Goal: Task Accomplishment & Management: Use online tool/utility

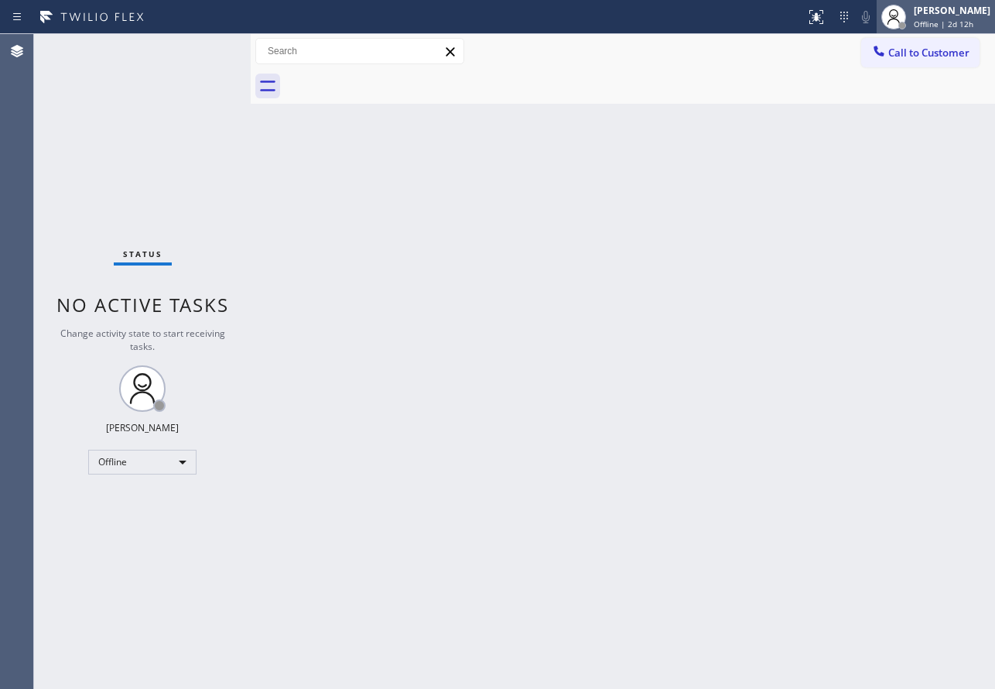
click at [949, 12] on div "[PERSON_NAME]" at bounding box center [952, 10] width 77 height 13
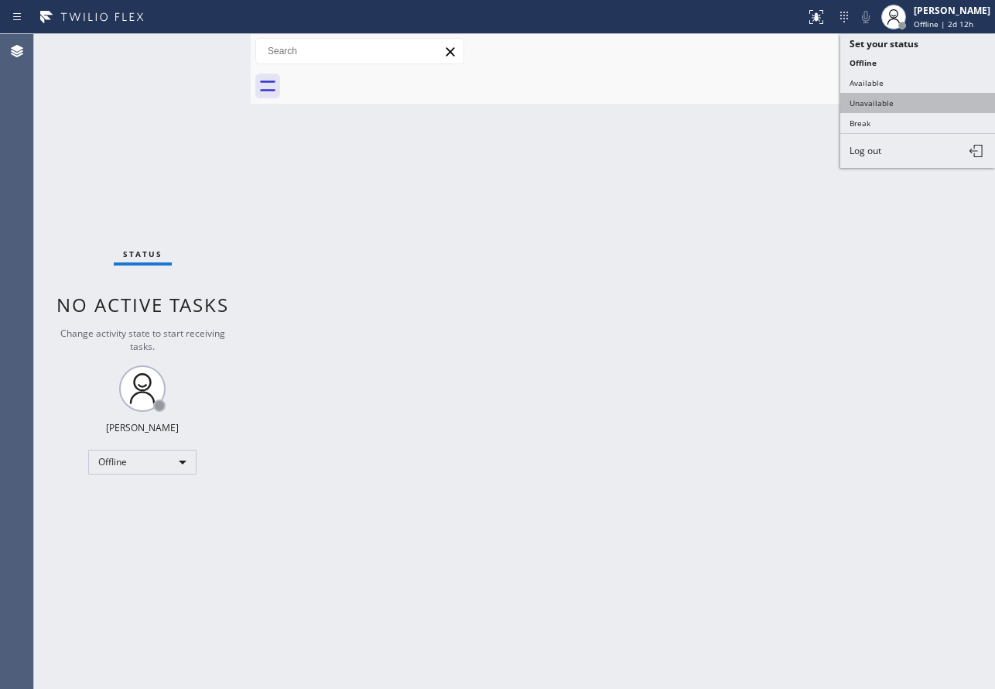
click at [880, 101] on button "Unavailable" at bounding box center [917, 103] width 155 height 20
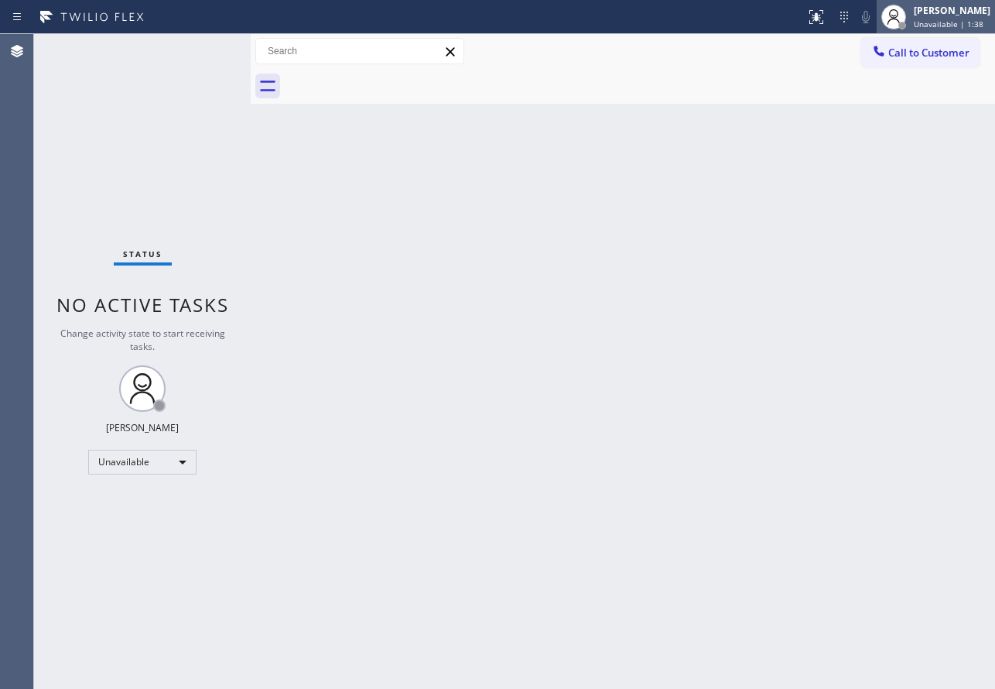
drag, startPoint x: 928, startPoint y: 14, endPoint x: 924, endPoint y: 26, distance: 12.2
click at [928, 14] on div "[PERSON_NAME]" at bounding box center [952, 10] width 77 height 13
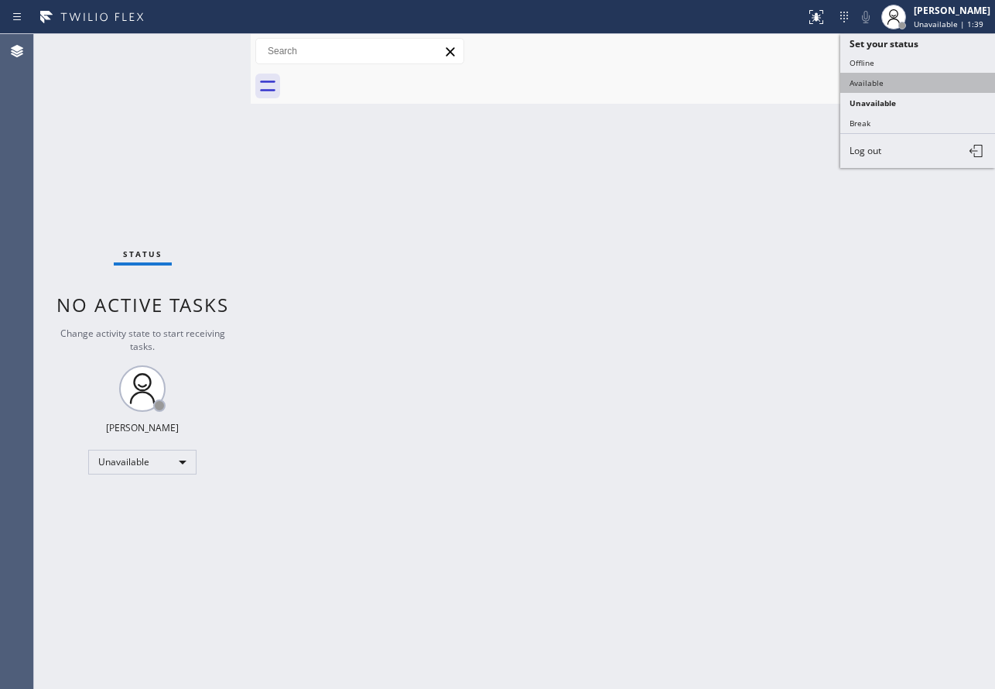
click at [901, 84] on button "Available" at bounding box center [917, 83] width 155 height 20
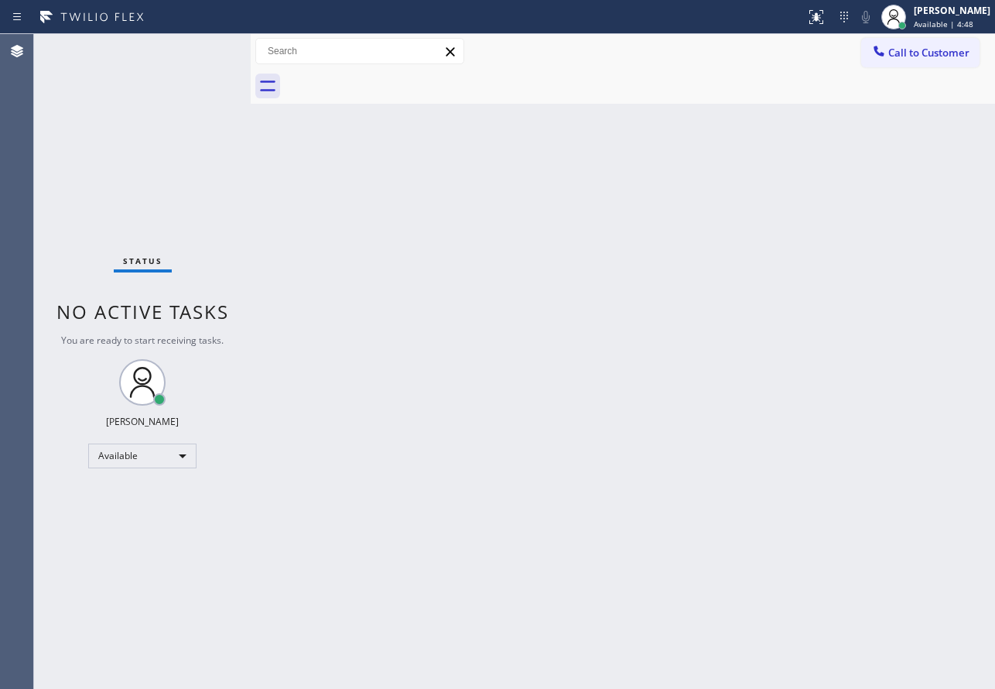
drag, startPoint x: 483, startPoint y: 76, endPoint x: 479, endPoint y: 45, distance: 31.2
click at [483, 76] on div at bounding box center [640, 86] width 710 height 35
click at [353, 333] on div "Back to Dashboard Change Sender ID Customers Technicians Select a contact Outbo…" at bounding box center [623, 361] width 744 height 655
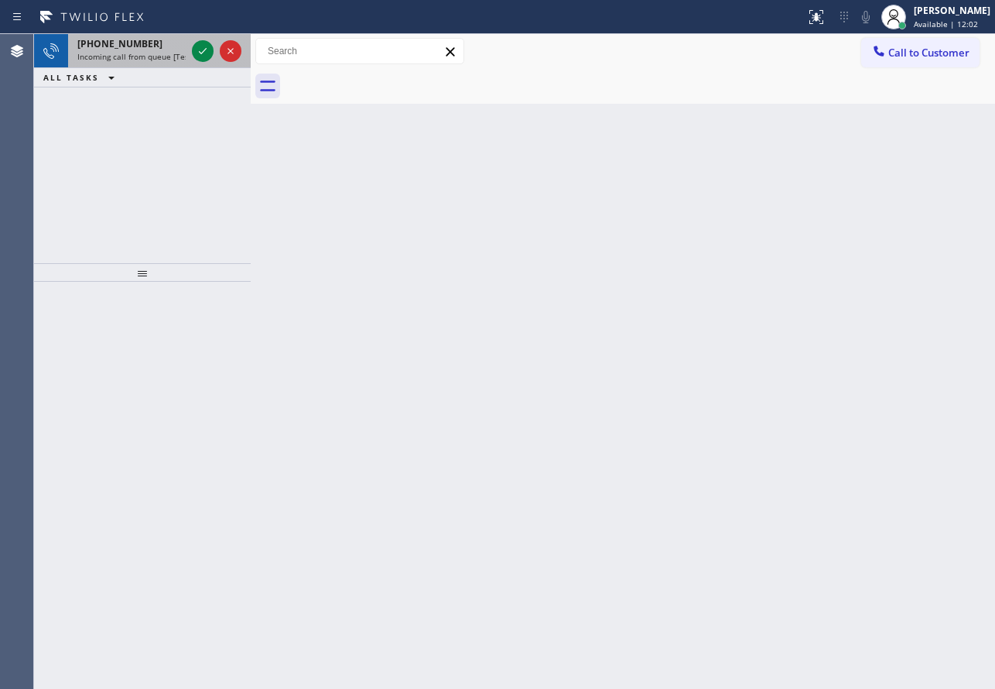
click at [128, 59] on span "Incoming call from queue [Test] All" at bounding box center [141, 56] width 128 height 11
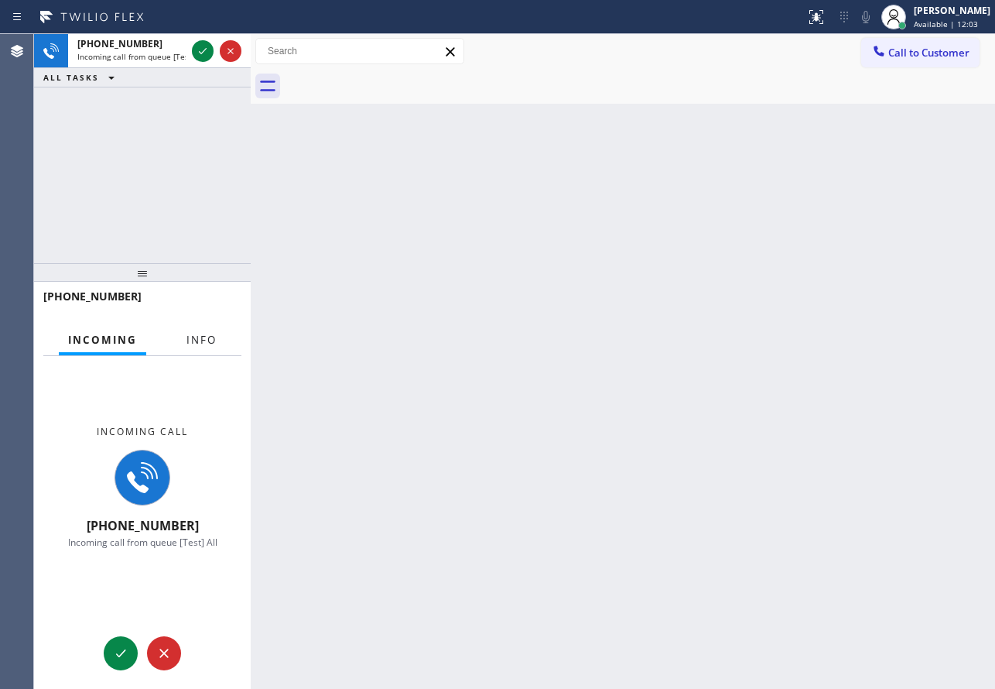
click at [196, 347] on span "Info" at bounding box center [201, 340] width 30 height 14
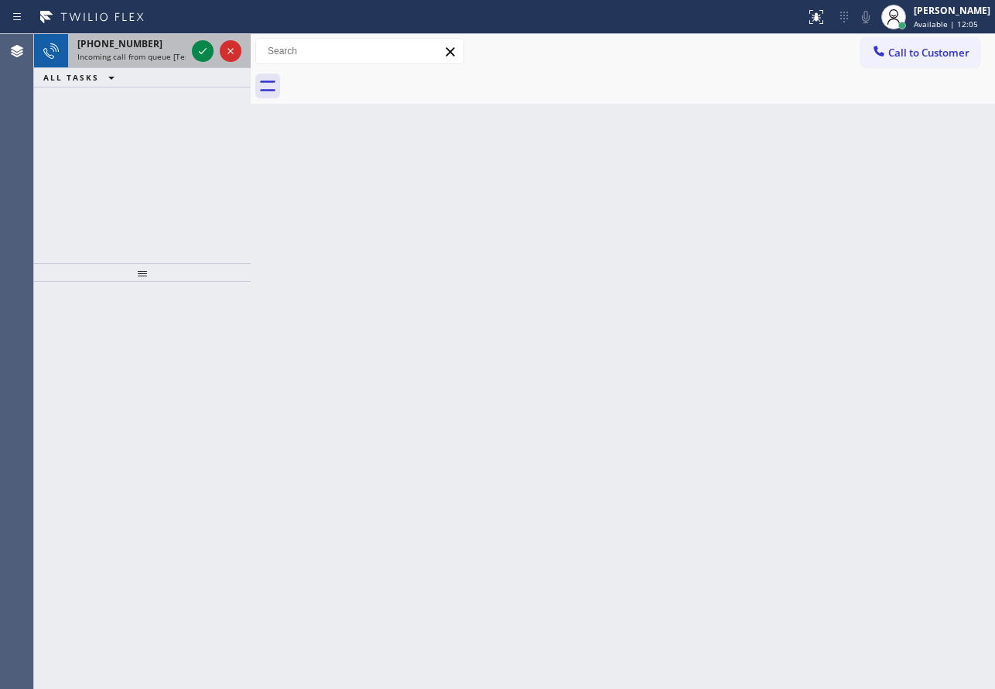
click at [159, 50] on div "[PHONE_NUMBER] Incoming call from queue [Test] All" at bounding box center [128, 51] width 121 height 34
click at [193, 51] on div at bounding box center [203, 51] width 22 height 19
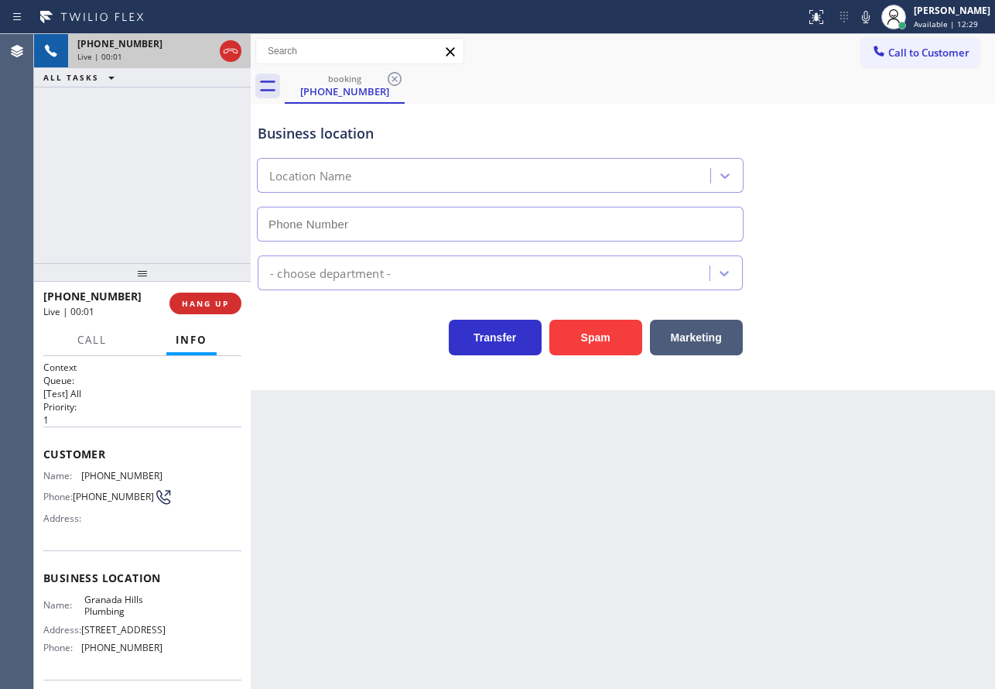
click at [231, 56] on icon at bounding box center [230, 51] width 19 height 19
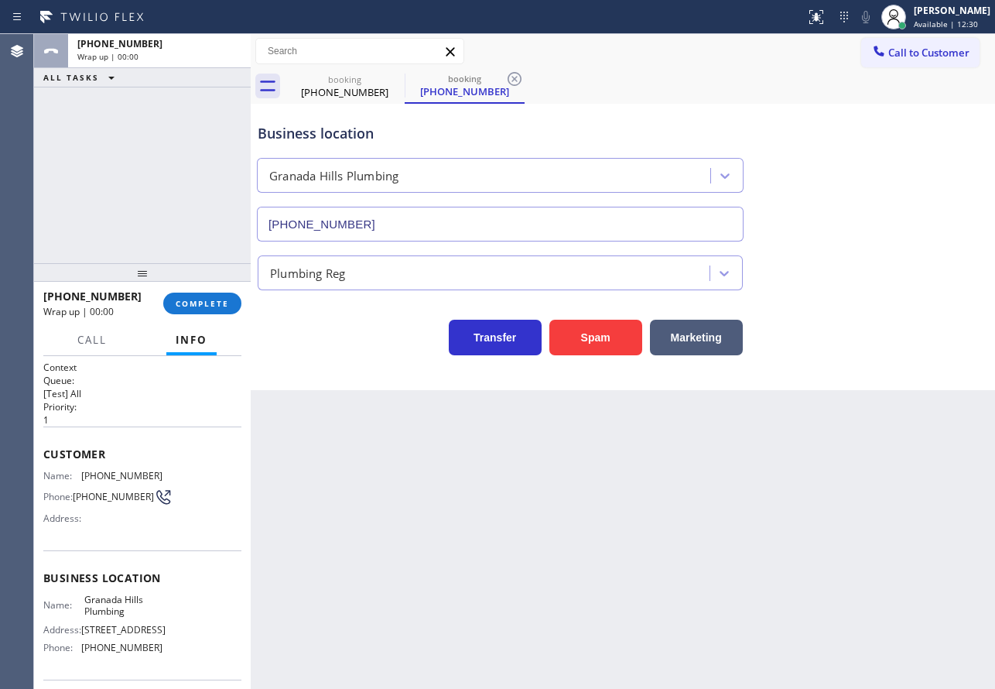
type input "[PHONE_NUMBER]"
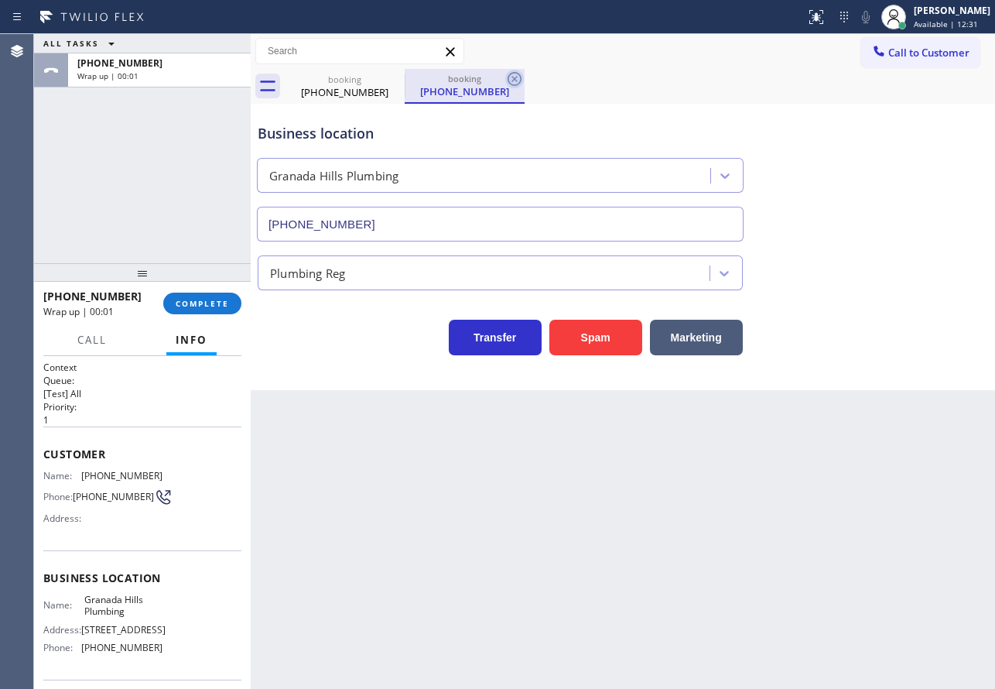
click at [509, 76] on icon at bounding box center [515, 79] width 14 height 14
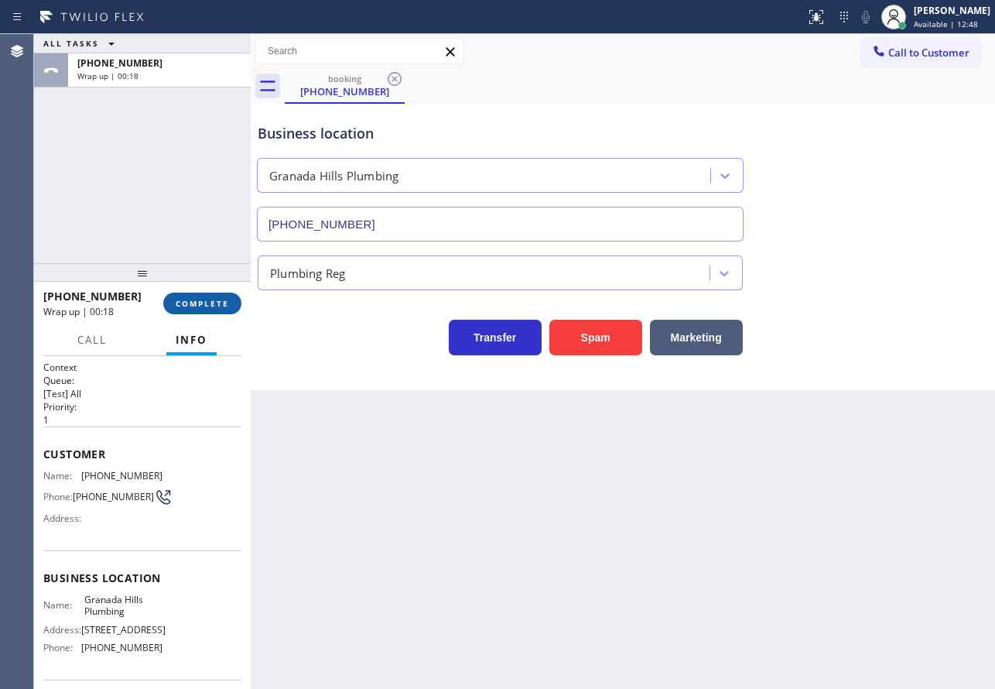
click at [218, 307] on span "COMPLETE" at bounding box center [202, 303] width 53 height 11
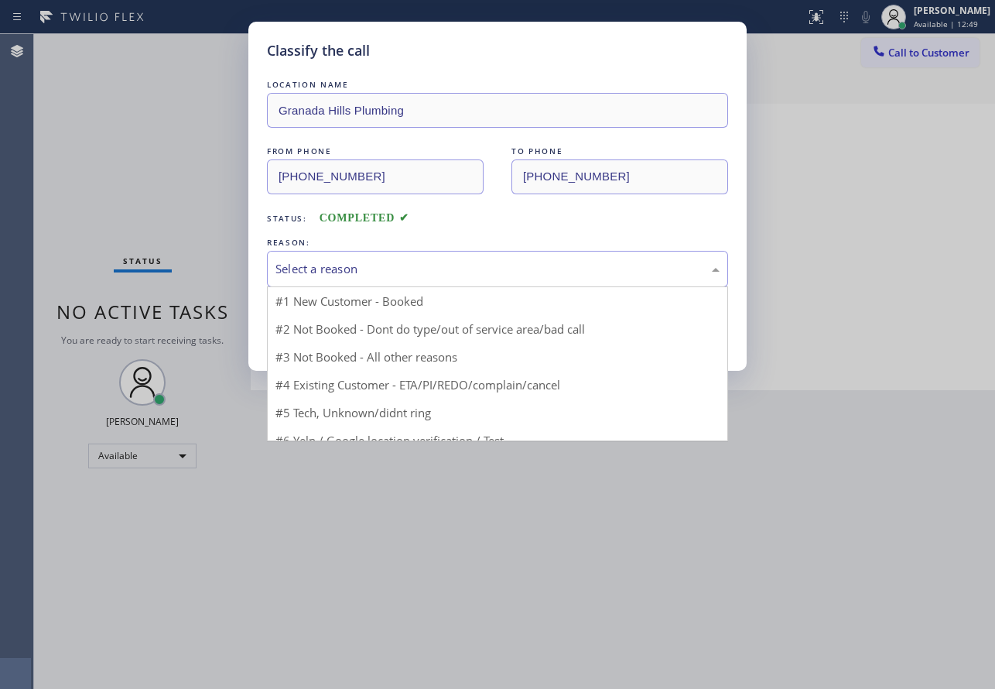
click at [354, 252] on div "Select a reason" at bounding box center [497, 269] width 461 height 36
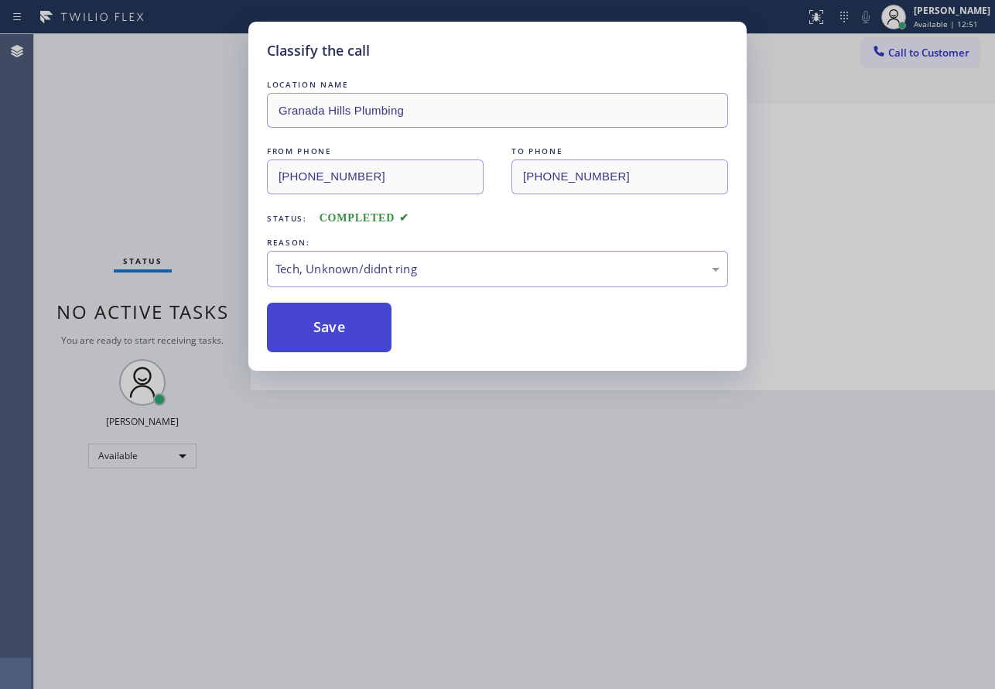
click at [339, 340] on button "Save" at bounding box center [329, 328] width 125 height 50
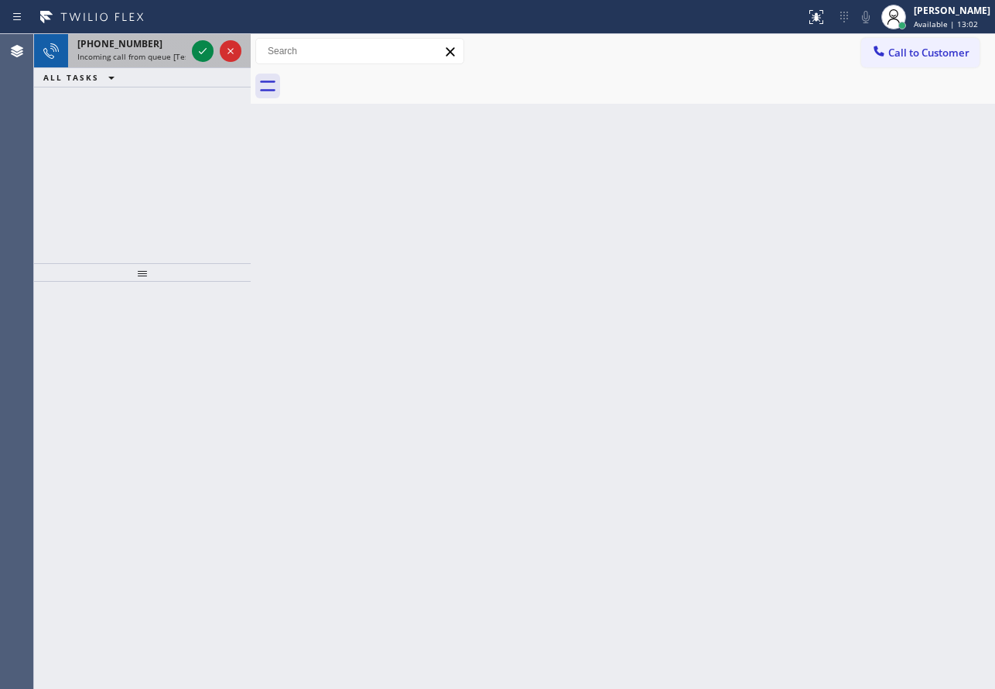
click at [177, 50] on div "[PHONE_NUMBER] Incoming call from queue [Test] All" at bounding box center [128, 51] width 121 height 34
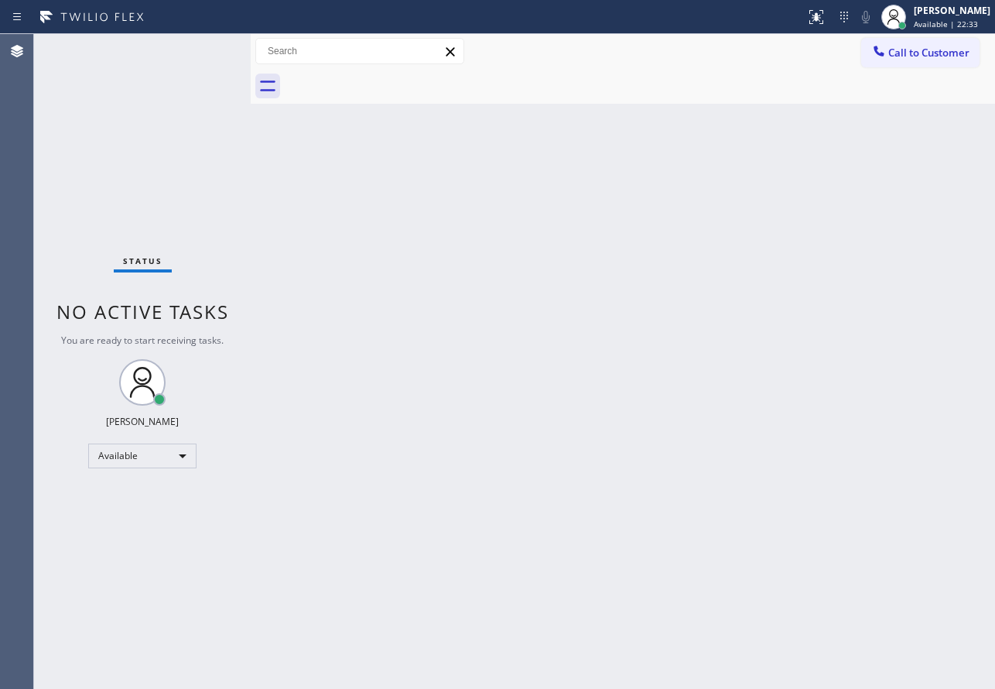
click at [489, 315] on div "Back to Dashboard Change Sender ID Customers Technicians Select a contact Outbo…" at bounding box center [623, 361] width 744 height 655
click at [944, 22] on span "Available | 25:01" at bounding box center [946, 24] width 64 height 11
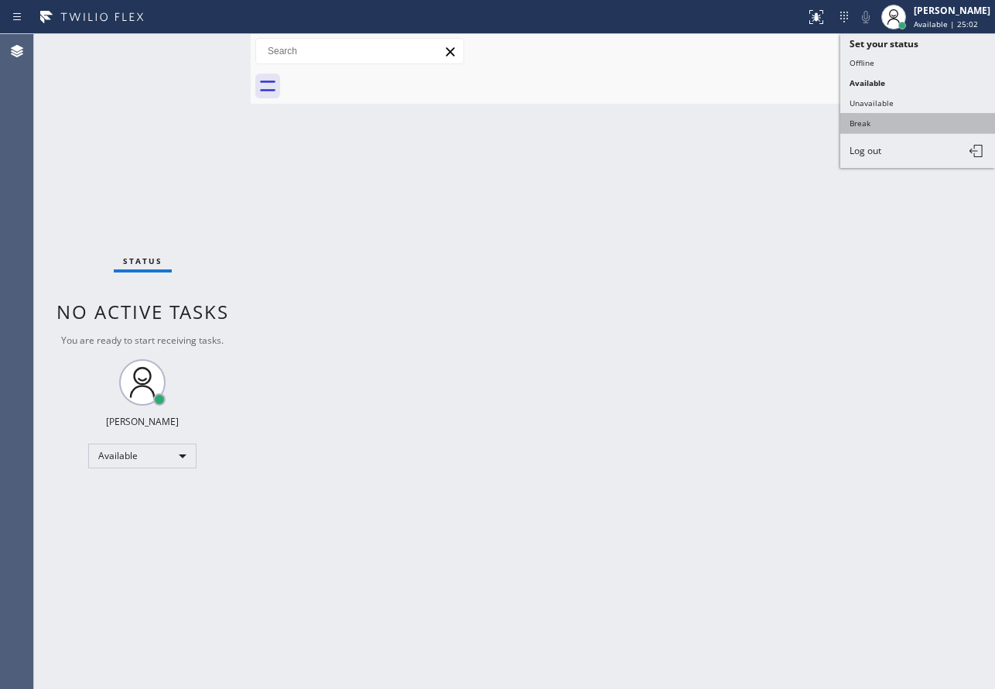
click at [879, 131] on button "Break" at bounding box center [917, 123] width 155 height 20
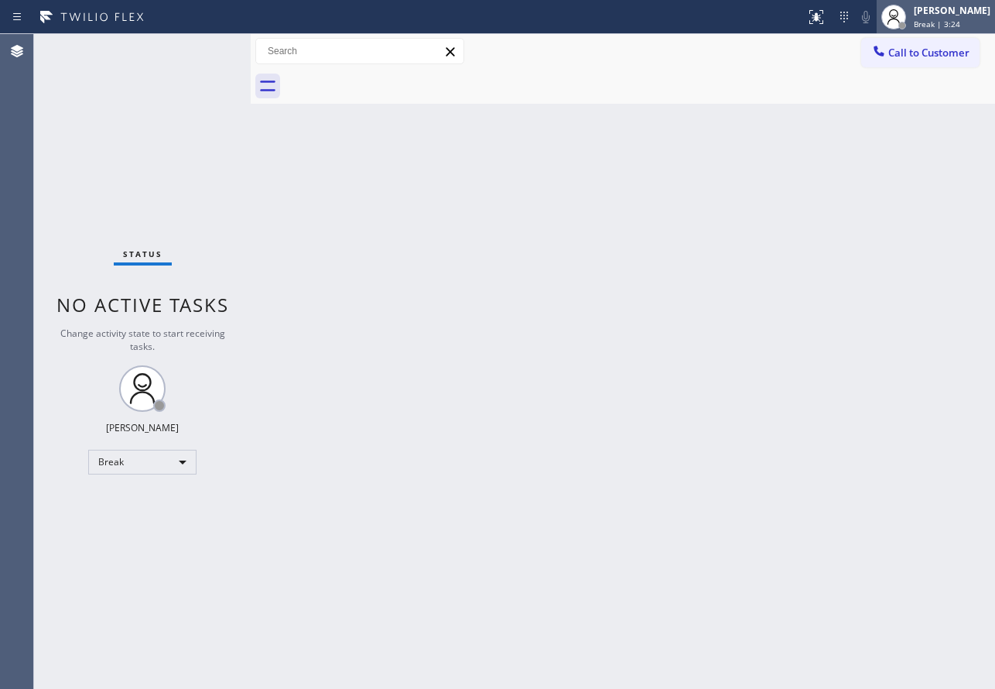
click at [942, 15] on div "[PERSON_NAME]" at bounding box center [952, 10] width 77 height 13
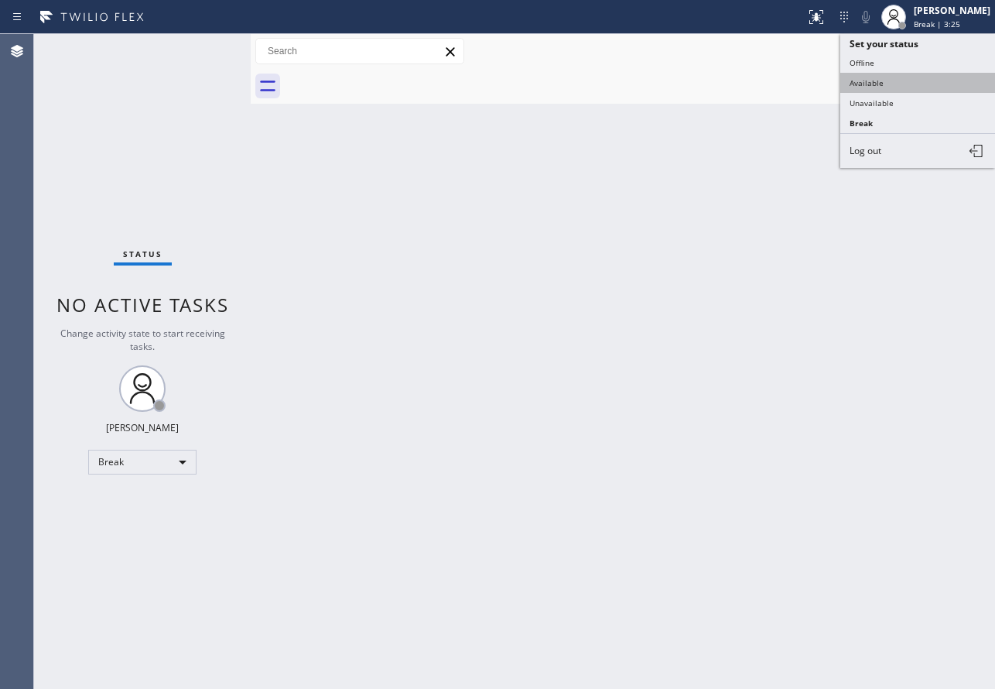
click at [913, 91] on button "Available" at bounding box center [917, 83] width 155 height 20
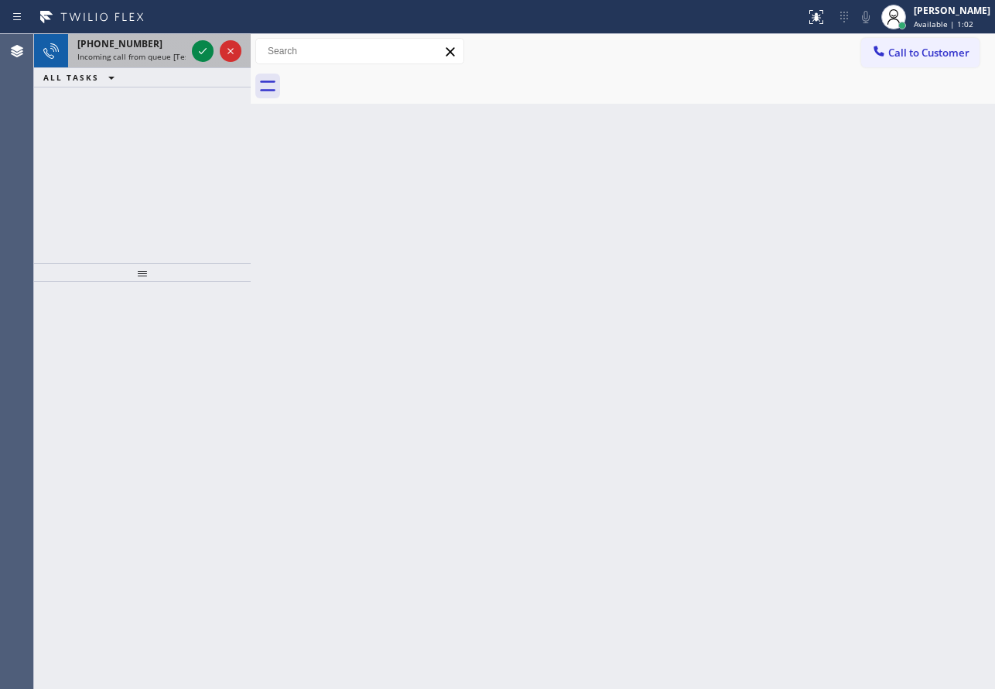
click at [142, 59] on span "Incoming call from queue [Test] All" at bounding box center [141, 56] width 128 height 11
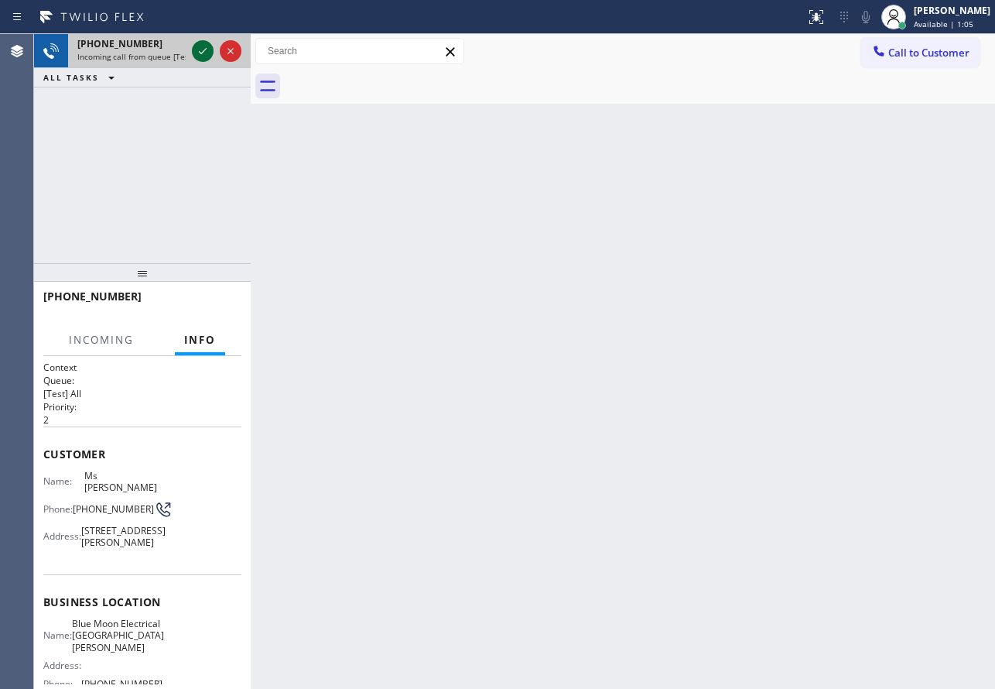
click at [205, 49] on icon at bounding box center [202, 51] width 19 height 19
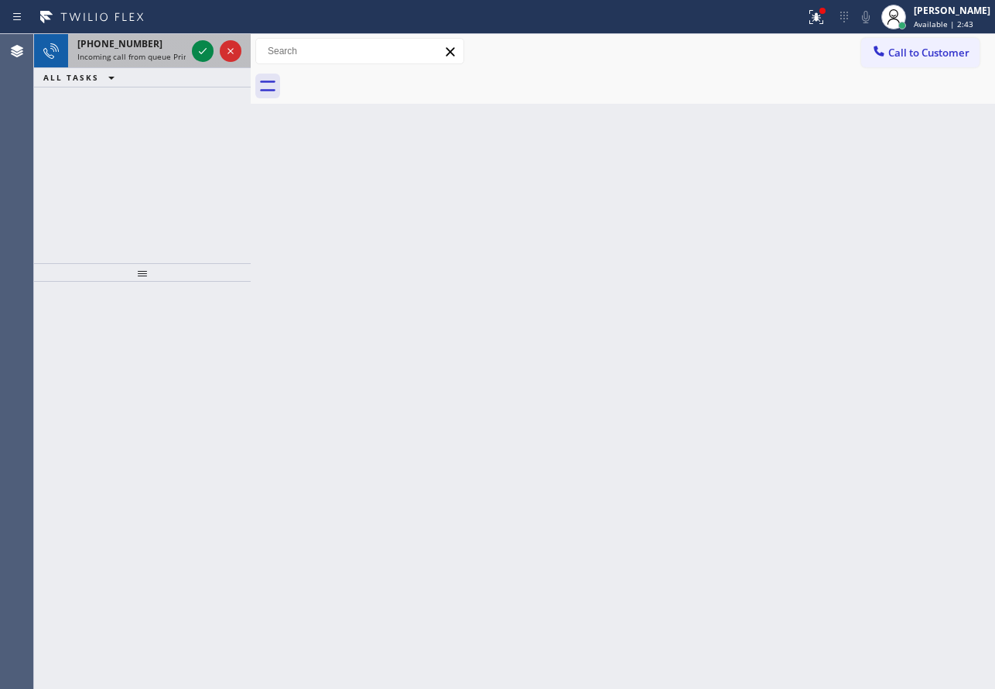
click at [137, 55] on span "Incoming call from queue Primary EL" at bounding box center [144, 56] width 135 height 11
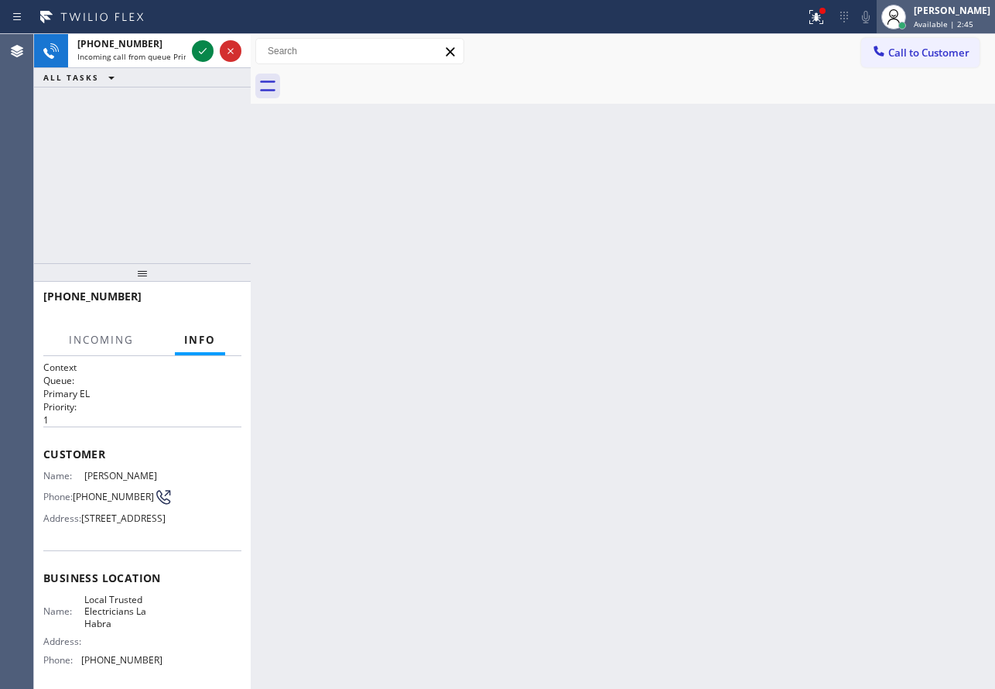
click at [932, 22] on div "[PERSON_NAME] Available | 2:45" at bounding box center [953, 16] width 84 height 27
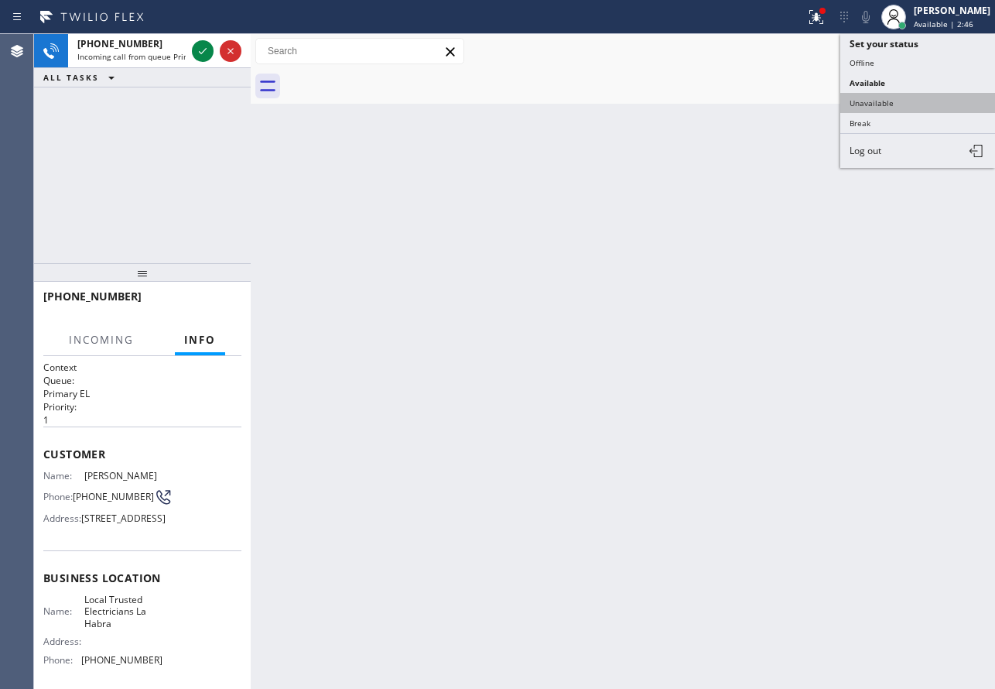
drag, startPoint x: 905, startPoint y: 80, endPoint x: 898, endPoint y: 103, distance: 23.3
click at [898, 103] on ul "Set your status Offline Available Unavailable Break Log out" at bounding box center [917, 101] width 155 height 134
click at [898, 103] on button "Unavailable" at bounding box center [917, 103] width 155 height 20
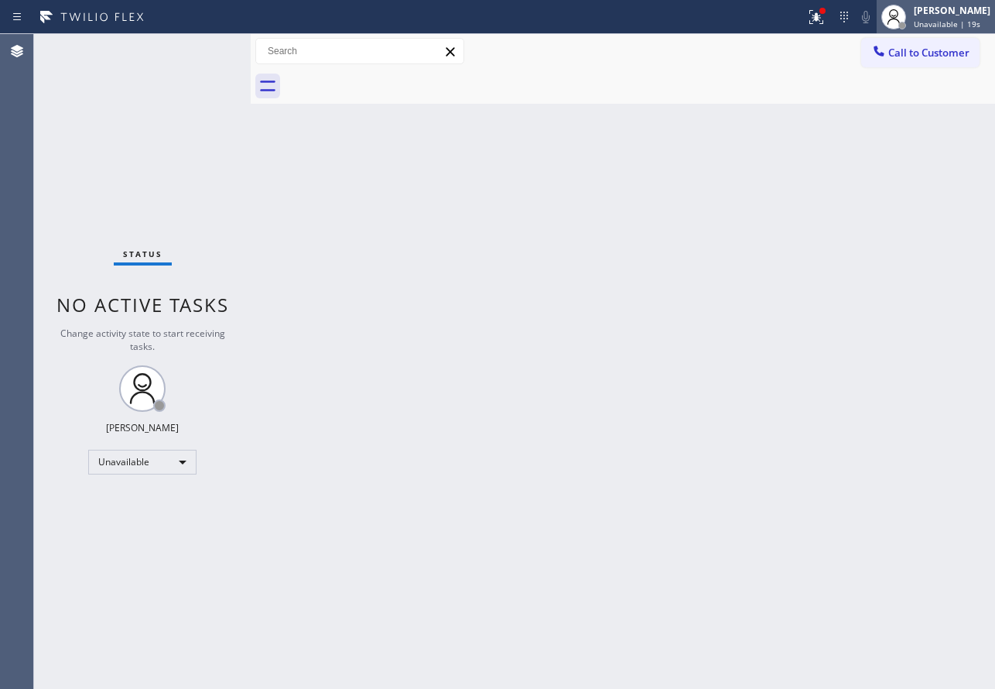
click at [933, 15] on div "[PERSON_NAME]" at bounding box center [952, 10] width 77 height 13
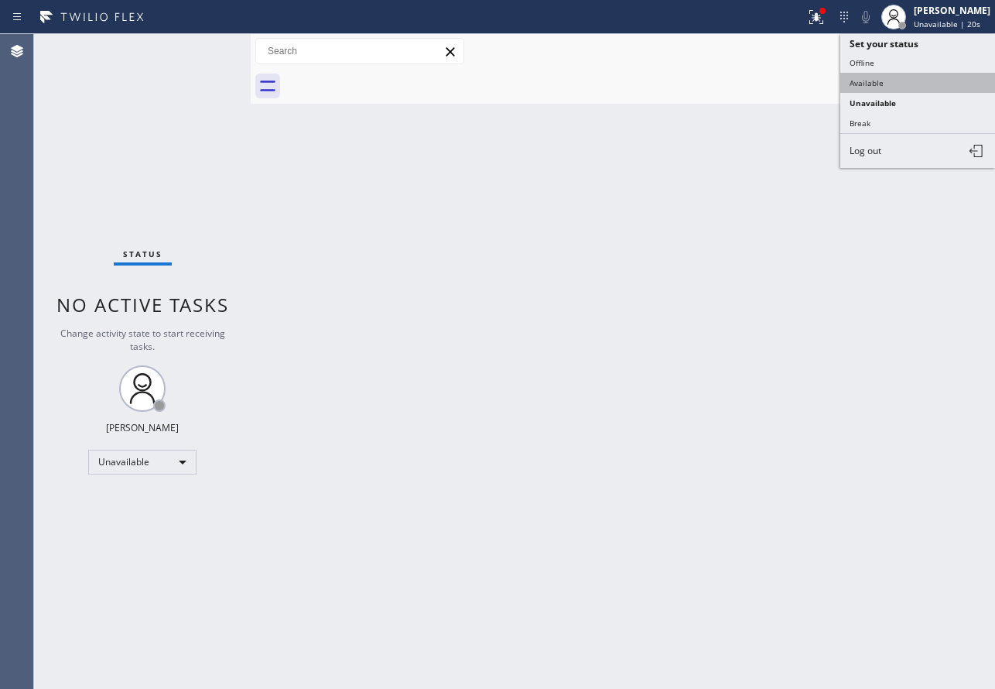
click at [891, 87] on button "Available" at bounding box center [917, 83] width 155 height 20
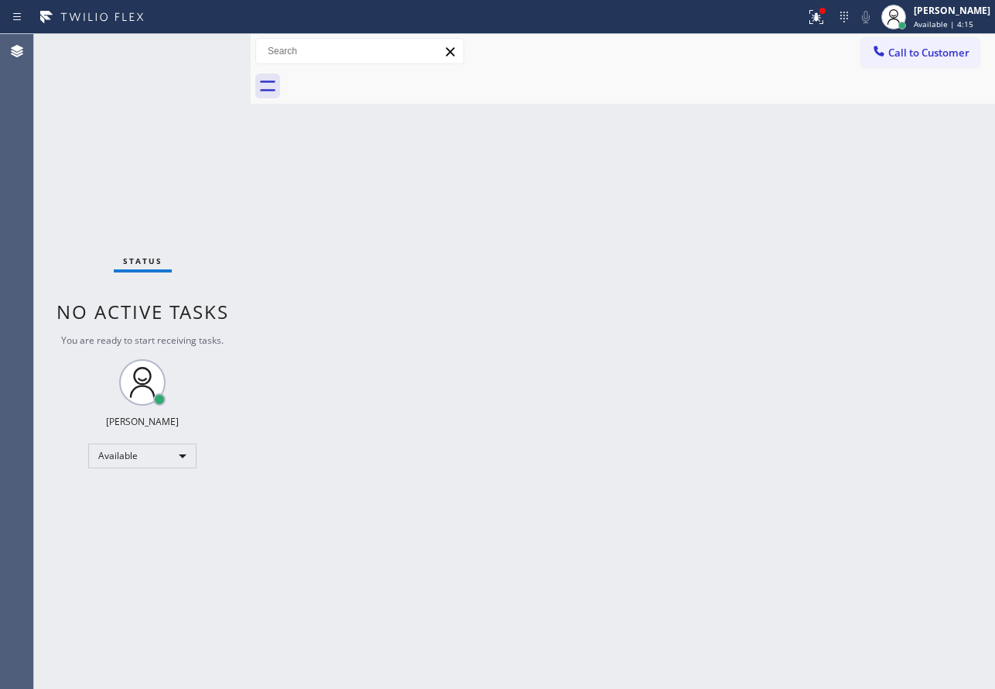
click at [180, 53] on div "Status No active tasks You are ready to start receiving tasks. [PERSON_NAME] Av…" at bounding box center [142, 361] width 217 height 655
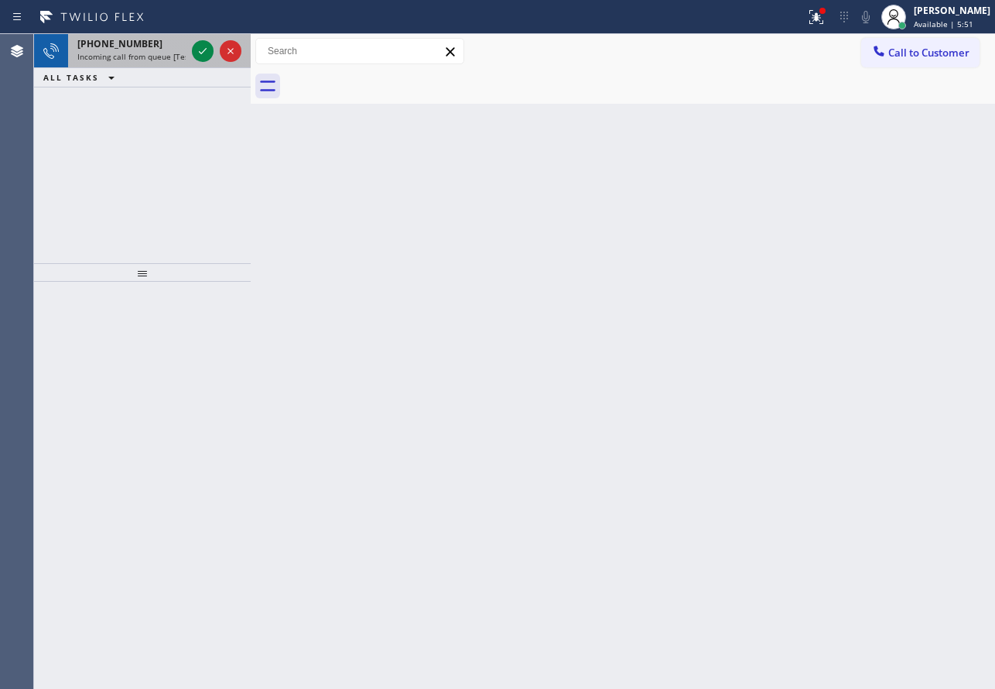
click at [174, 55] on span "Incoming call from queue [Test] All" at bounding box center [141, 56] width 128 height 11
click at [169, 46] on div "[PHONE_NUMBER]" at bounding box center [131, 43] width 108 height 13
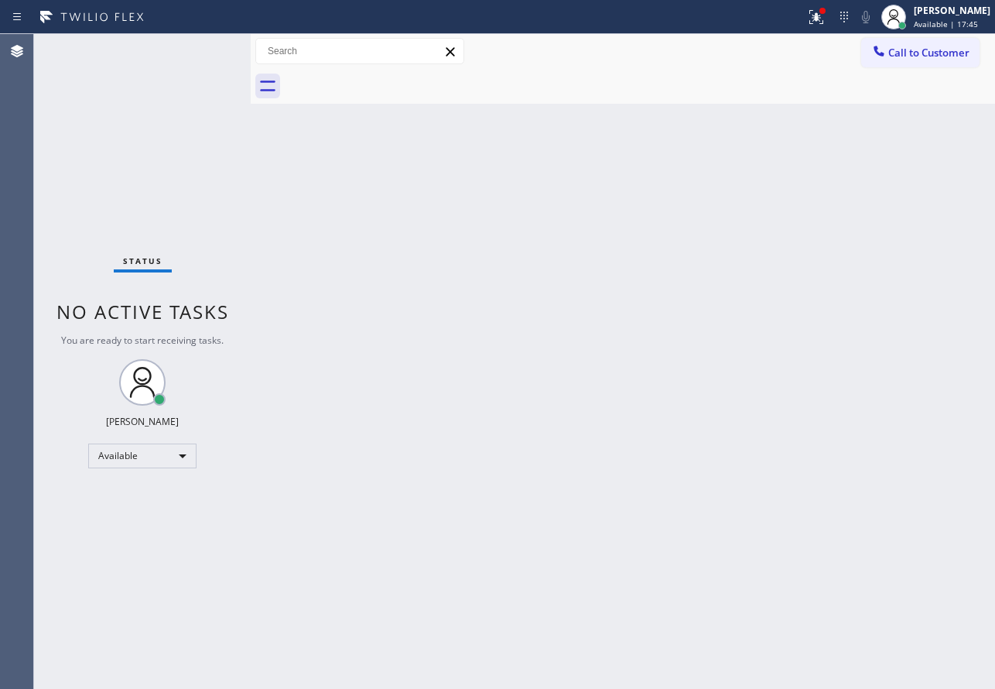
click at [648, 125] on div "Back to Dashboard Change Sender ID Customers Technicians Select a contact Outbo…" at bounding box center [623, 361] width 744 height 655
drag, startPoint x: 750, startPoint y: 313, endPoint x: 735, endPoint y: 224, distance: 90.2
click at [750, 313] on div "Back to Dashboard Change Sender ID Customers Technicians Select a contact Outbo…" at bounding box center [623, 361] width 744 height 655
click at [729, 501] on div "Back to Dashboard Change Sender ID Customers Technicians Select a contact Outbo…" at bounding box center [623, 361] width 744 height 655
click at [200, 51] on div "Status No active tasks You are ready to start receiving tasks. [PERSON_NAME] Av…" at bounding box center [142, 361] width 217 height 655
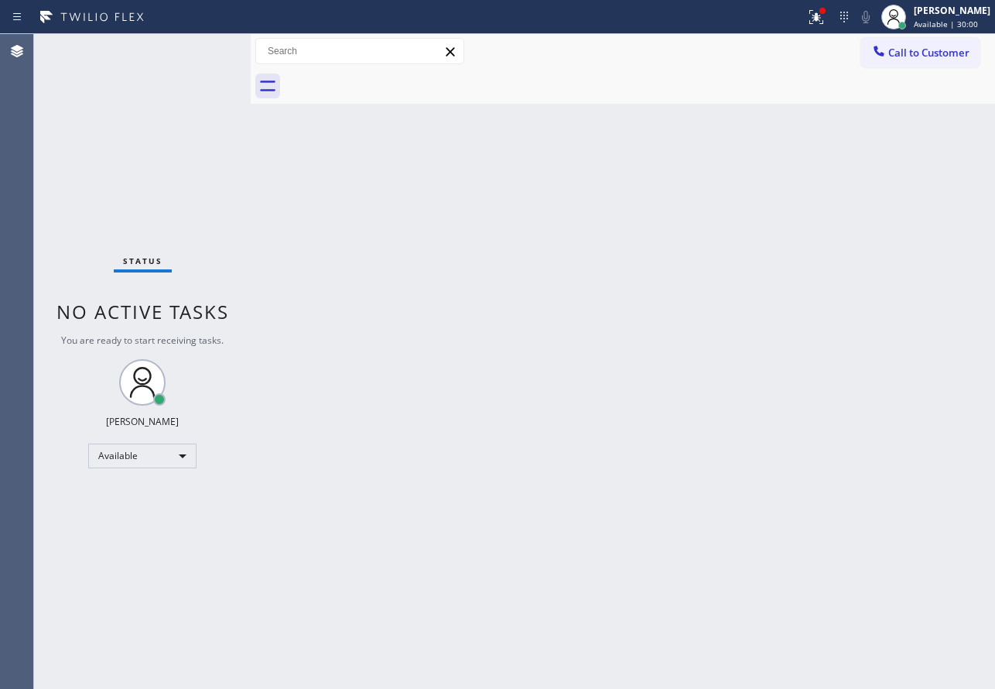
click at [590, 149] on div "Back to Dashboard Change Sender ID Customers Technicians Select a contact Outbo…" at bounding box center [623, 361] width 744 height 655
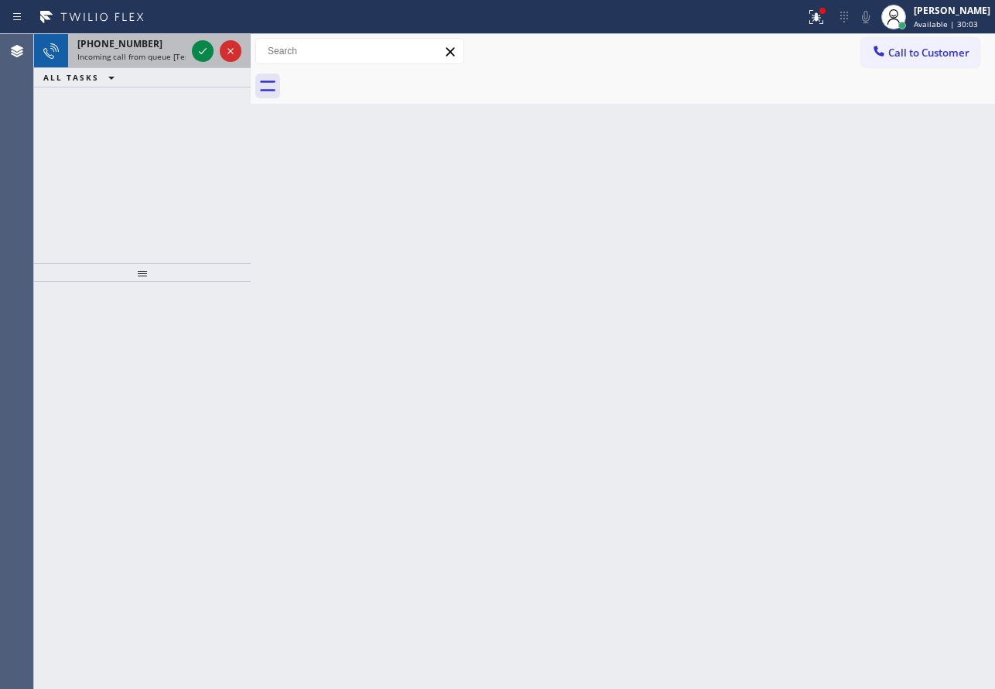
click at [142, 51] on span "Incoming call from queue [Test] All" at bounding box center [141, 56] width 128 height 11
click at [202, 53] on icon at bounding box center [203, 51] width 8 height 6
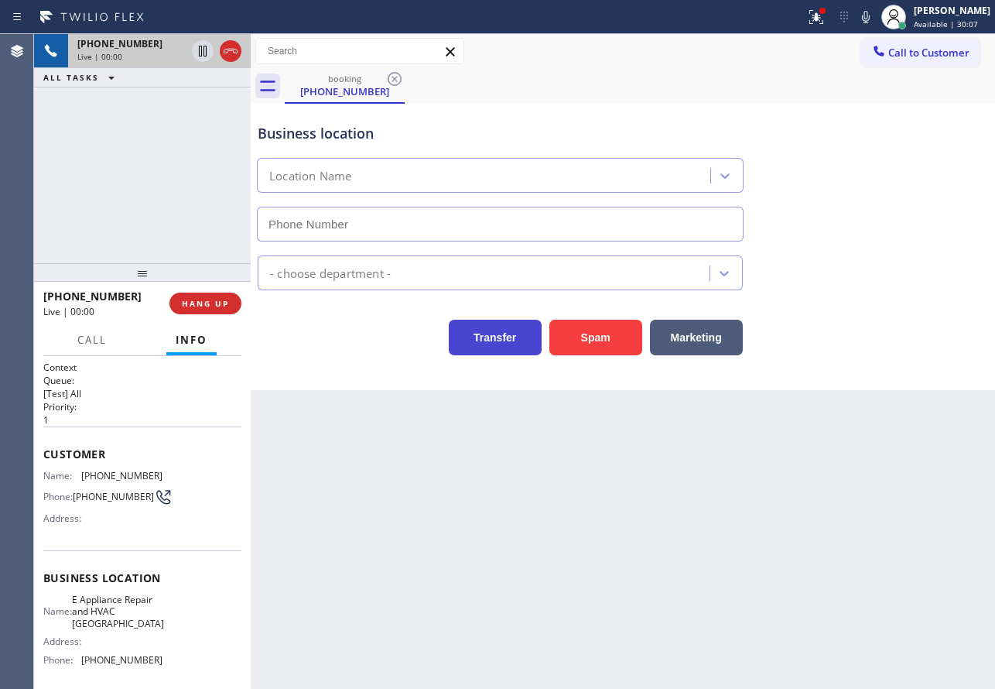
type input "[PHONE_NUMBER]"
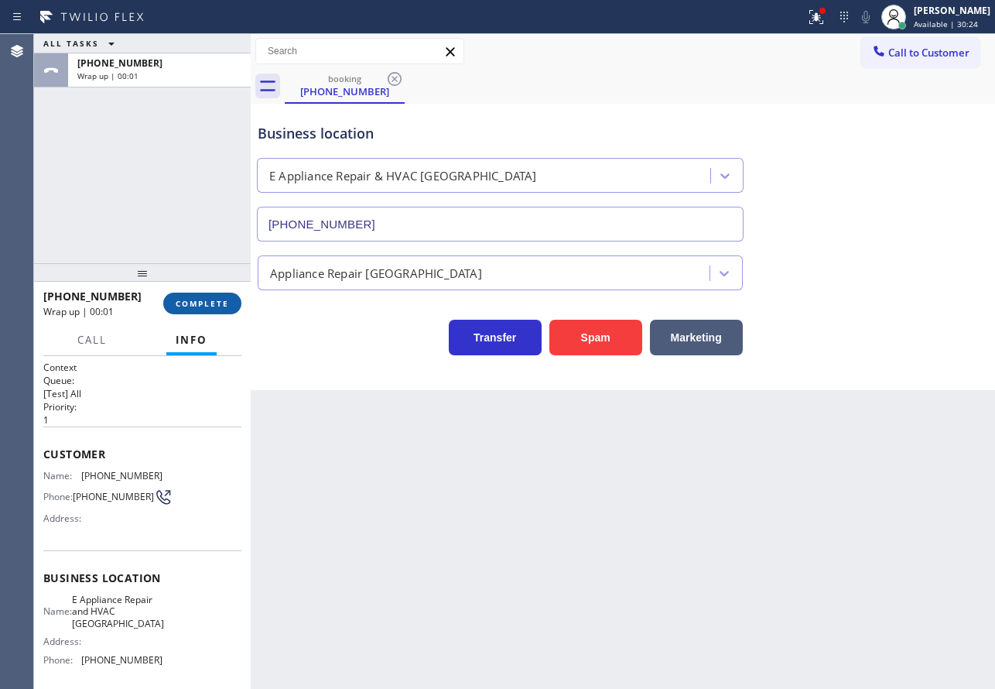
click at [214, 306] on span "COMPLETE" at bounding box center [202, 303] width 53 height 11
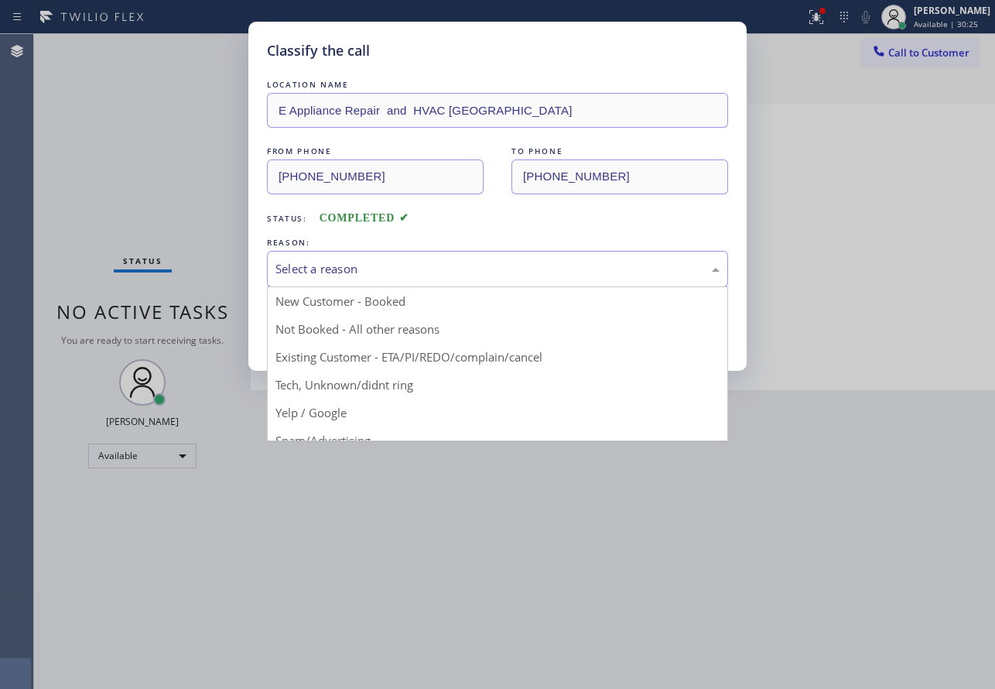
click at [337, 272] on div "Select a reason" at bounding box center [497, 269] width 444 height 18
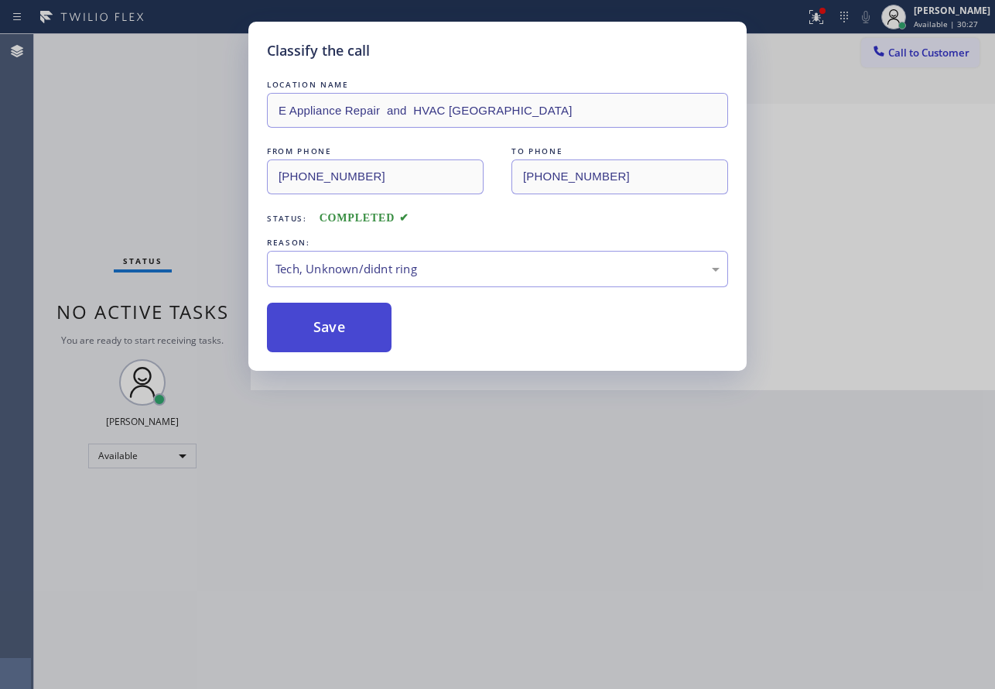
click at [323, 340] on button "Save" at bounding box center [329, 328] width 125 height 50
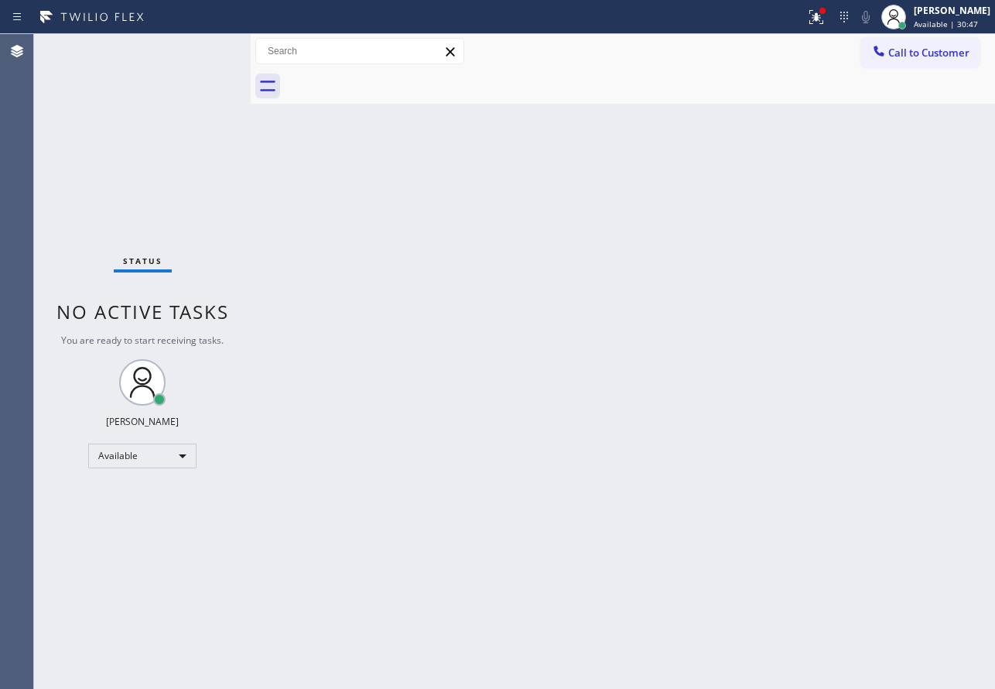
click at [575, 443] on div "Back to Dashboard Change Sender ID Customers Technicians Select a contact Outbo…" at bounding box center [623, 361] width 744 height 655
click at [377, 360] on div "Back to Dashboard Change Sender ID Customers Technicians Select a contact Outbo…" at bounding box center [623, 361] width 744 height 655
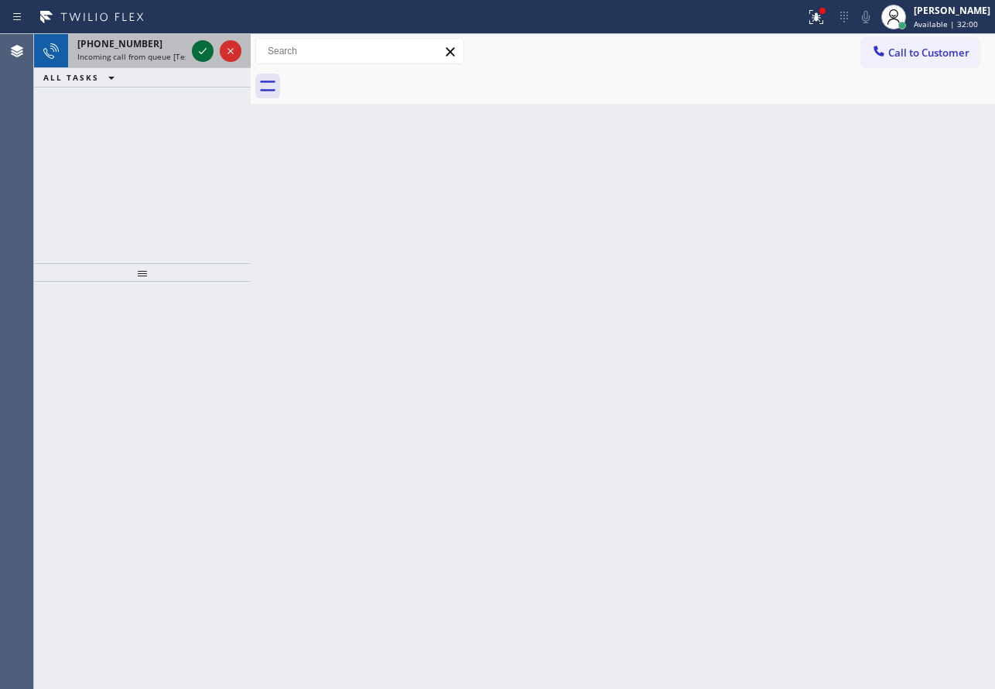
click at [205, 51] on icon at bounding box center [202, 51] width 19 height 19
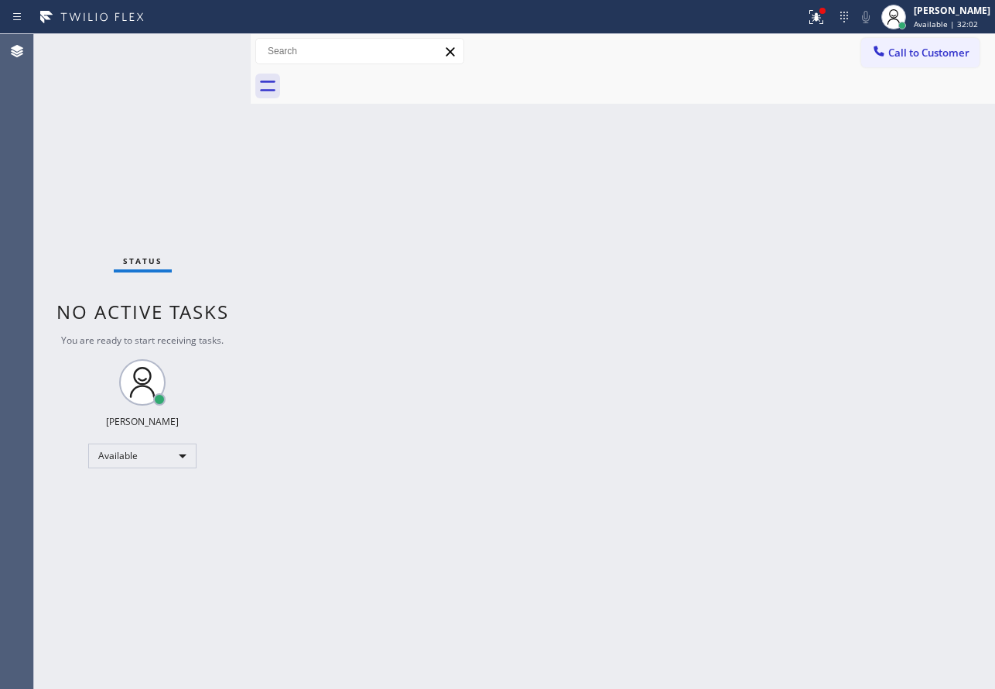
click at [246, 142] on div "Status No active tasks You are ready to start receiving tasks. [PERSON_NAME] Av…" at bounding box center [142, 361] width 217 height 655
click at [239, 200] on div "Status No active tasks You are ready to start receiving tasks. [PERSON_NAME] Av…" at bounding box center [142, 361] width 217 height 655
click at [757, 388] on div "Back to Dashboard Change Sender ID Customers Technicians Select a contact Outbo…" at bounding box center [623, 361] width 744 height 655
click at [624, 522] on div "Back to Dashboard Change Sender ID Customers Technicians Select a contact Outbo…" at bounding box center [623, 361] width 744 height 655
click at [757, 448] on div "Back to Dashboard Change Sender ID Customers Technicians Select a contact Outbo…" at bounding box center [623, 361] width 744 height 655
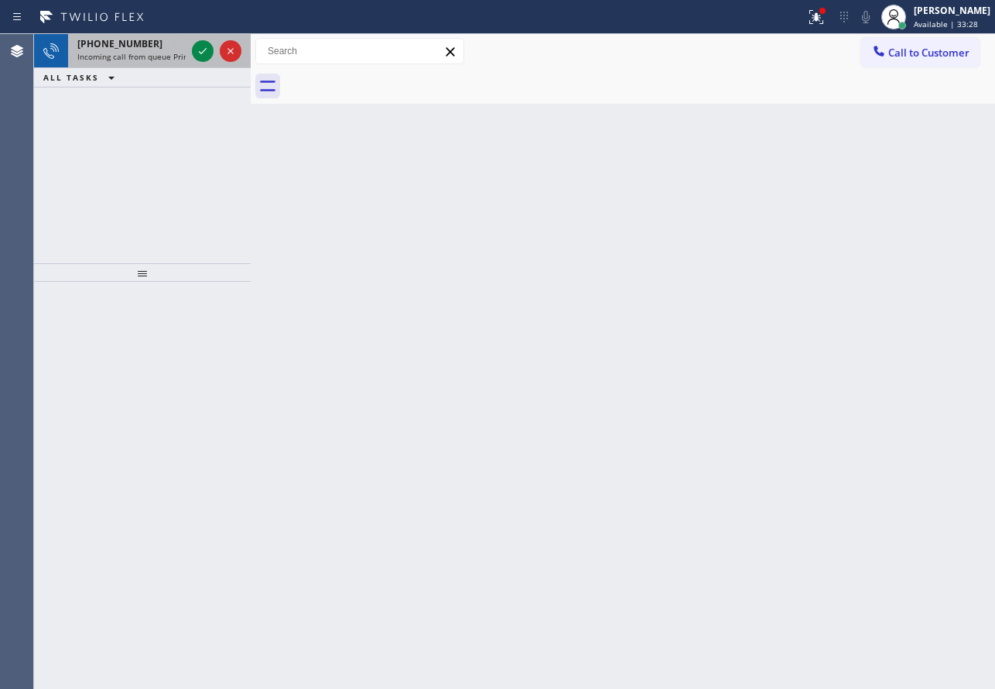
click at [150, 56] on span "Incoming call from queue Primary EL" at bounding box center [144, 56] width 135 height 11
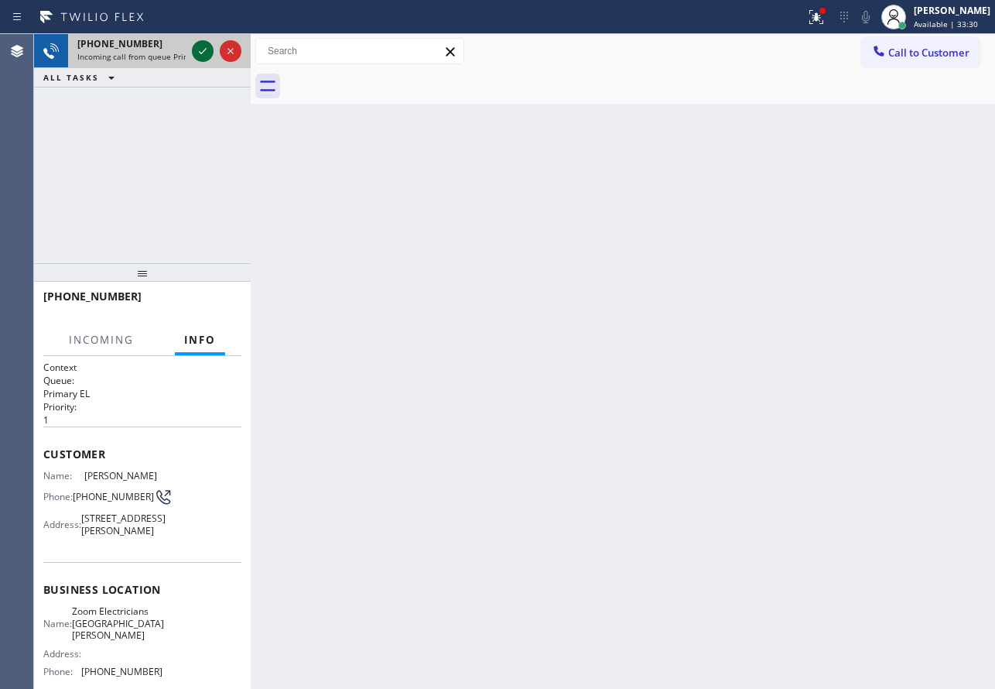
click at [204, 60] on icon at bounding box center [202, 51] width 19 height 19
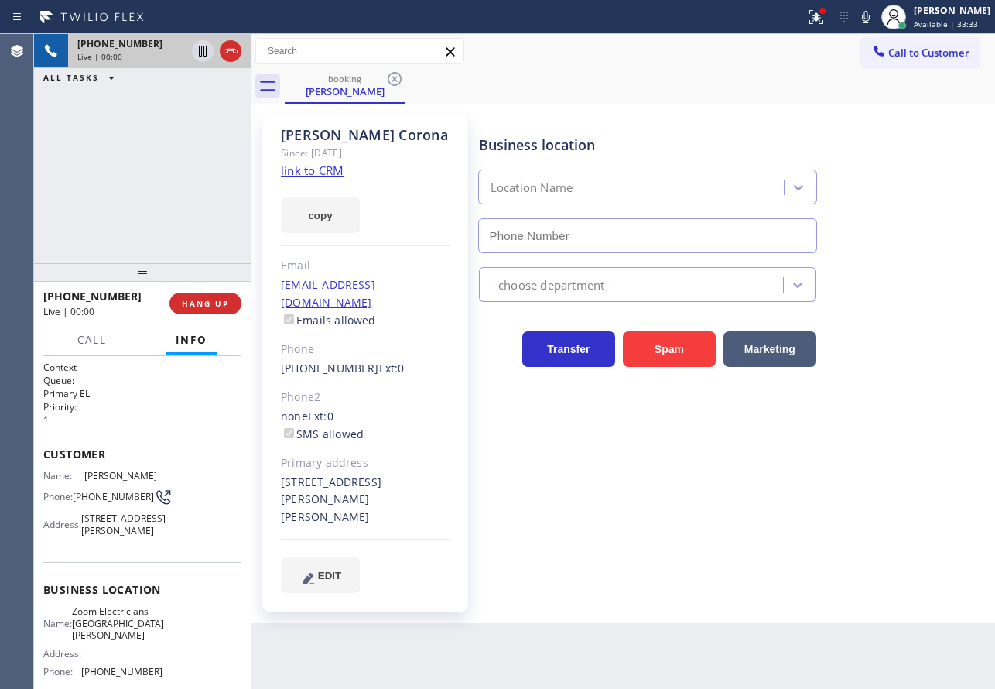
type input "[PHONE_NUMBER]"
click at [309, 178] on link "link to CRM" at bounding box center [312, 169] width 63 height 15
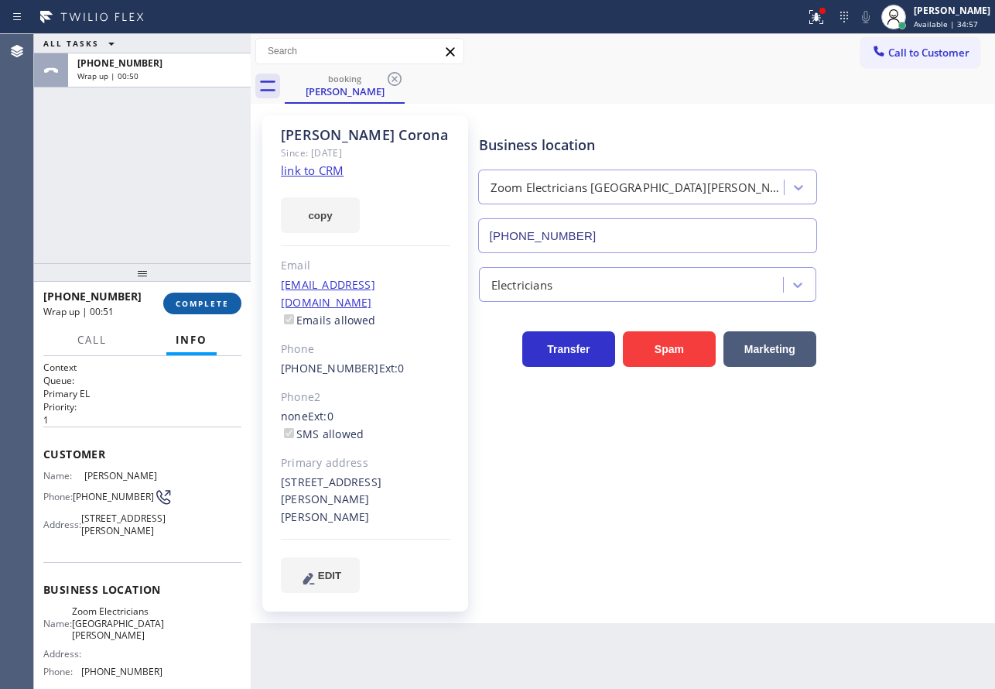
click at [201, 305] on span "COMPLETE" at bounding box center [202, 303] width 53 height 11
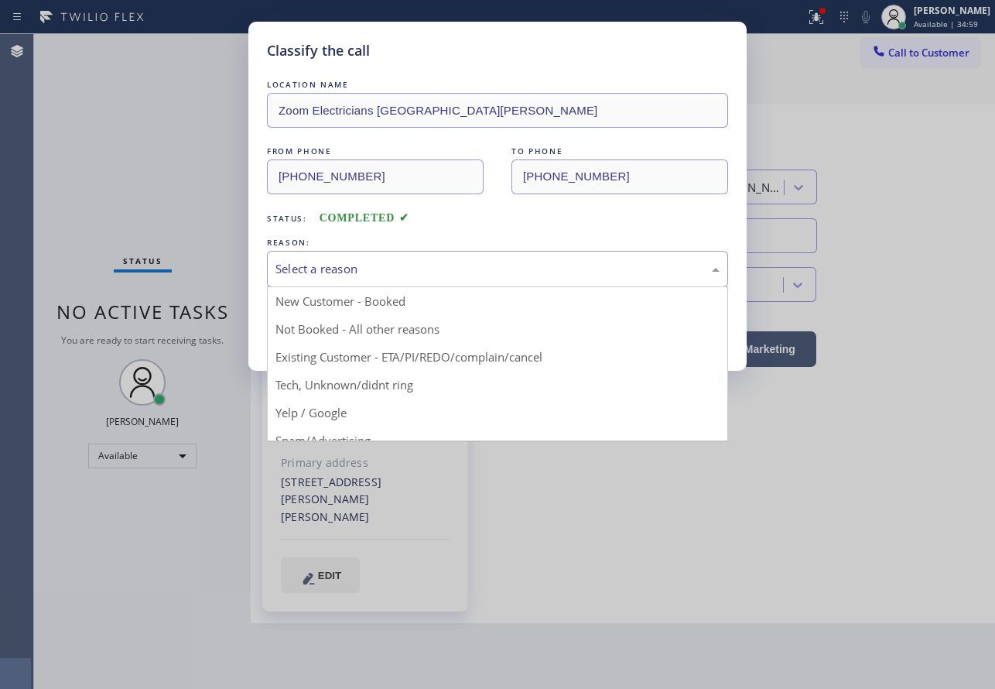
click at [333, 271] on div "Select a reason" at bounding box center [497, 269] width 444 height 18
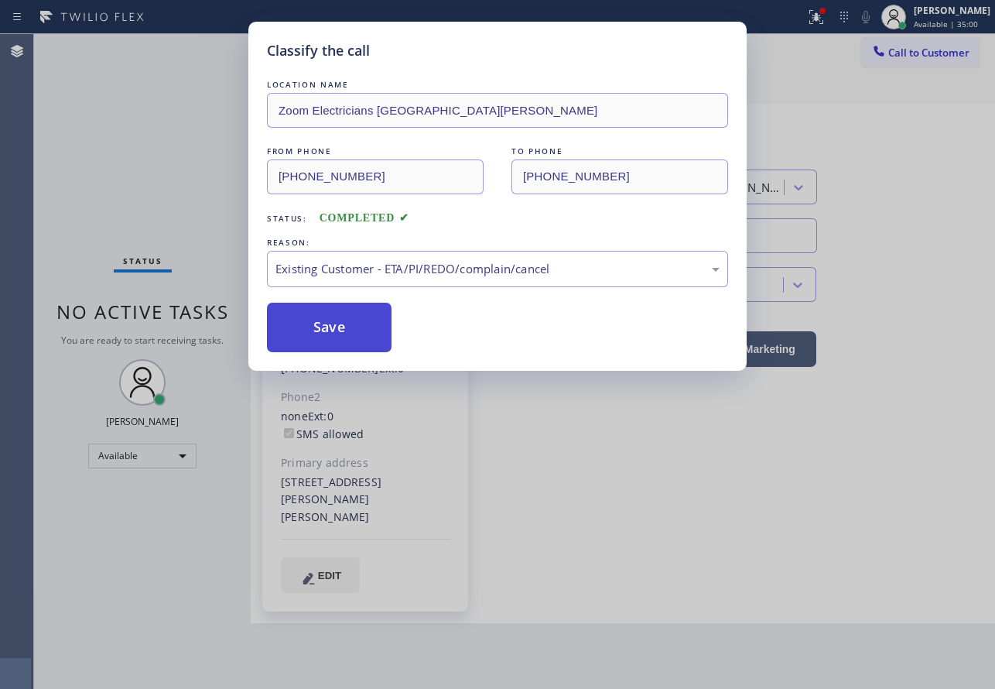
click at [351, 328] on button "Save" at bounding box center [329, 328] width 125 height 50
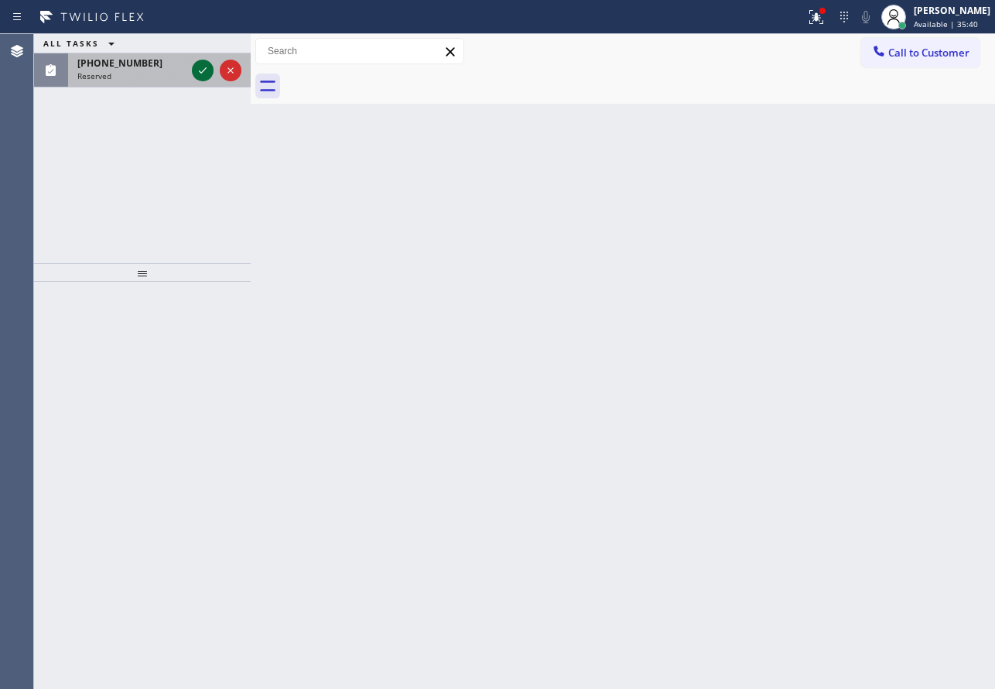
click at [205, 75] on icon at bounding box center [202, 70] width 19 height 19
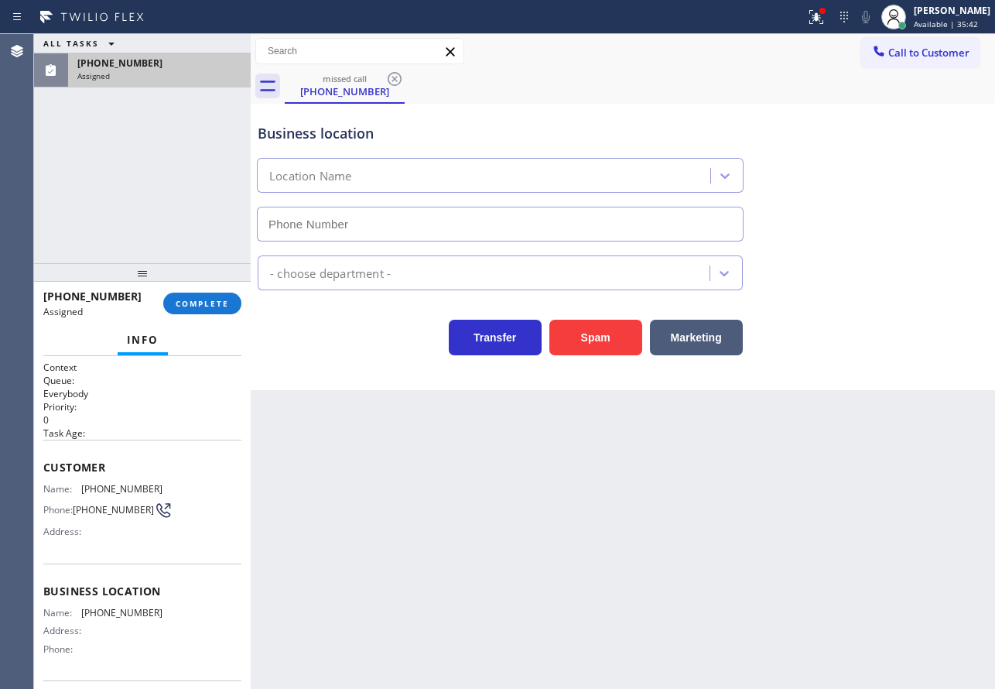
click at [193, 282] on div at bounding box center [142, 272] width 217 height 19
click at [192, 292] on button "COMPLETE" at bounding box center [202, 303] width 78 height 22
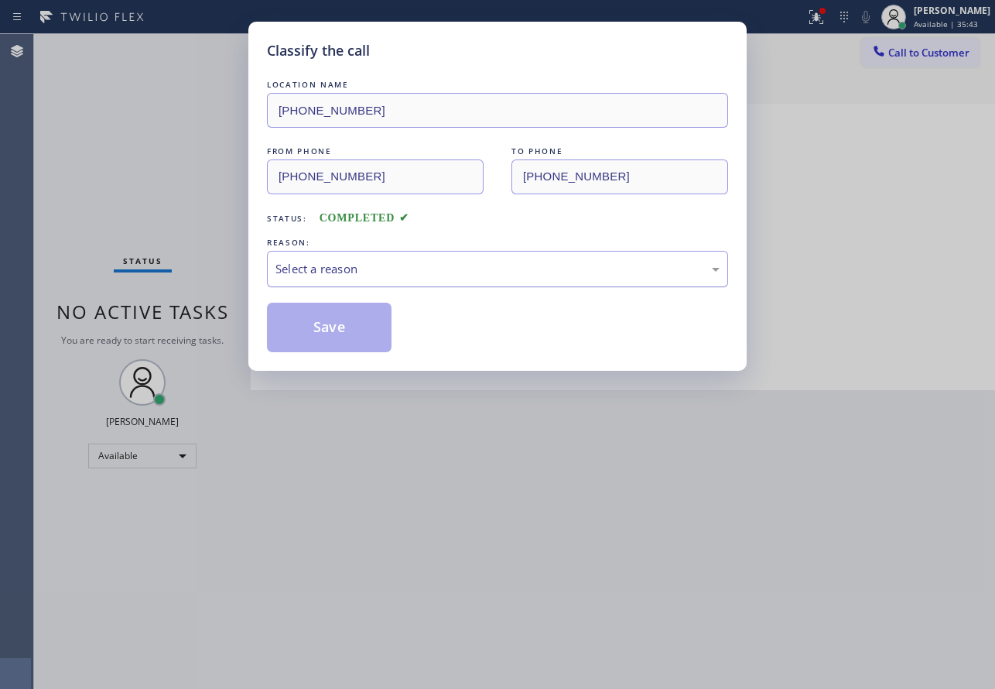
click at [340, 282] on div "Select a reason" at bounding box center [497, 269] width 461 height 36
click at [313, 331] on button "Save" at bounding box center [329, 328] width 125 height 50
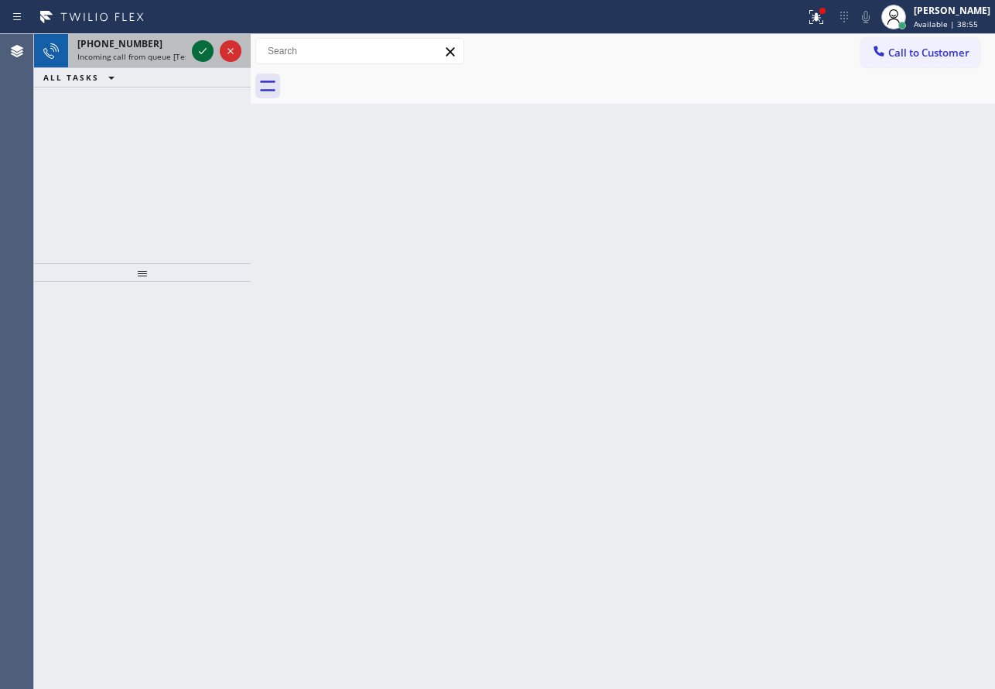
click at [204, 45] on icon at bounding box center [202, 51] width 19 height 19
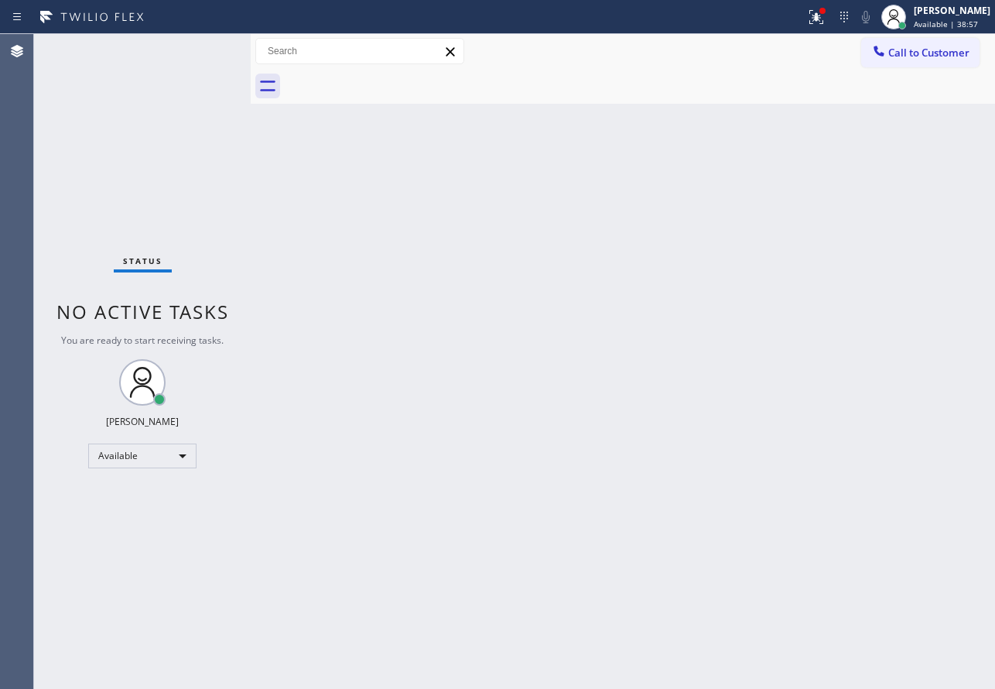
click at [193, 53] on div "Status No active tasks You are ready to start receiving tasks. [PERSON_NAME] Av…" at bounding box center [142, 361] width 217 height 655
click at [512, 434] on div "Back to Dashboard Change Sender ID Customers Technicians Select a contact Outbo…" at bounding box center [623, 361] width 744 height 655
click at [890, 525] on div "Back to Dashboard Change Sender ID Customers Technicians Select a contact Outbo…" at bounding box center [623, 361] width 744 height 655
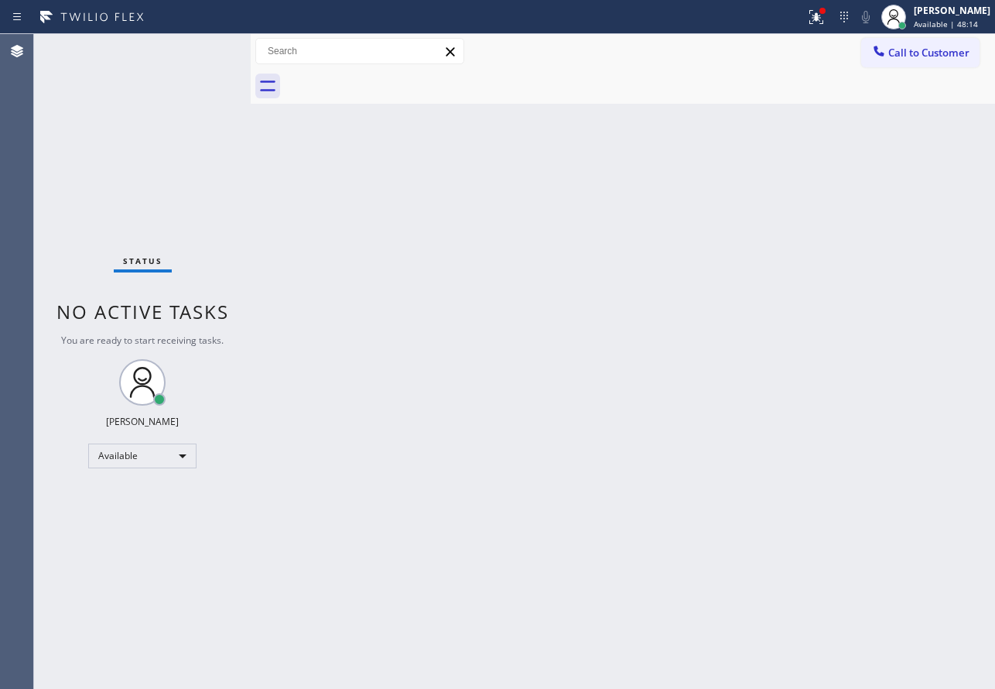
click at [176, 71] on div "Status No active tasks You are ready to start receiving tasks. [PERSON_NAME] Av…" at bounding box center [142, 361] width 217 height 655
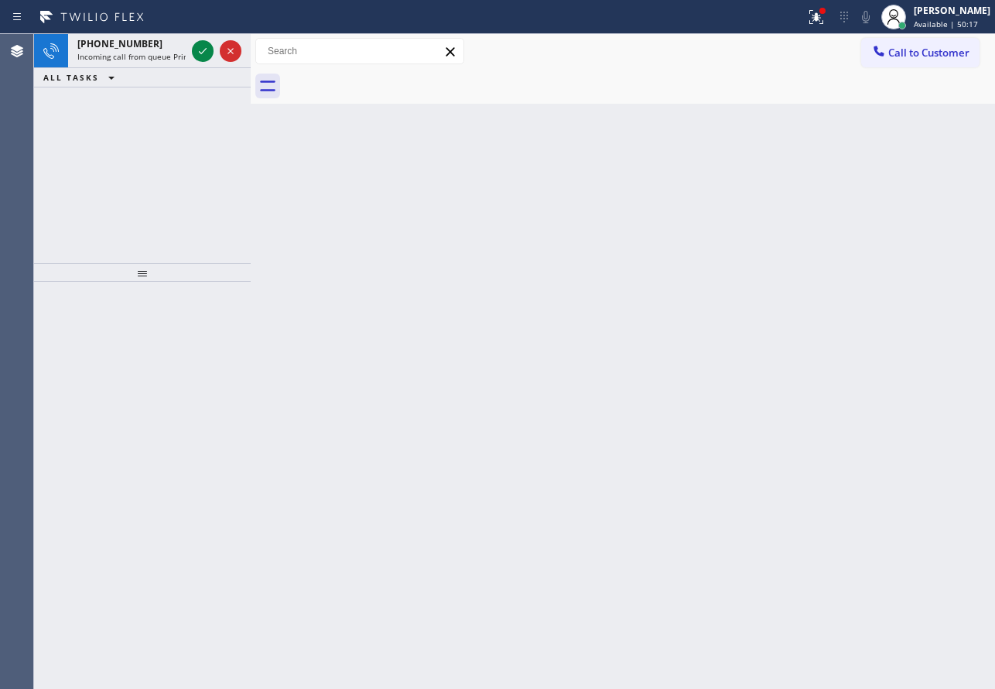
click at [875, 545] on div "Back to Dashboard Change Sender ID Customers Technicians Select a contact Outbo…" at bounding box center [623, 361] width 744 height 655
click at [949, 21] on span "Available | 50:18" at bounding box center [946, 24] width 64 height 11
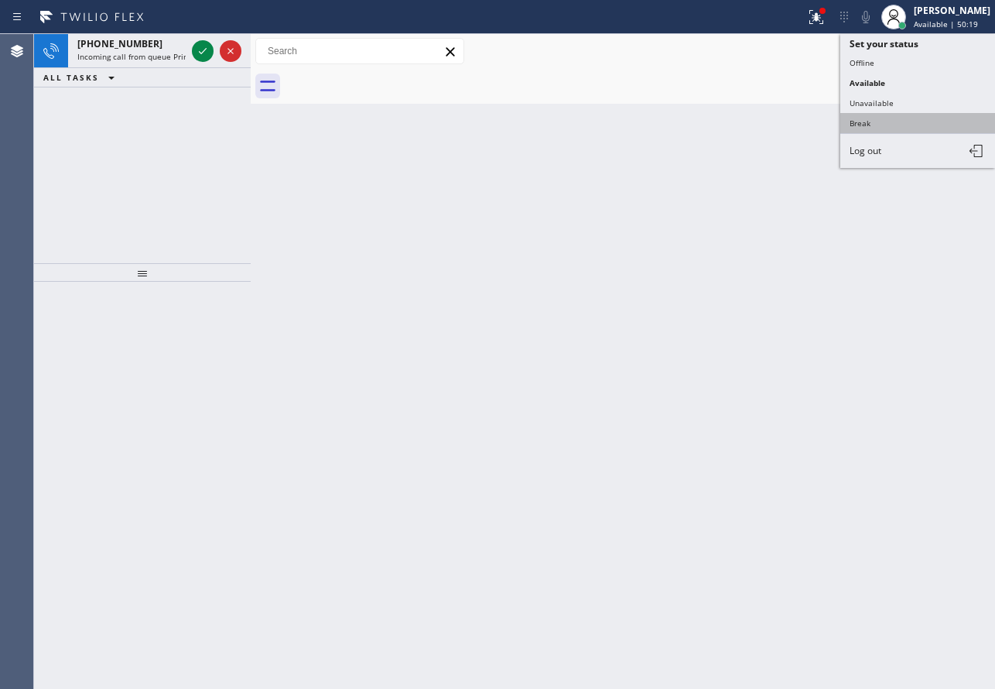
click at [884, 120] on button "Break" at bounding box center [917, 123] width 155 height 20
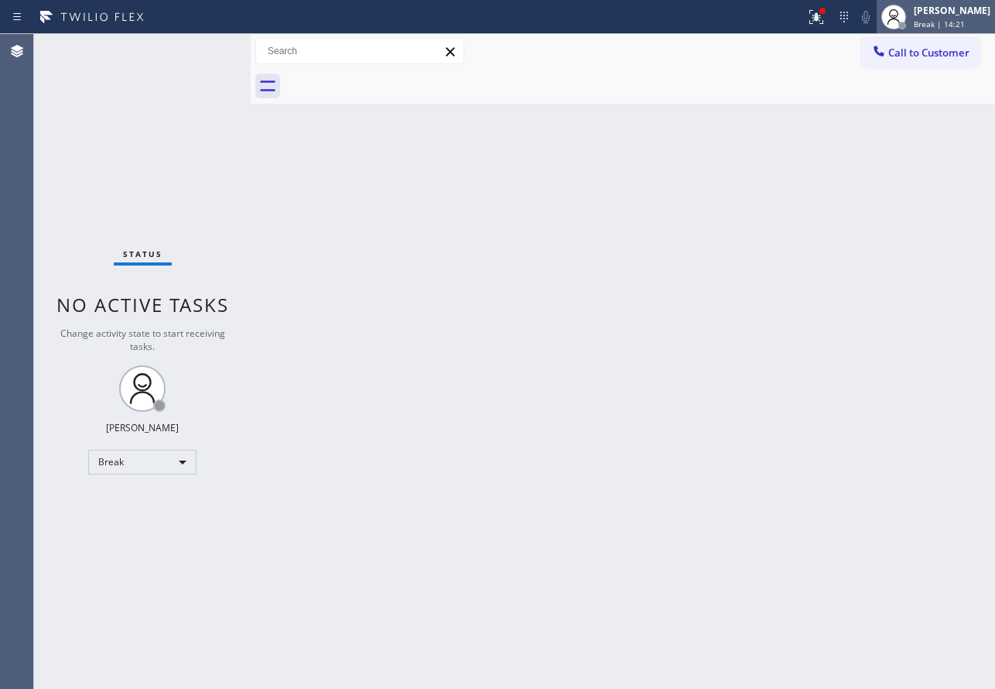
click at [949, 12] on div "[PERSON_NAME]" at bounding box center [952, 10] width 77 height 13
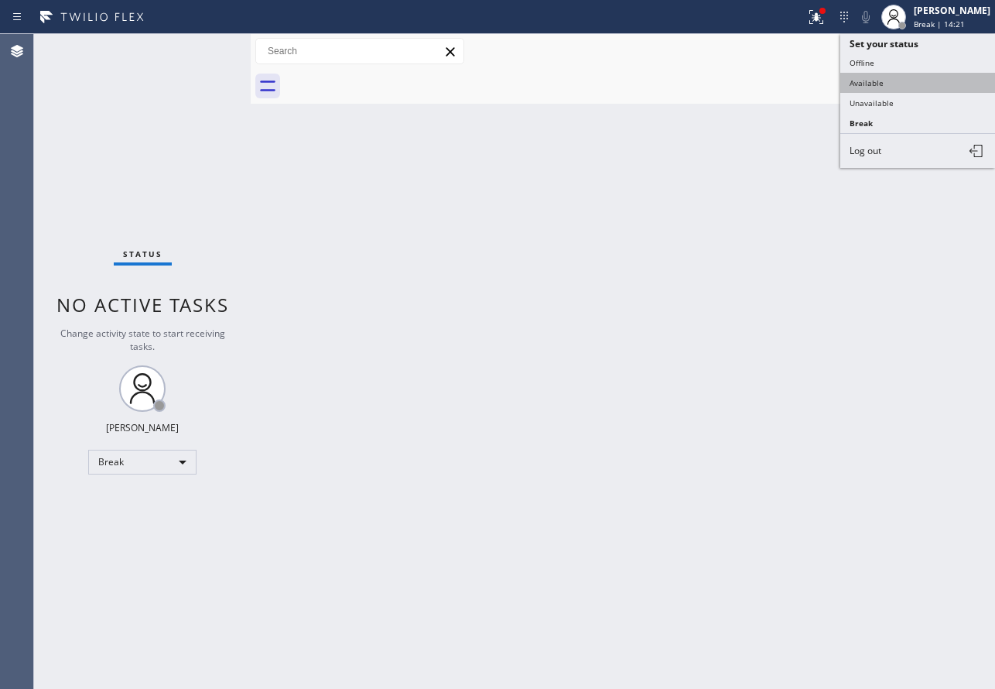
click at [881, 80] on button "Available" at bounding box center [917, 83] width 155 height 20
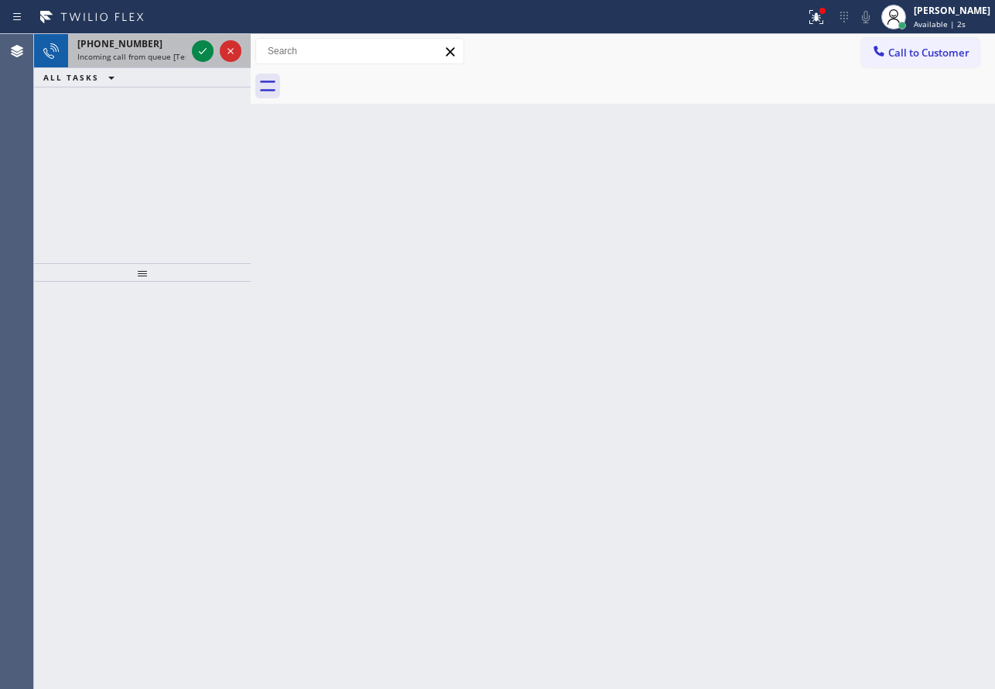
click at [126, 41] on span "[PHONE_NUMBER]" at bounding box center [119, 43] width 85 height 13
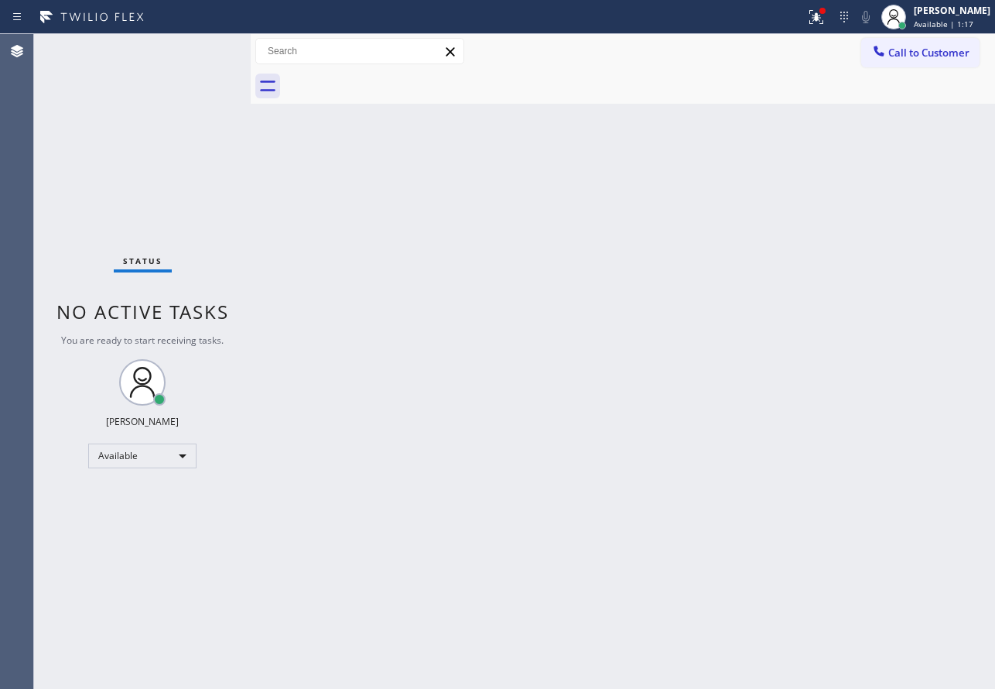
click at [430, 369] on div "Back to Dashboard Change Sender ID Customers Technicians Select a contact Outbo…" at bounding box center [623, 361] width 744 height 655
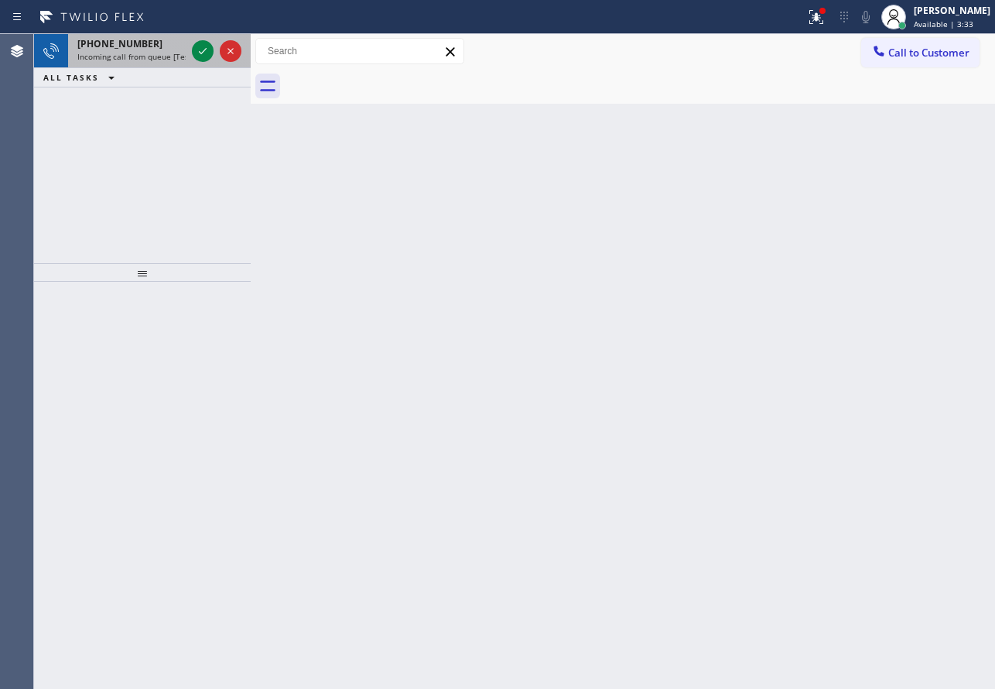
click at [187, 52] on div "[PHONE_NUMBER] Incoming call from queue [Test] All" at bounding box center [128, 51] width 121 height 34
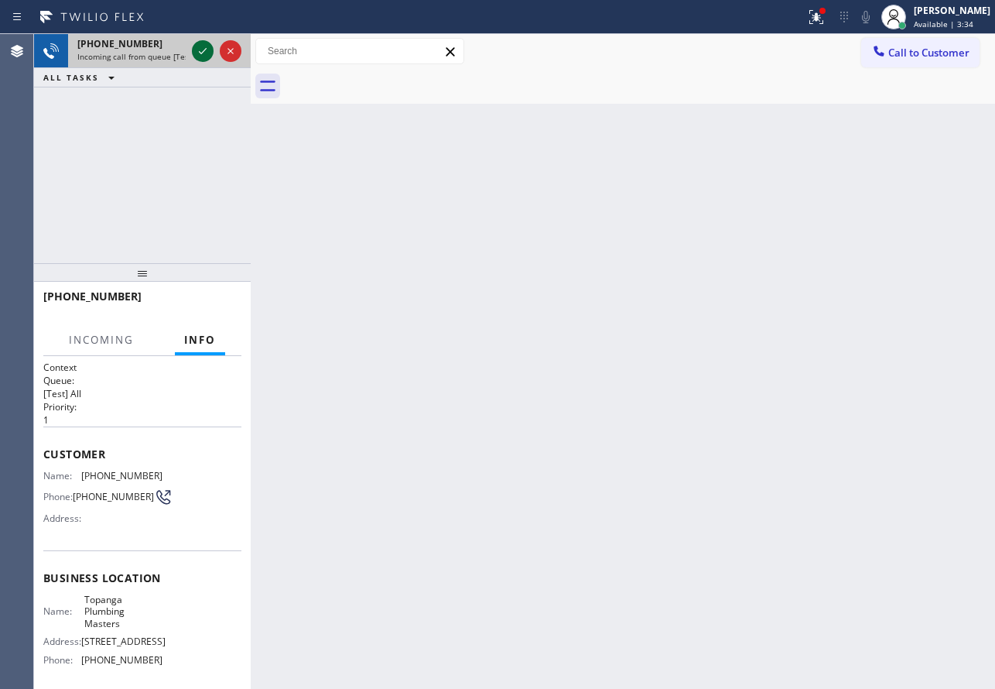
click at [202, 52] on icon at bounding box center [202, 51] width 19 height 19
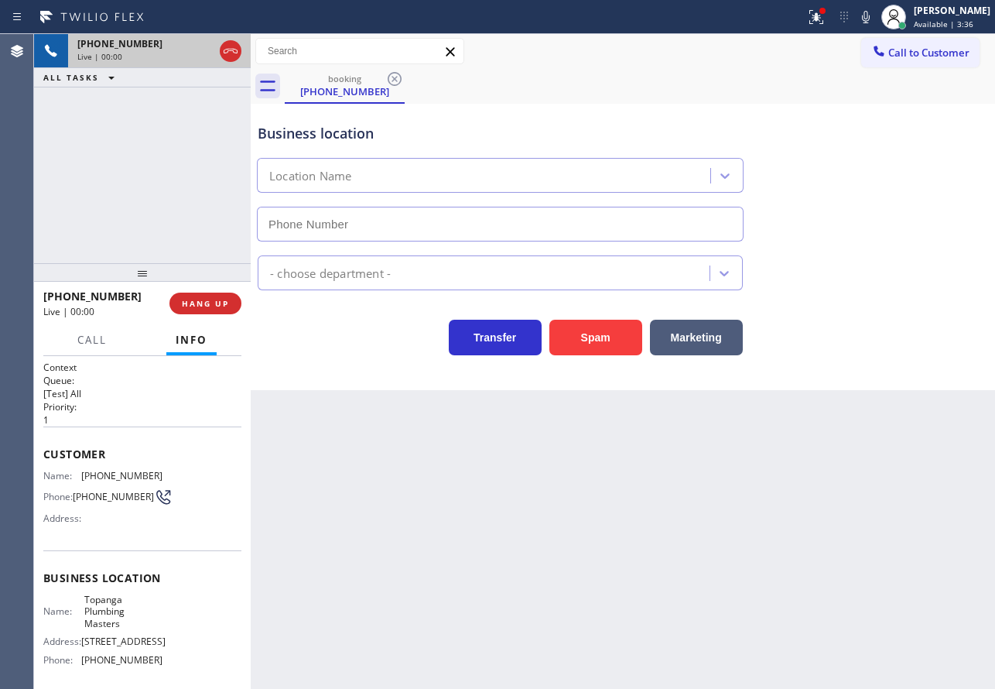
type input "[PHONE_NUMBER]"
click at [875, 15] on icon at bounding box center [866, 17] width 19 height 19
click at [197, 51] on icon at bounding box center [202, 51] width 19 height 19
type input "[PHONE_NUMBER]"
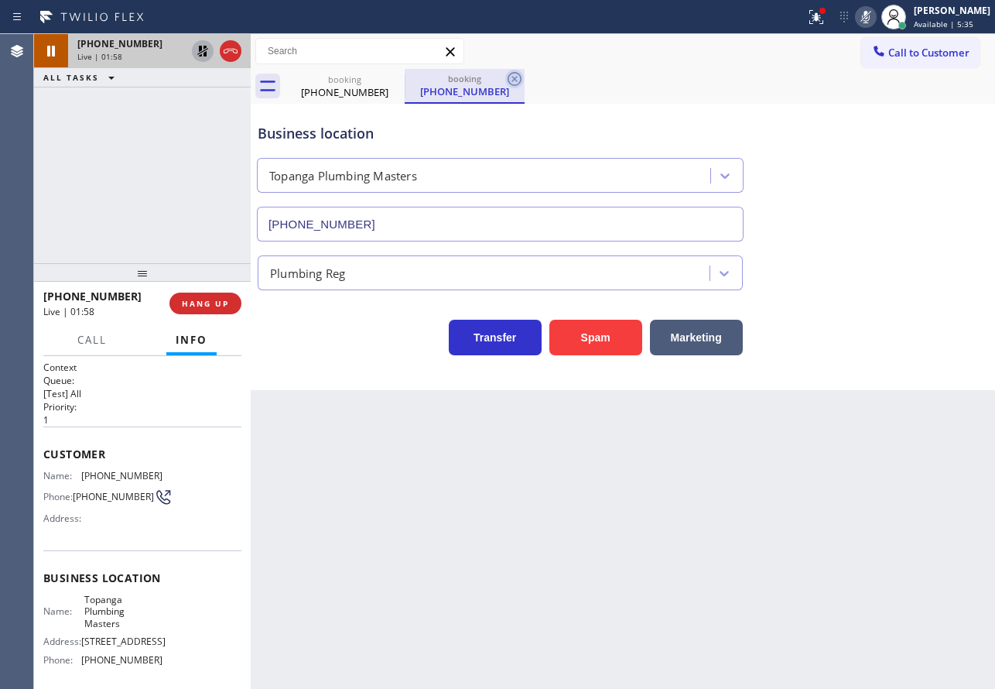
click at [514, 77] on icon at bounding box center [514, 79] width 19 height 19
click at [875, 19] on icon at bounding box center [866, 17] width 19 height 19
click at [203, 52] on icon at bounding box center [202, 51] width 19 height 19
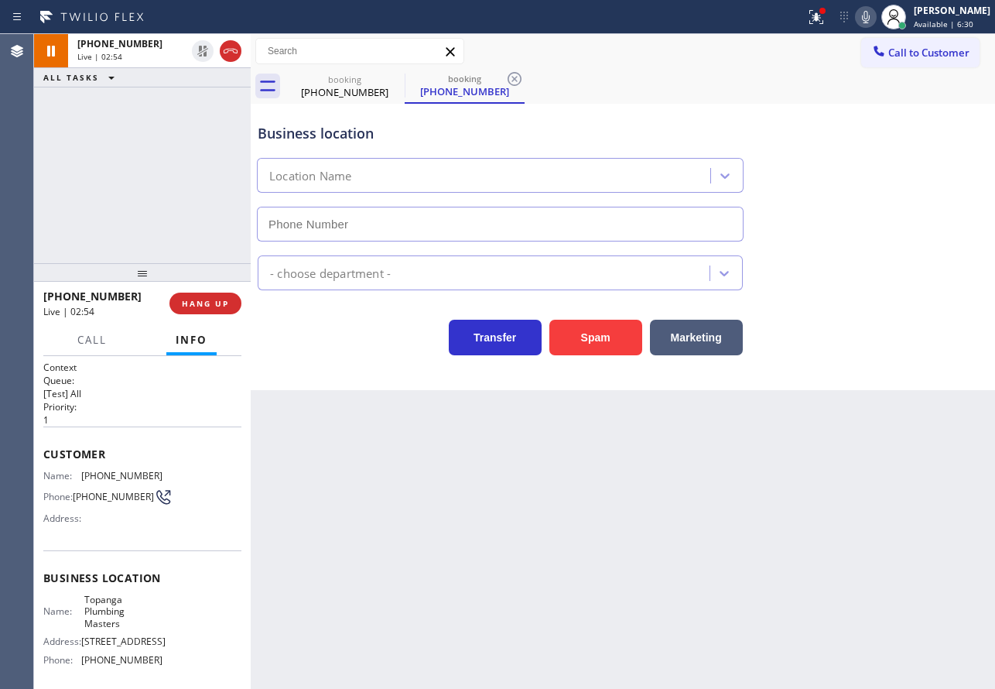
type input "[PHONE_NUMBER]"
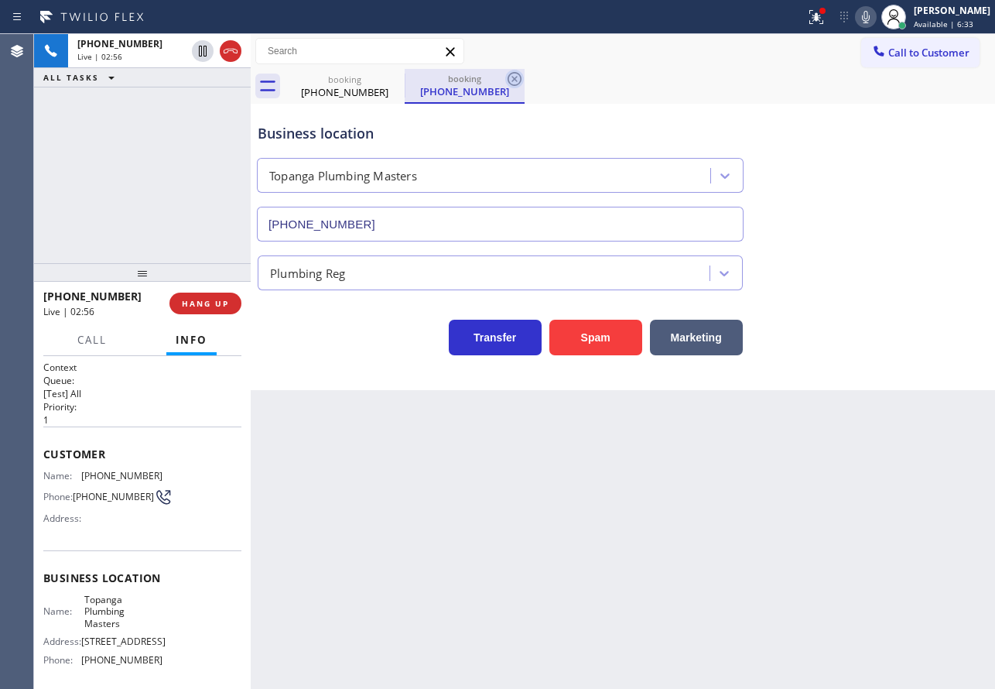
click at [512, 80] on icon at bounding box center [515, 79] width 14 height 14
click at [875, 18] on icon at bounding box center [866, 17] width 19 height 19
click at [870, 18] on icon at bounding box center [866, 17] width 8 height 12
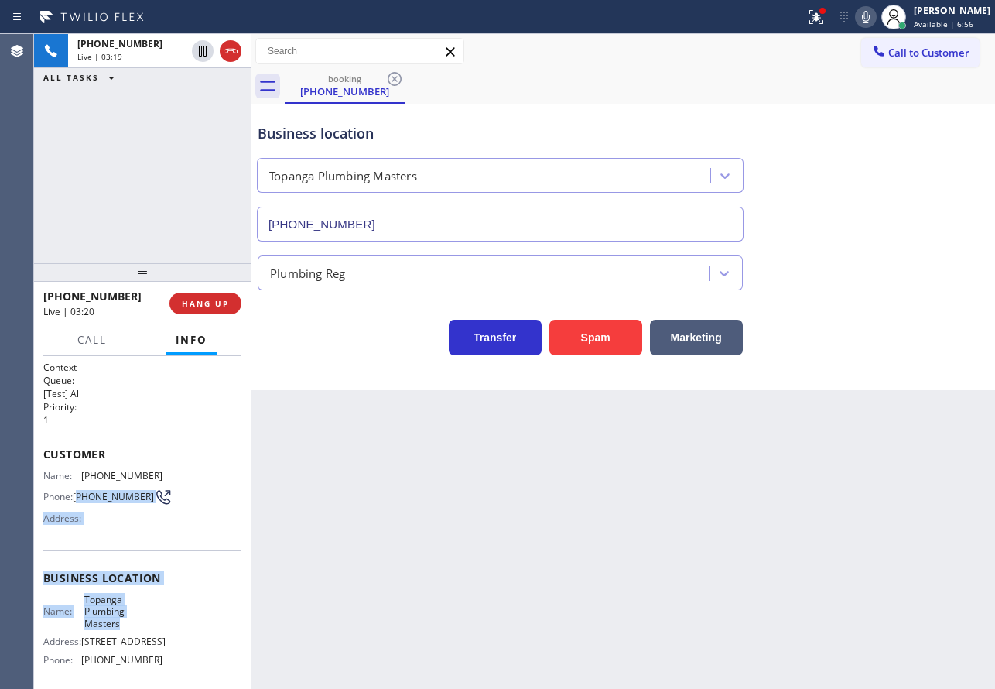
drag, startPoint x: 124, startPoint y: 630, endPoint x: 77, endPoint y: 493, distance: 144.6
click at [77, 493] on div "Context Queue: [Test] All Priority: 1 Customer Name: [PHONE_NUMBER] Phone: [PHO…" at bounding box center [142, 585] width 198 height 448
copy div "214) 536-3670 Address: Business location Name: Topanga Plumbing Masters"
click at [875, 15] on icon at bounding box center [866, 17] width 19 height 19
click at [871, 15] on rect at bounding box center [865, 15] width 11 height 11
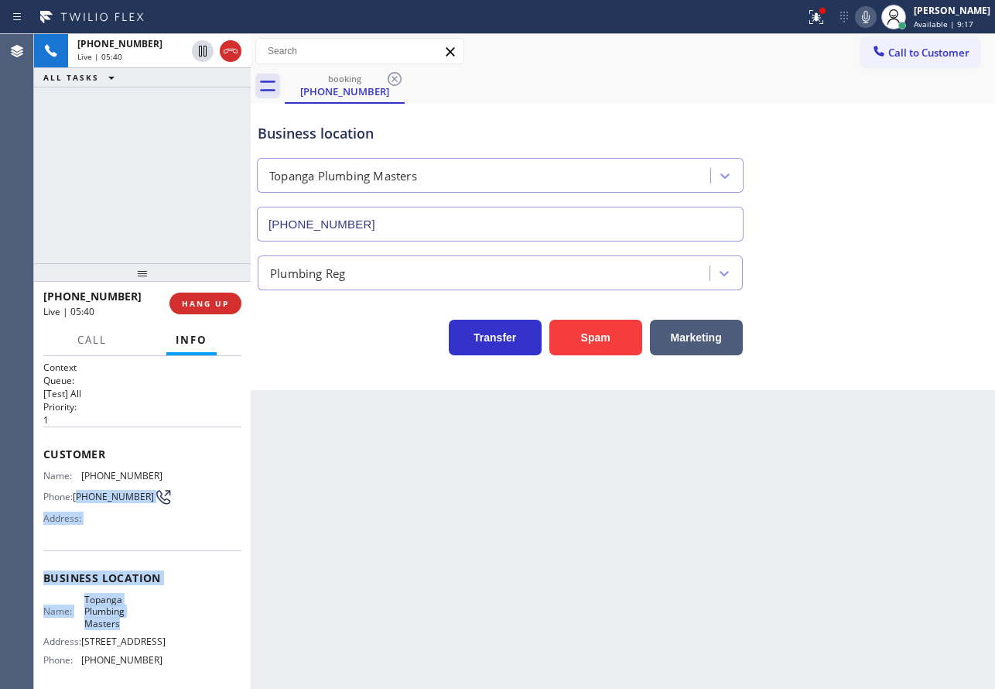
click at [875, 16] on icon at bounding box center [866, 17] width 19 height 19
click at [836, 162] on div "Business location [GEOGRAPHIC_DATA] Plumbing Masters [PHONE_NUMBER]" at bounding box center [623, 171] width 737 height 140
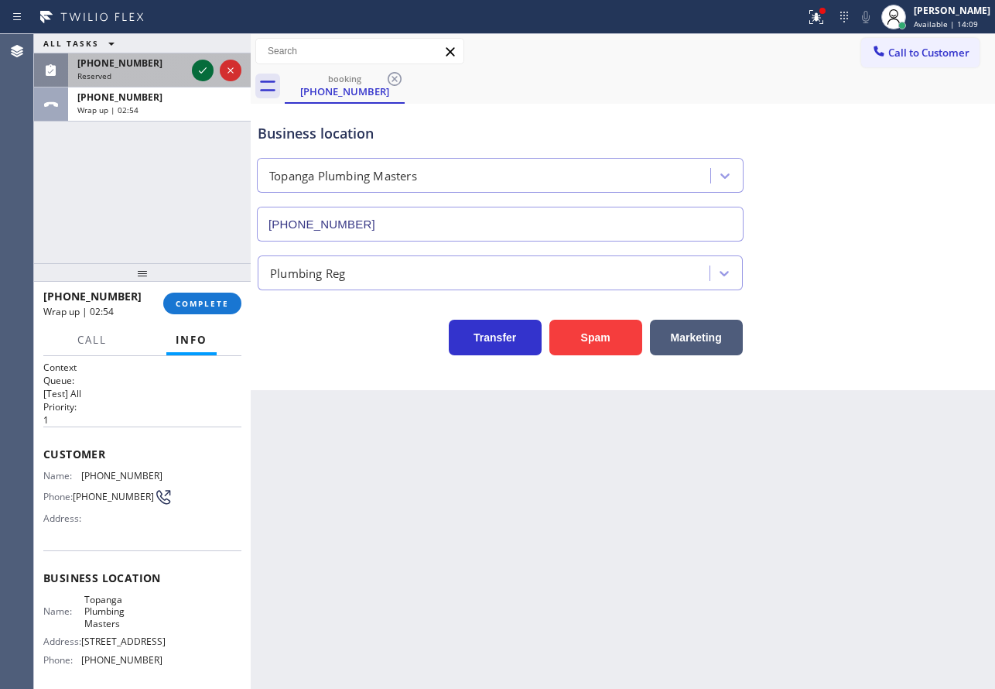
click at [202, 67] on icon at bounding box center [202, 70] width 19 height 19
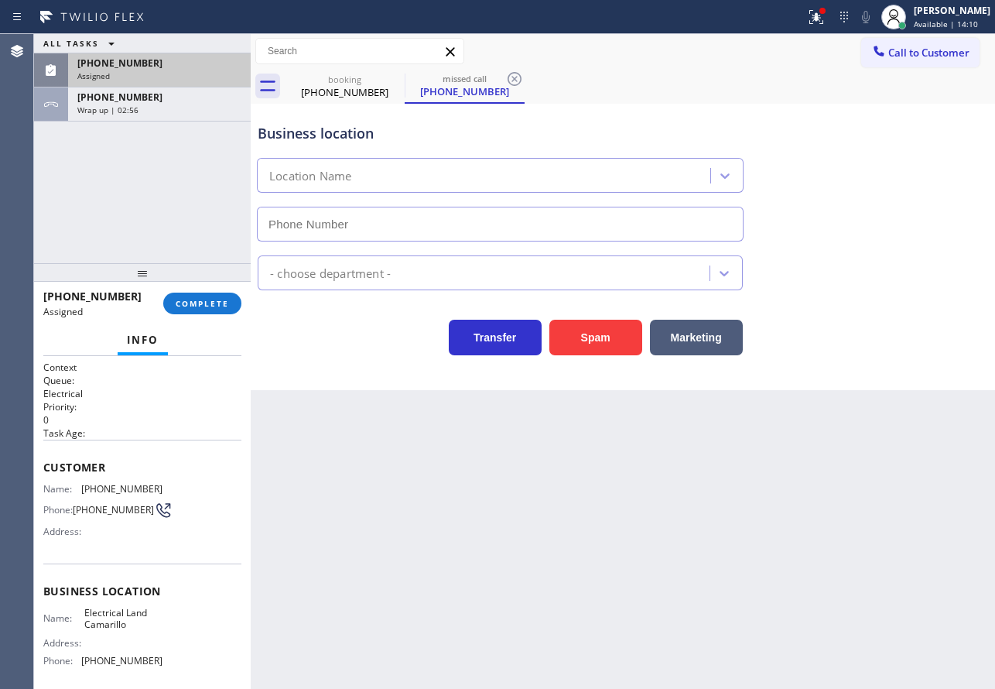
type input "[PHONE_NUMBER]"
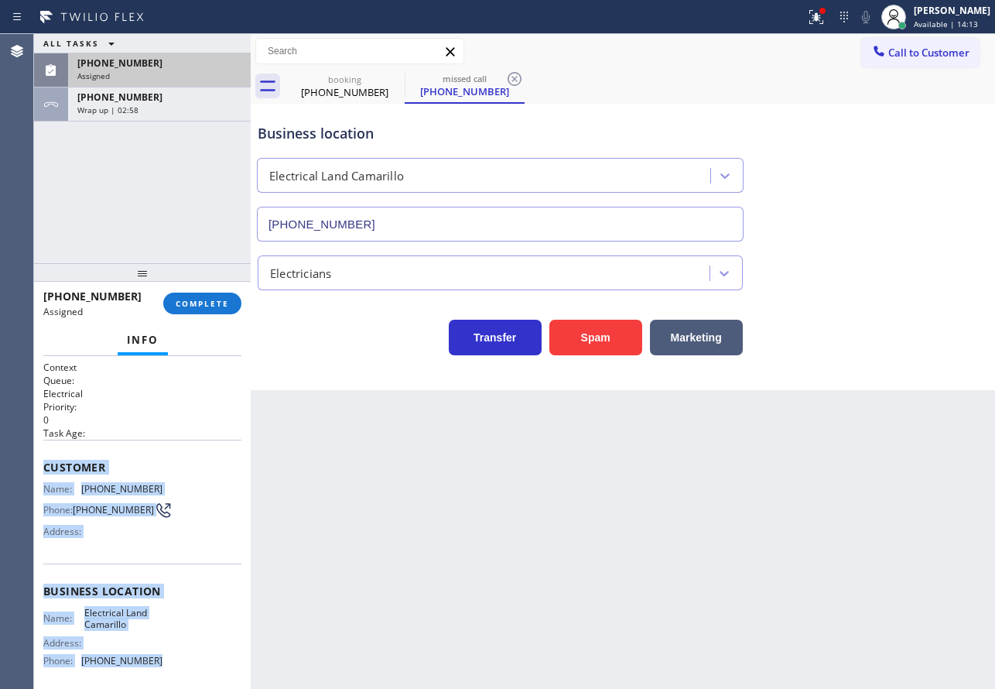
drag, startPoint x: 156, startPoint y: 527, endPoint x: 41, endPoint y: 456, distance: 135.5
click at [41, 456] on div "Context Queue: Electrical Priority: 0 Task Age: Customer Name: [PHONE_NUMBER] P…" at bounding box center [142, 522] width 217 height 333
copy div "Customer Name: [PHONE_NUMBER] Phone: [PHONE_NUMBER] Address: Business location …"
click at [223, 305] on span "COMPLETE" at bounding box center [202, 303] width 53 height 11
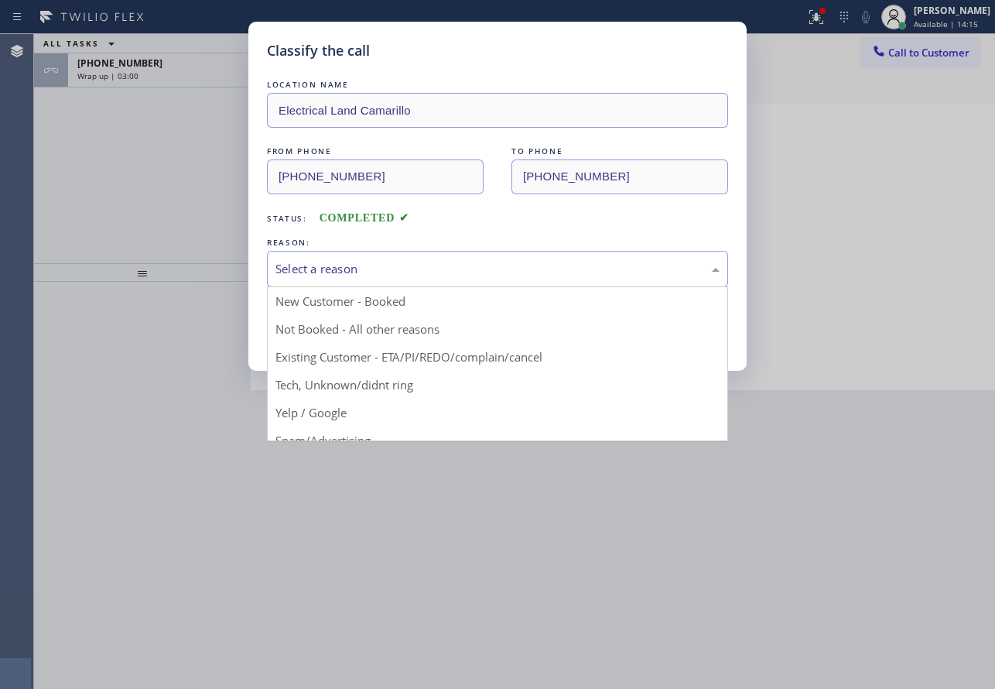
click at [395, 283] on div "Select a reason" at bounding box center [497, 269] width 461 height 36
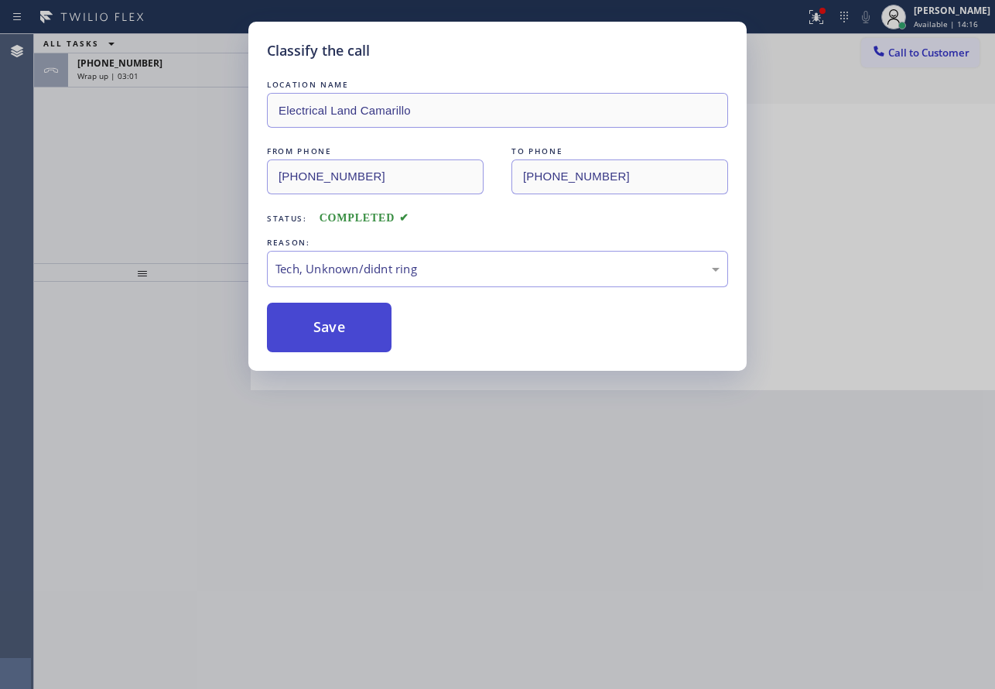
click at [334, 329] on button "Save" at bounding box center [329, 328] width 125 height 50
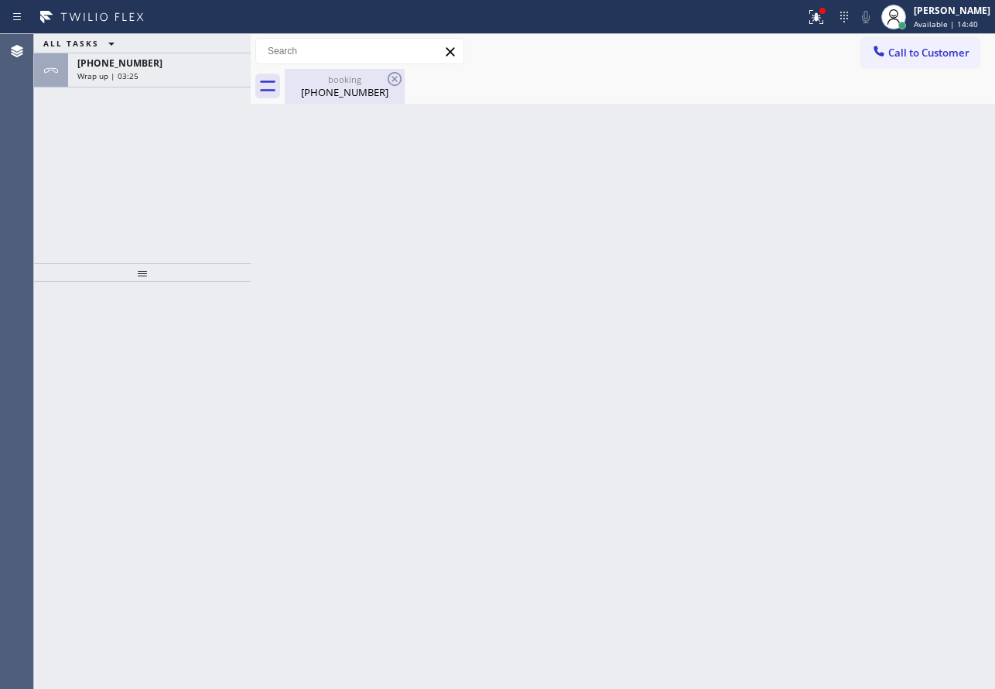
click at [337, 91] on div "[PHONE_NUMBER]" at bounding box center [344, 92] width 117 height 14
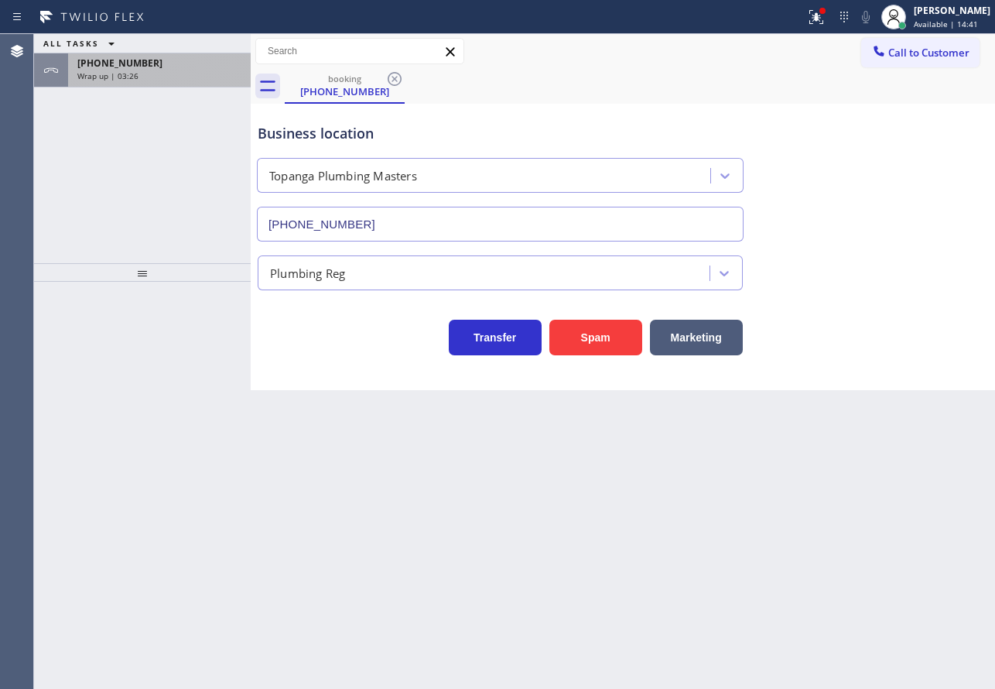
click at [190, 77] on div "Wrap up | 03:26" at bounding box center [159, 75] width 164 height 11
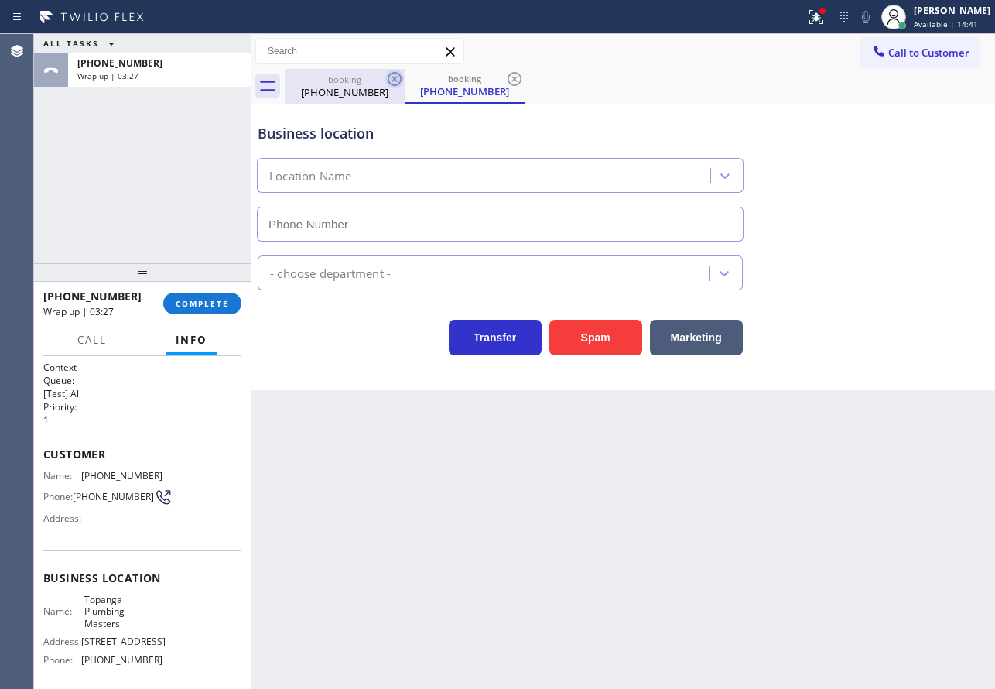
type input "[PHONE_NUMBER]"
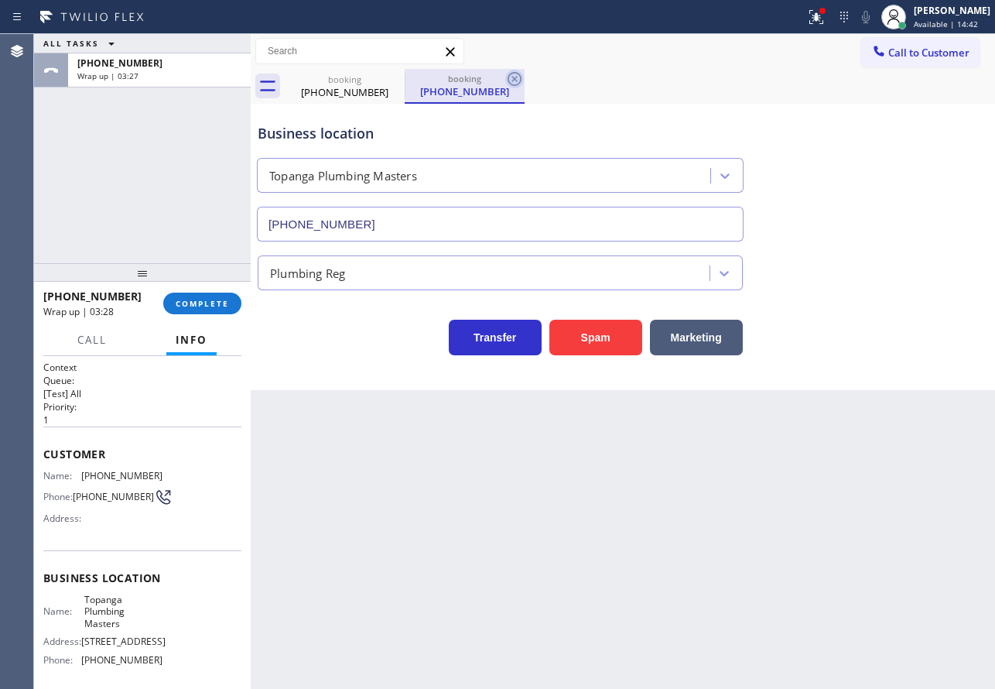
click at [518, 77] on icon at bounding box center [514, 79] width 19 height 19
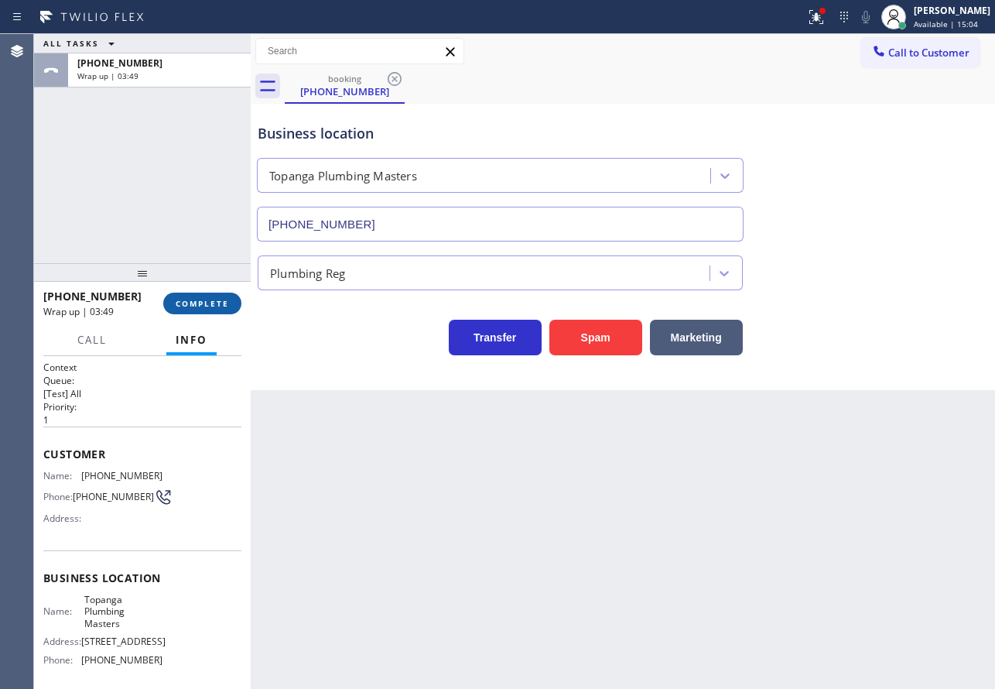
click at [213, 301] on span "COMPLETE" at bounding box center [202, 303] width 53 height 11
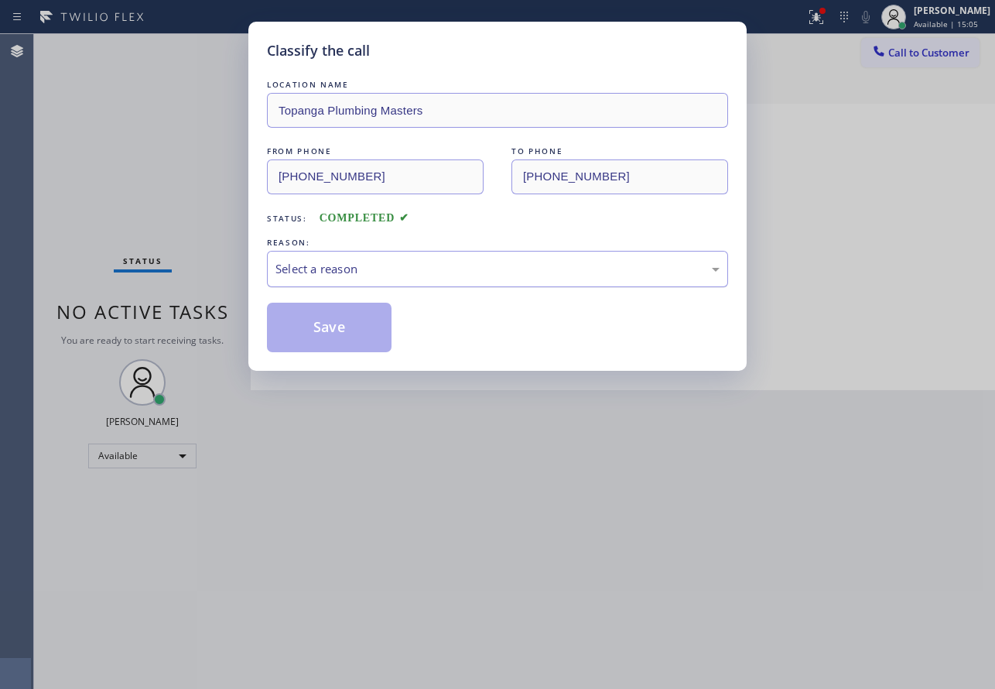
click at [361, 262] on div "Select a reason" at bounding box center [497, 269] width 444 height 18
click at [340, 316] on button "Save" at bounding box center [329, 328] width 125 height 50
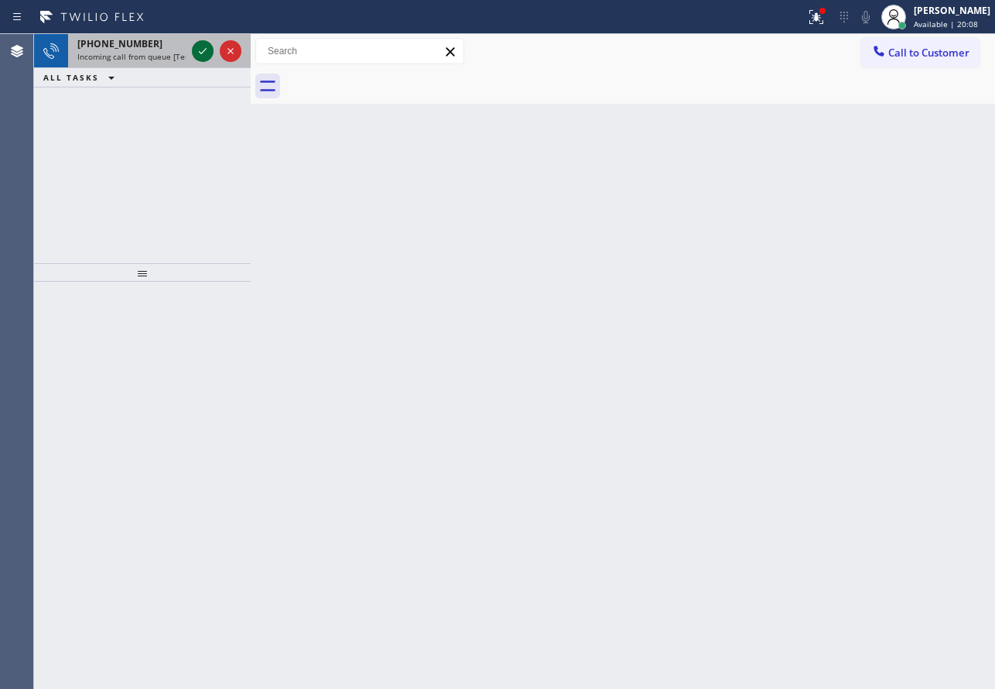
click at [199, 56] on icon at bounding box center [202, 51] width 19 height 19
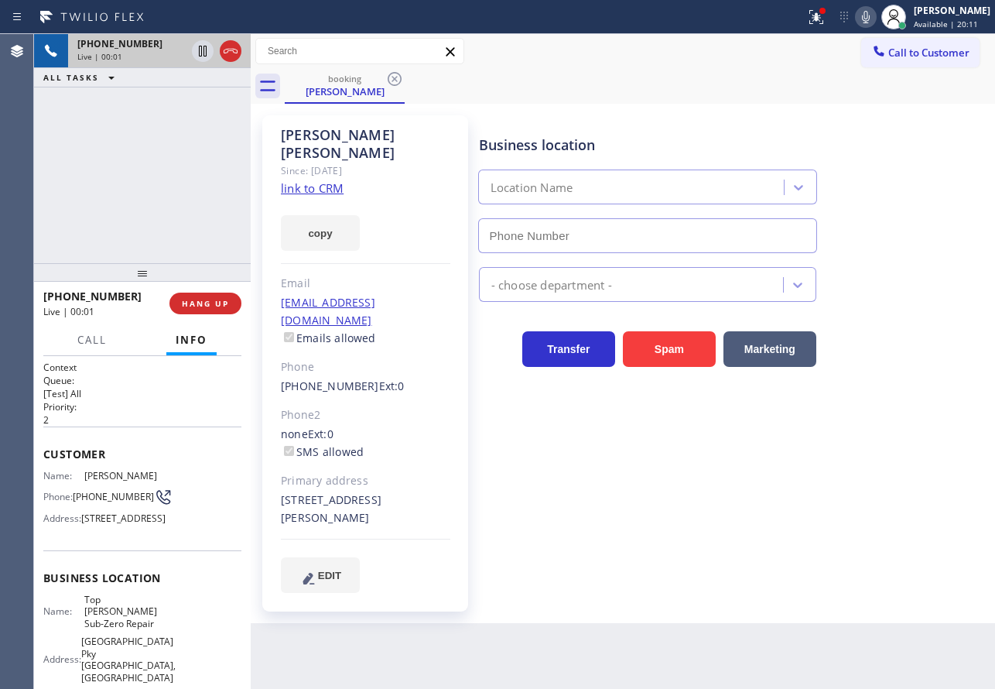
type input "[PHONE_NUMBER]"
click at [321, 180] on link "link to CRM" at bounding box center [312, 187] width 63 height 15
click at [330, 180] on link "link to CRM" at bounding box center [312, 187] width 63 height 15
click at [875, 15] on icon at bounding box center [866, 17] width 19 height 19
click at [197, 51] on icon at bounding box center [202, 51] width 19 height 19
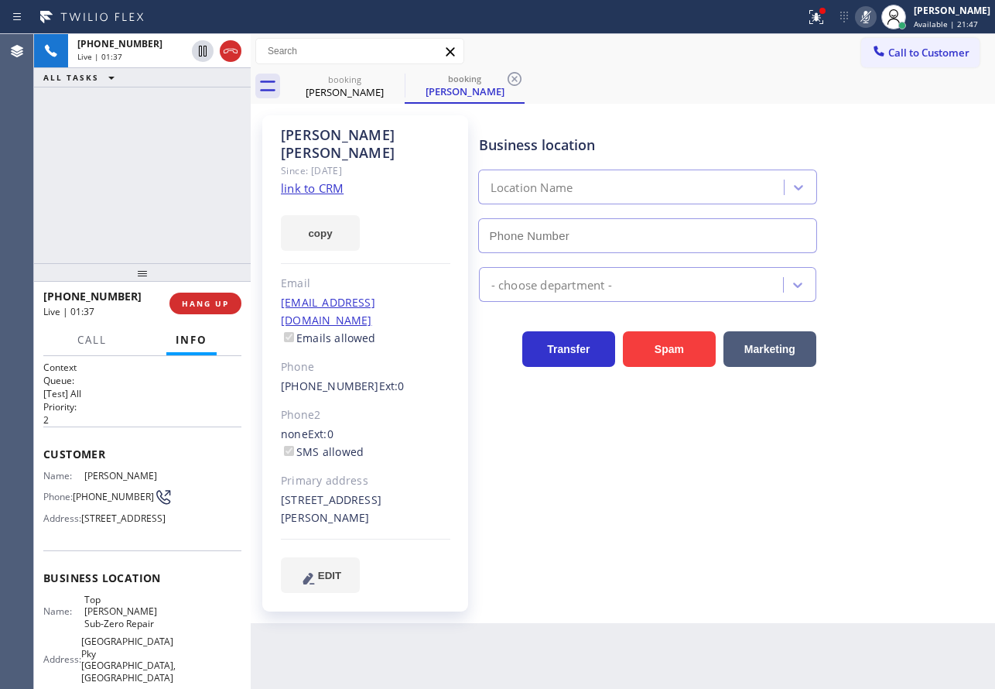
type input "[PHONE_NUMBER]"
click at [90, 524] on span "[STREET_ADDRESS]" at bounding box center [123, 518] width 84 height 12
copy span "92887"
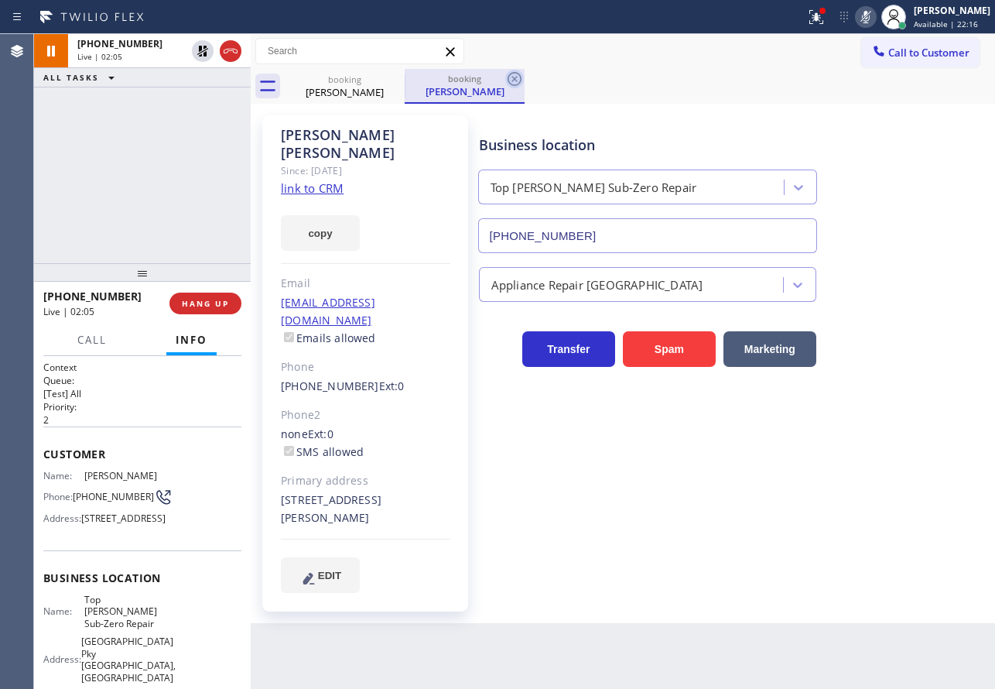
click at [517, 75] on icon at bounding box center [514, 79] width 19 height 19
click at [870, 15] on icon at bounding box center [866, 17] width 8 height 12
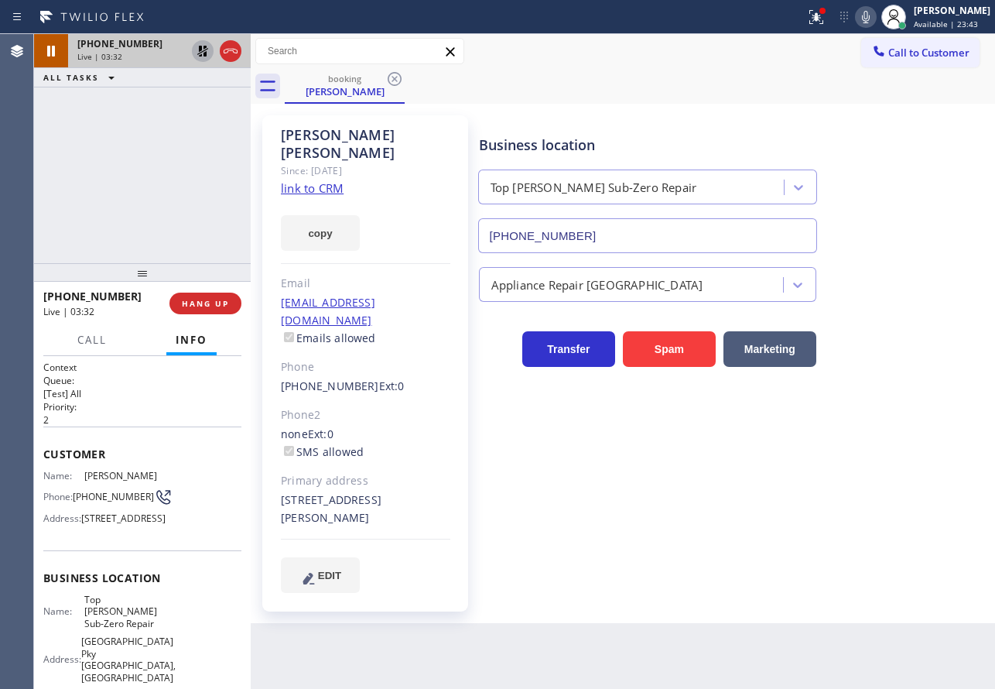
click at [208, 53] on icon at bounding box center [202, 51] width 19 height 19
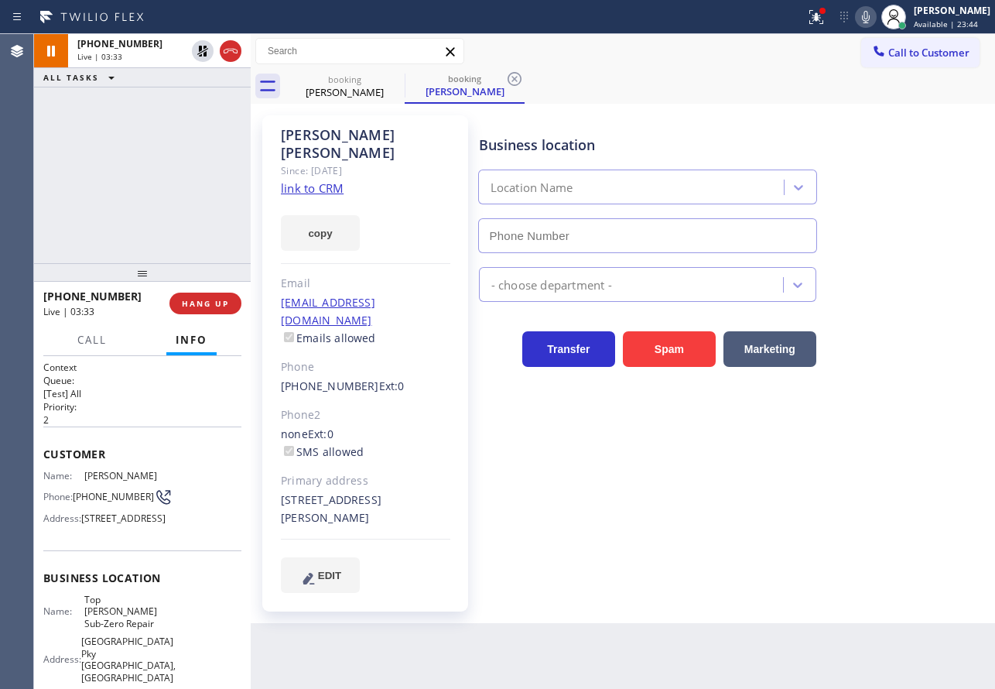
type input "[PHONE_NUMBER]"
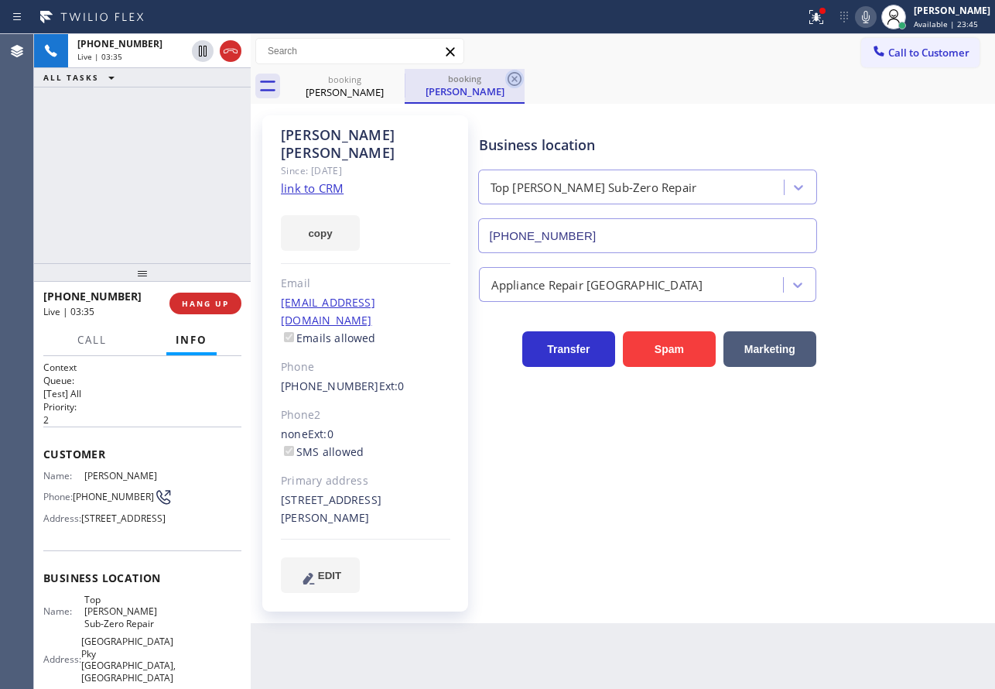
click at [517, 76] on icon at bounding box center [514, 79] width 19 height 19
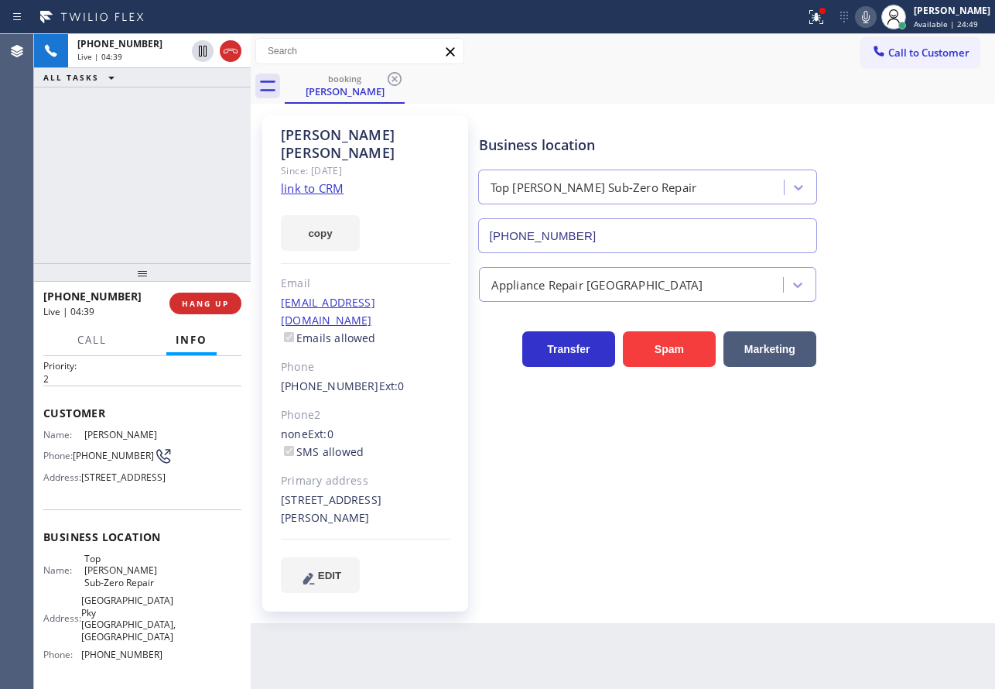
scroll to position [77, 0]
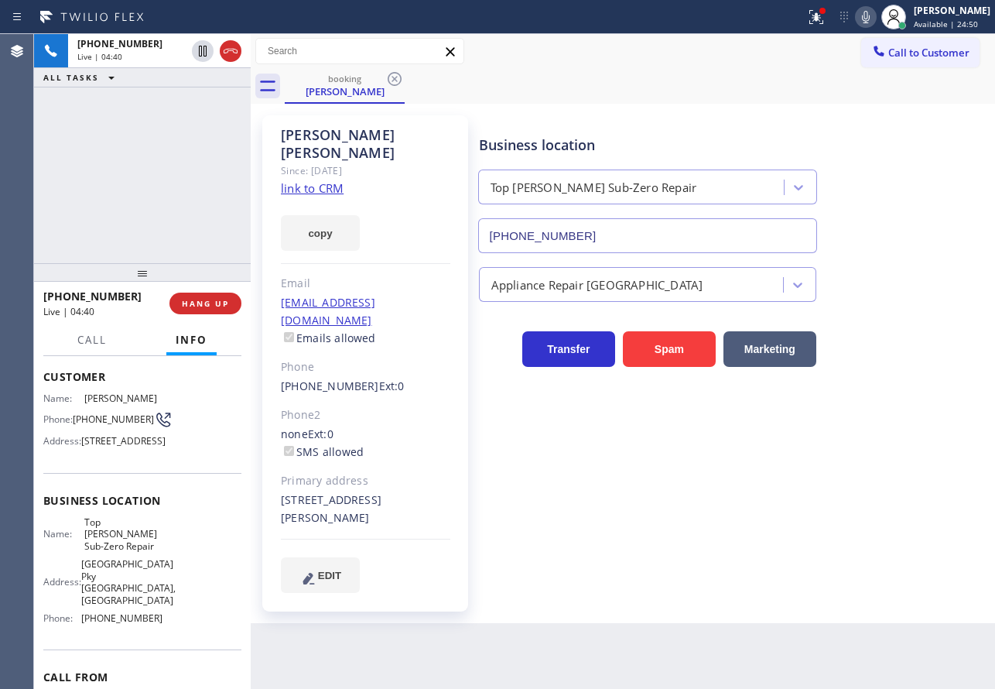
click at [130, 624] on span "[PHONE_NUMBER]" at bounding box center [121, 618] width 81 height 12
copy span "[PHONE_NUMBER]"
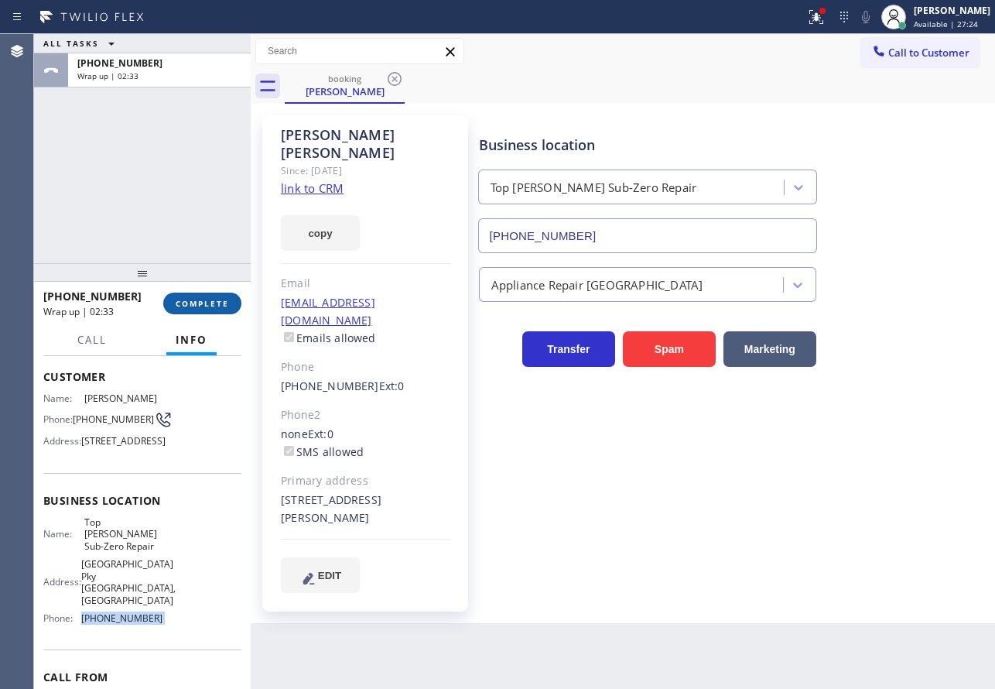
click at [211, 299] on span "COMPLETE" at bounding box center [202, 303] width 53 height 11
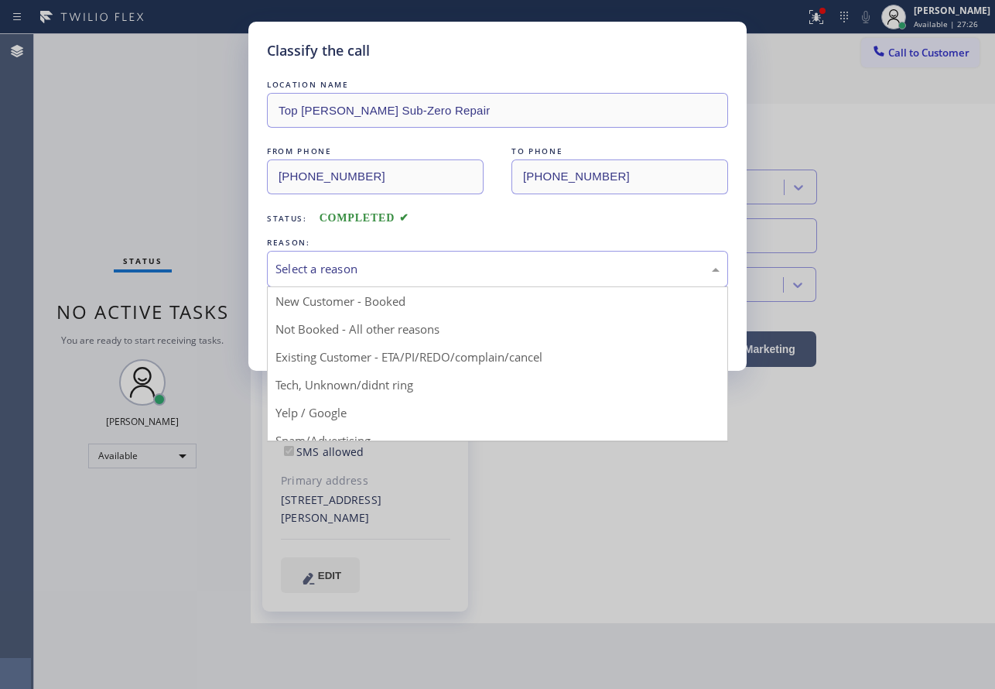
click at [387, 269] on div "Select a reason" at bounding box center [497, 269] width 444 height 18
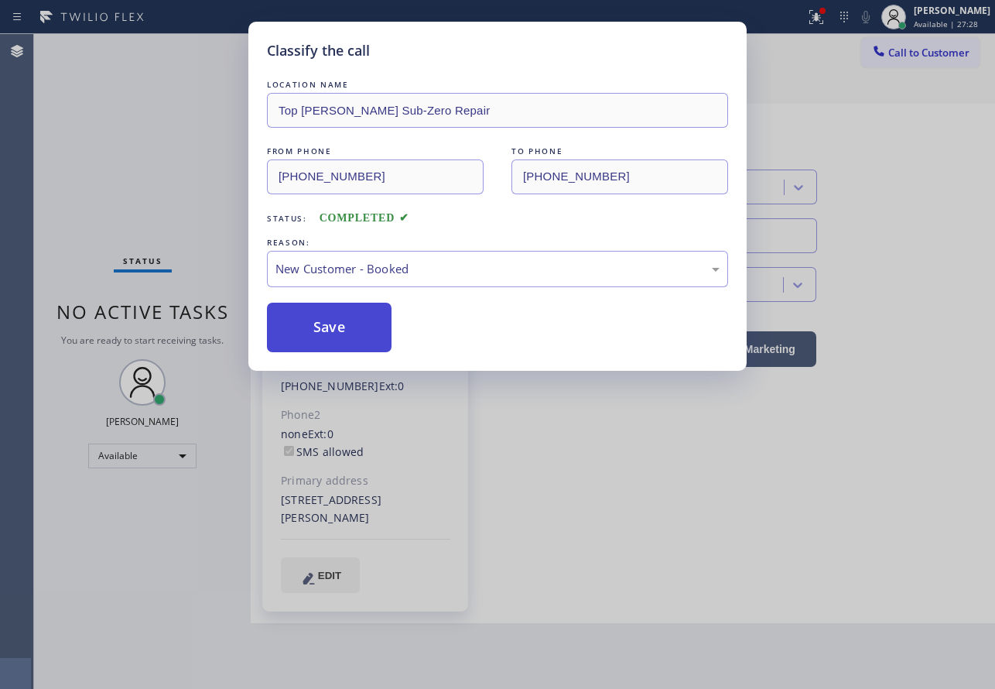
click at [315, 327] on button "Save" at bounding box center [329, 328] width 125 height 50
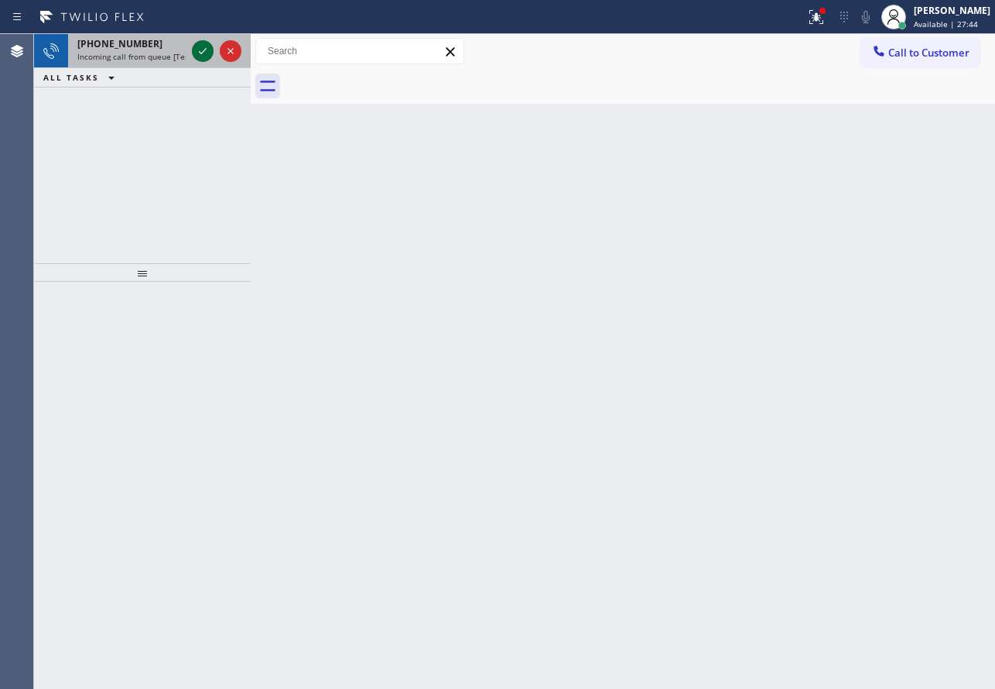
click at [203, 51] on icon at bounding box center [202, 51] width 19 height 19
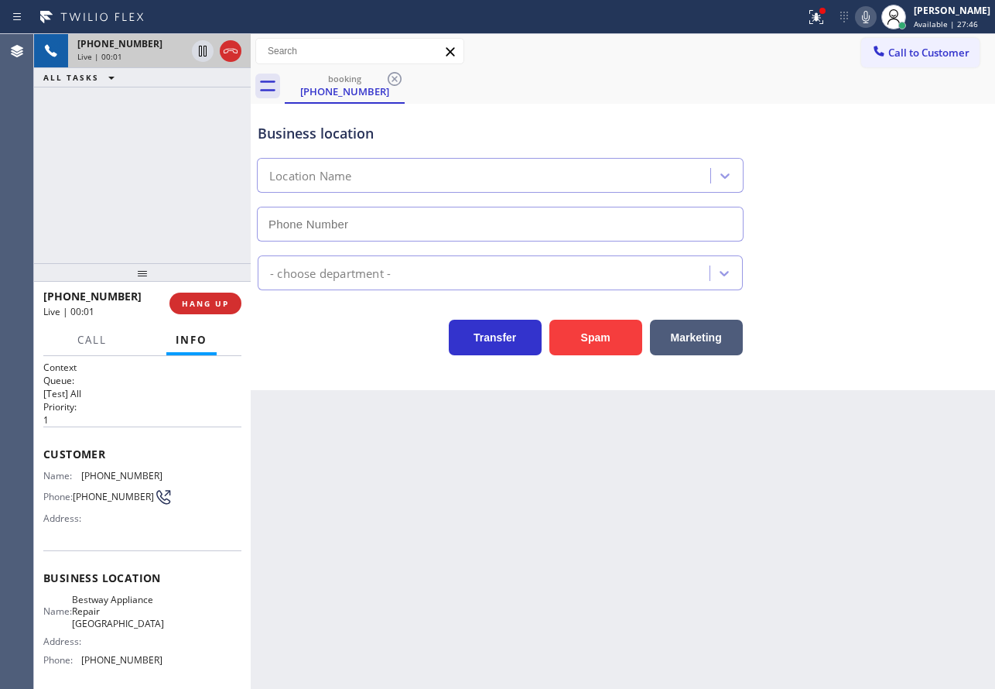
type input "[PHONE_NUMBER]"
click at [872, 306] on div "Transfer Spam Marketing" at bounding box center [623, 331] width 737 height 50
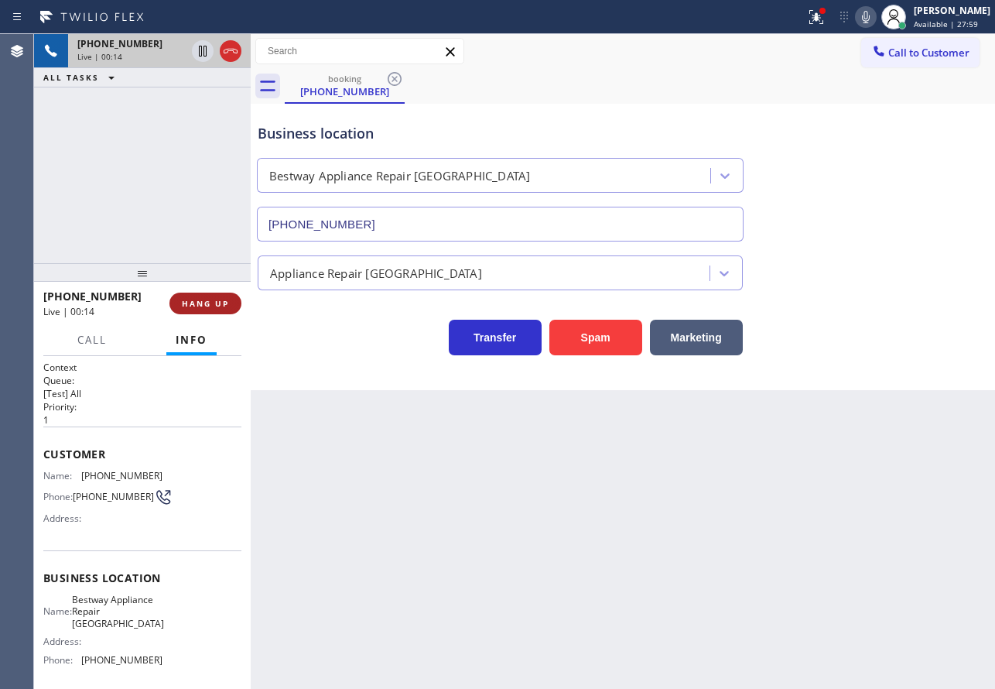
click at [195, 303] on span "HANG UP" at bounding box center [205, 303] width 47 height 11
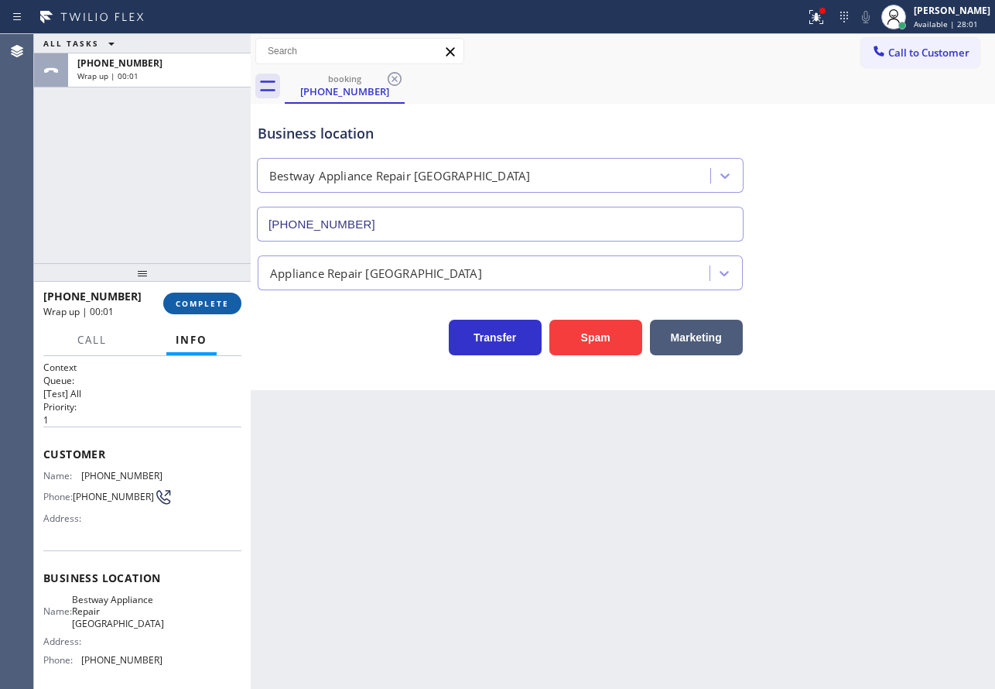
click at [208, 299] on span "COMPLETE" at bounding box center [202, 303] width 53 height 11
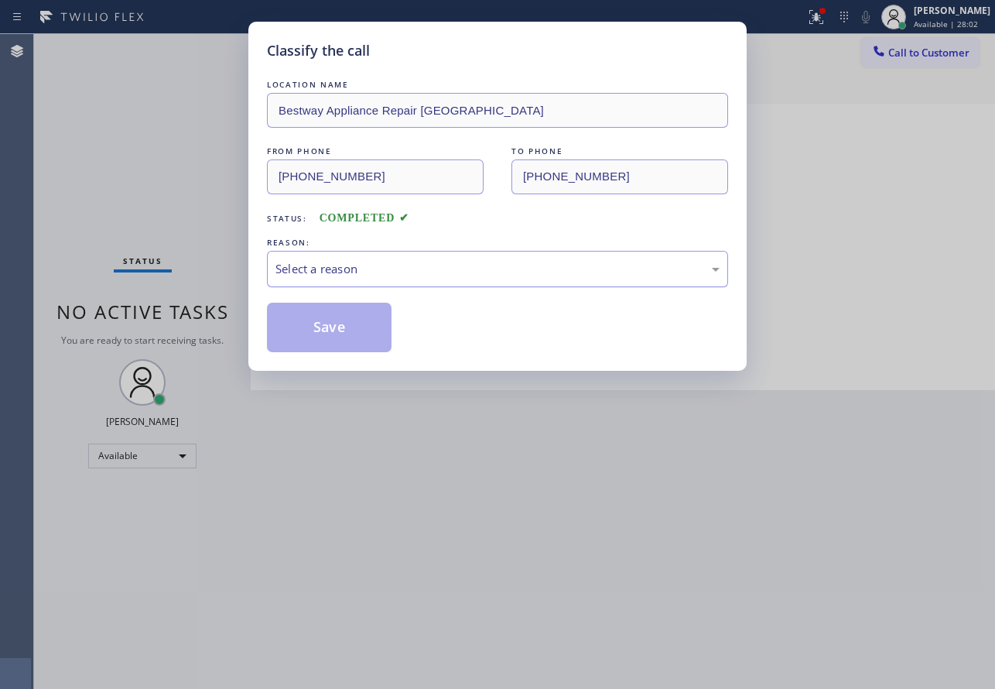
click at [336, 266] on div "Select a reason" at bounding box center [497, 269] width 444 height 18
click at [344, 320] on button "Save" at bounding box center [329, 328] width 125 height 50
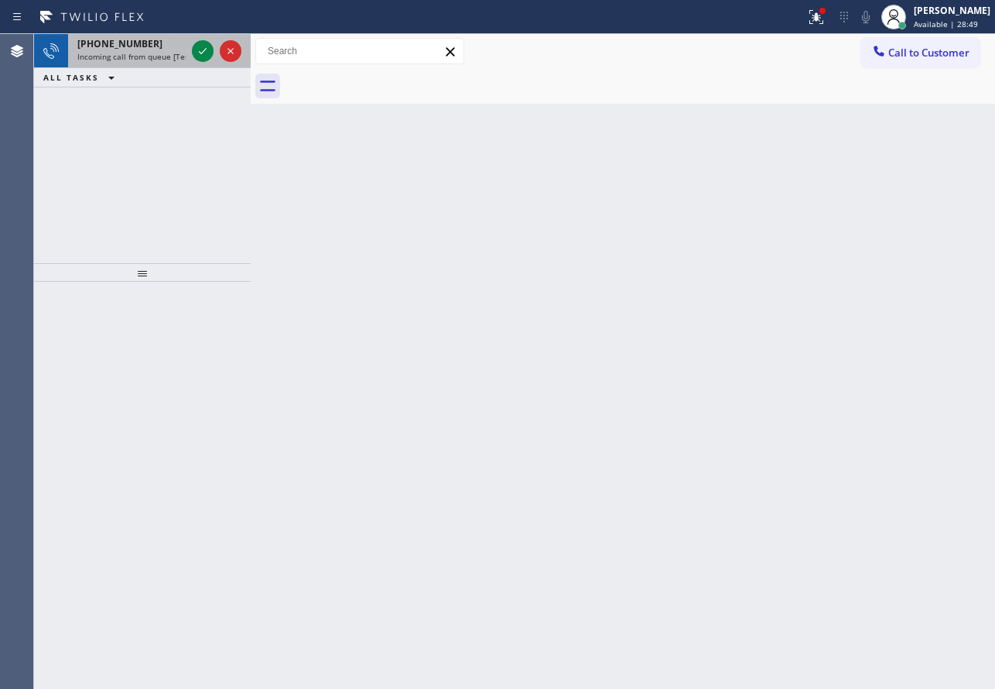
click at [116, 36] on div "[PHONE_NUMBER] Incoming call from queue [Test] All" at bounding box center [128, 51] width 121 height 34
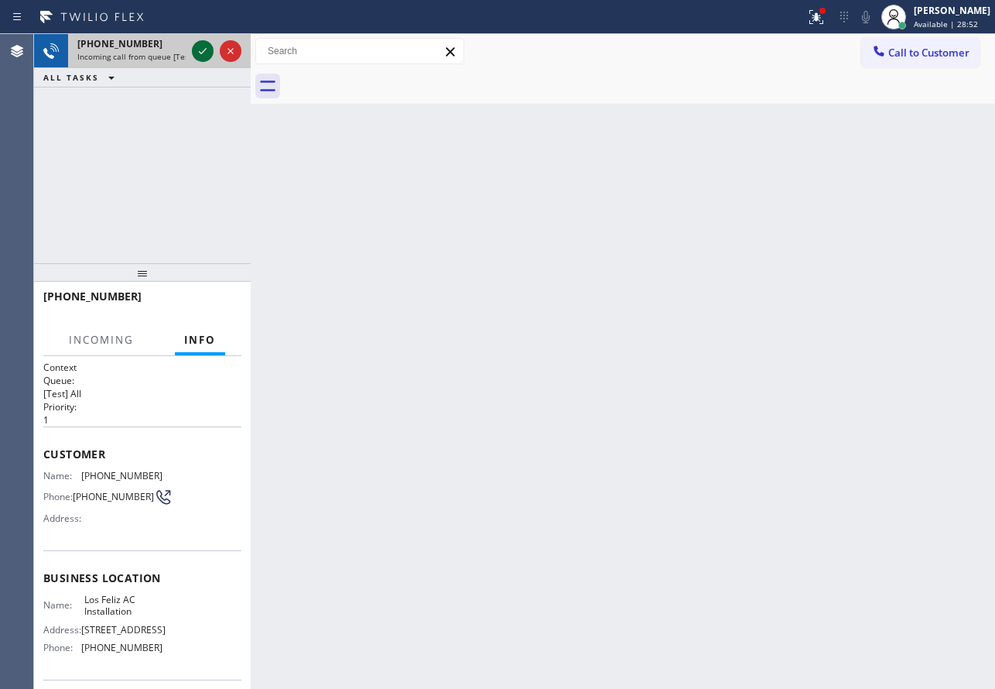
click at [208, 48] on icon at bounding box center [202, 51] width 19 height 19
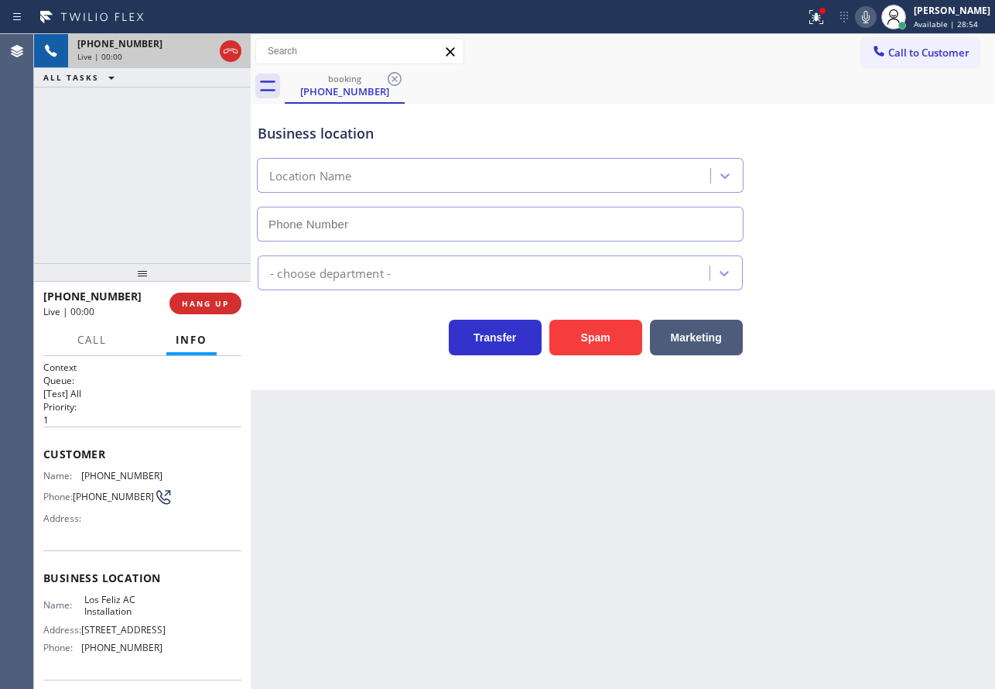
type input "[PHONE_NUMBER]"
click at [227, 305] on span "HANG UP" at bounding box center [205, 303] width 47 height 11
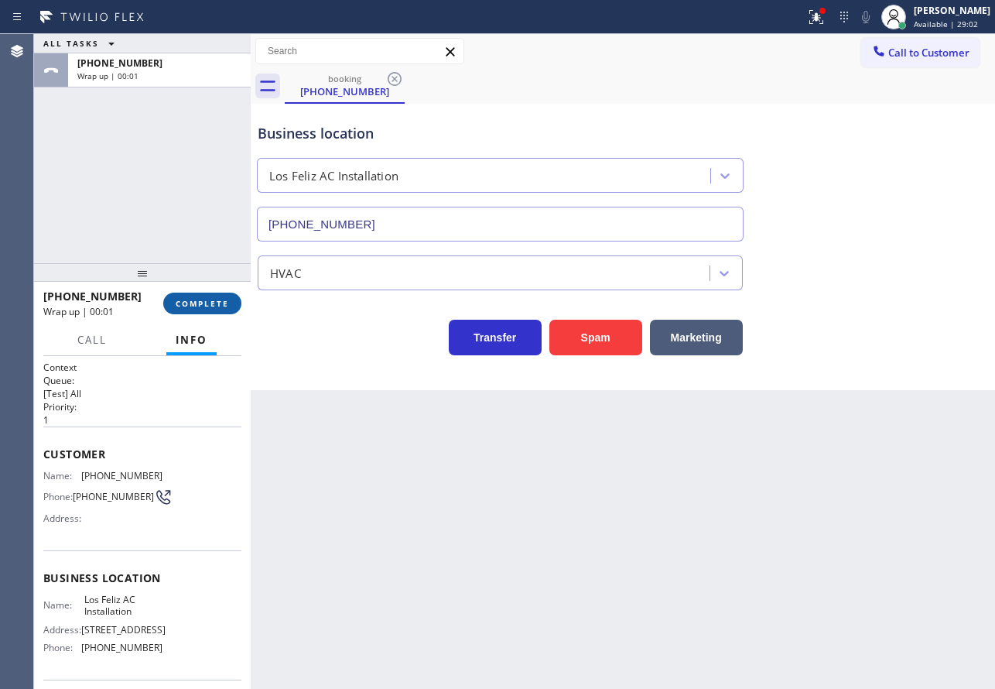
click at [229, 302] on button "COMPLETE" at bounding box center [202, 303] width 78 height 22
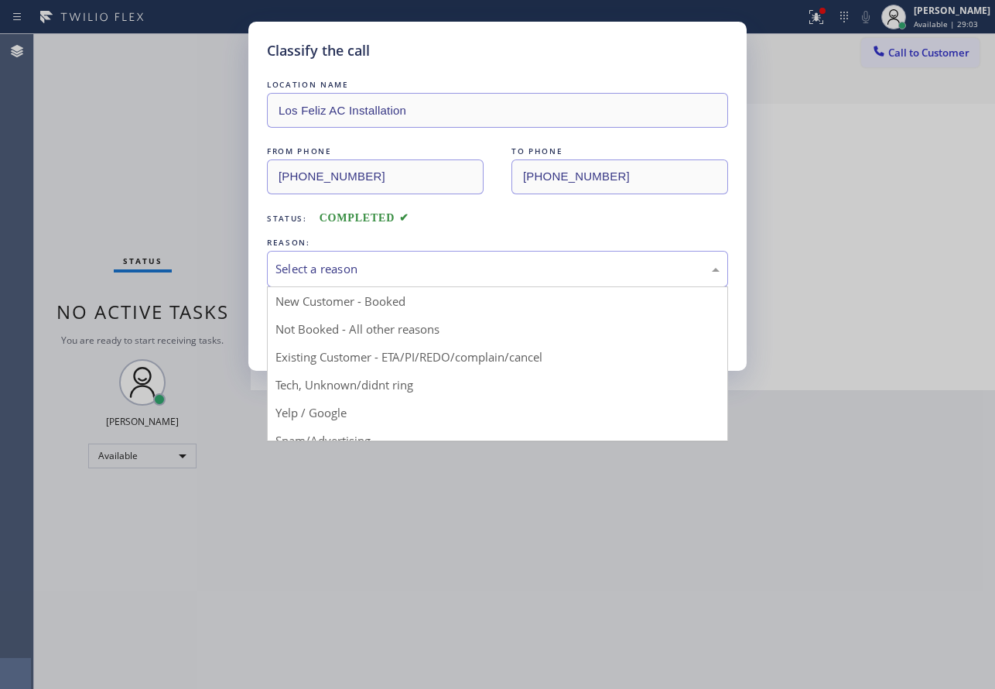
click at [365, 265] on div "Select a reason" at bounding box center [497, 269] width 444 height 18
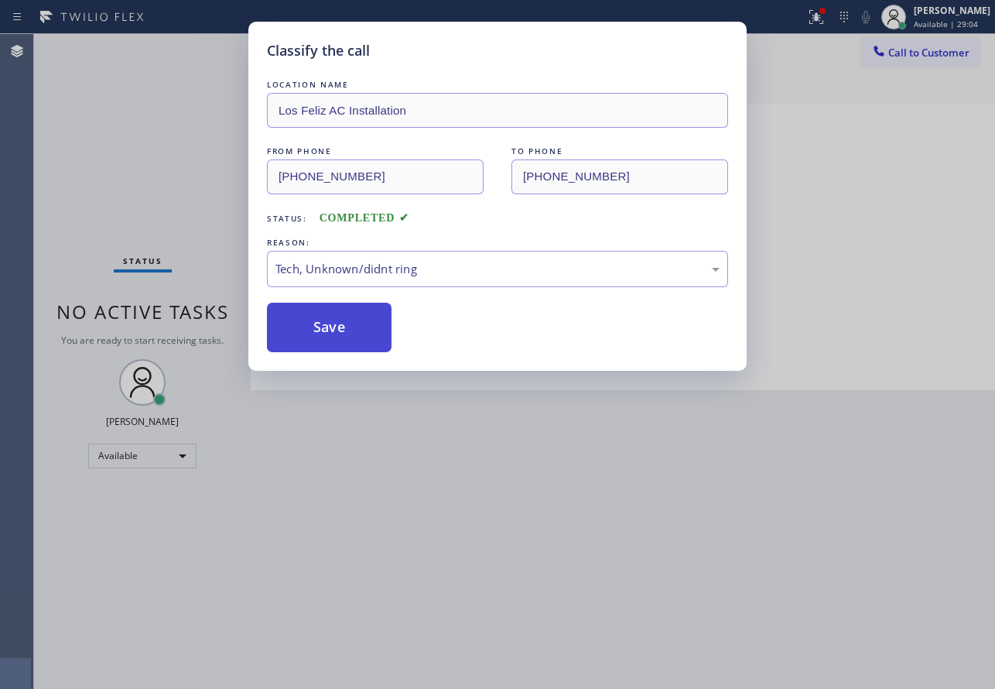
click at [313, 322] on button "Save" at bounding box center [329, 328] width 125 height 50
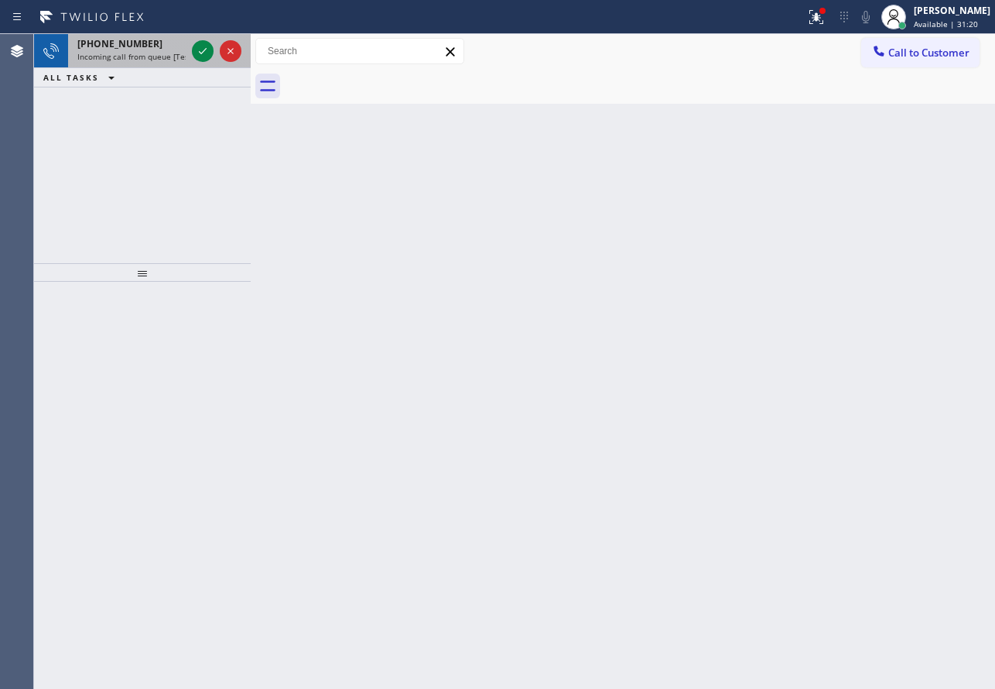
click at [165, 51] on span "Incoming call from queue [Test] All" at bounding box center [141, 56] width 128 height 11
click at [201, 53] on icon at bounding box center [202, 51] width 19 height 19
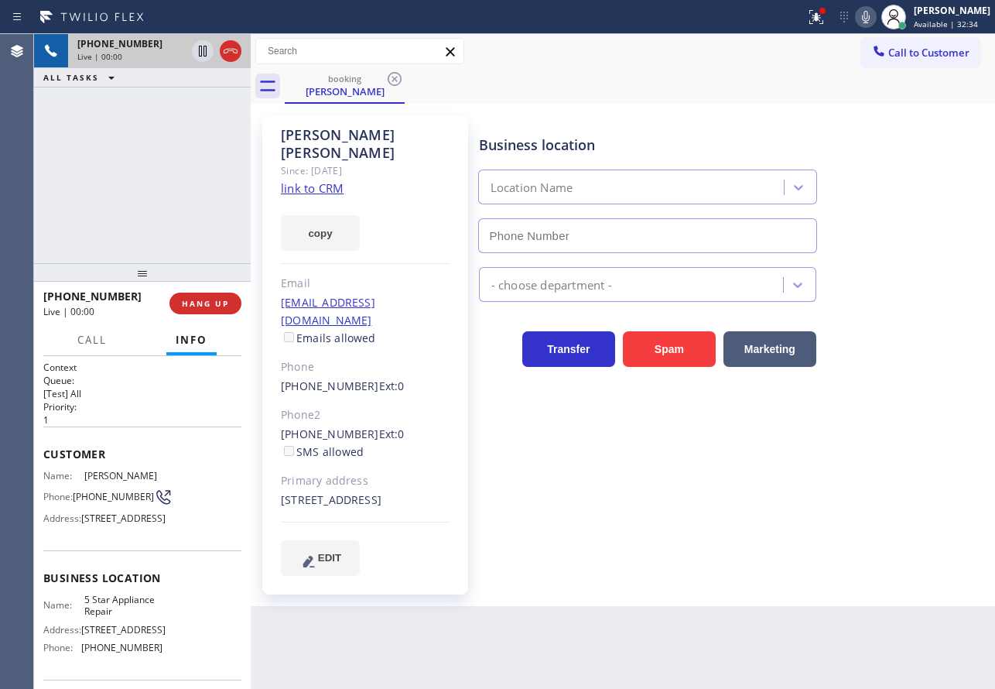
type input "[PHONE_NUMBER]"
click at [321, 180] on link "link to CRM" at bounding box center [312, 187] width 63 height 15
click at [875, 23] on icon at bounding box center [866, 17] width 19 height 19
click at [198, 46] on icon at bounding box center [202, 51] width 19 height 19
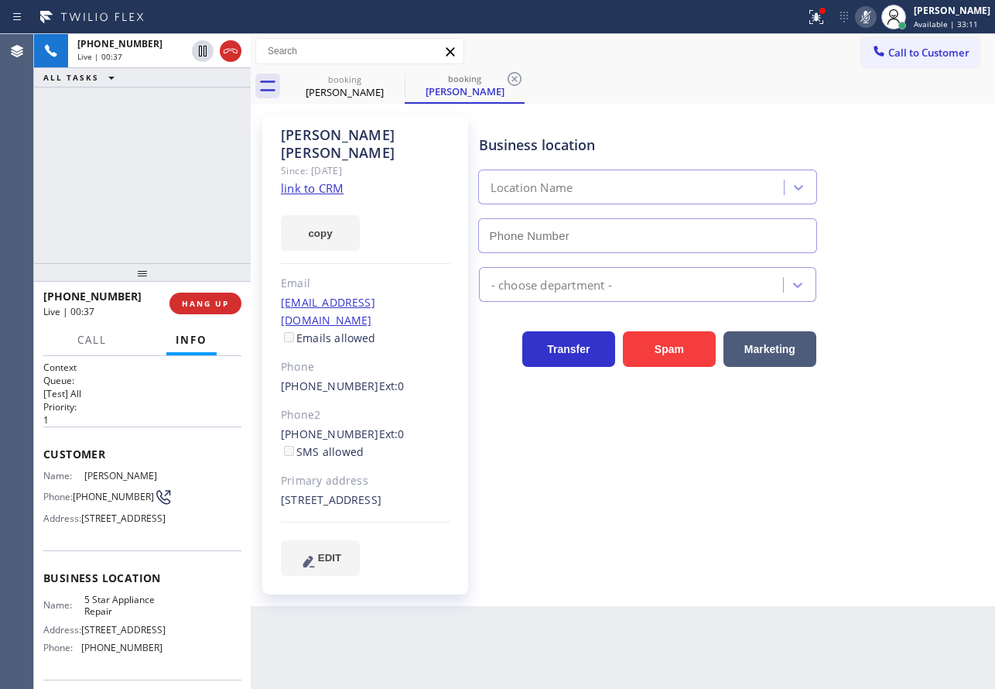
type input "[PHONE_NUMBER]"
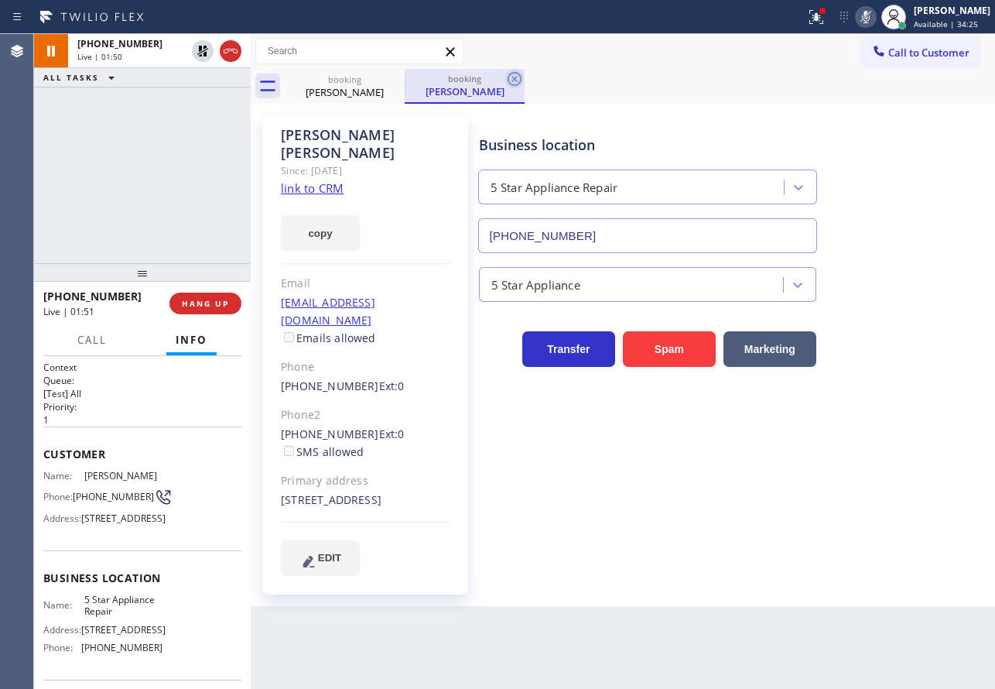
click at [514, 77] on icon at bounding box center [514, 79] width 19 height 19
click at [678, 84] on div "booking [PERSON_NAME]" at bounding box center [640, 86] width 710 height 35
click at [875, 19] on icon at bounding box center [866, 17] width 19 height 19
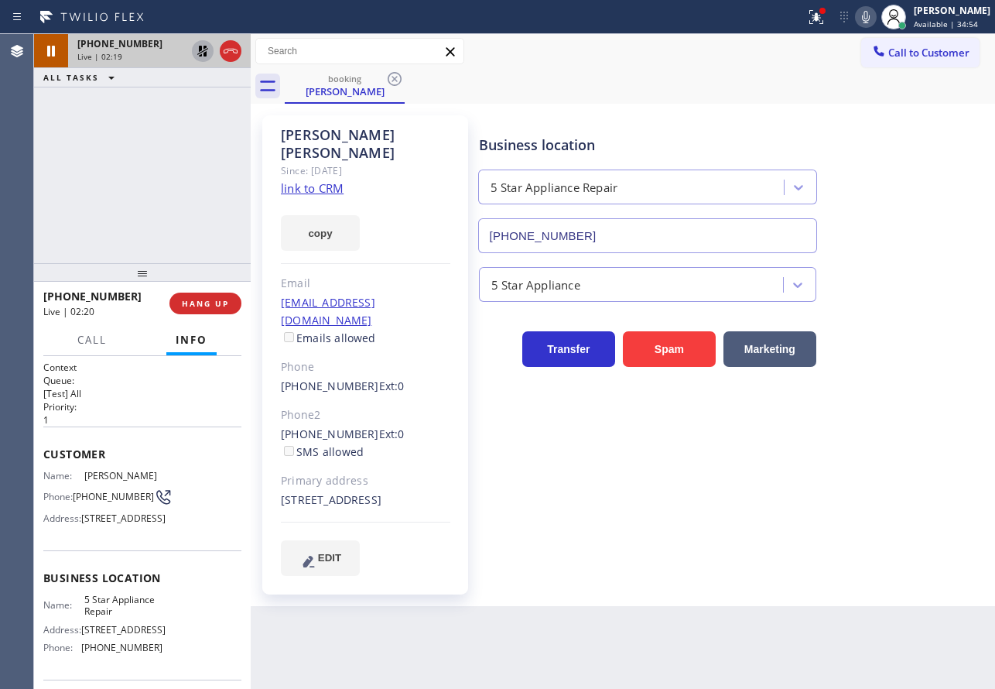
click at [200, 53] on icon at bounding box center [202, 51] width 19 height 19
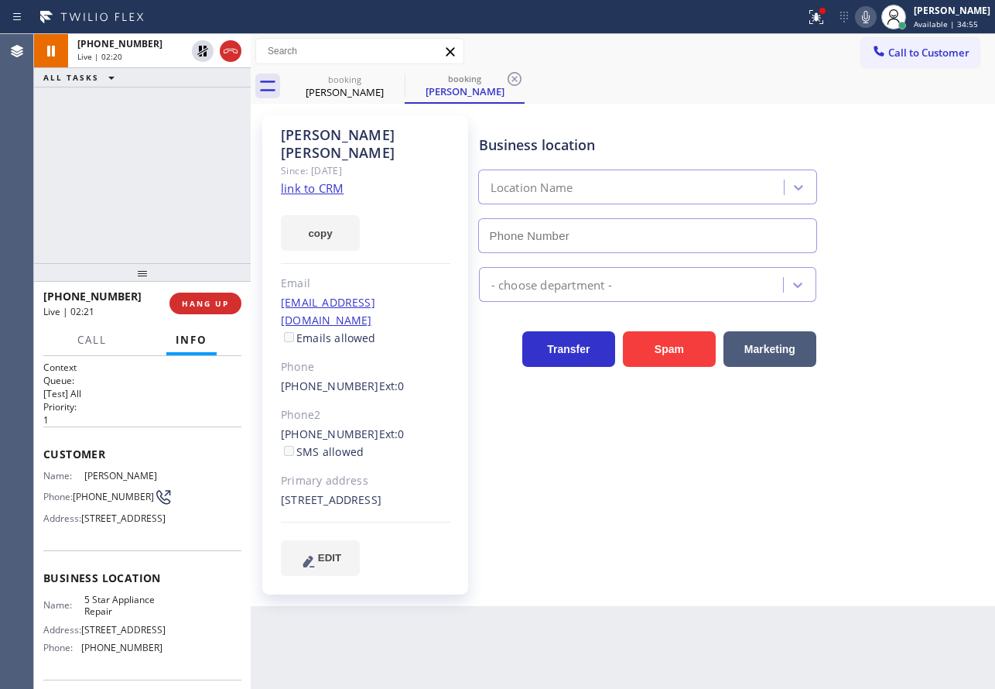
type input "[PHONE_NUMBER]"
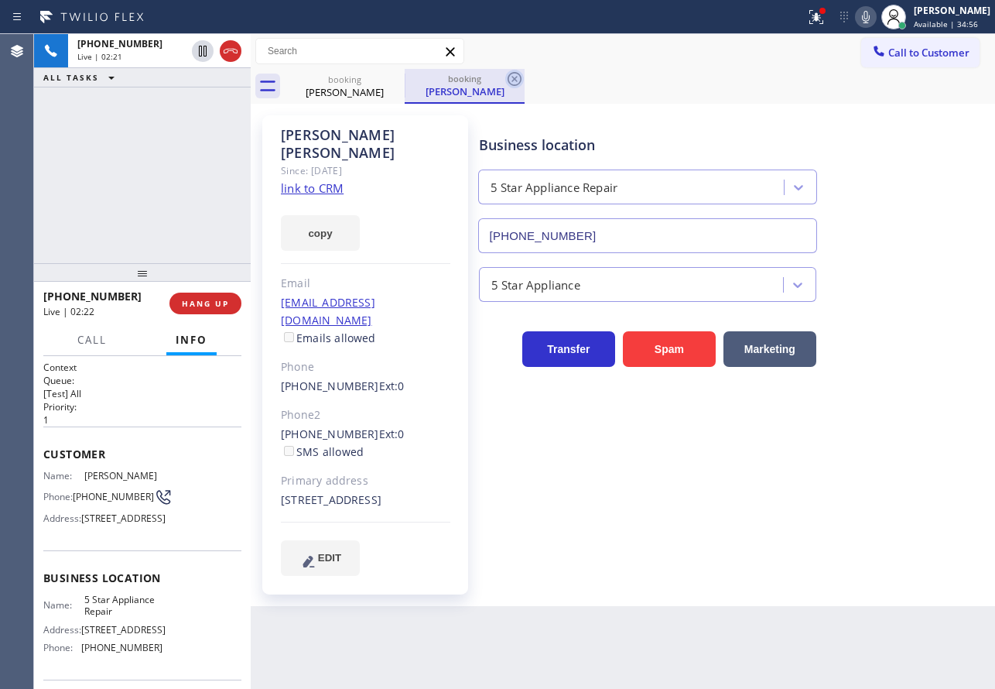
click at [516, 80] on icon at bounding box center [515, 79] width 14 height 14
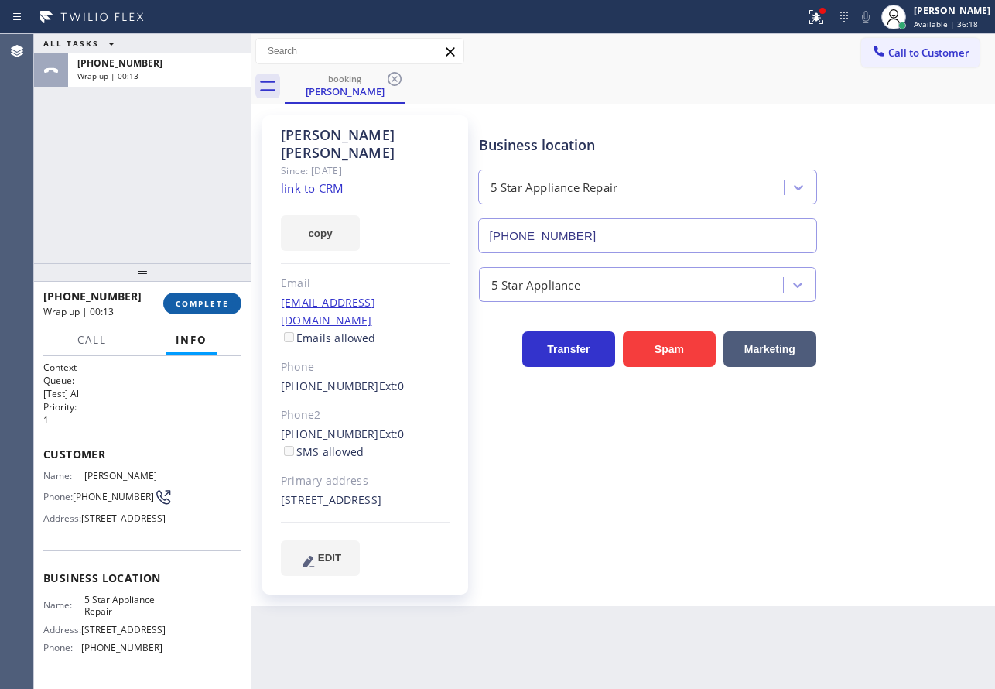
click at [180, 296] on button "COMPLETE" at bounding box center [202, 303] width 78 height 22
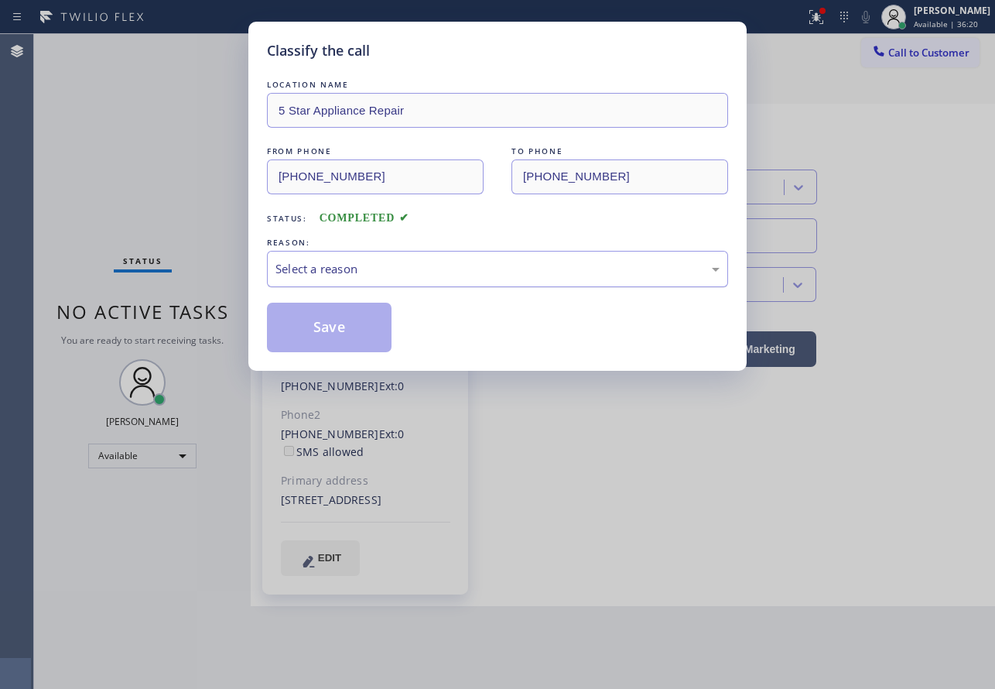
click at [333, 268] on div "Select a reason" at bounding box center [497, 269] width 444 height 18
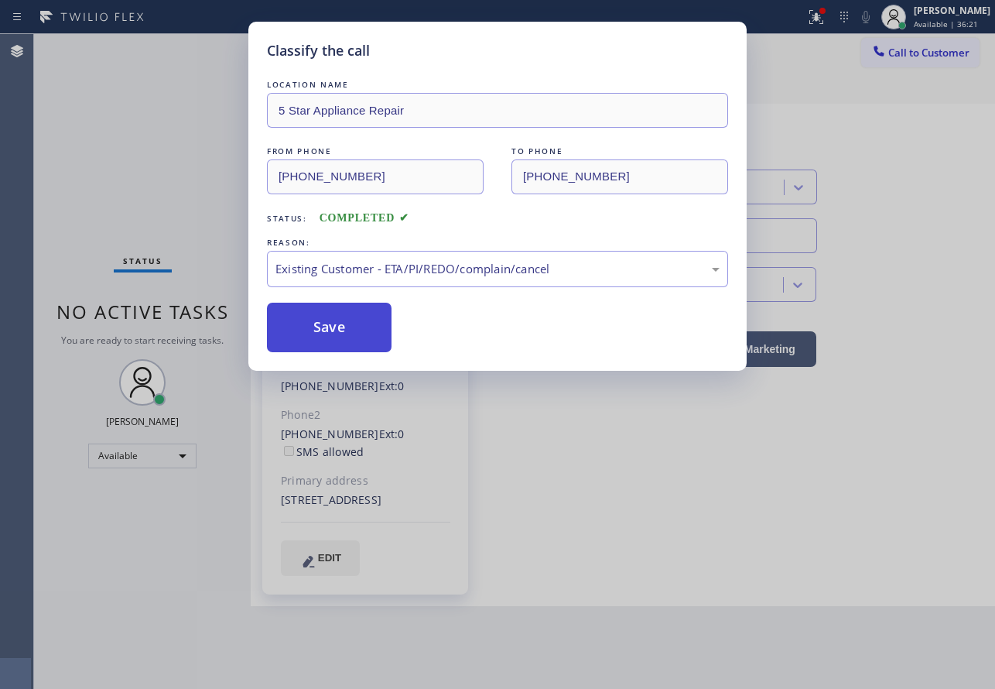
click at [332, 337] on button "Save" at bounding box center [329, 328] width 125 height 50
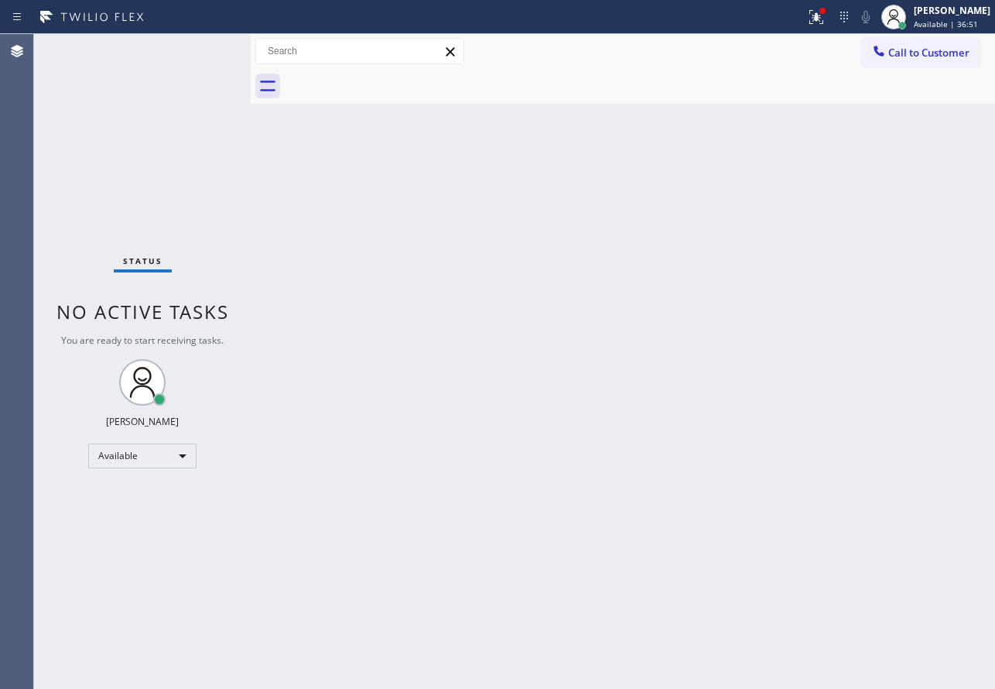
click at [700, 215] on div "Back to Dashboard Change Sender ID Customers Technicians Select a contact Outbo…" at bounding box center [623, 361] width 744 height 655
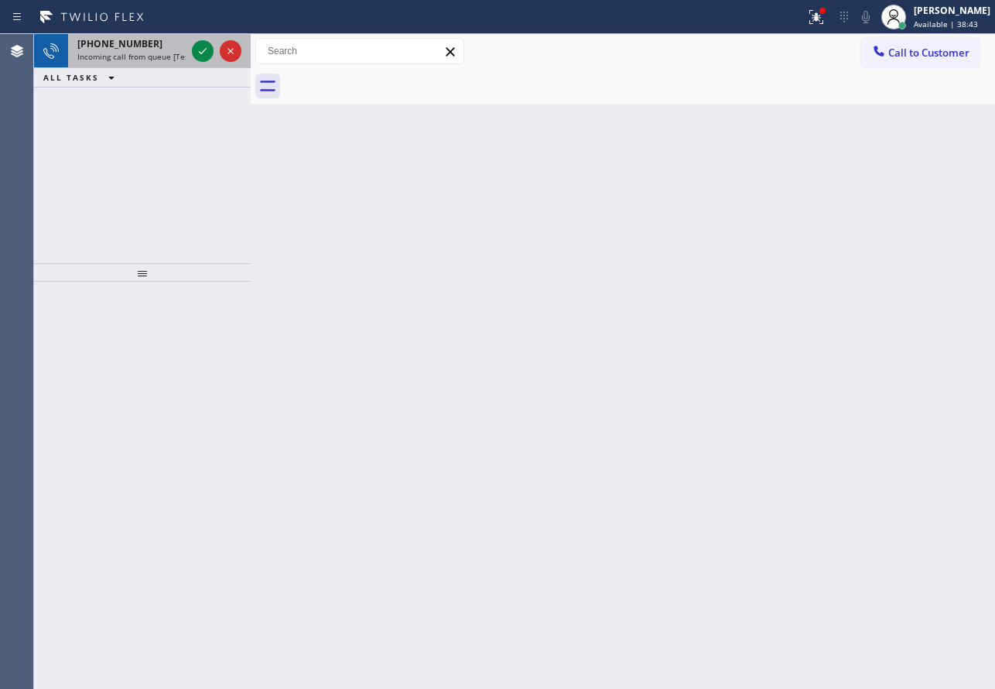
click at [161, 50] on div "[PHONE_NUMBER] Incoming call from queue [Test] All" at bounding box center [128, 51] width 121 height 34
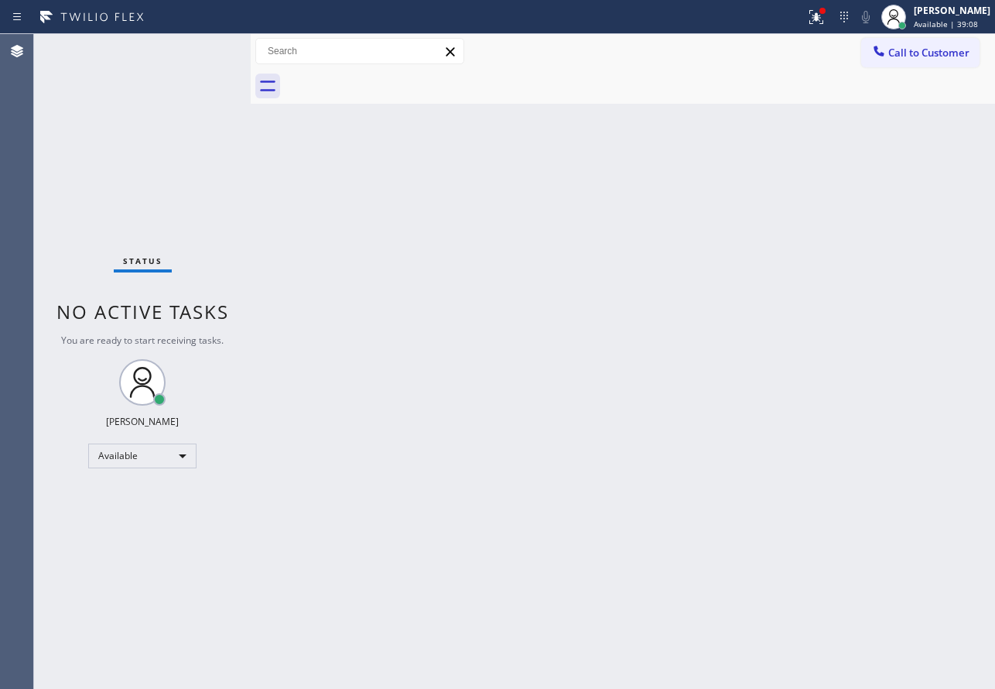
click at [737, 400] on div "Back to Dashboard Change Sender ID Customers Technicians Select a contact Outbo…" at bounding box center [623, 361] width 744 height 655
click at [614, 405] on div "Back to Dashboard Change Sender ID Customers Technicians Select a contact Outbo…" at bounding box center [623, 361] width 744 height 655
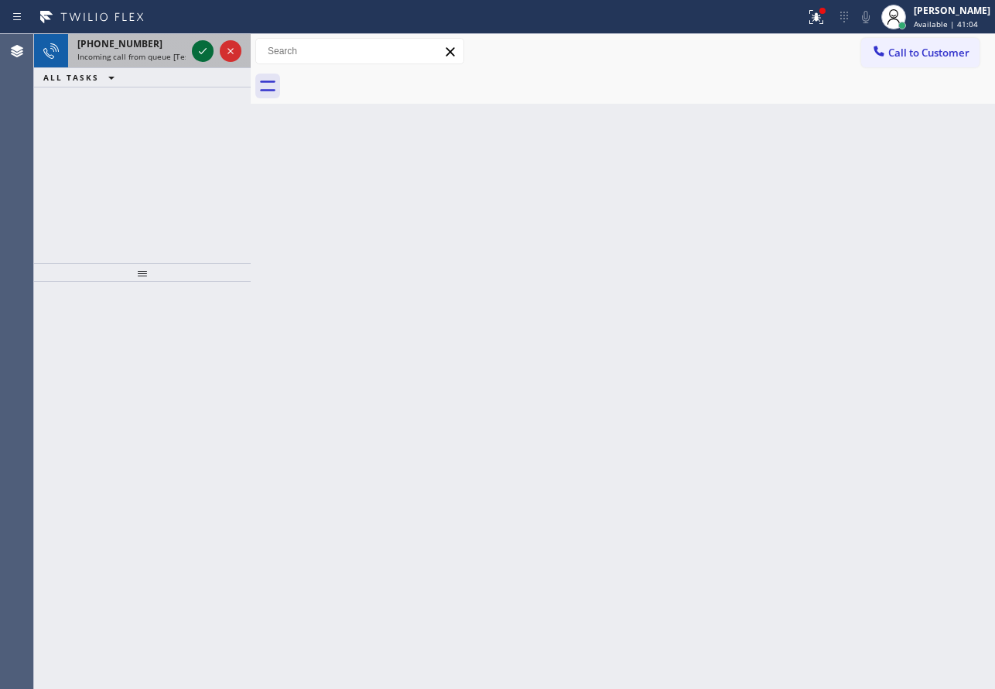
click at [197, 53] on icon at bounding box center [202, 51] width 19 height 19
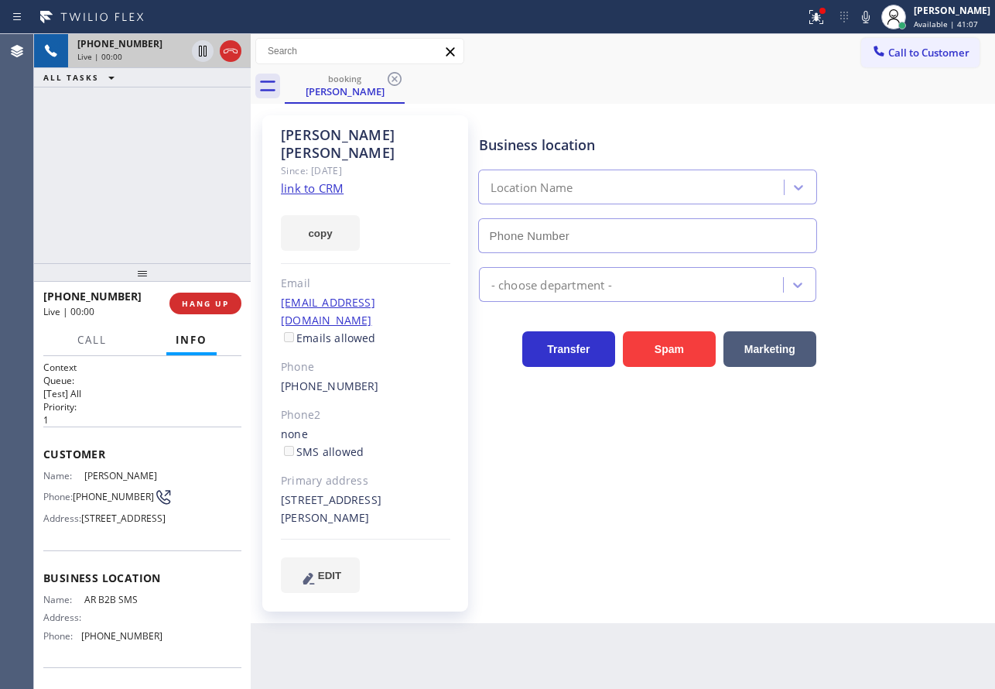
type input "[PHONE_NUMBER]"
click at [320, 180] on link "link to CRM" at bounding box center [312, 187] width 63 height 15
click at [218, 299] on span "HANG UP" at bounding box center [205, 303] width 47 height 11
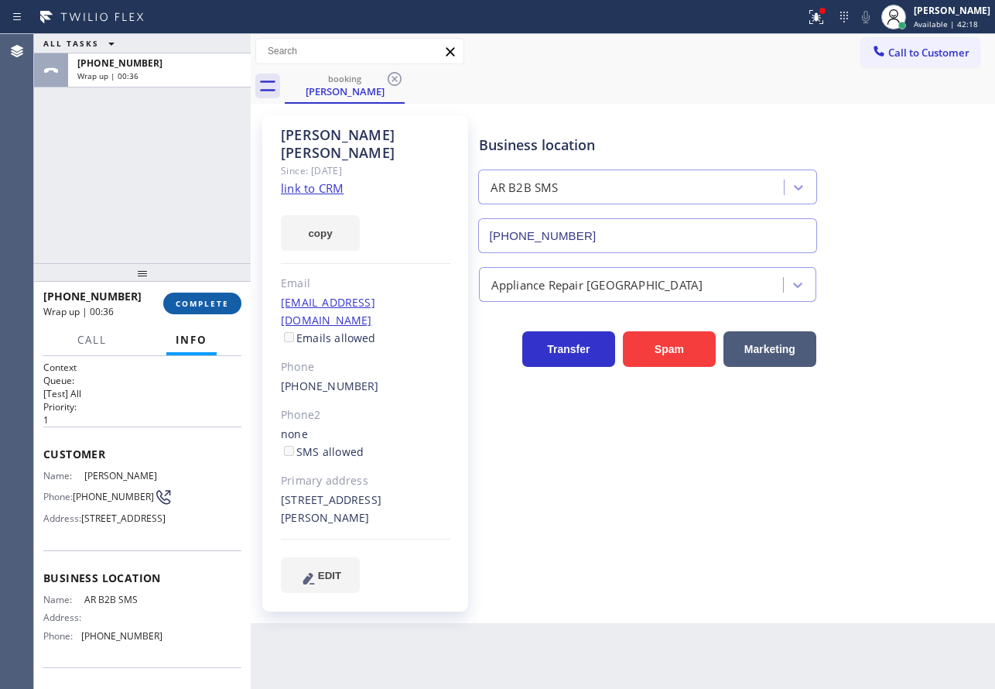
click at [209, 310] on button "COMPLETE" at bounding box center [202, 303] width 78 height 22
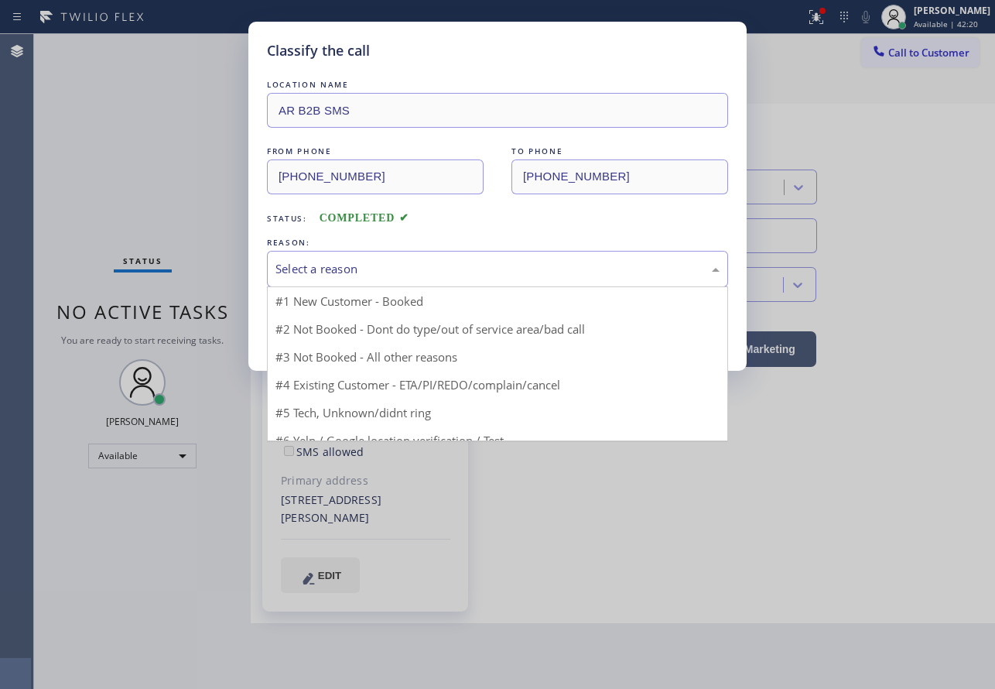
click at [390, 274] on div "Select a reason" at bounding box center [497, 269] width 444 height 18
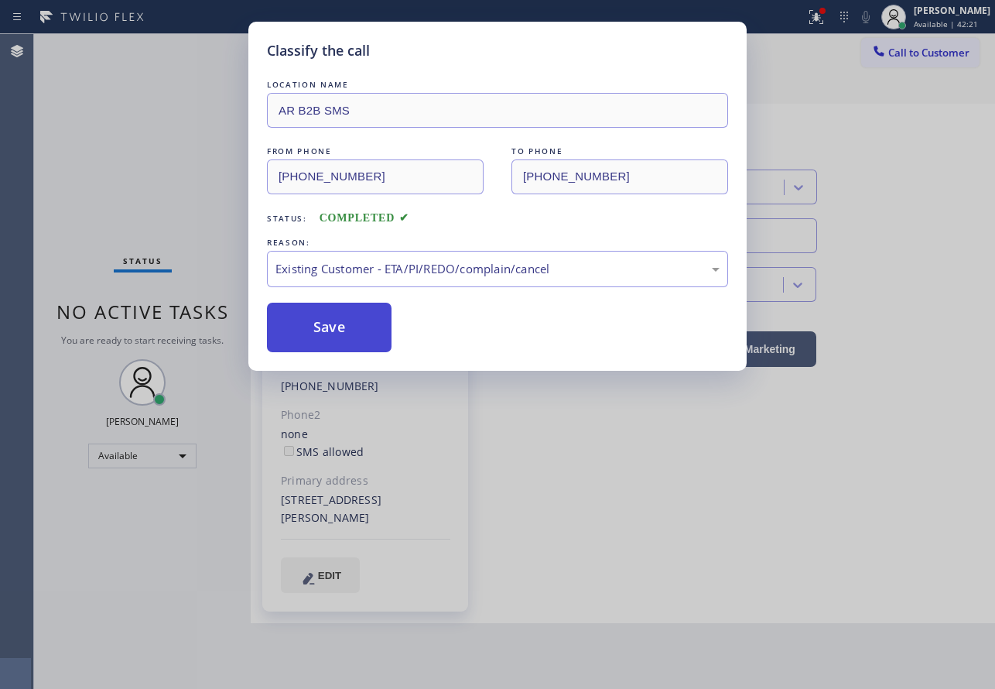
click at [348, 331] on button "Save" at bounding box center [329, 328] width 125 height 50
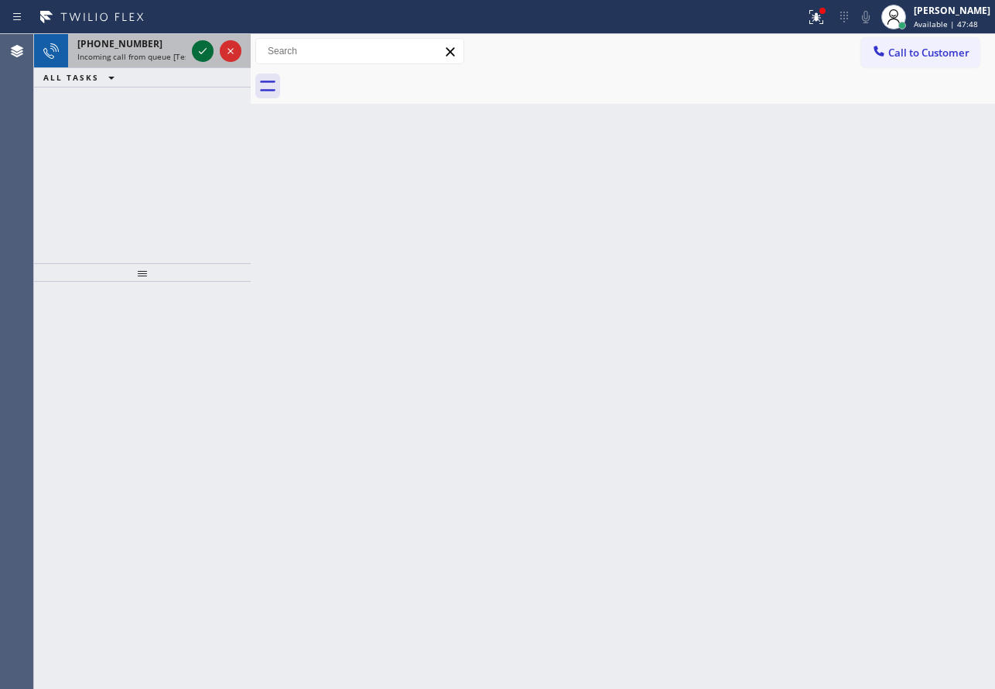
click at [203, 53] on icon at bounding box center [203, 51] width 8 height 6
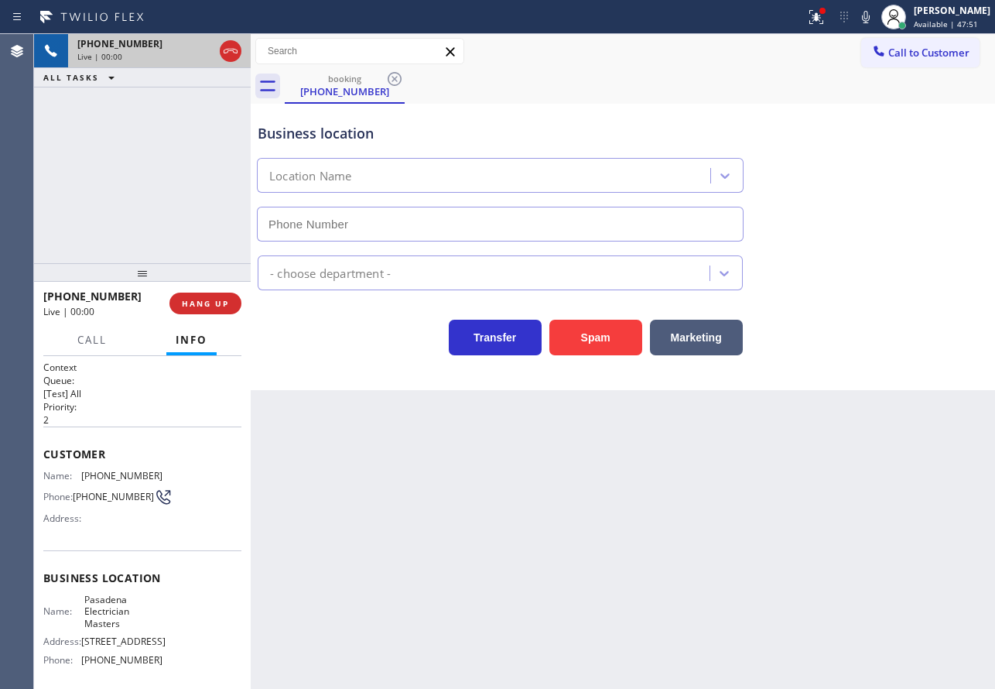
type input "[PHONE_NUMBER]"
click at [921, 374] on div "Business location Pasadena Electrician Masters [PHONE_NUMBER] Electricians Tran…" at bounding box center [623, 247] width 744 height 286
click at [204, 309] on span "HANG UP" at bounding box center [205, 303] width 47 height 11
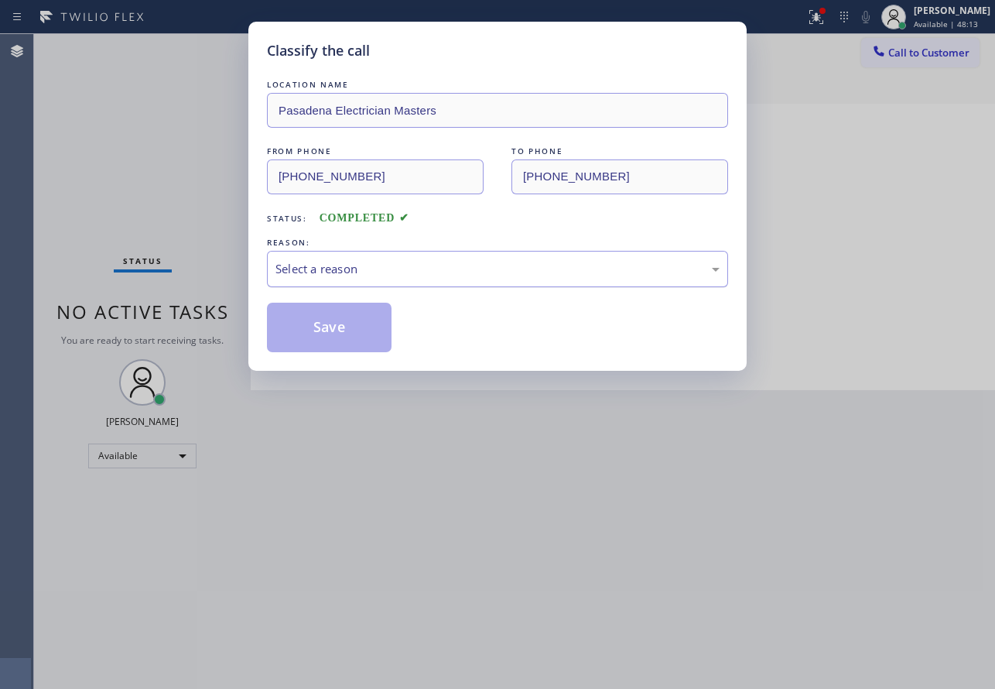
click at [299, 268] on div "Select a reason" at bounding box center [497, 269] width 444 height 18
click at [329, 333] on button "Save" at bounding box center [329, 328] width 125 height 50
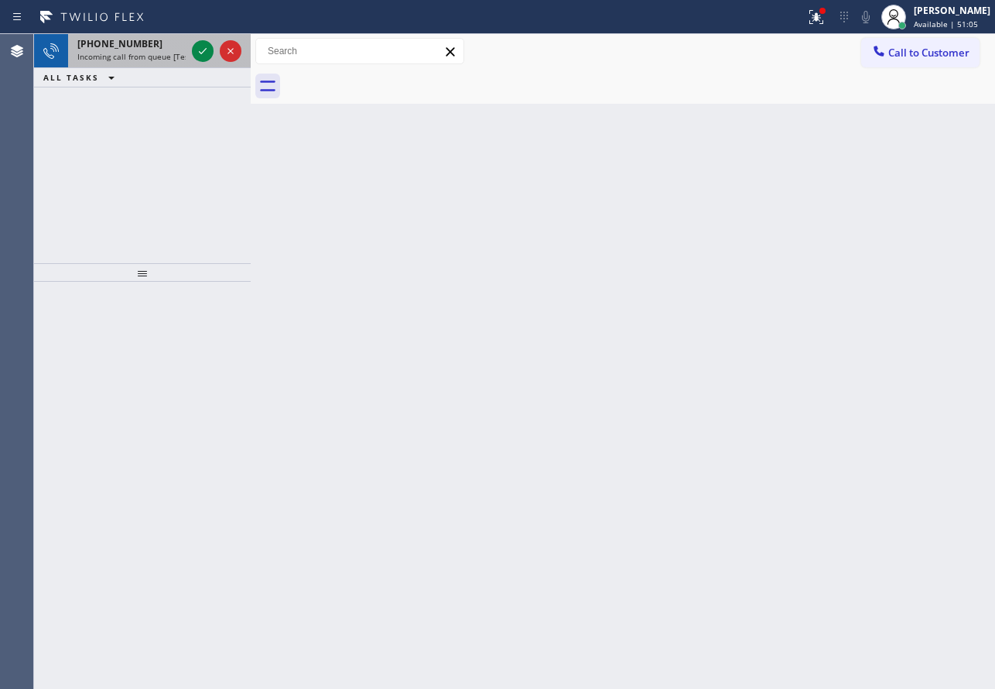
click at [116, 57] on span "Incoming call from queue [Test] All" at bounding box center [141, 56] width 128 height 11
click at [196, 56] on icon at bounding box center [202, 51] width 19 height 19
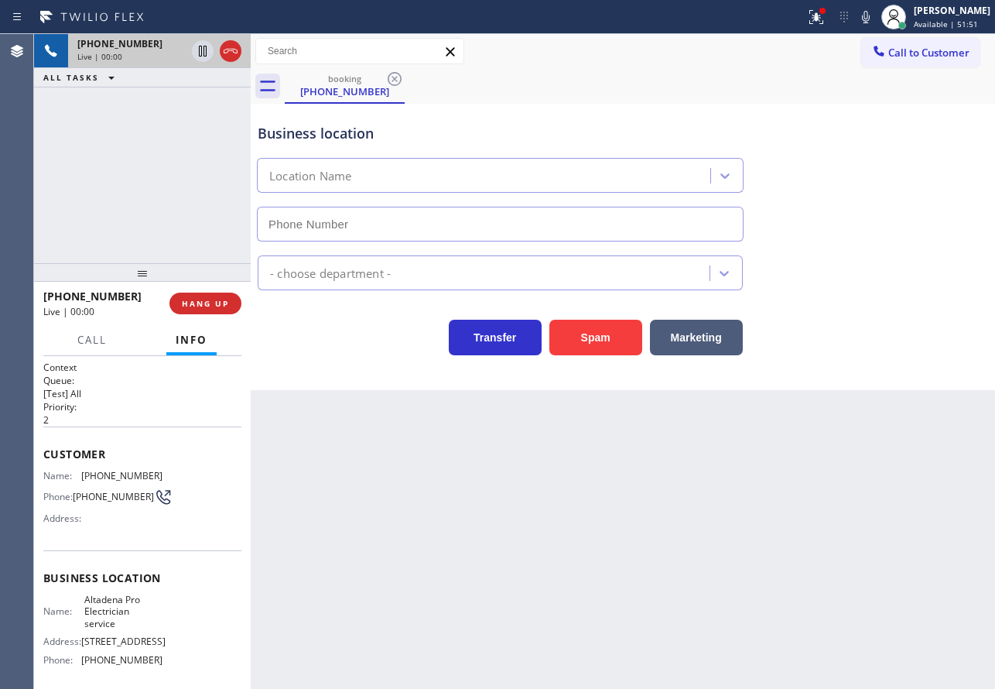
click at [236, 50] on icon at bounding box center [231, 51] width 14 height 5
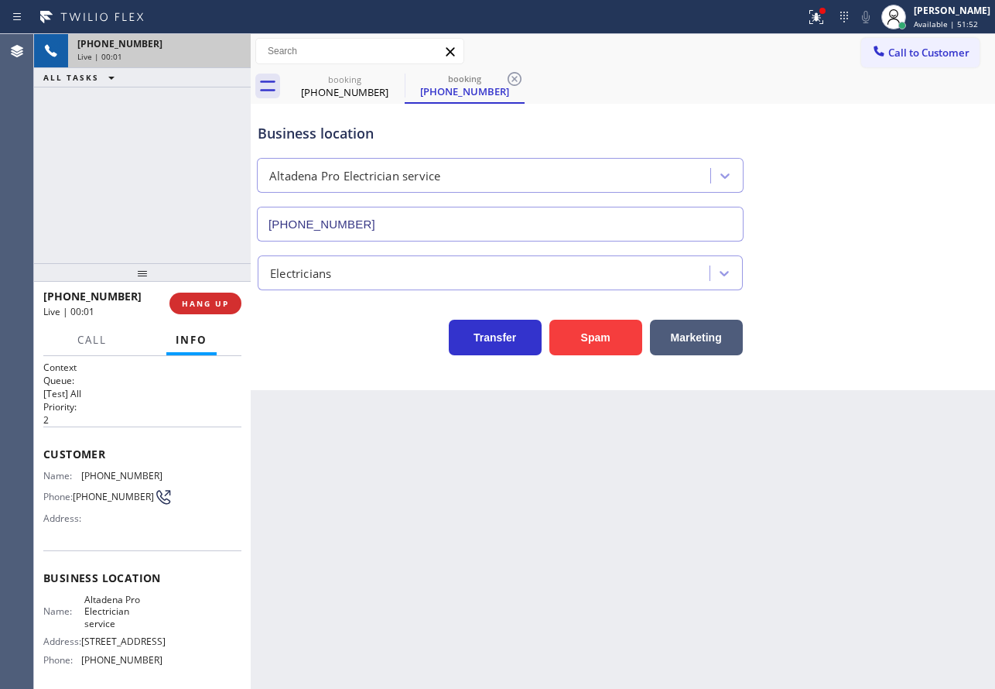
type input "[PHONE_NUMBER]"
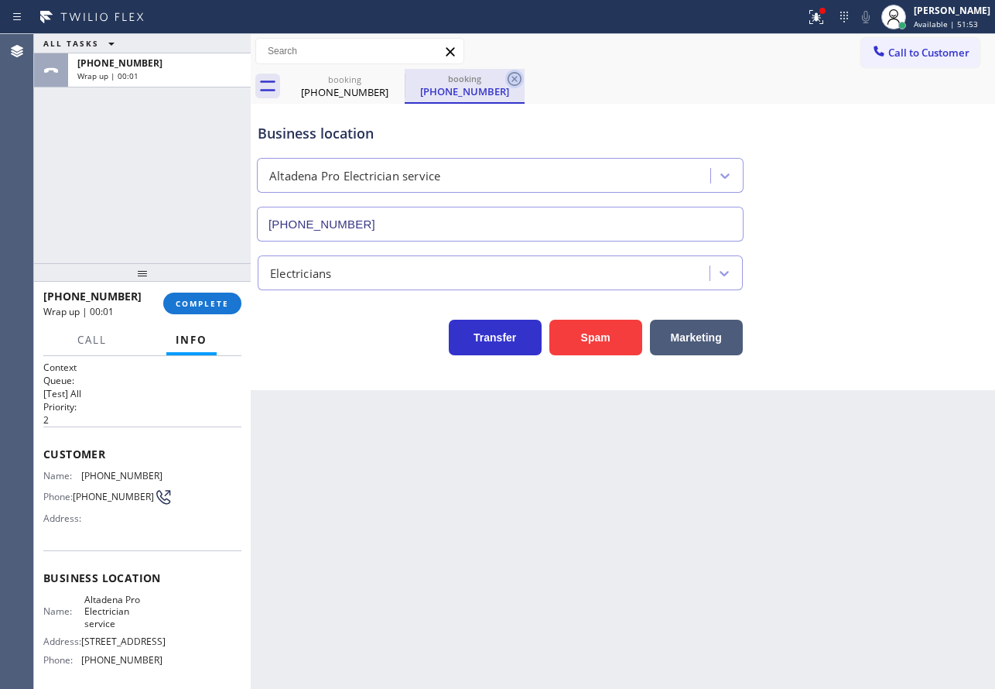
click at [520, 76] on icon at bounding box center [515, 79] width 14 height 14
click at [232, 290] on div "[PHONE_NUMBER] Wrap up | 00:02 COMPLETE" at bounding box center [142, 303] width 198 height 40
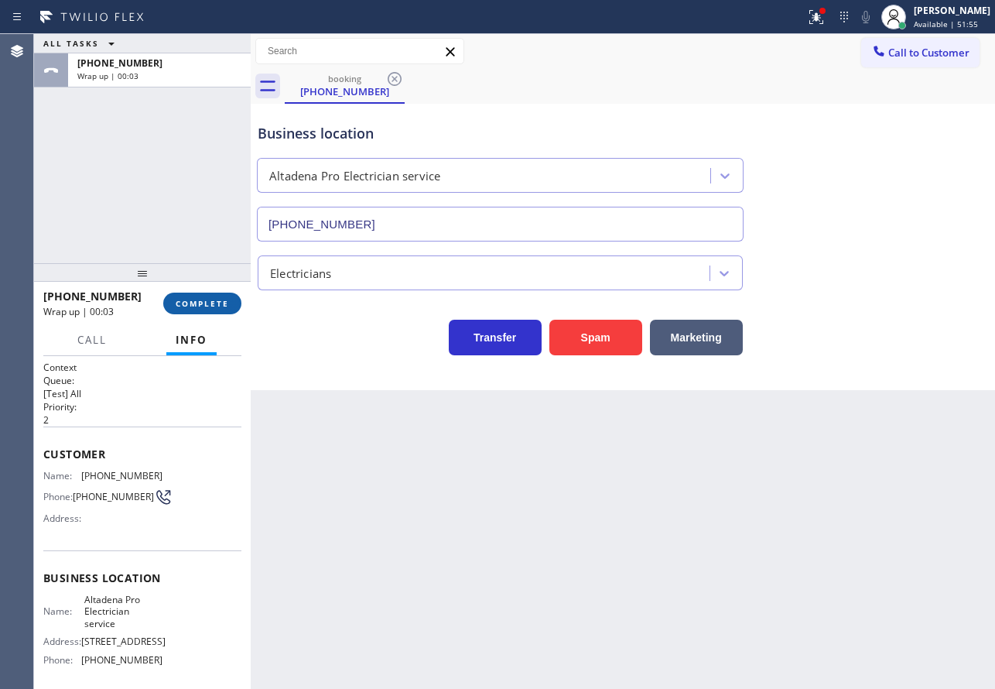
click at [225, 309] on span "COMPLETE" at bounding box center [202, 303] width 53 height 11
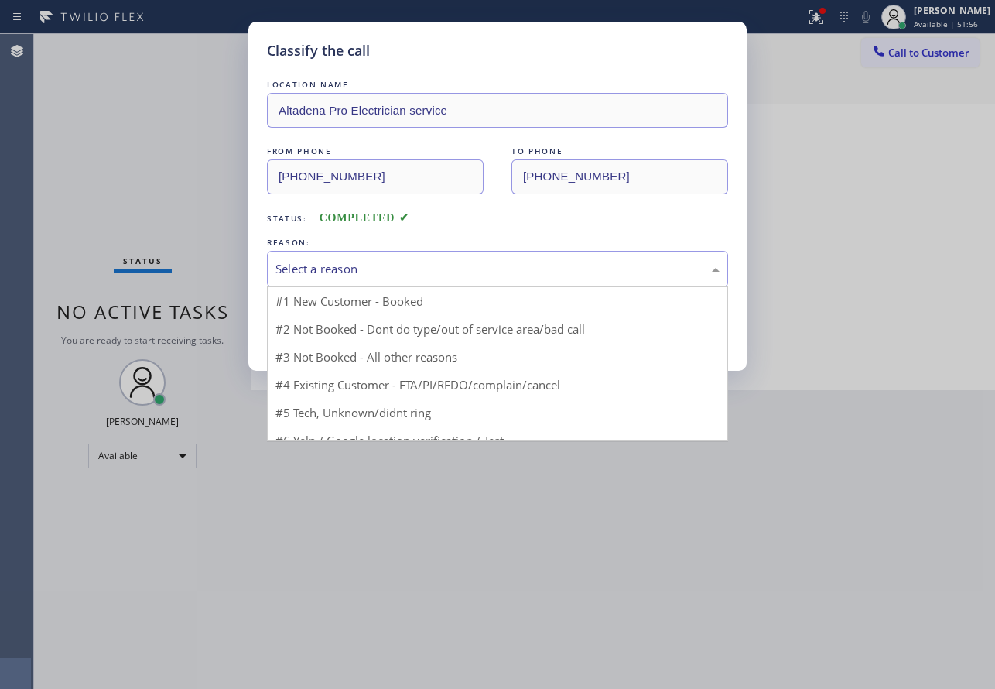
click at [490, 258] on div "Select a reason" at bounding box center [497, 269] width 461 height 36
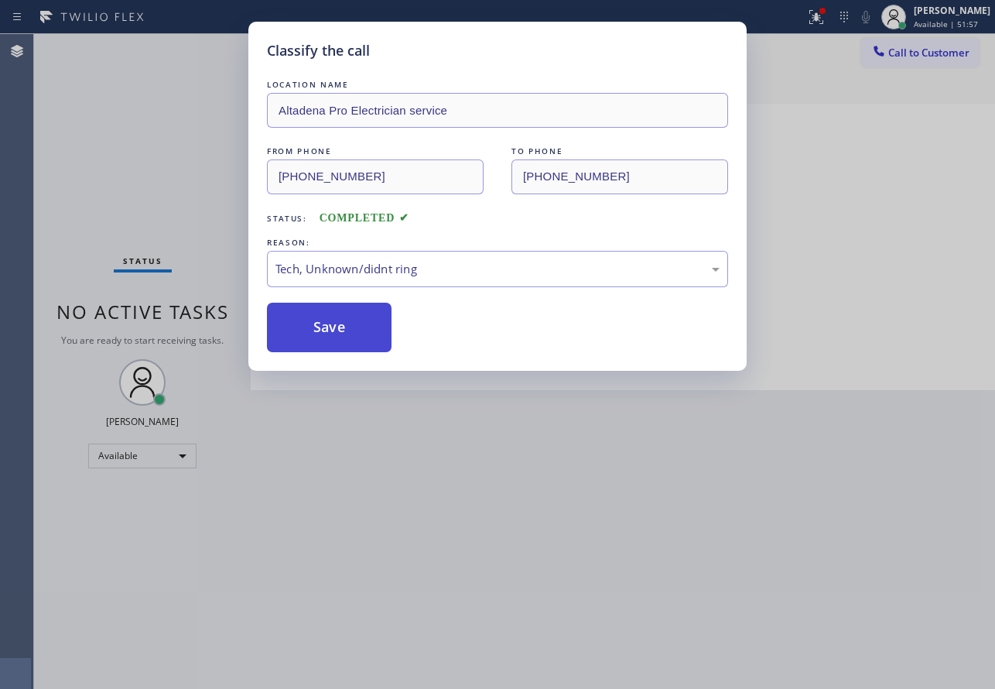
click at [341, 343] on button "Save" at bounding box center [329, 328] width 125 height 50
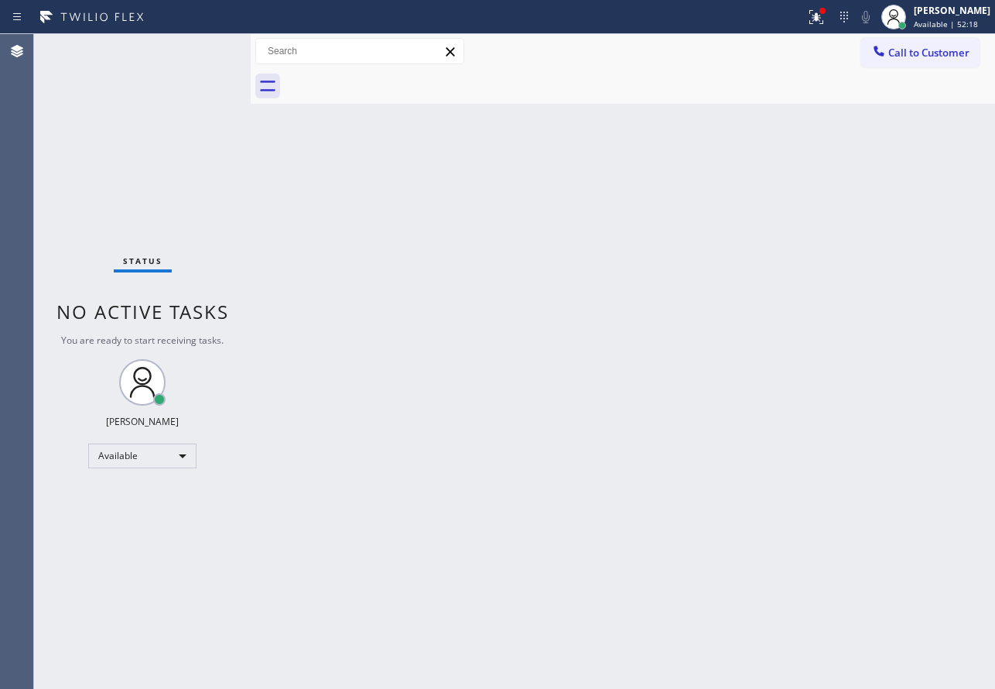
click at [202, 53] on div "Status No active tasks You are ready to start receiving tasks. [PERSON_NAME] Av…" at bounding box center [142, 361] width 217 height 655
click at [415, 234] on div "Back to Dashboard Change Sender ID Customers Technicians Select a contact Outbo…" at bounding box center [623, 361] width 744 height 655
click at [951, 25] on span "Available | 55:12" at bounding box center [946, 24] width 64 height 11
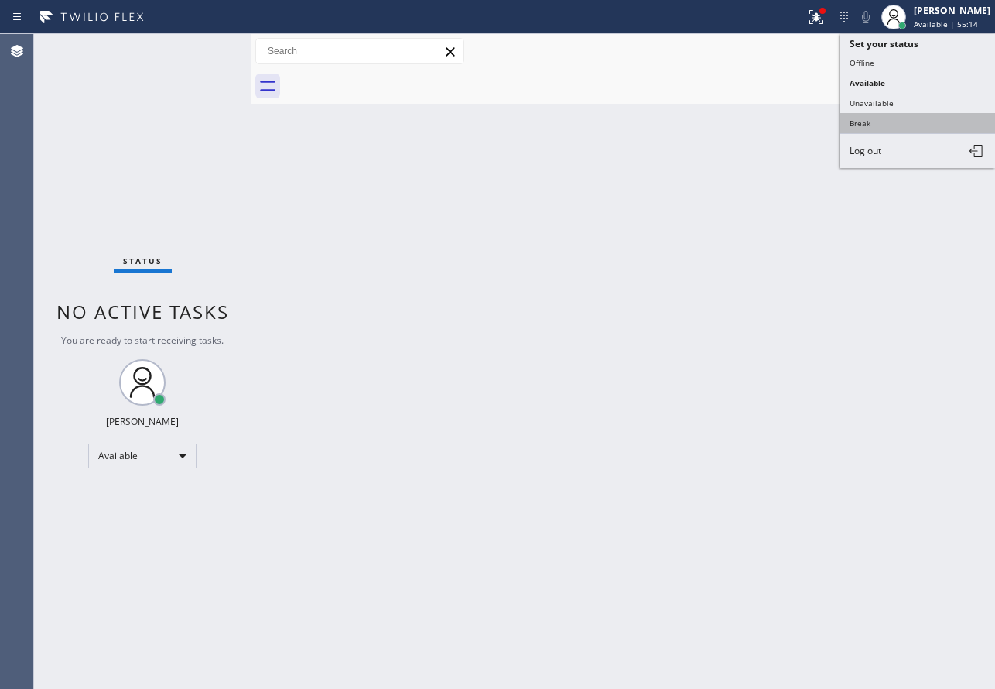
click at [865, 118] on button "Break" at bounding box center [917, 123] width 155 height 20
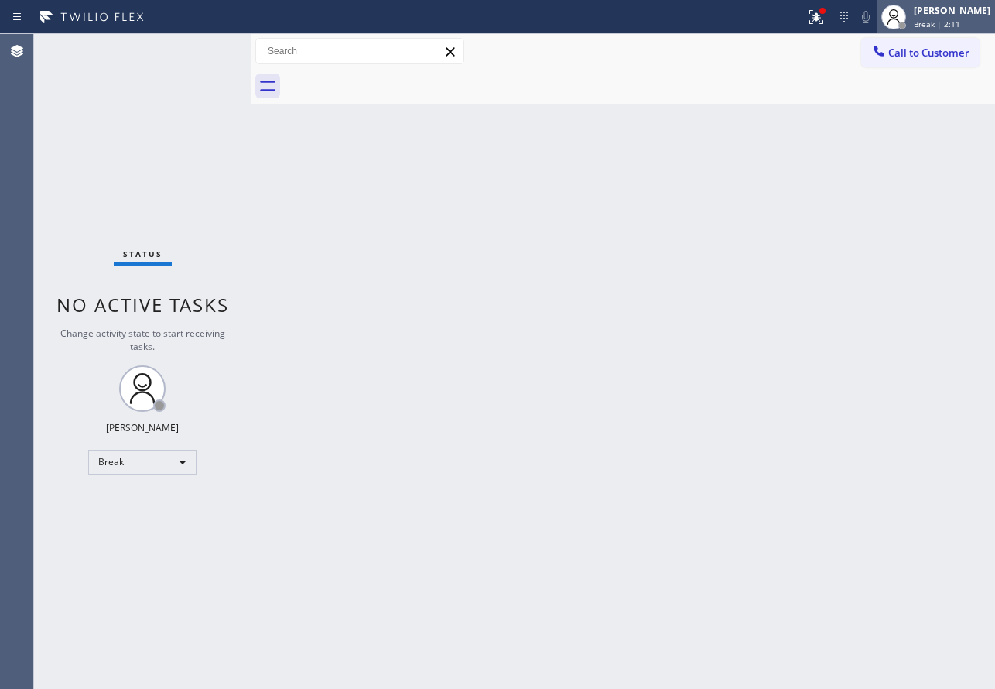
click at [954, 15] on div "[PERSON_NAME]" at bounding box center [952, 10] width 77 height 13
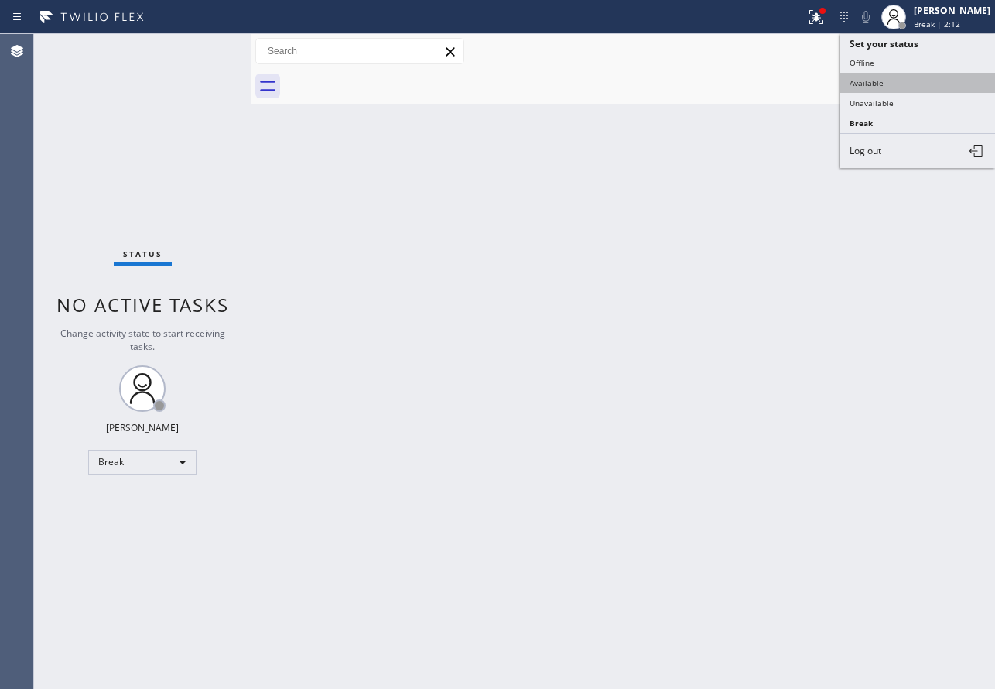
click at [869, 84] on button "Available" at bounding box center [917, 83] width 155 height 20
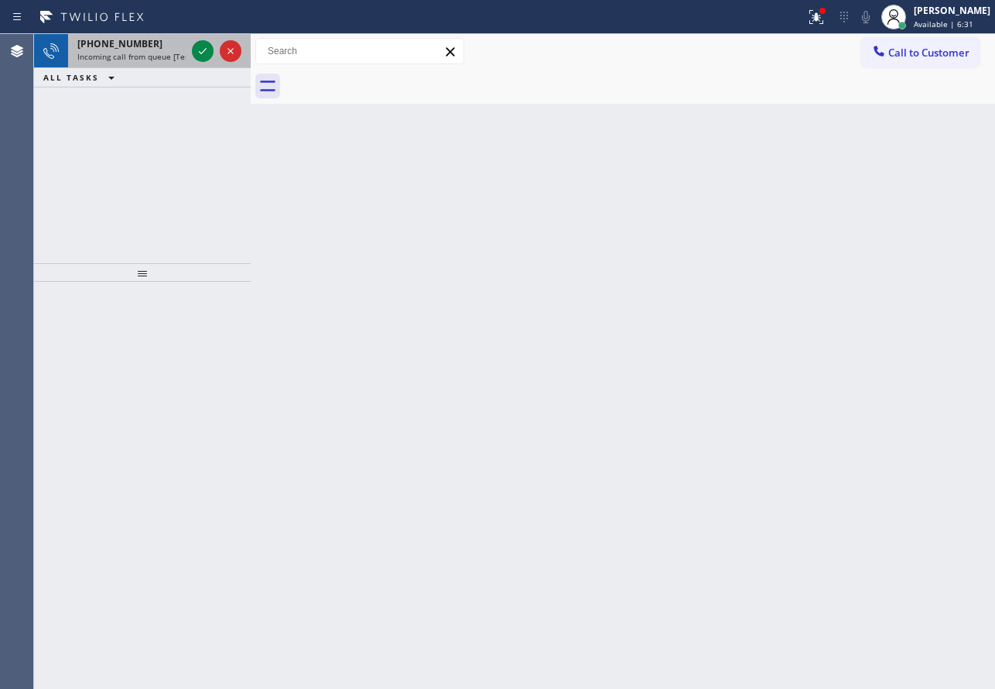
click at [178, 50] on div "[PHONE_NUMBER] Incoming call from queue [Test] All" at bounding box center [128, 51] width 121 height 34
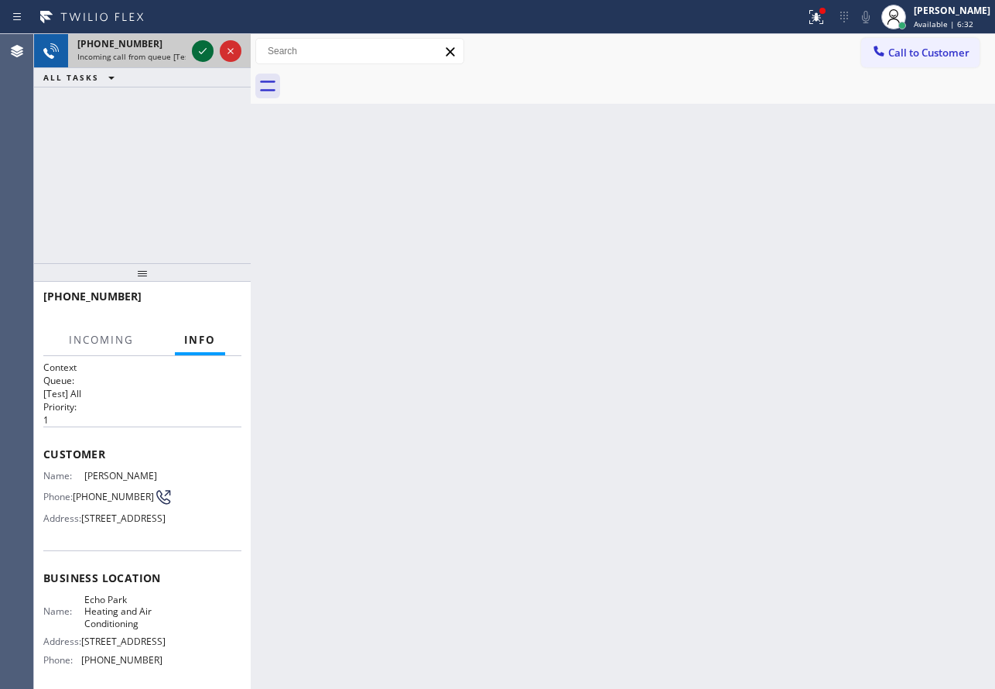
click at [201, 51] on icon at bounding box center [202, 51] width 19 height 19
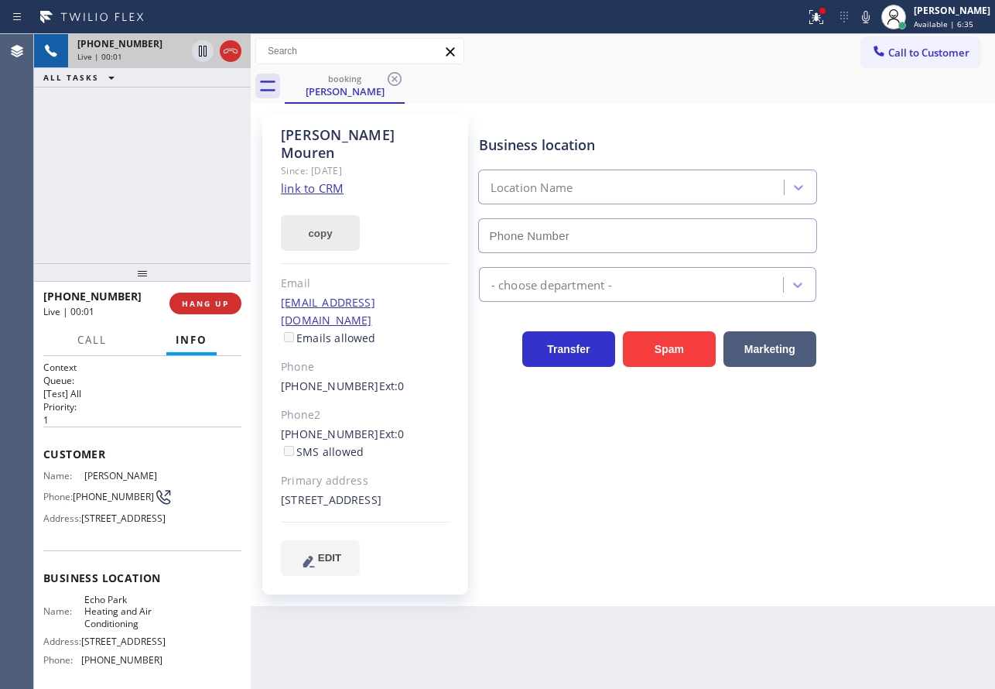
type input "[PHONE_NUMBER]"
click at [310, 180] on link "link to CRM" at bounding box center [312, 187] width 63 height 15
click at [875, 17] on icon at bounding box center [866, 17] width 19 height 19
click at [203, 50] on icon at bounding box center [203, 51] width 8 height 11
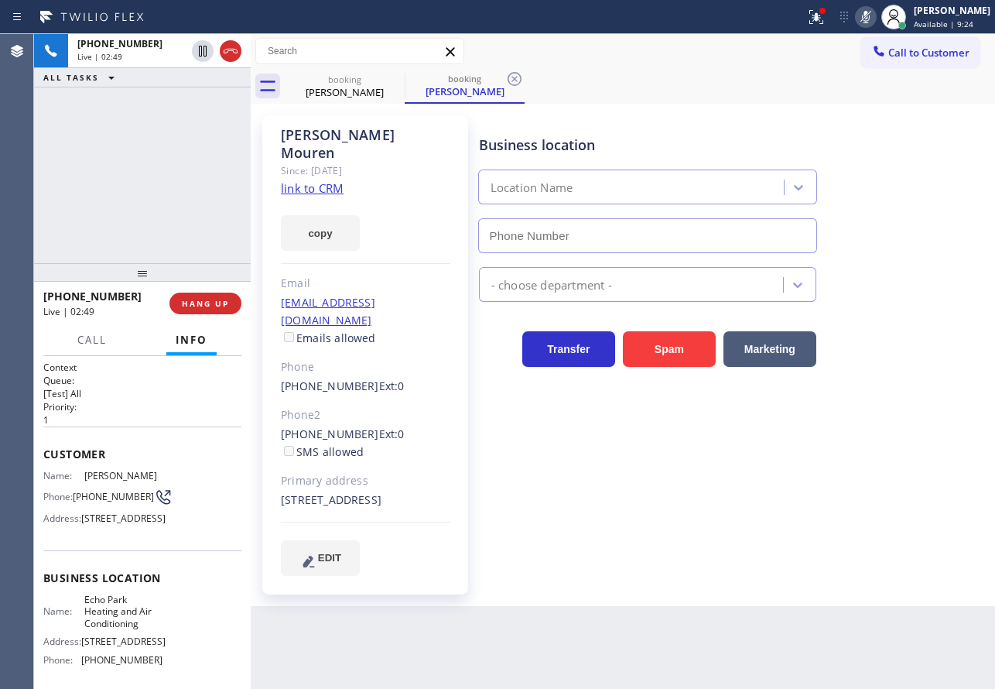
type input "[PHONE_NUMBER]"
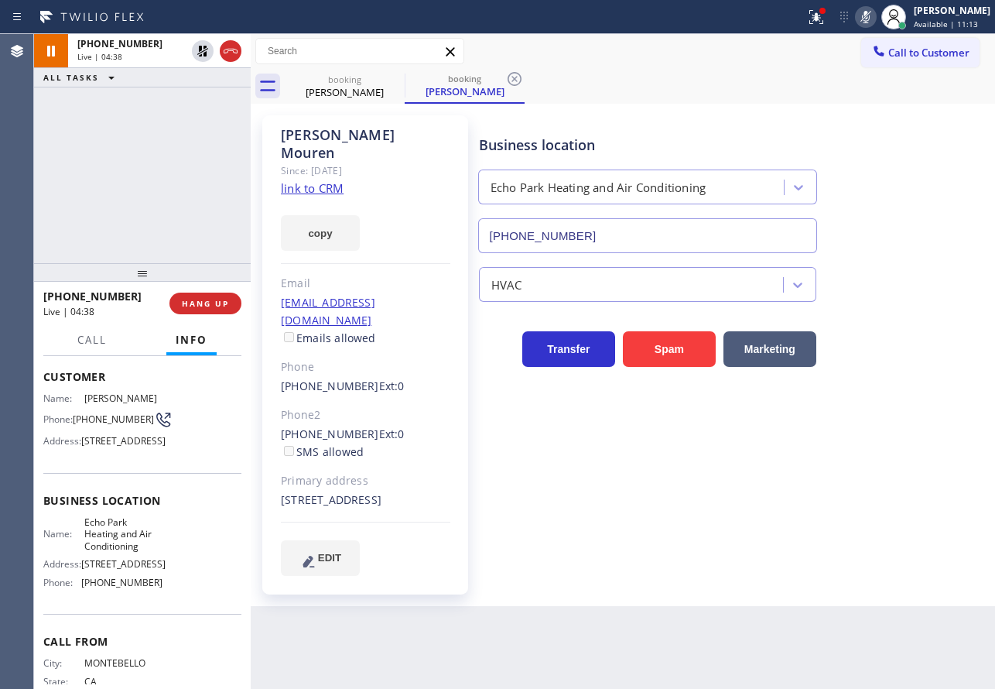
click at [875, 15] on icon at bounding box center [866, 17] width 19 height 19
click at [203, 53] on icon at bounding box center [202, 51] width 19 height 19
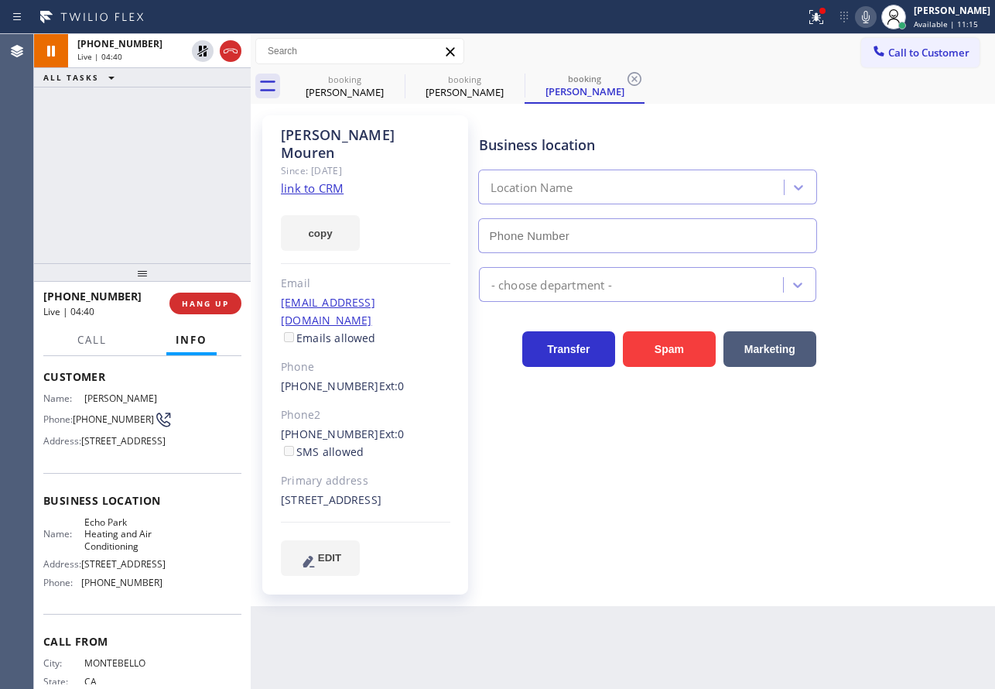
type input "[PHONE_NUMBER]"
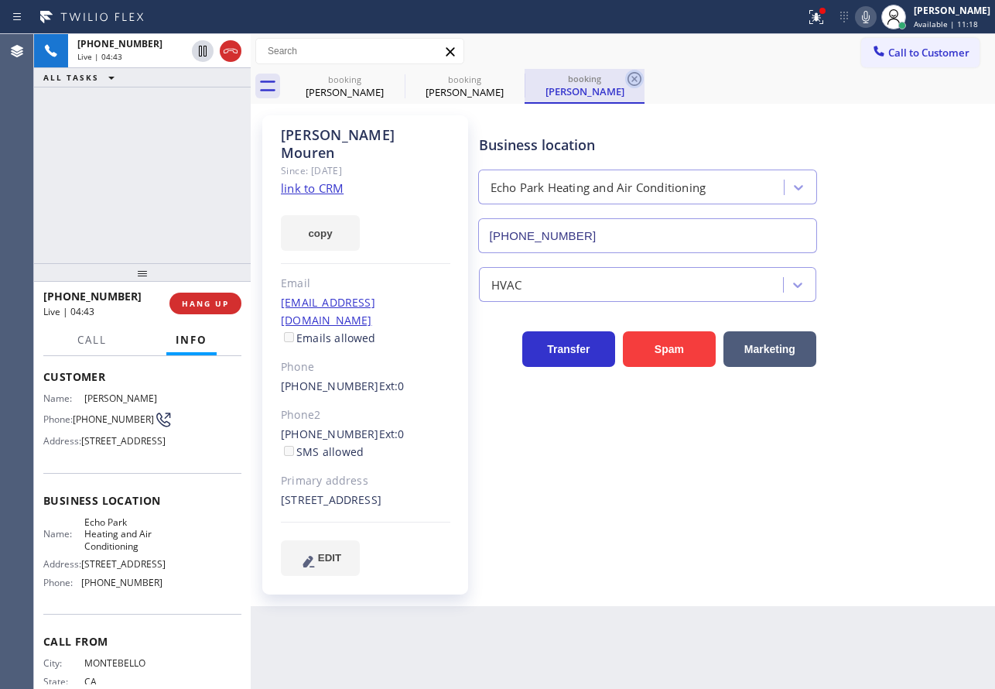
click at [637, 76] on icon at bounding box center [634, 79] width 19 height 19
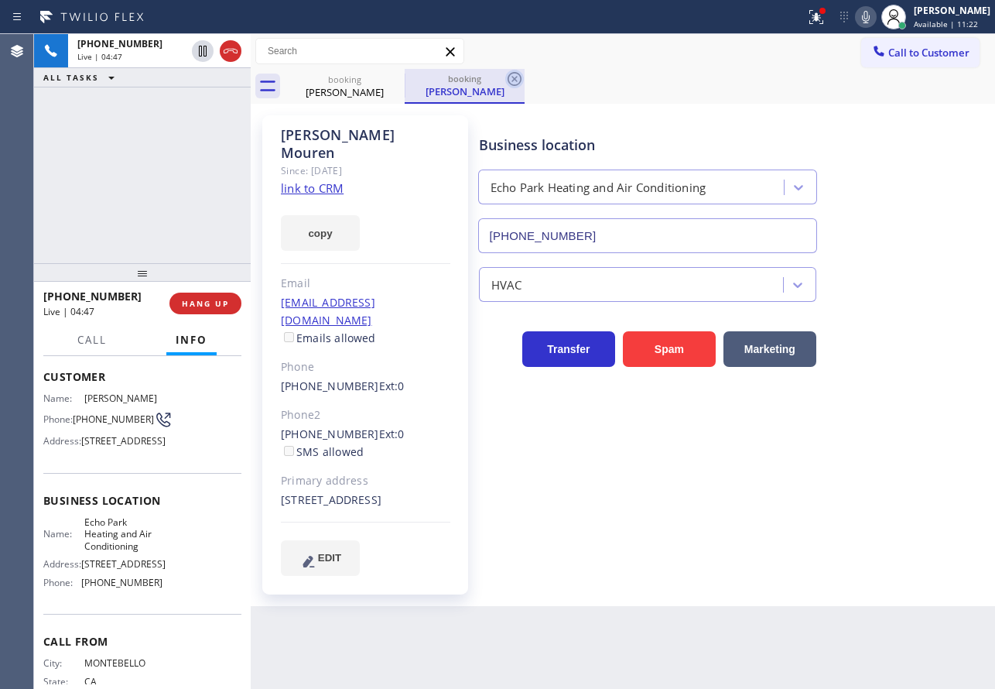
click at [511, 77] on icon at bounding box center [514, 79] width 19 height 19
click at [875, 19] on icon at bounding box center [866, 17] width 19 height 19
click at [875, 16] on icon at bounding box center [866, 17] width 19 height 19
click at [935, 208] on div "Business location [GEOGRAPHIC_DATA] Heating and Air Conditioning [PHONE_NUMBER]" at bounding box center [733, 183] width 515 height 140
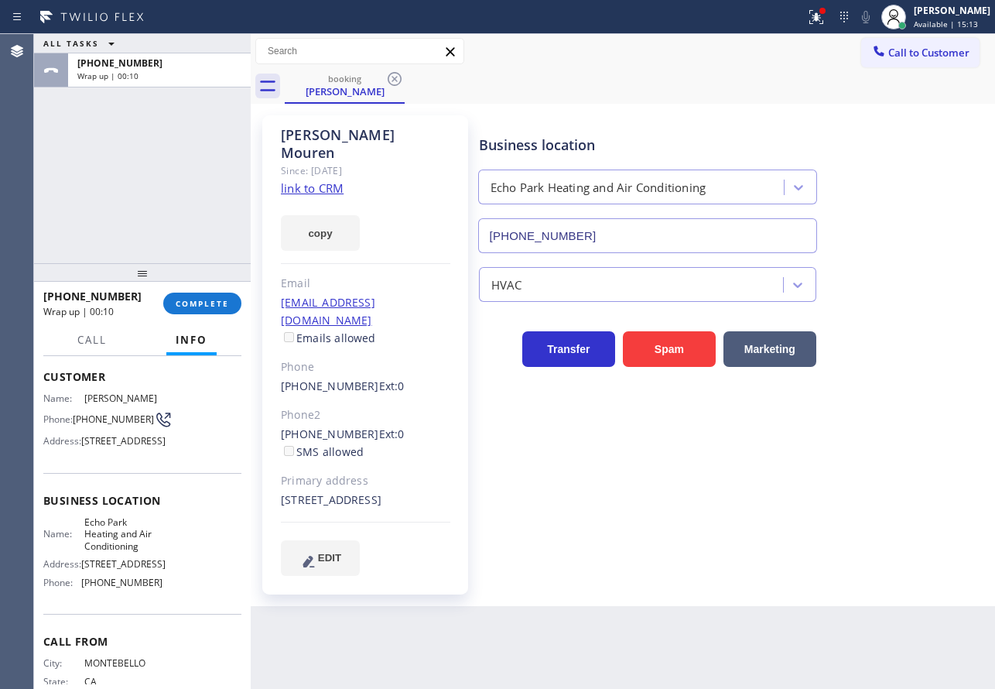
click at [129, 588] on span "[PHONE_NUMBER]" at bounding box center [121, 582] width 81 height 12
copy span "[PHONE_NUMBER]"
click at [221, 302] on span "COMPLETE" at bounding box center [202, 303] width 53 height 11
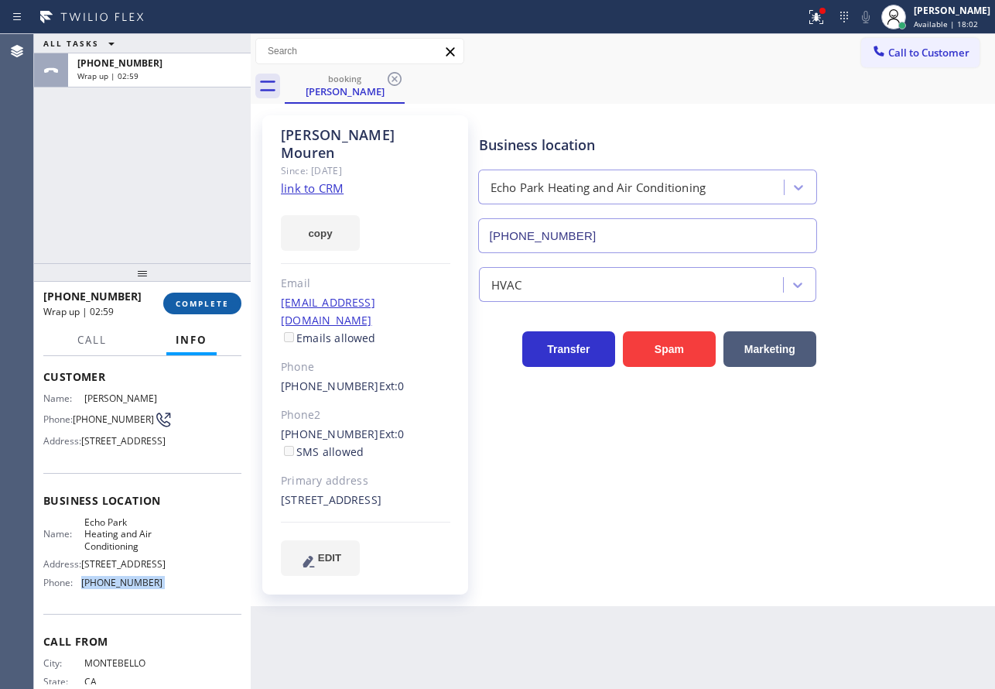
click at [205, 306] on span "COMPLETE" at bounding box center [202, 303] width 53 height 11
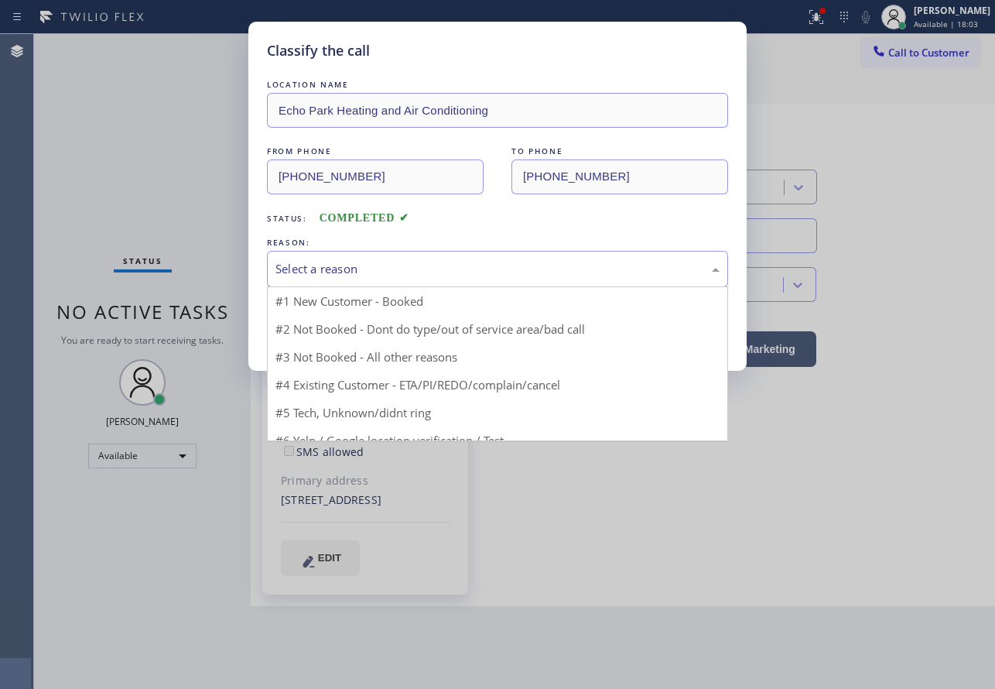
click at [351, 258] on div "Select a reason" at bounding box center [497, 269] width 461 height 36
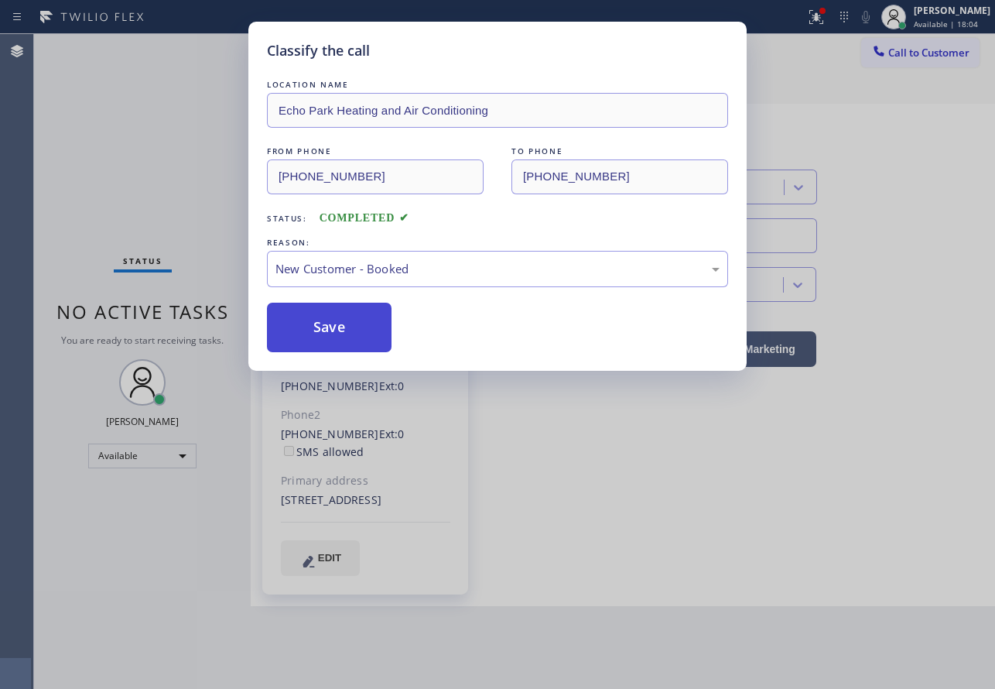
click at [332, 327] on button "Save" at bounding box center [329, 328] width 125 height 50
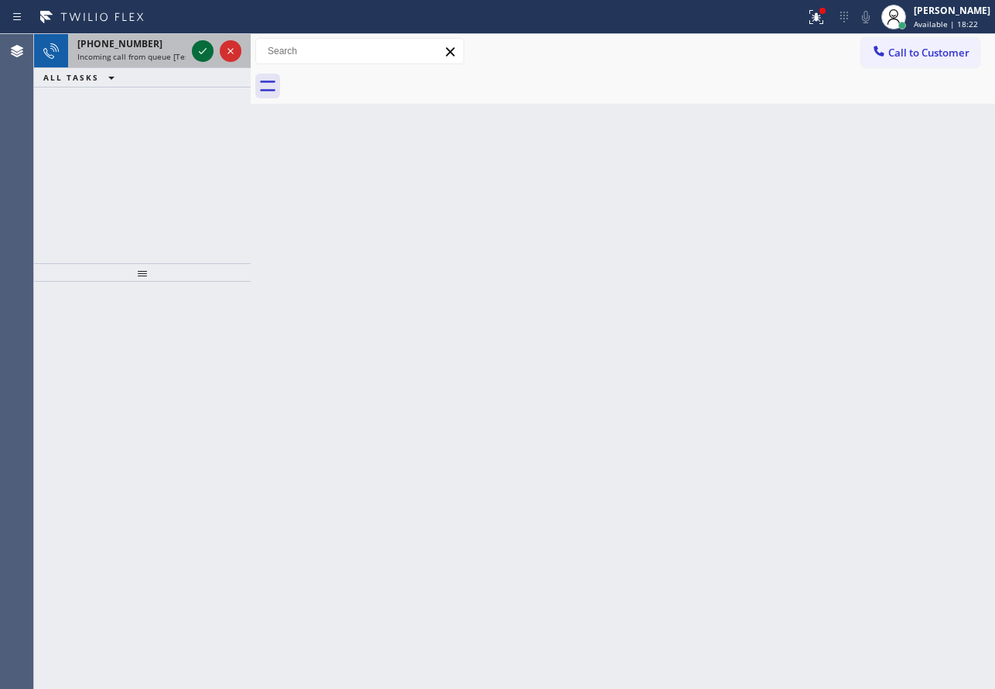
click at [202, 53] on icon at bounding box center [203, 51] width 8 height 6
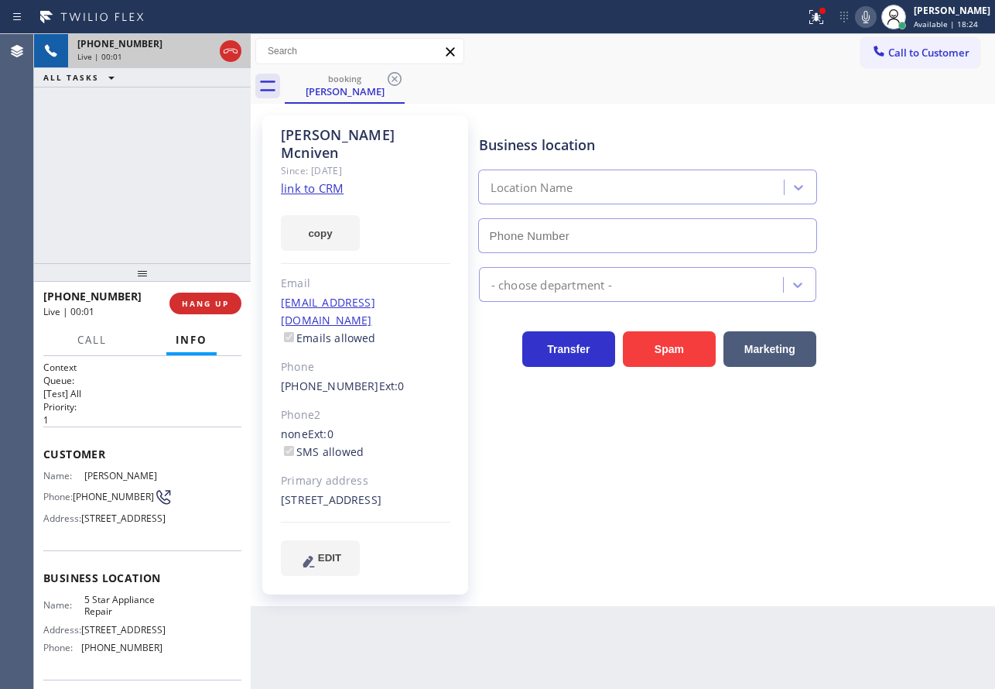
type input "[PHONE_NUMBER]"
click at [314, 180] on link "link to CRM" at bounding box center [312, 187] width 63 height 15
click at [870, 16] on icon at bounding box center [866, 17] width 8 height 12
click at [199, 54] on icon at bounding box center [203, 51] width 8 height 11
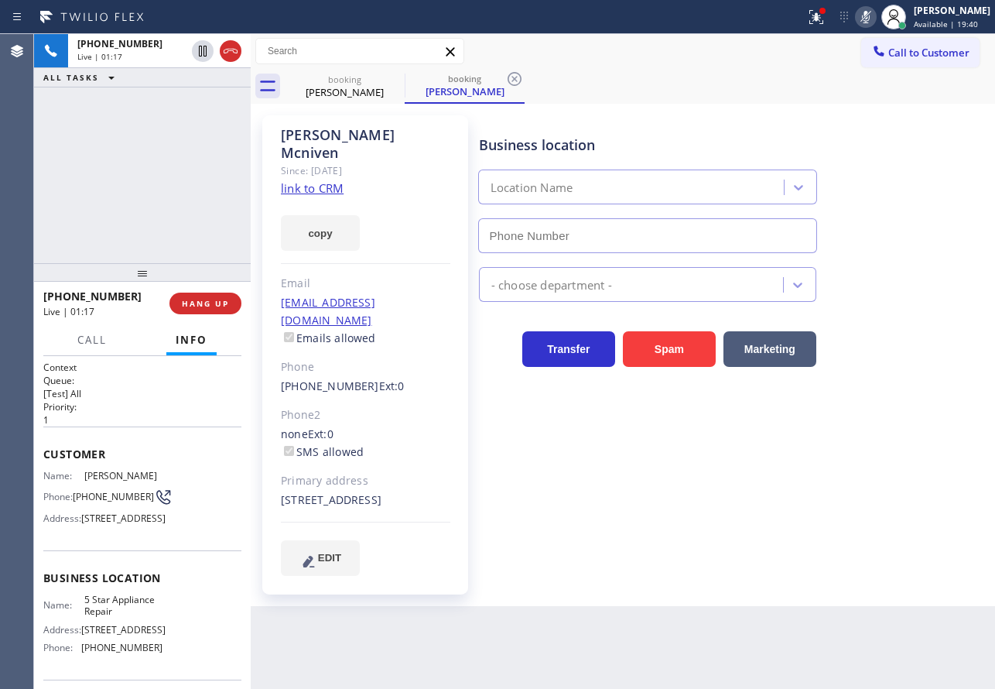
type input "[PHONE_NUMBER]"
click at [871, 18] on rect at bounding box center [865, 15] width 11 height 11
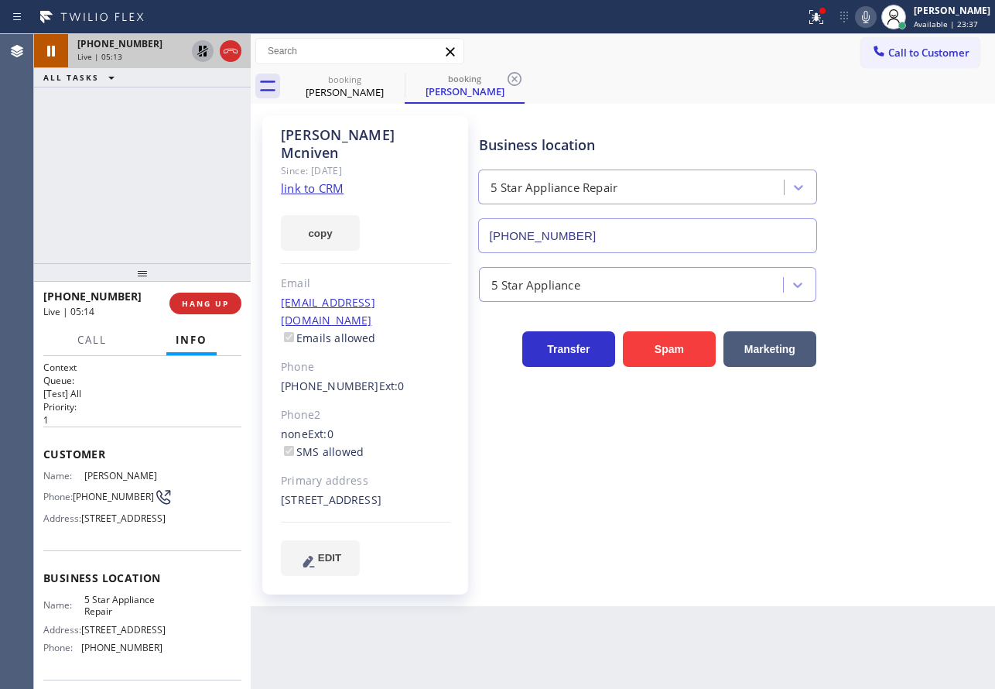
click at [203, 50] on icon at bounding box center [202, 51] width 19 height 19
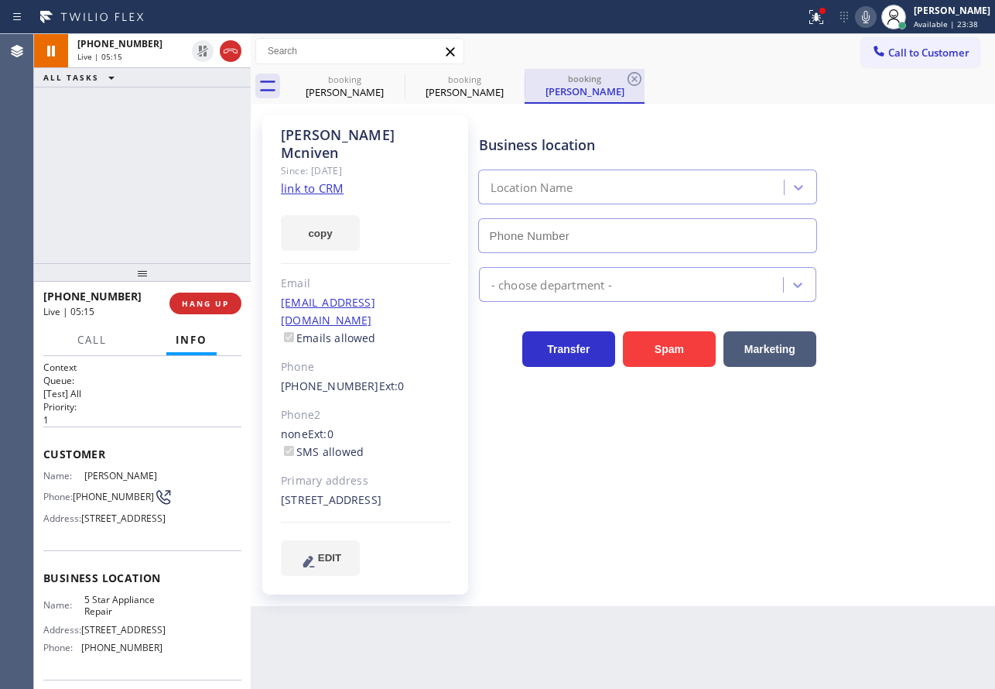
type input "[PHONE_NUMBER]"
click at [632, 76] on icon at bounding box center [634, 79] width 19 height 19
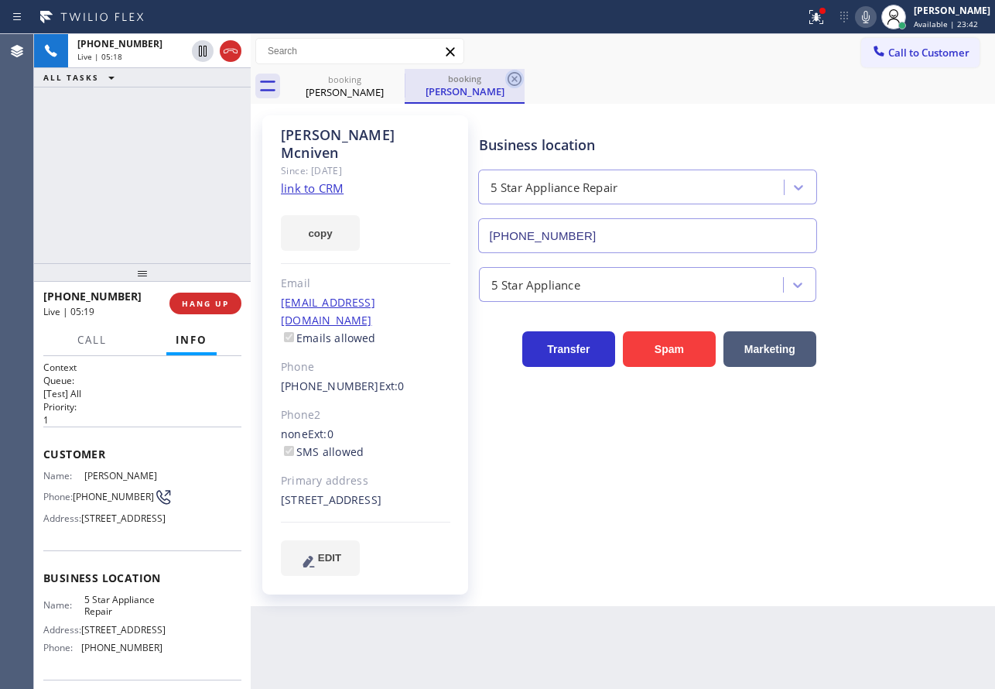
click at [515, 80] on icon at bounding box center [515, 79] width 14 height 14
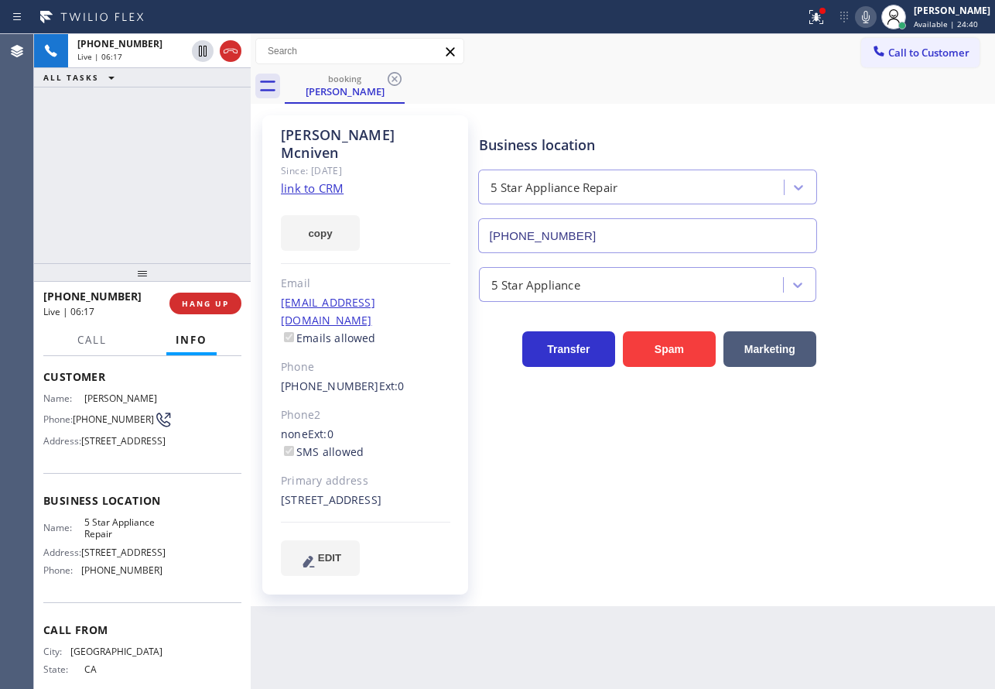
click at [132, 576] on span "[PHONE_NUMBER]" at bounding box center [121, 570] width 81 height 12
copy span "[PHONE_NUMBER]"
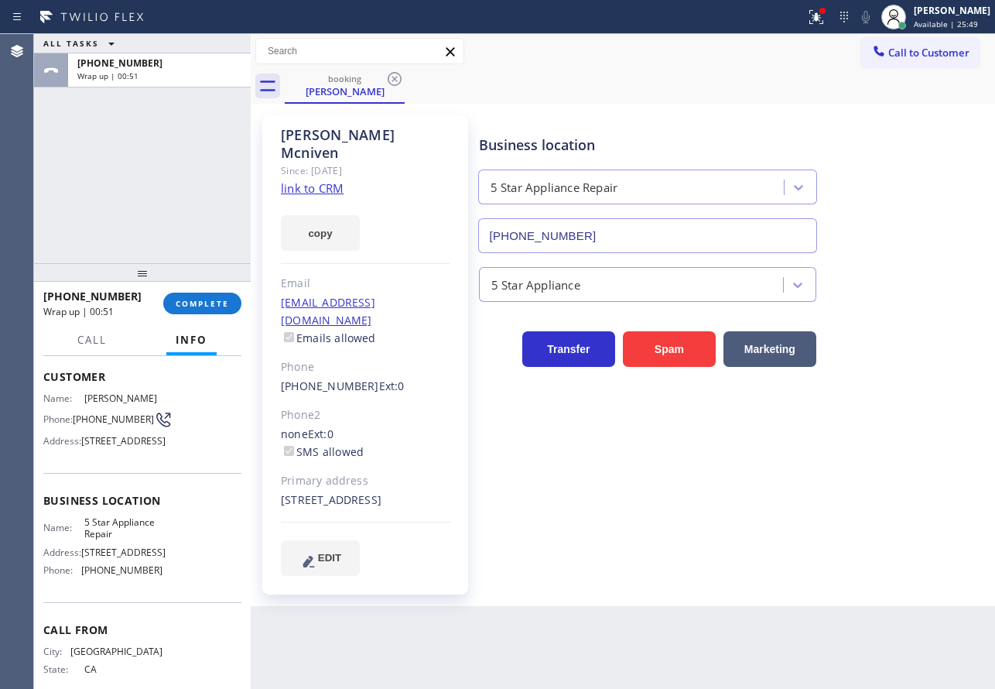
click at [134, 540] on span "5 Star Appliance Repair" at bounding box center [122, 528] width 77 height 24
copy span "5 Star Appliance Repair"
click at [226, 305] on span "COMPLETE" at bounding box center [202, 303] width 53 height 11
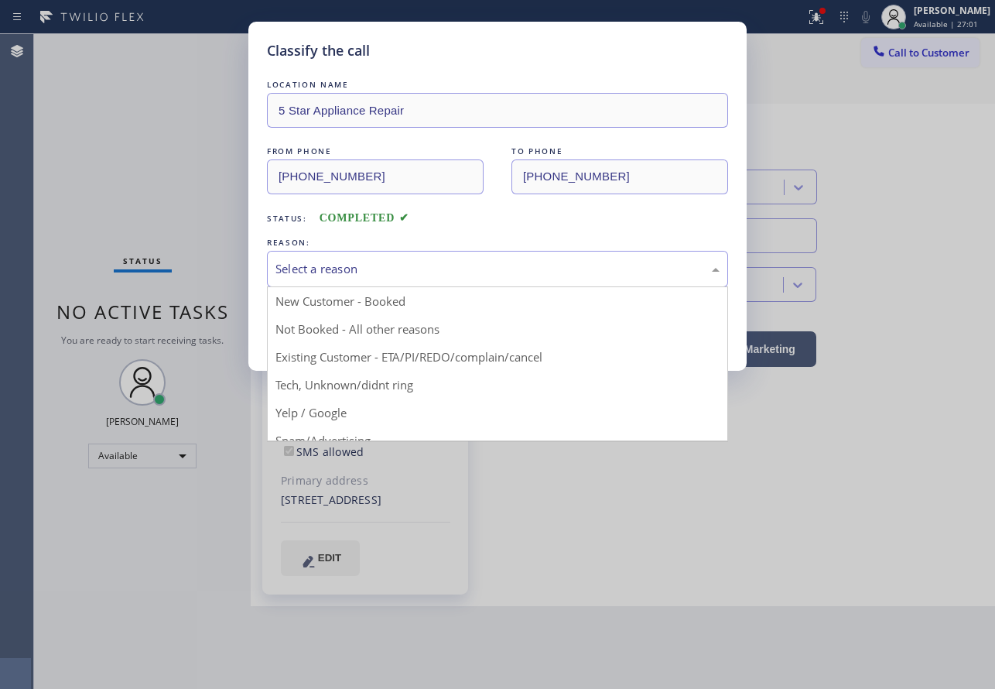
click at [330, 270] on div "Select a reason" at bounding box center [497, 269] width 444 height 18
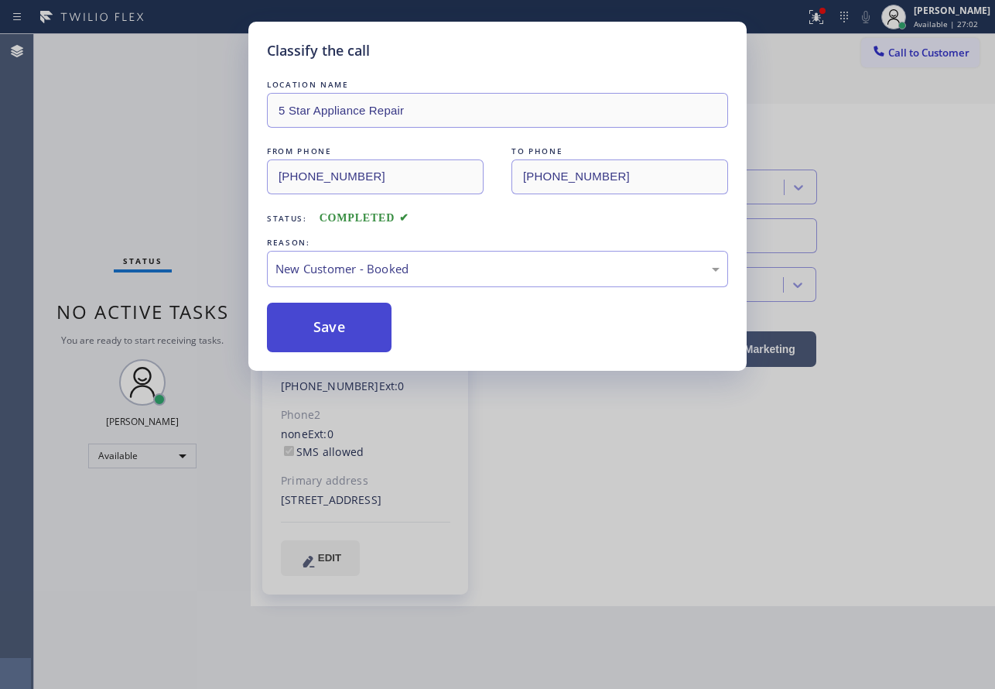
click at [313, 330] on button "Save" at bounding box center [329, 328] width 125 height 50
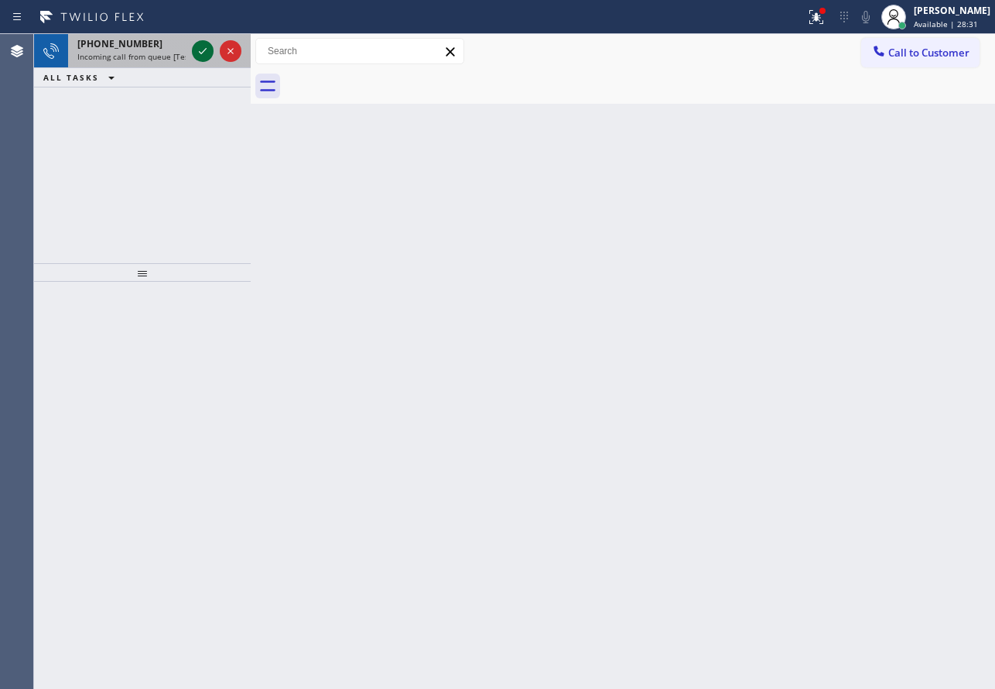
click at [204, 47] on icon at bounding box center [202, 51] width 19 height 19
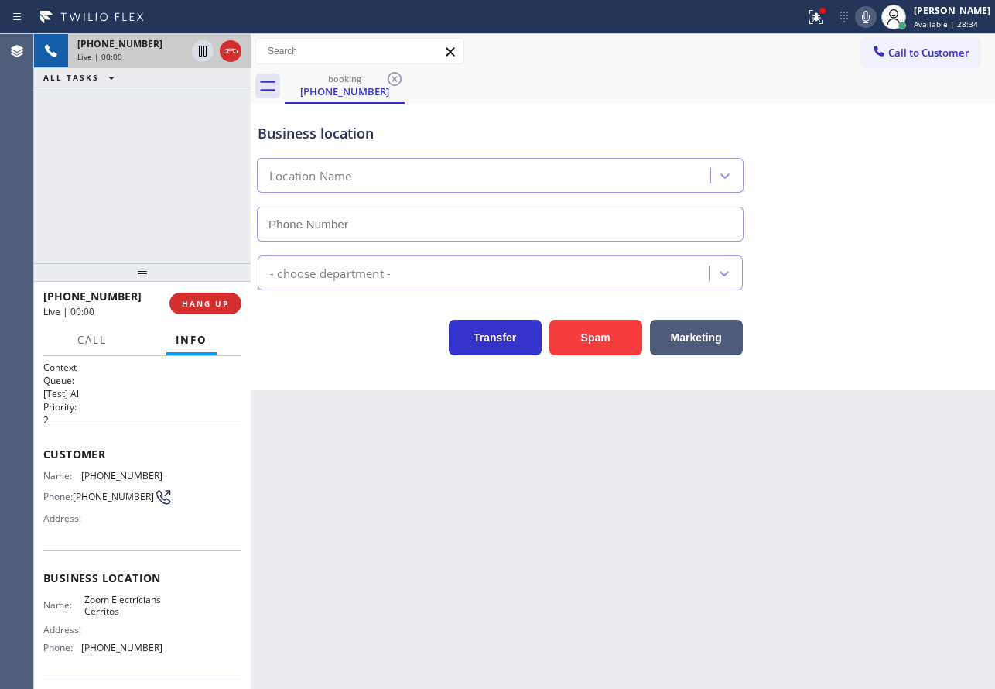
type input "[PHONE_NUMBER]"
click at [875, 15] on icon at bounding box center [866, 17] width 19 height 19
click at [198, 48] on icon at bounding box center [202, 51] width 19 height 19
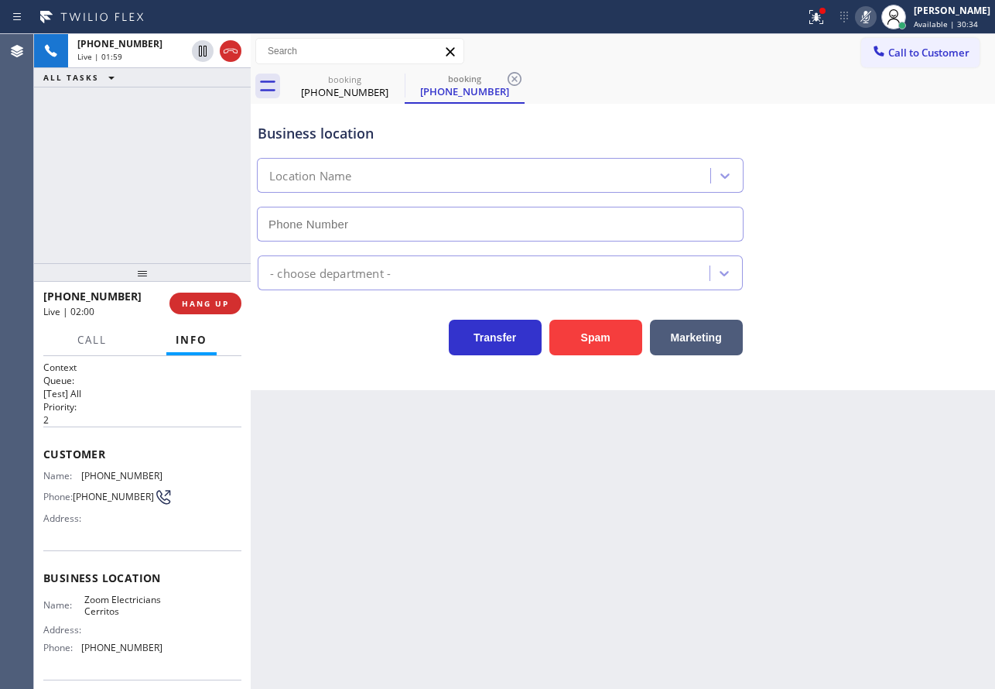
type input "[PHONE_NUMBER]"
click at [870, 13] on icon at bounding box center [866, 17] width 8 height 12
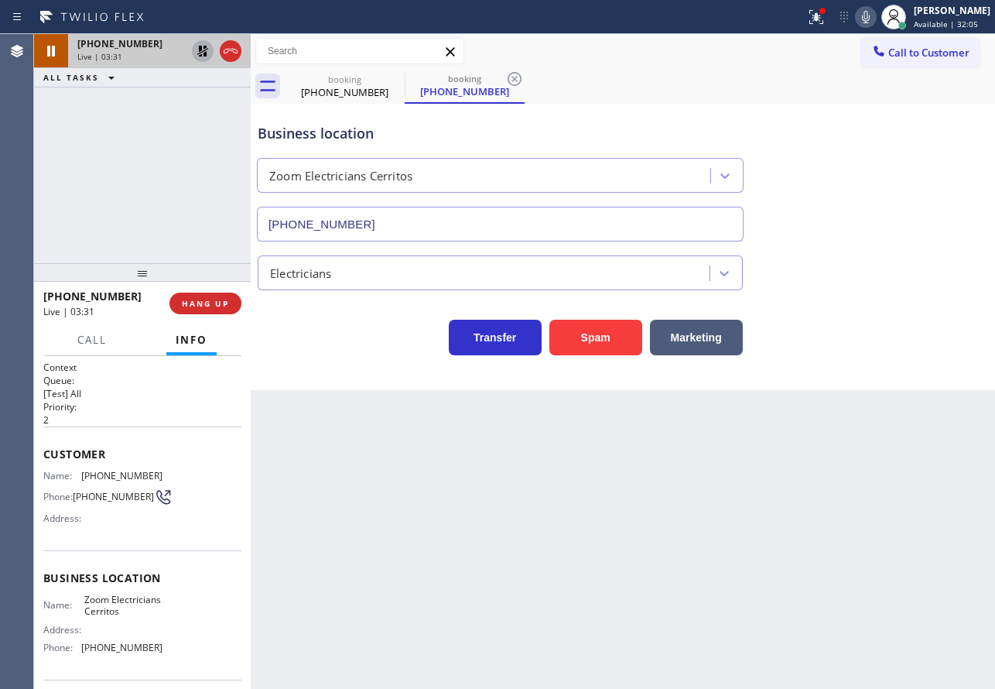
click at [200, 50] on icon at bounding box center [202, 51] width 11 height 11
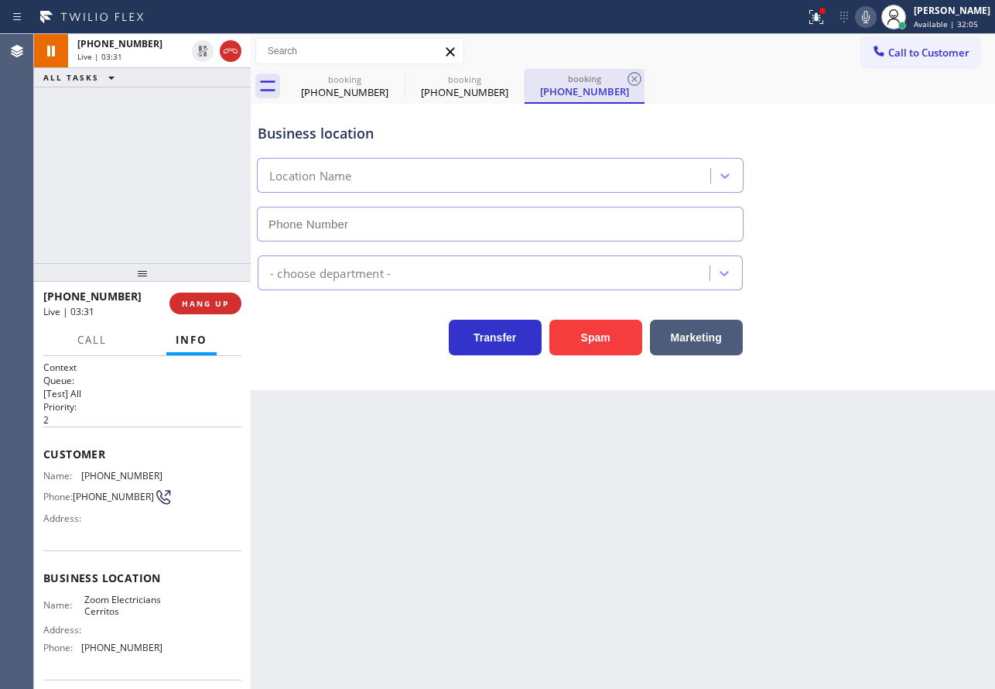
type input "[PHONE_NUMBER]"
click at [638, 80] on icon at bounding box center [634, 79] width 19 height 19
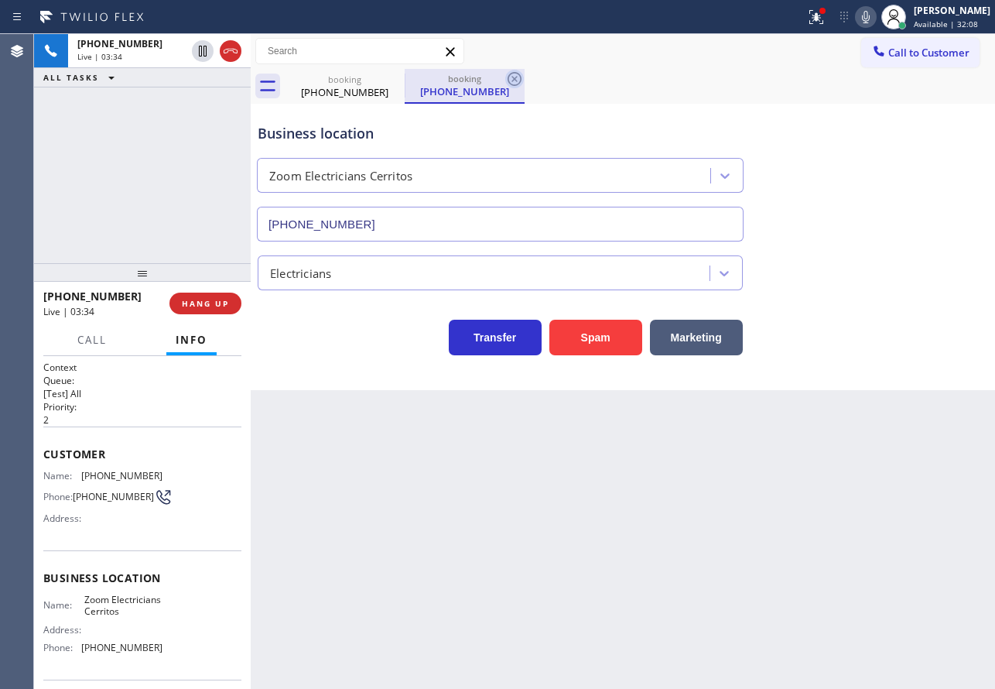
click at [512, 74] on icon at bounding box center [515, 79] width 14 height 14
click at [125, 470] on span "[PHONE_NUMBER]" at bounding box center [121, 476] width 81 height 12
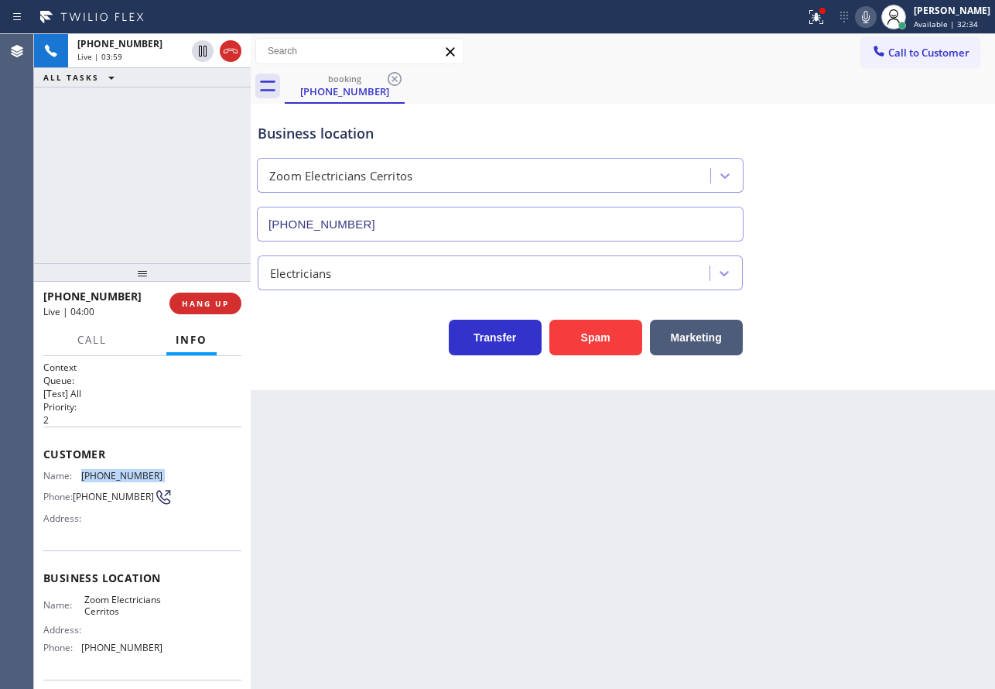
click at [125, 470] on span "[PHONE_NUMBER]" at bounding box center [121, 476] width 81 height 12
copy span "[PHONE_NUMBER]"
drag, startPoint x: 151, startPoint y: 662, endPoint x: 80, endPoint y: 666, distance: 71.3
click at [80, 653] on div "Phone: [PHONE_NUMBER]" at bounding box center [102, 647] width 119 height 12
copy div "[PHONE_NUMBER]"
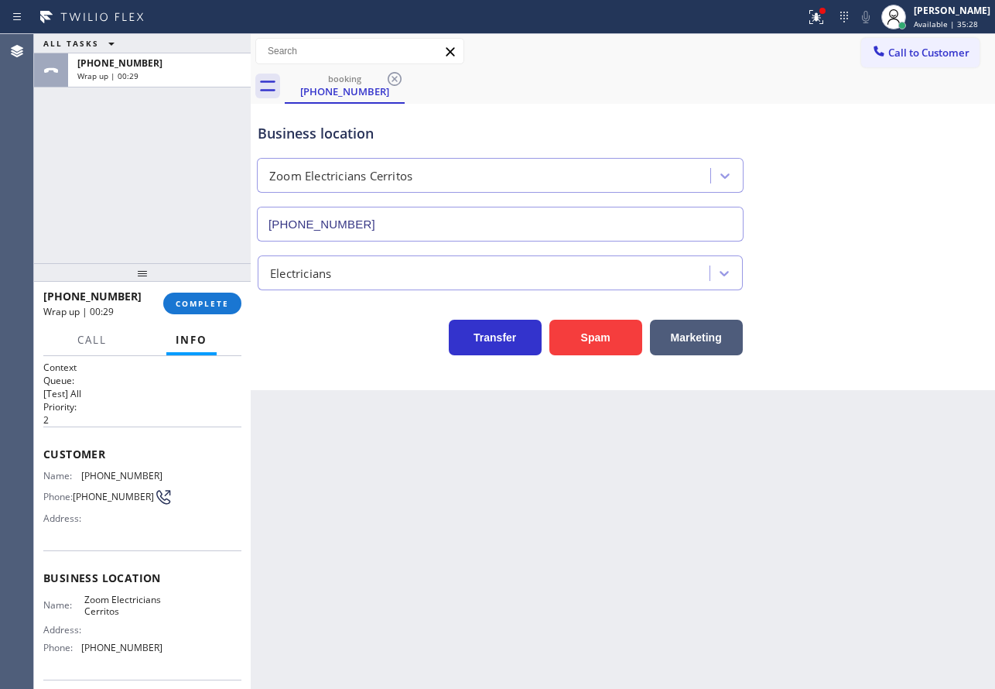
click at [90, 616] on span "Zoom Electricians Cerritos" at bounding box center [122, 605] width 77 height 24
copy span "Zoom Electricians Cerritos"
click at [217, 305] on span "COMPLETE" at bounding box center [202, 303] width 53 height 11
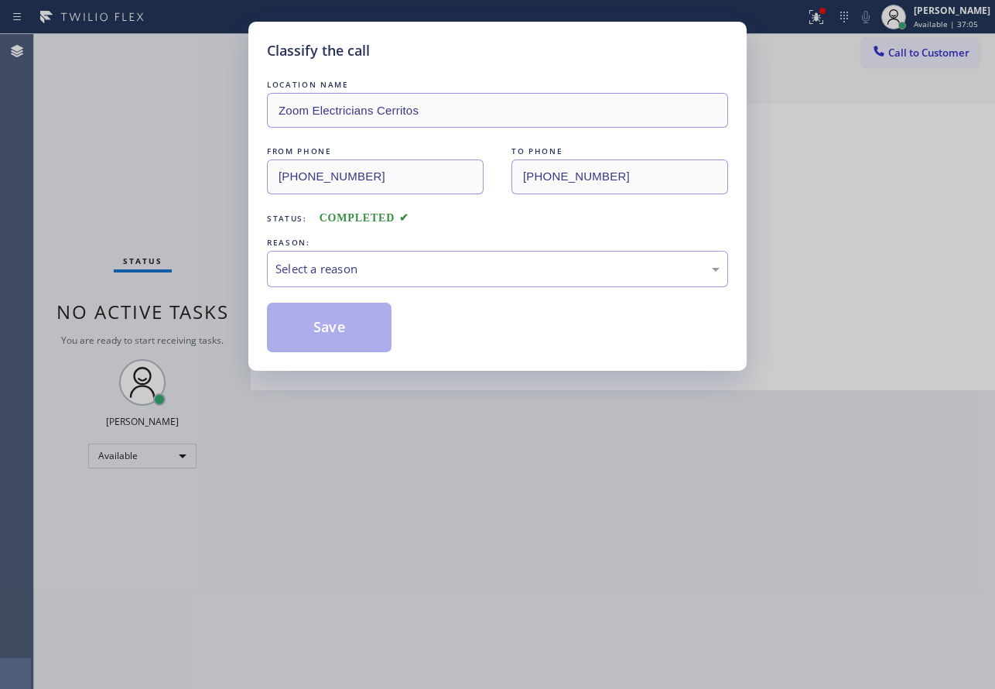
click at [467, 276] on div "Select a reason" at bounding box center [497, 269] width 444 height 18
click at [357, 319] on button "Save" at bounding box center [329, 328] width 125 height 50
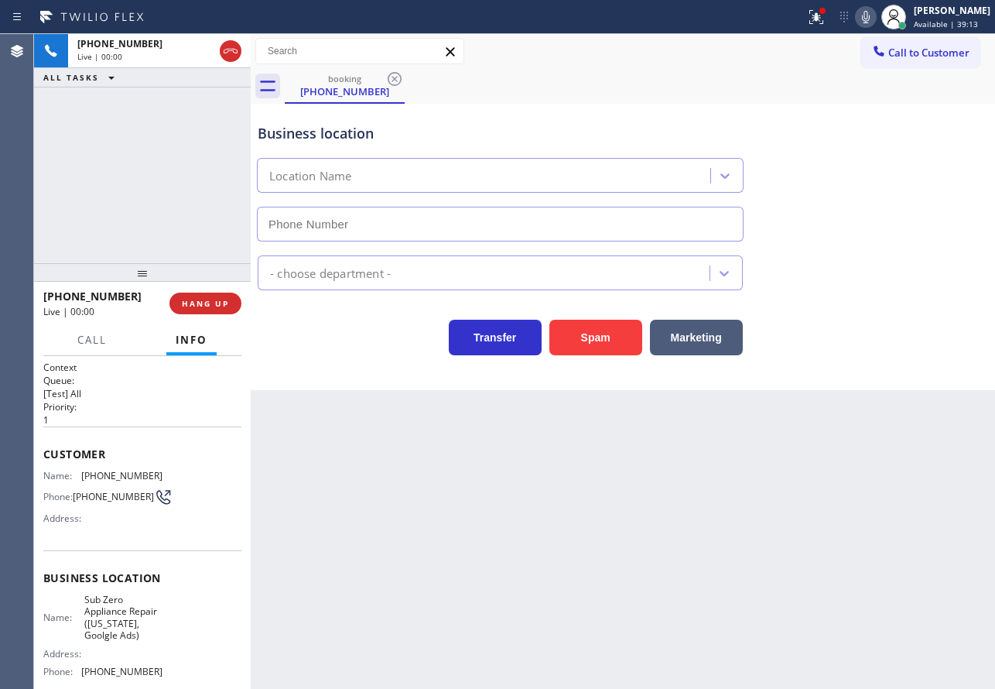
type input "[PHONE_NUMBER]"
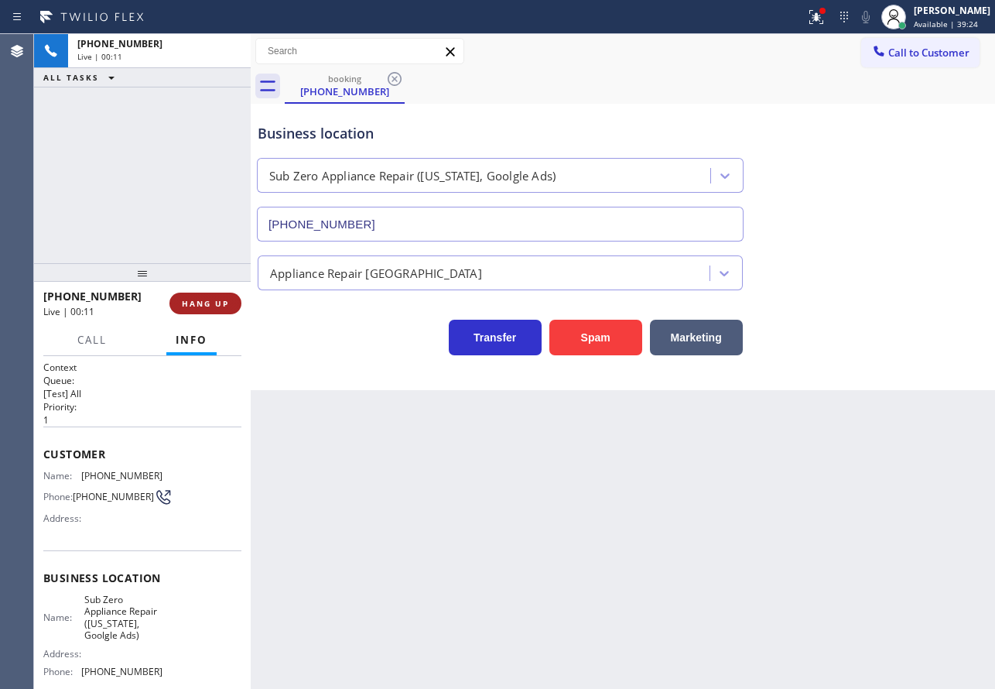
click at [212, 306] on span "HANG UP" at bounding box center [205, 303] width 47 height 11
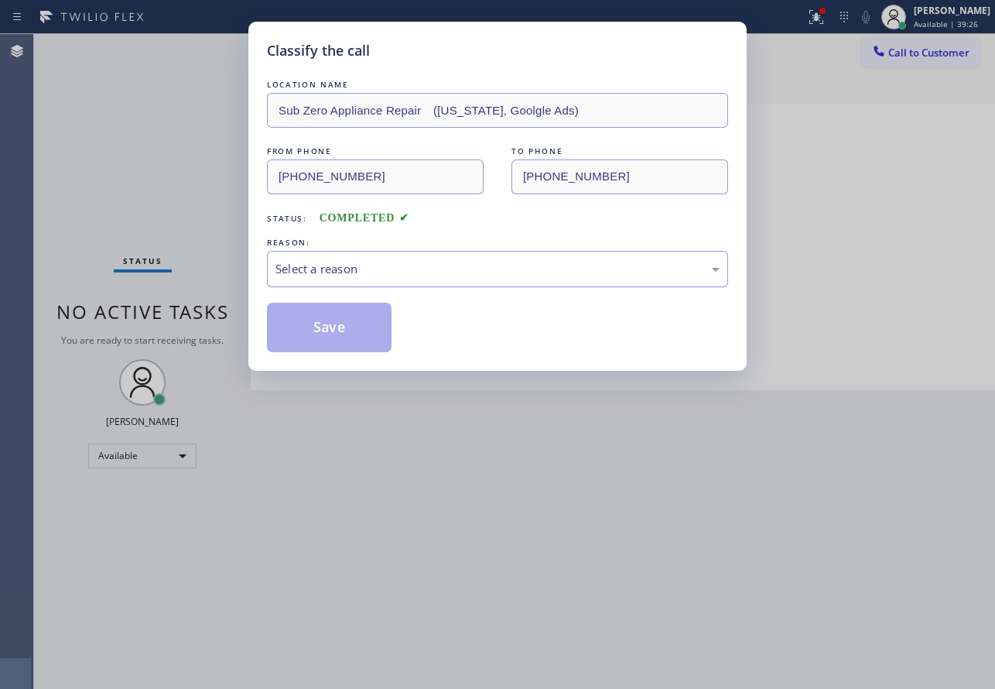
drag, startPoint x: 329, startPoint y: 271, endPoint x: 331, endPoint y: 279, distance: 8.8
click at [330, 271] on div "Select a reason" at bounding box center [497, 269] width 444 height 18
click at [345, 319] on button "Save" at bounding box center [329, 328] width 125 height 50
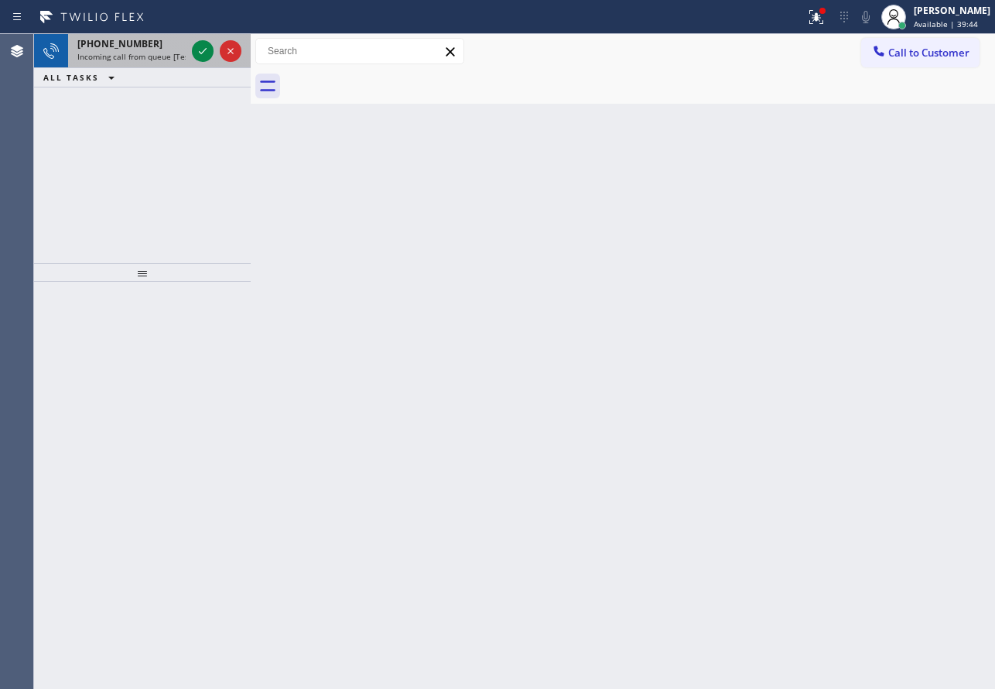
click at [125, 47] on span "[PHONE_NUMBER]" at bounding box center [119, 43] width 85 height 13
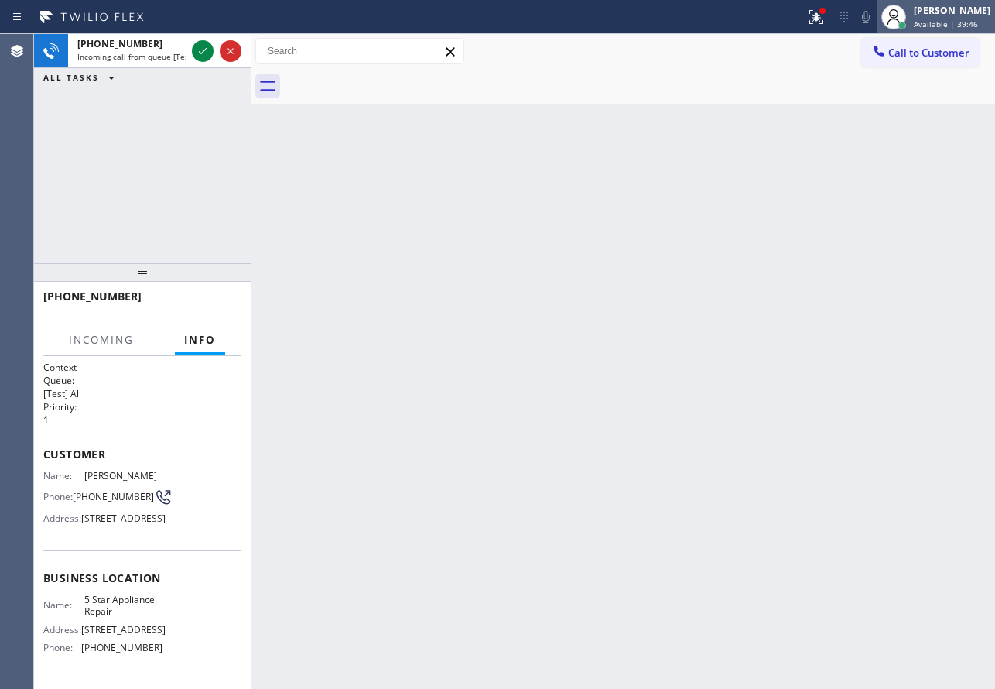
click at [946, 30] on div "[PERSON_NAME] Available | 39:46" at bounding box center [936, 17] width 118 height 34
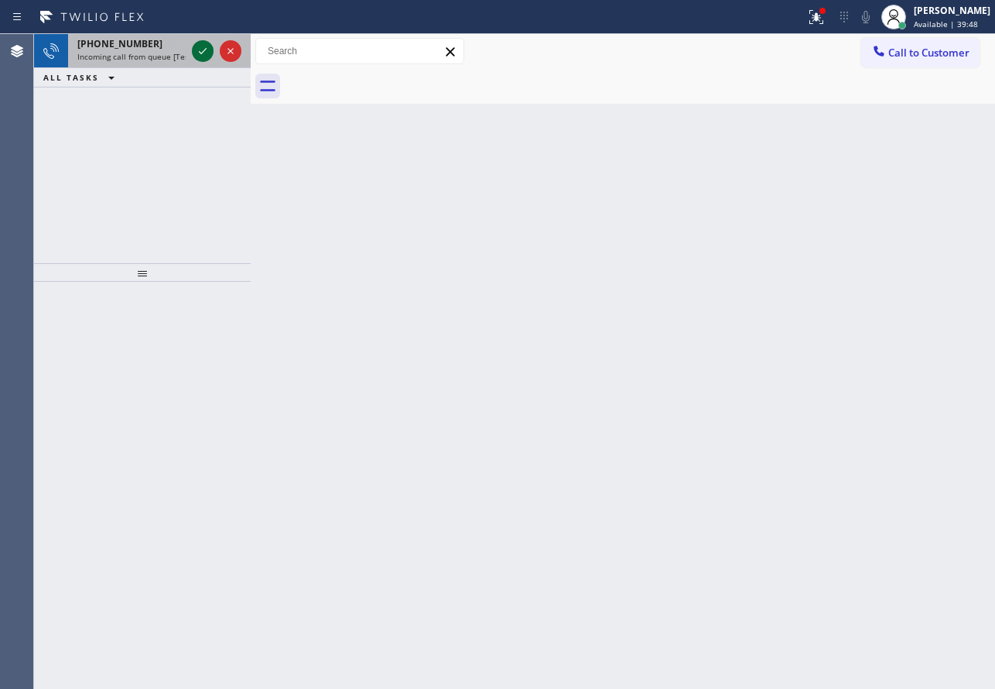
click at [194, 53] on icon at bounding box center [202, 51] width 19 height 19
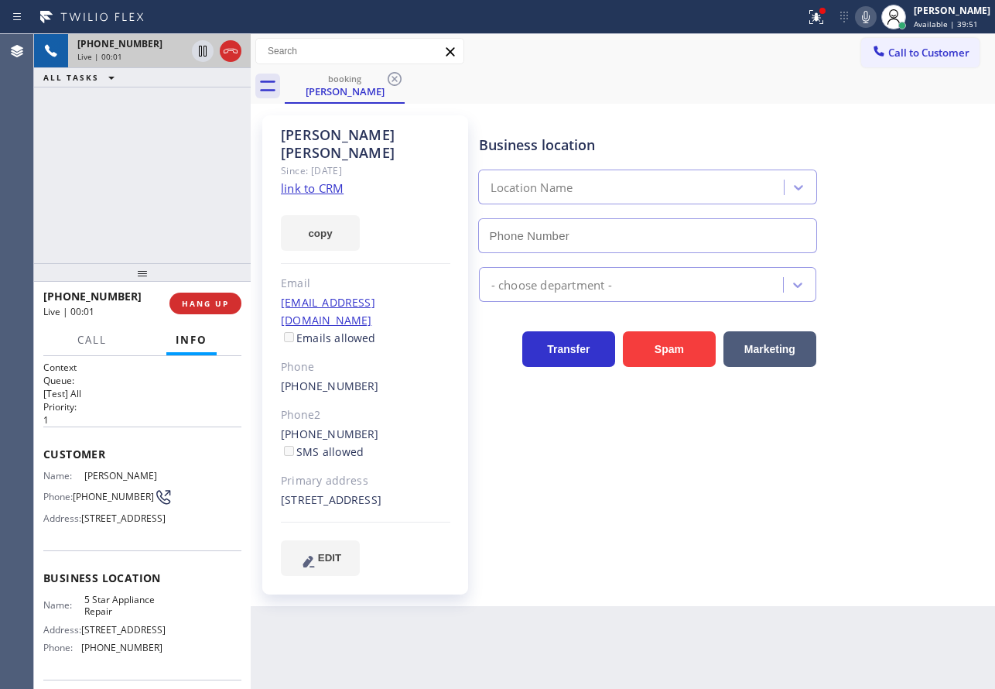
type input "[PHONE_NUMBER]"
click at [333, 180] on link "link to CRM" at bounding box center [312, 187] width 63 height 15
click at [758, 123] on div "Business location 5 Star Appliance Repair [PHONE_NUMBER]" at bounding box center [648, 186] width 344 height 134
click at [595, 142] on div "Business location" at bounding box center [647, 145] width 337 height 21
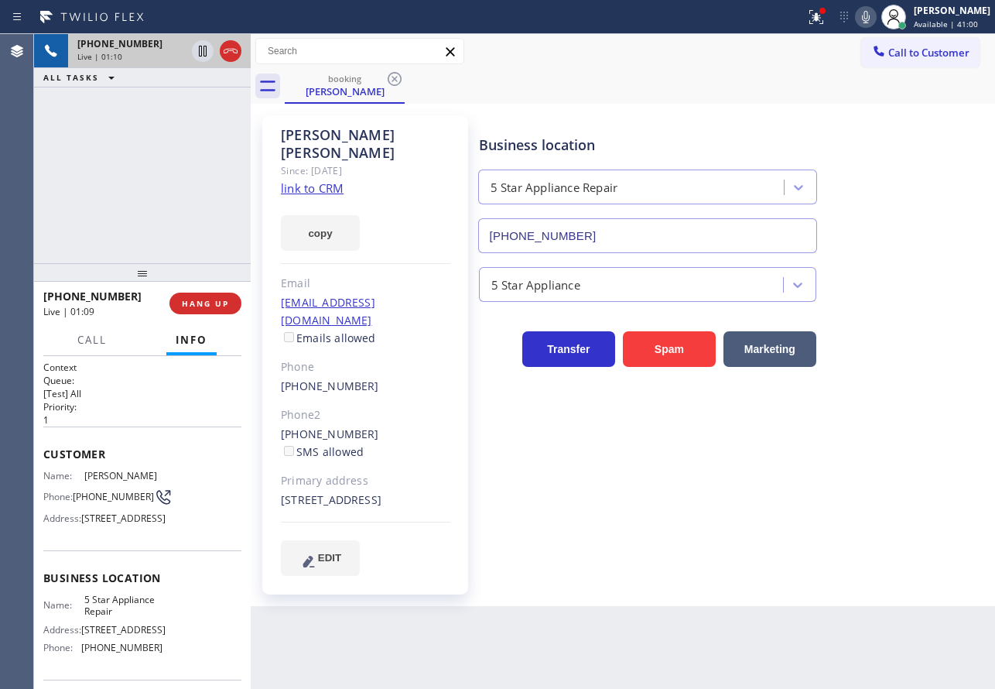
click at [582, 144] on div "Business location" at bounding box center [647, 145] width 337 height 21
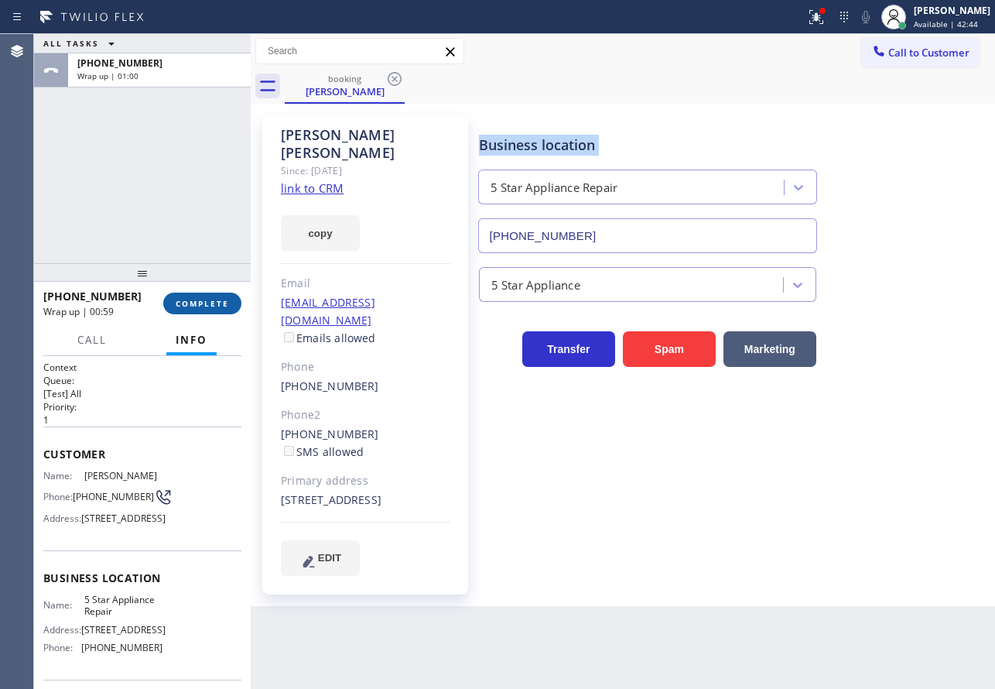
click at [210, 307] on span "COMPLETE" at bounding box center [202, 303] width 53 height 11
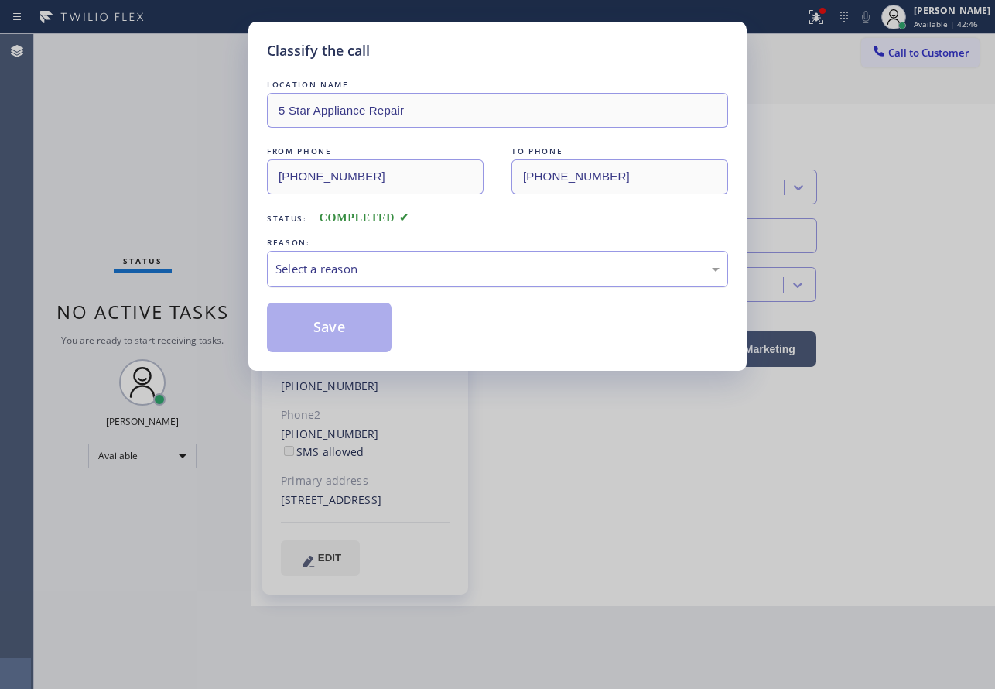
click at [371, 262] on div "Select a reason" at bounding box center [497, 269] width 444 height 18
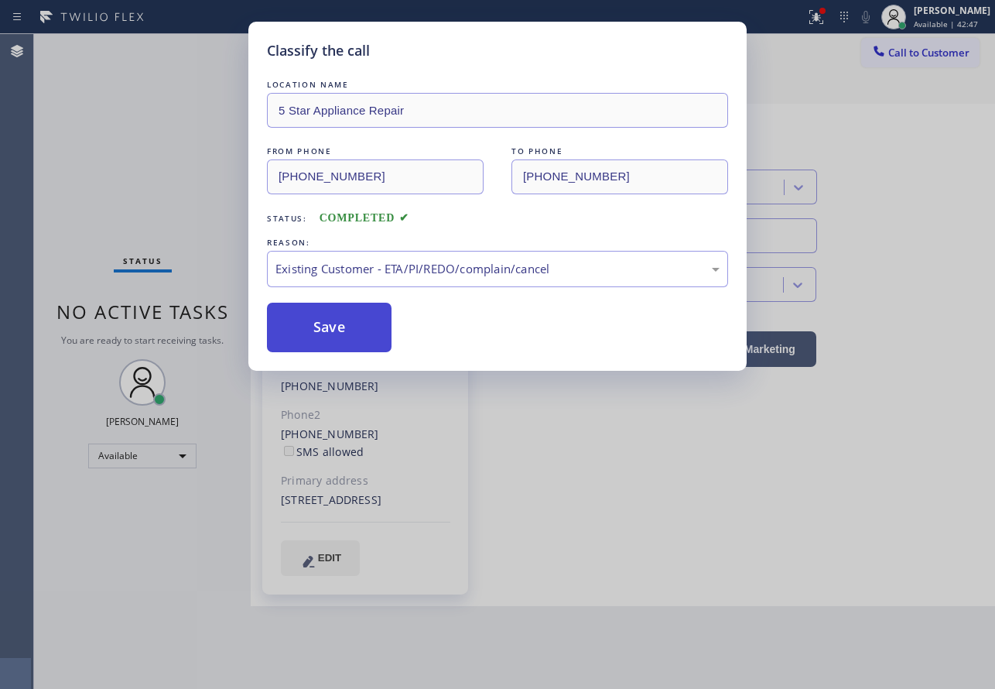
click at [320, 338] on button "Save" at bounding box center [329, 328] width 125 height 50
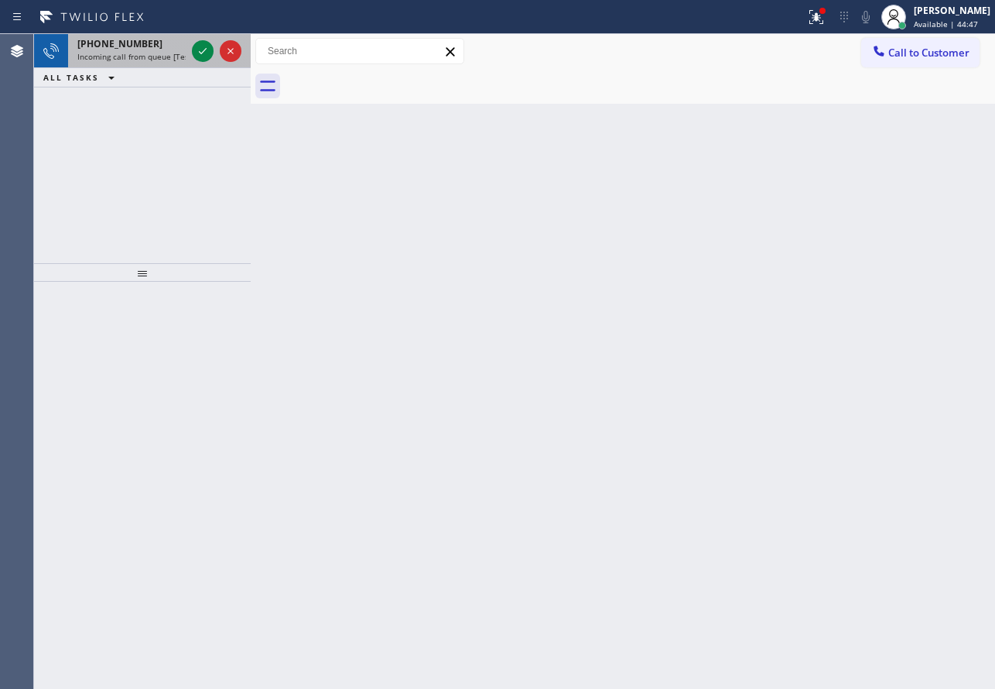
click at [146, 42] on div "[PHONE_NUMBER]" at bounding box center [131, 43] width 108 height 13
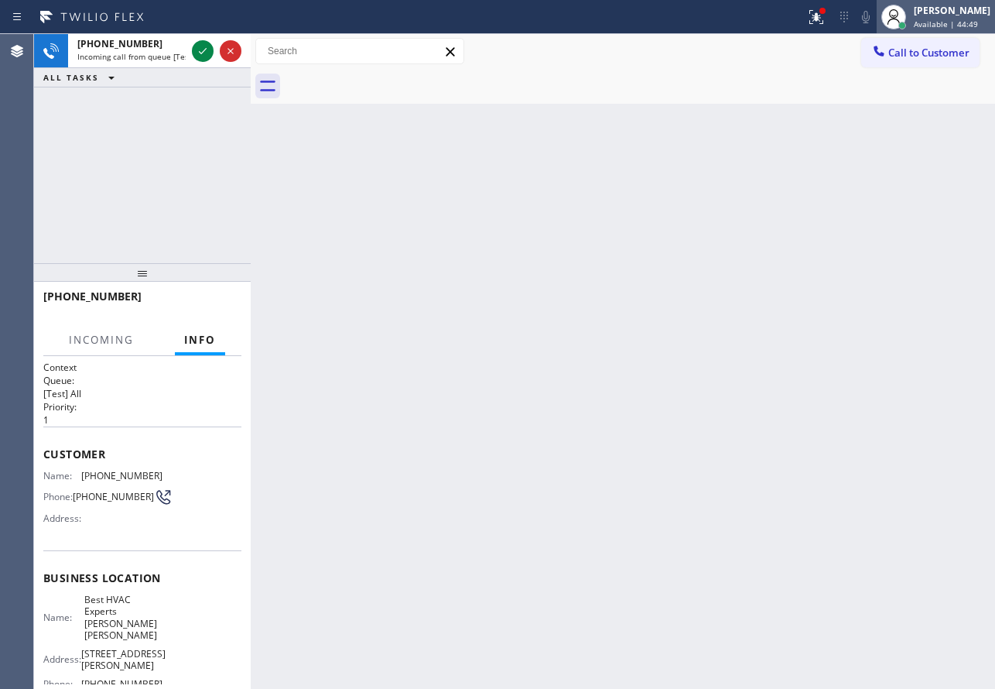
click at [959, 19] on span "Available | 44:49" at bounding box center [946, 24] width 64 height 11
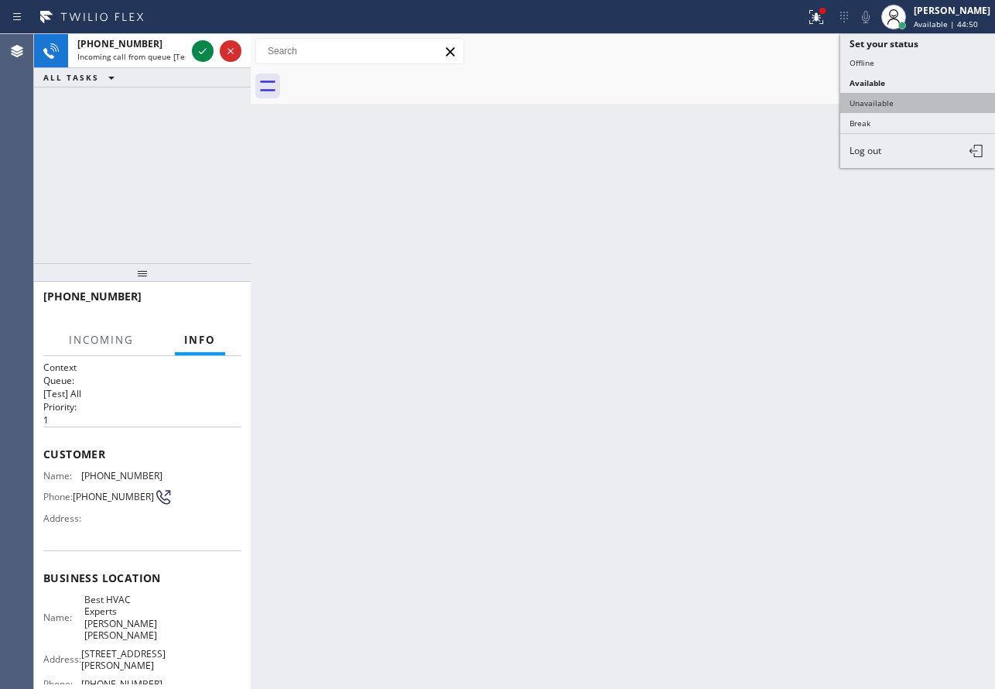
click at [912, 101] on button "Unavailable" at bounding box center [917, 103] width 155 height 20
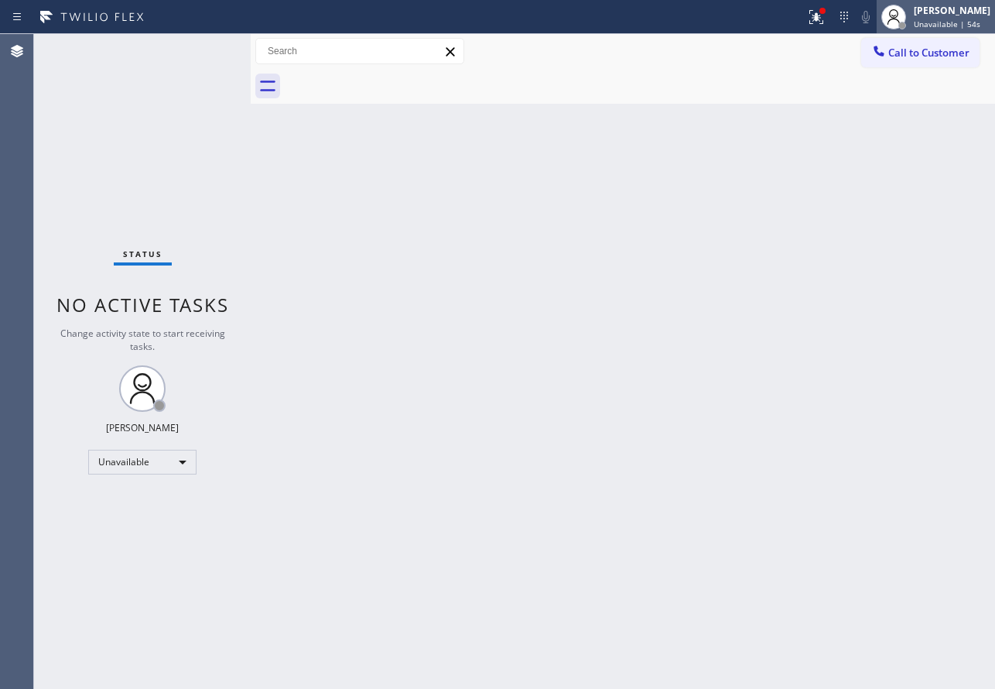
click at [953, 21] on span "Unavailable | 54s" at bounding box center [947, 24] width 67 height 11
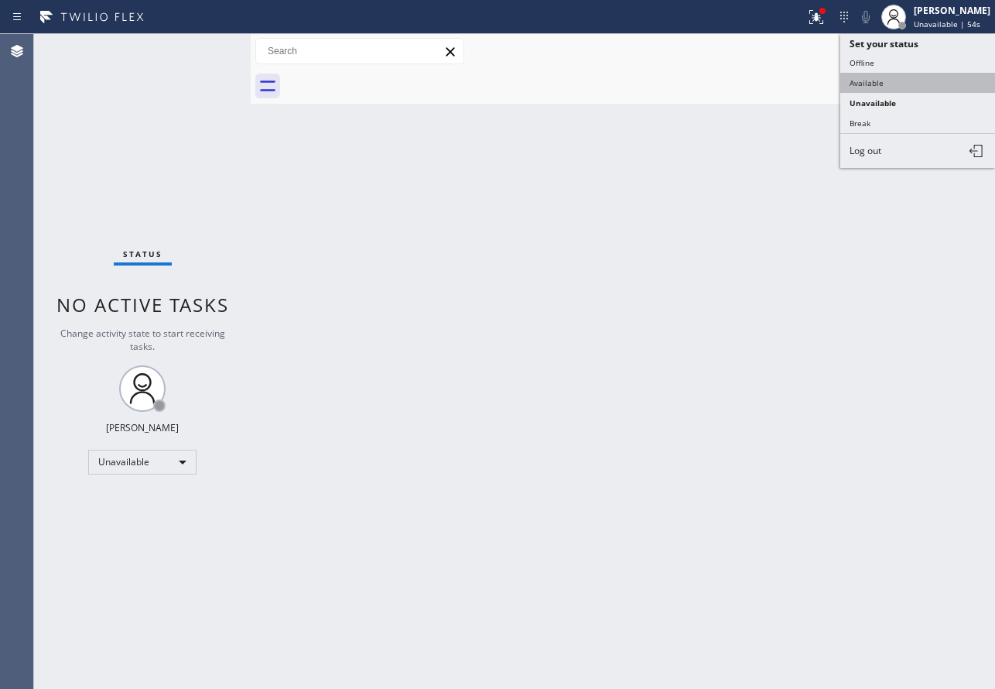
click at [903, 90] on button "Available" at bounding box center [917, 83] width 155 height 20
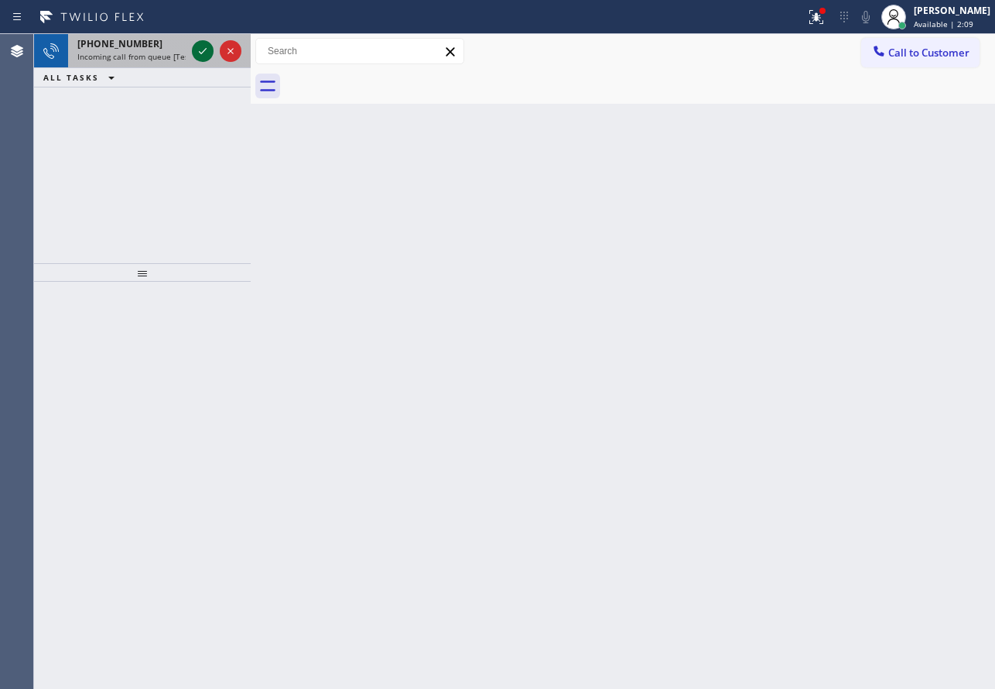
click at [198, 55] on icon at bounding box center [202, 51] width 19 height 19
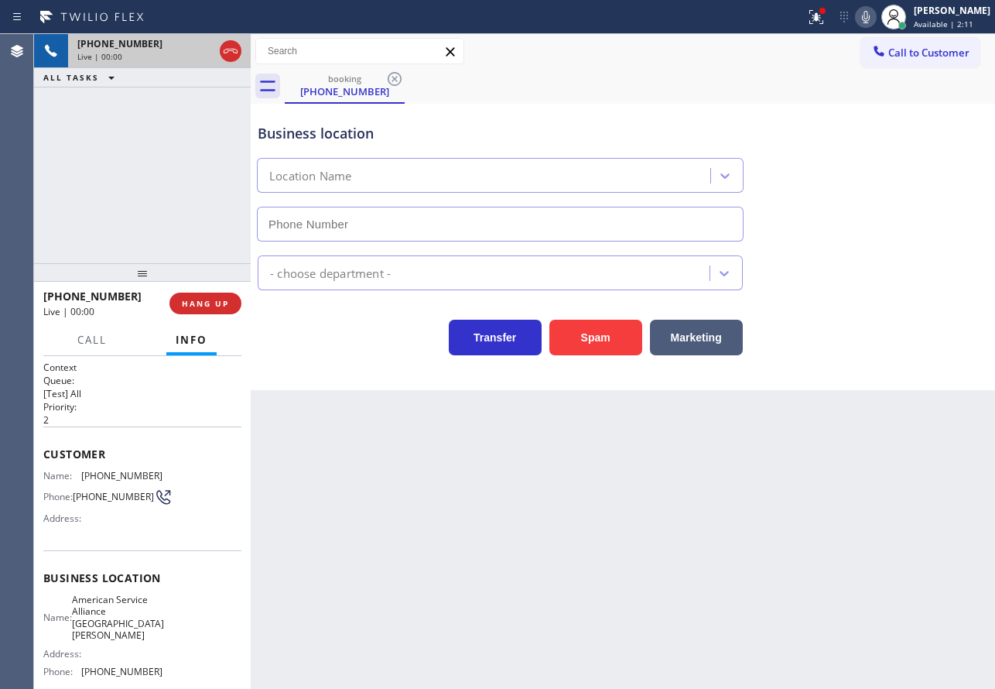
type input "[PHONE_NUMBER]"
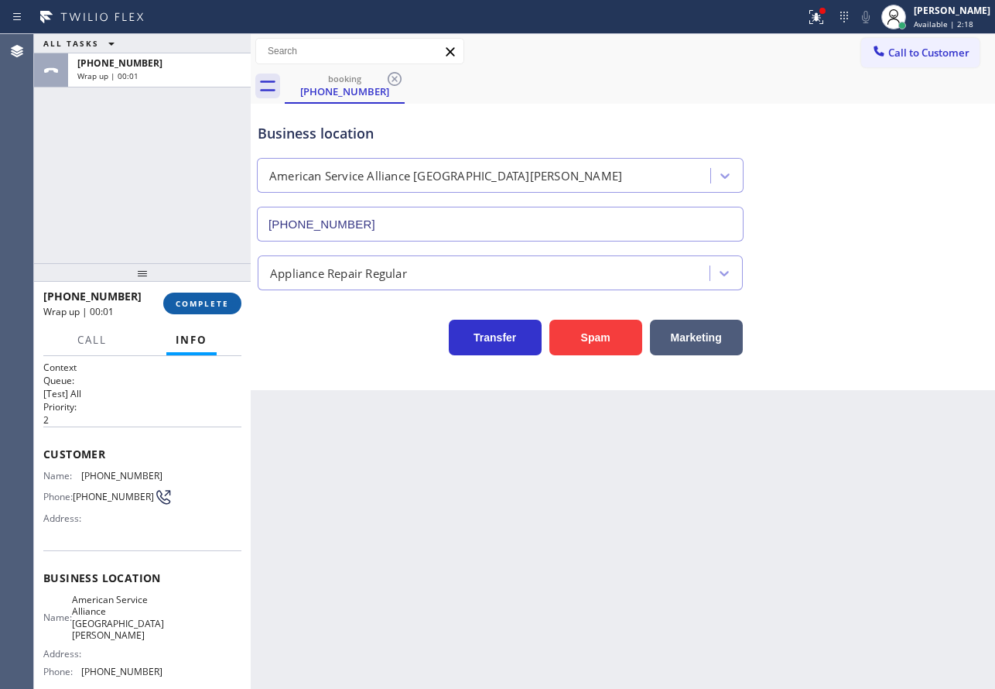
click at [194, 301] on span "COMPLETE" at bounding box center [202, 303] width 53 height 11
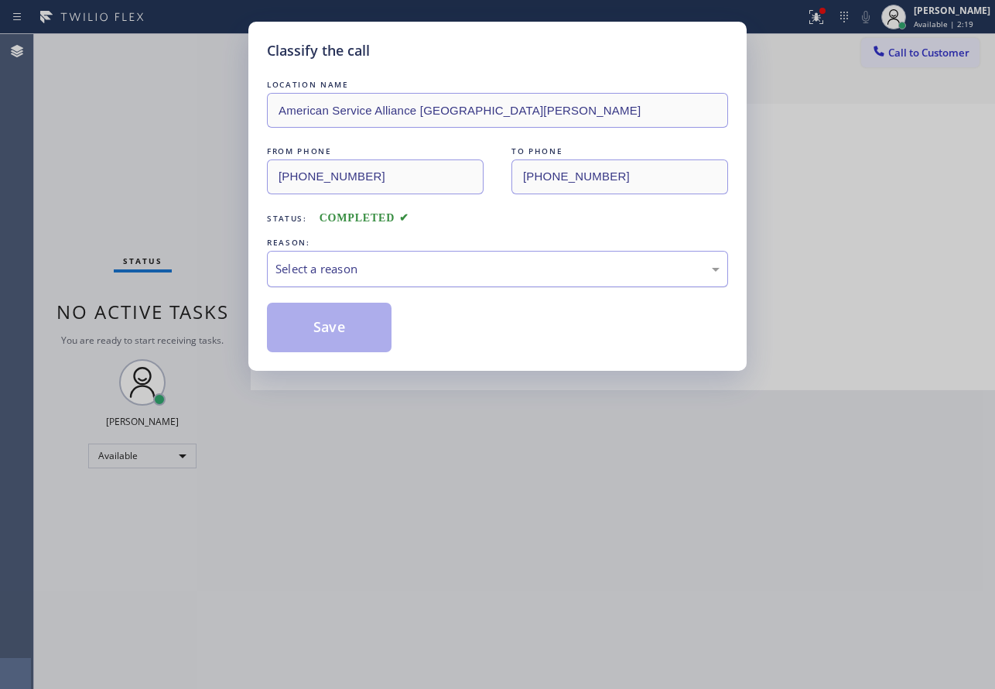
click at [336, 273] on div "Select a reason" at bounding box center [497, 269] width 444 height 18
drag, startPoint x: 316, startPoint y: 439, endPoint x: 318, endPoint y: 405, distance: 34.9
click at [323, 344] on button "Save" at bounding box center [329, 328] width 125 height 50
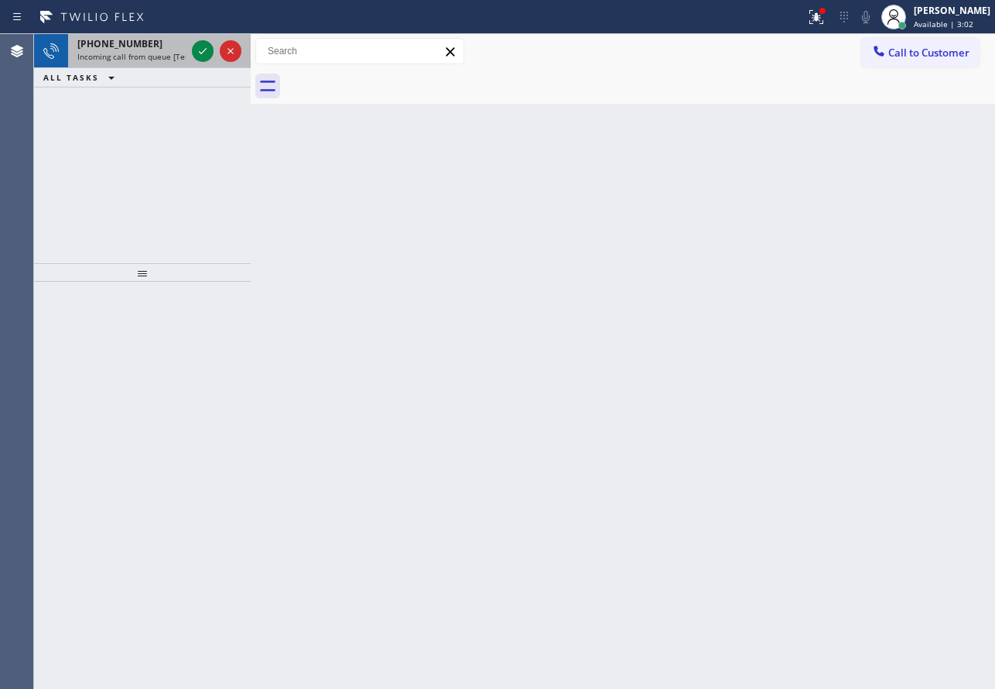
click at [146, 56] on span "Incoming call from queue [Test] All" at bounding box center [141, 56] width 128 height 11
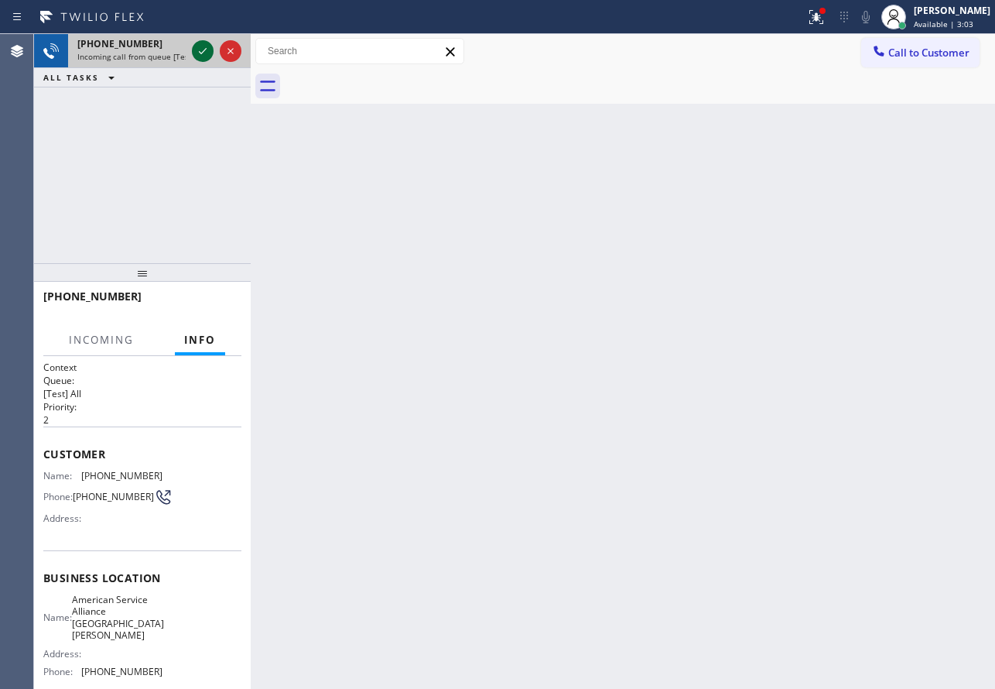
click at [198, 53] on icon at bounding box center [202, 51] width 19 height 19
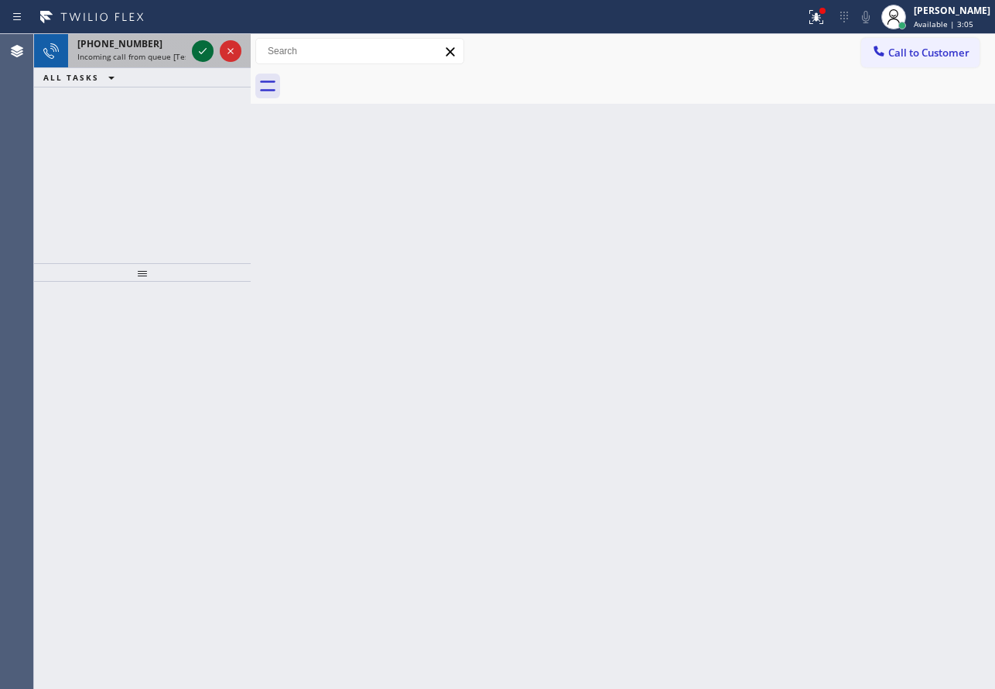
click at [193, 42] on icon at bounding box center [202, 51] width 19 height 19
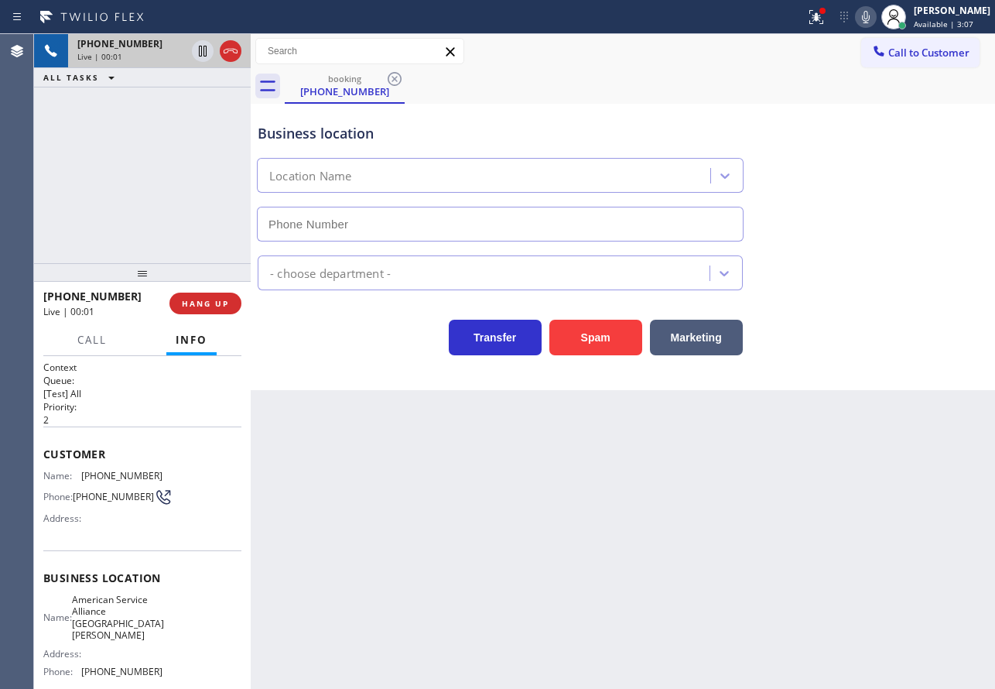
type input "[PHONE_NUMBER]"
click at [875, 14] on icon at bounding box center [866, 17] width 19 height 19
click at [204, 53] on icon at bounding box center [203, 51] width 8 height 11
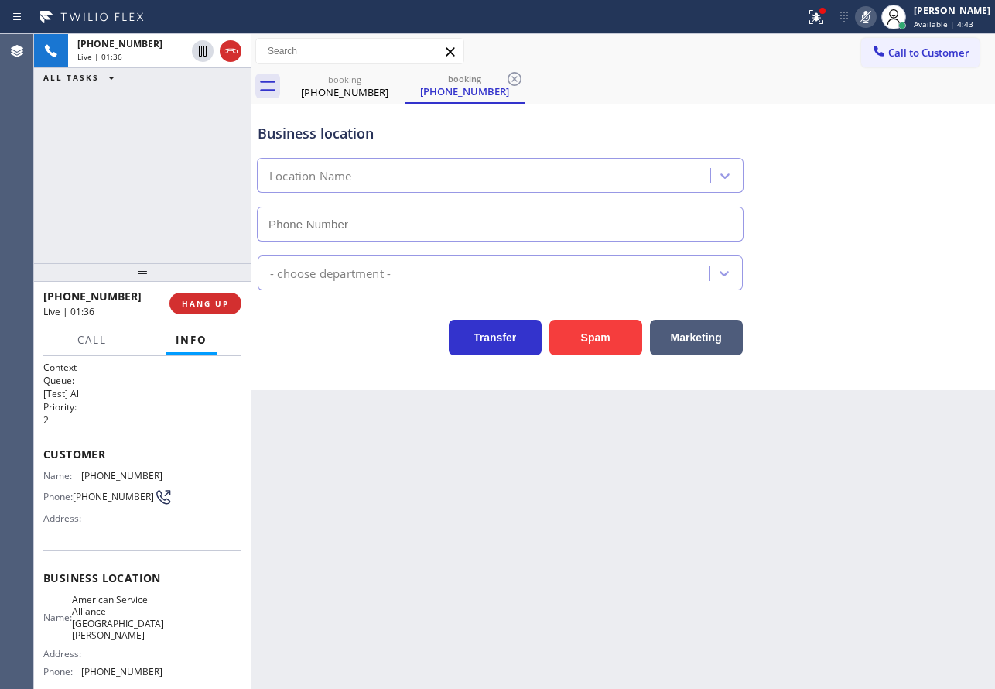
type input "[PHONE_NUMBER]"
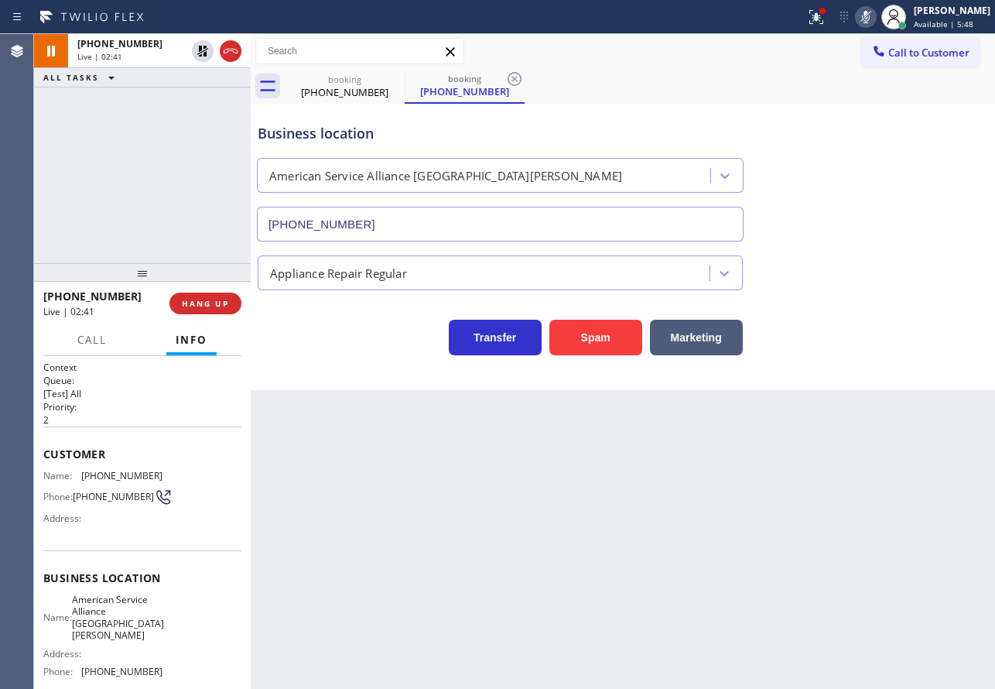
click at [875, 15] on icon at bounding box center [866, 17] width 19 height 19
click at [197, 49] on icon at bounding box center [202, 51] width 19 height 19
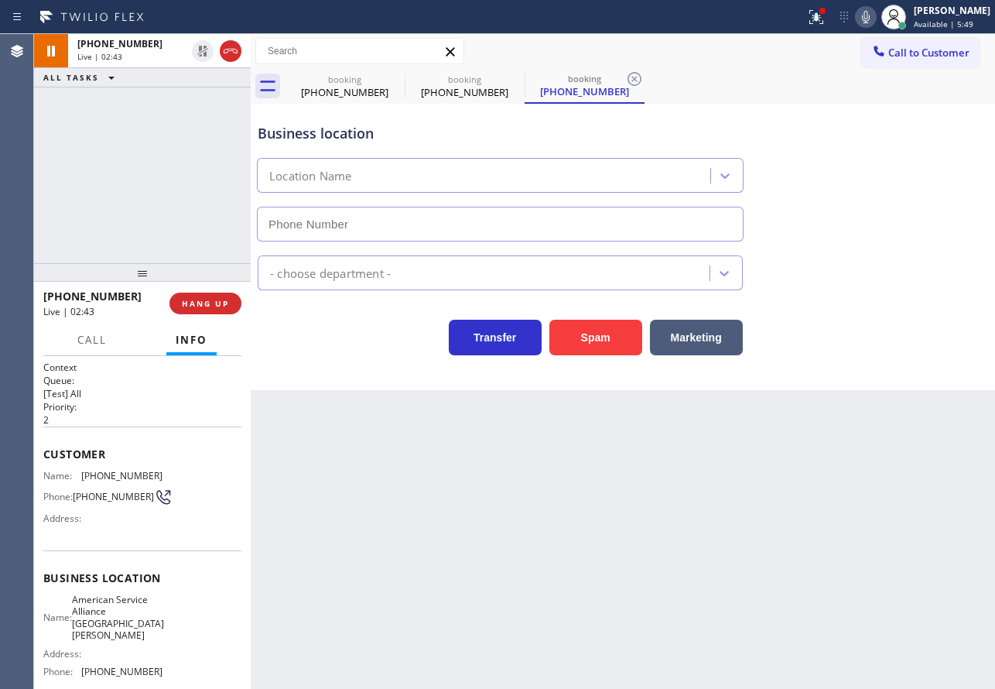
type input "[PHONE_NUMBER]"
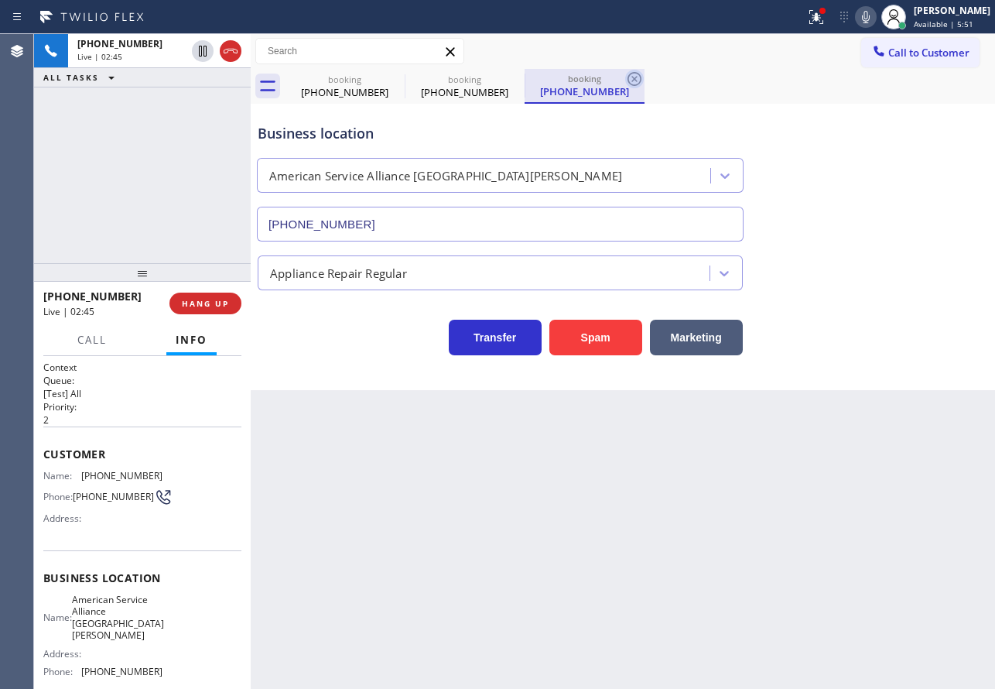
click at [631, 80] on icon at bounding box center [634, 79] width 19 height 19
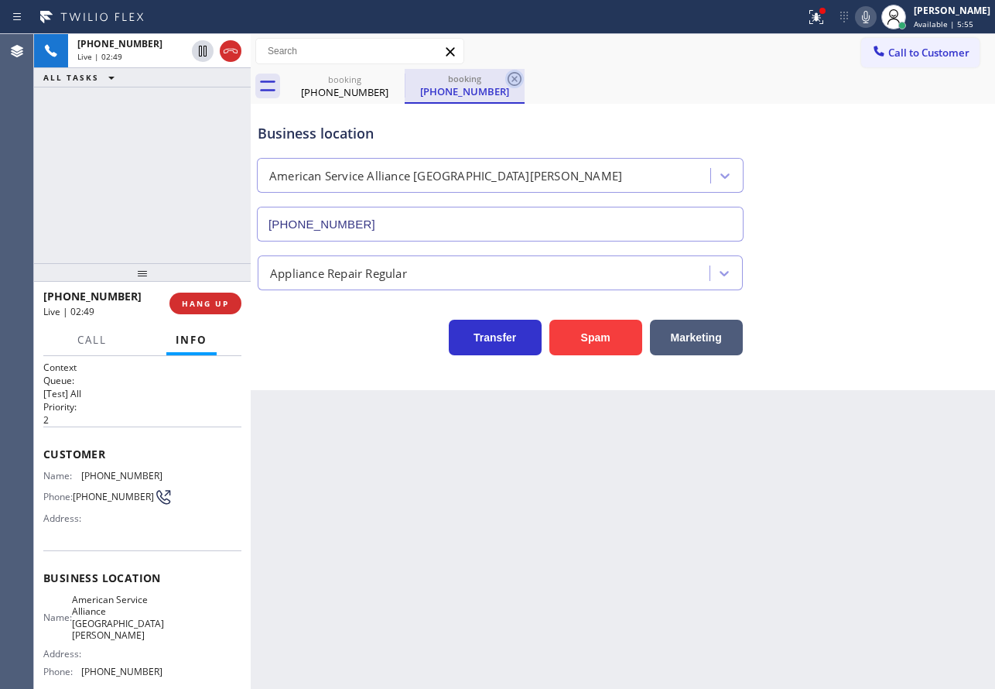
drag, startPoint x: 515, startPoint y: 75, endPoint x: 508, endPoint y: 80, distance: 8.2
click at [508, 80] on icon at bounding box center [515, 79] width 14 height 14
click at [117, 477] on span "[PHONE_NUMBER]" at bounding box center [121, 476] width 81 height 12
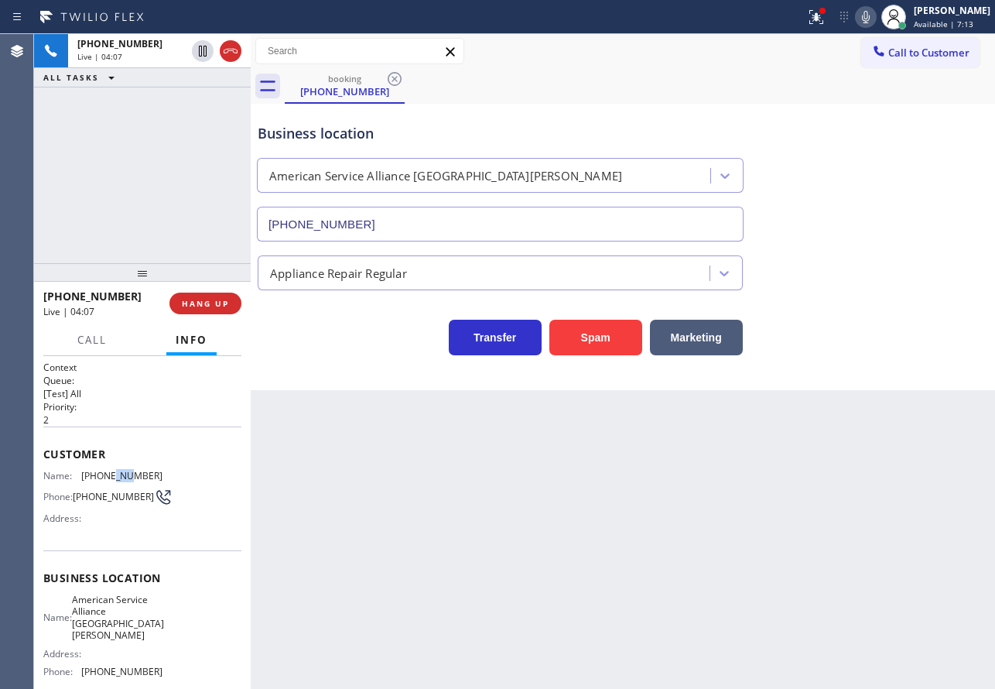
click at [117, 477] on span "[PHONE_NUMBER]" at bounding box center [121, 476] width 81 height 12
click at [875, 16] on icon at bounding box center [866, 17] width 19 height 19
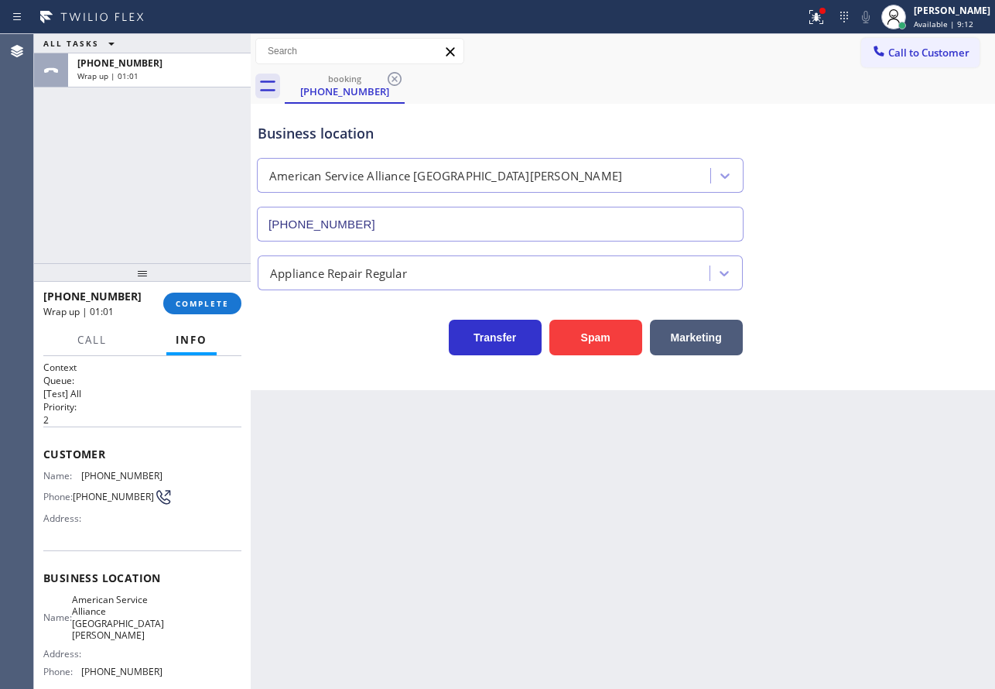
click at [119, 621] on span "American Service Alliance [GEOGRAPHIC_DATA][PERSON_NAME]" at bounding box center [118, 617] width 92 height 48
click at [118, 622] on span "American Service Alliance [GEOGRAPHIC_DATA][PERSON_NAME]" at bounding box center [118, 617] width 92 height 48
click at [136, 665] on span "[PHONE_NUMBER]" at bounding box center [121, 671] width 81 height 12
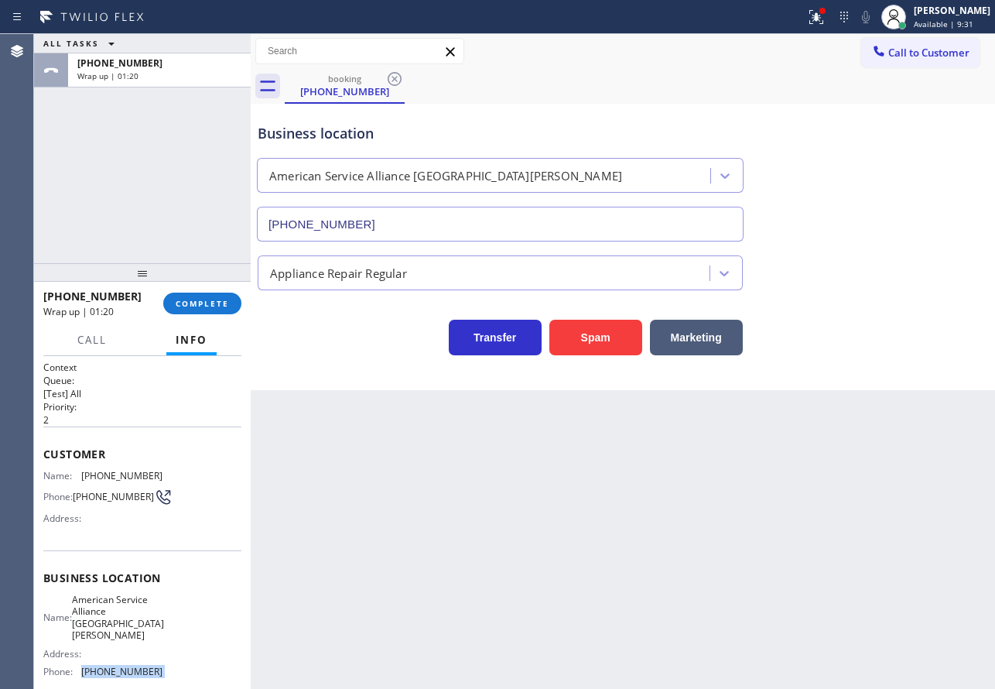
click at [136, 665] on span "[PHONE_NUMBER]" at bounding box center [121, 671] width 81 height 12
click at [211, 308] on span "COMPLETE" at bounding box center [202, 303] width 53 height 11
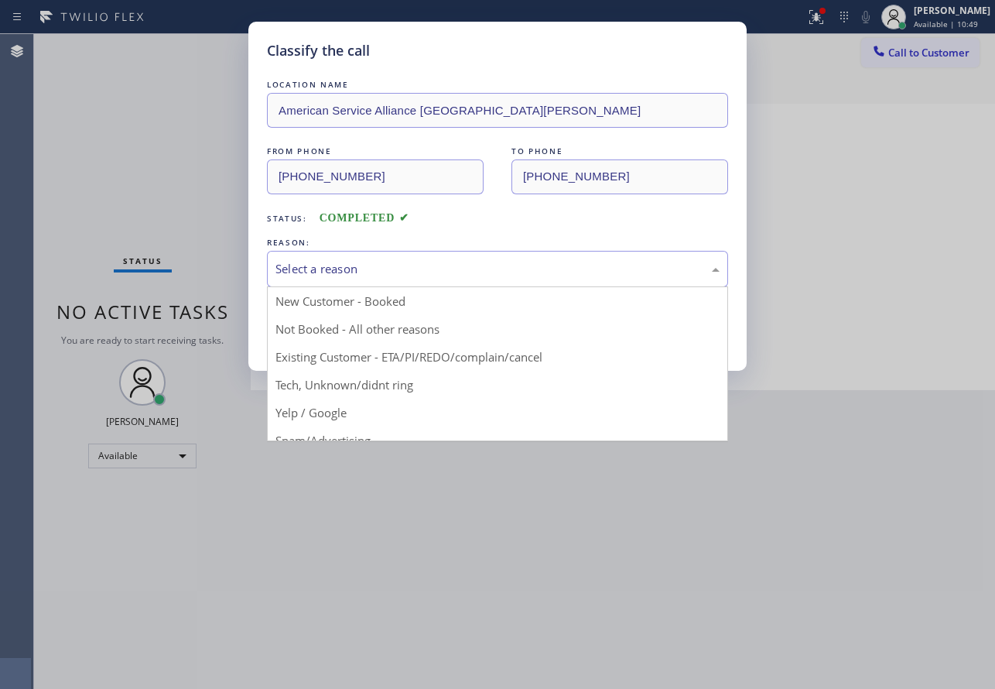
click at [433, 265] on div "Select a reason" at bounding box center [497, 269] width 444 height 18
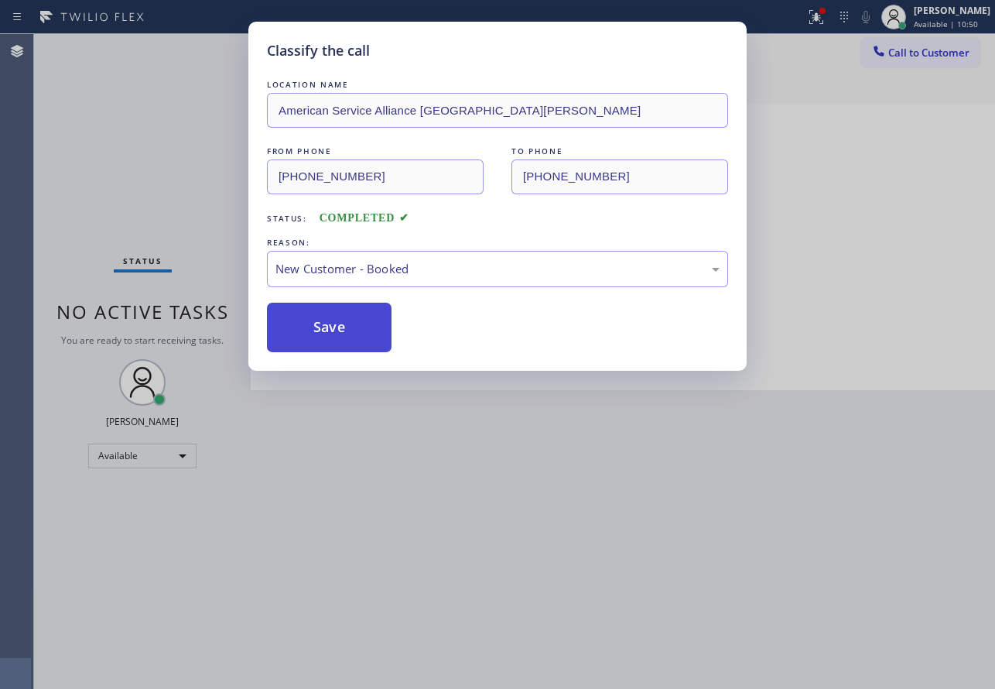
click at [332, 329] on button "Save" at bounding box center [329, 328] width 125 height 50
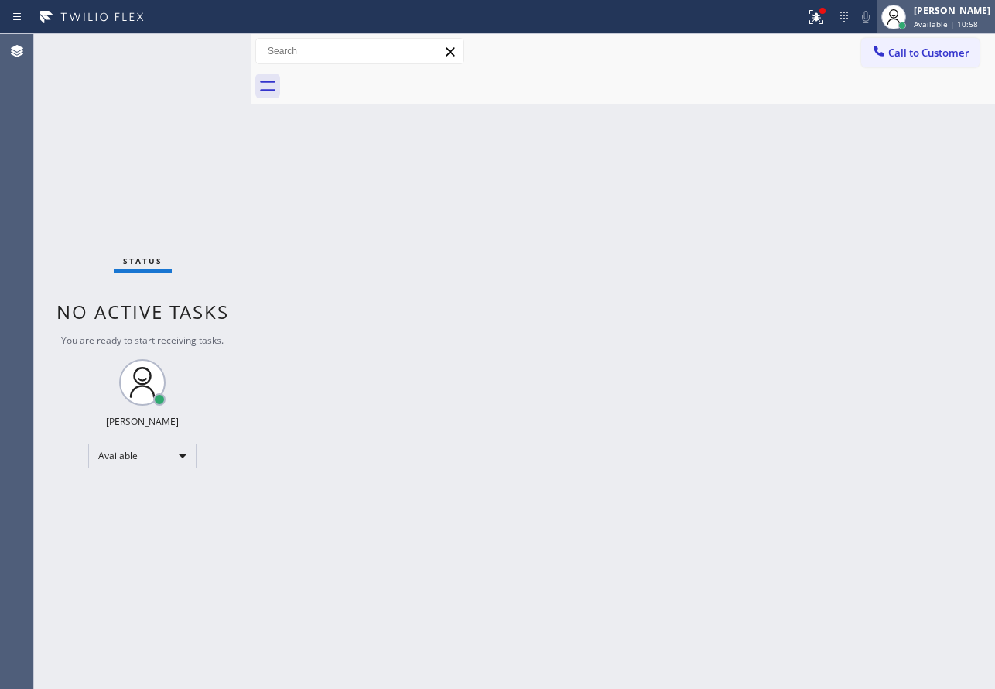
click at [934, 19] on span "Available | 10:58" at bounding box center [946, 24] width 64 height 11
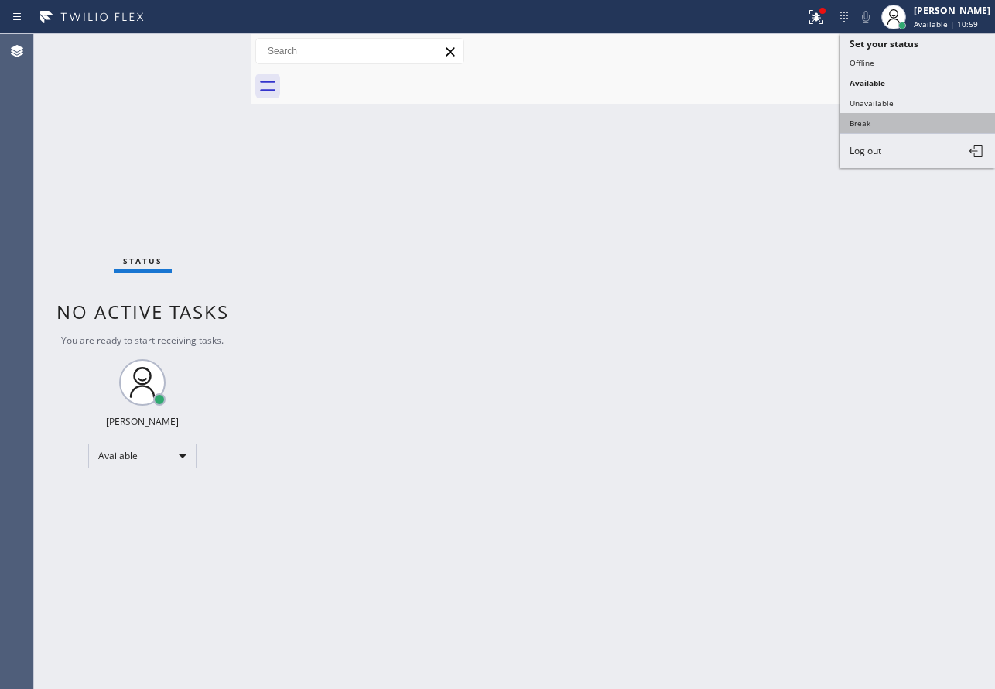
click at [869, 132] on button "Break" at bounding box center [917, 123] width 155 height 20
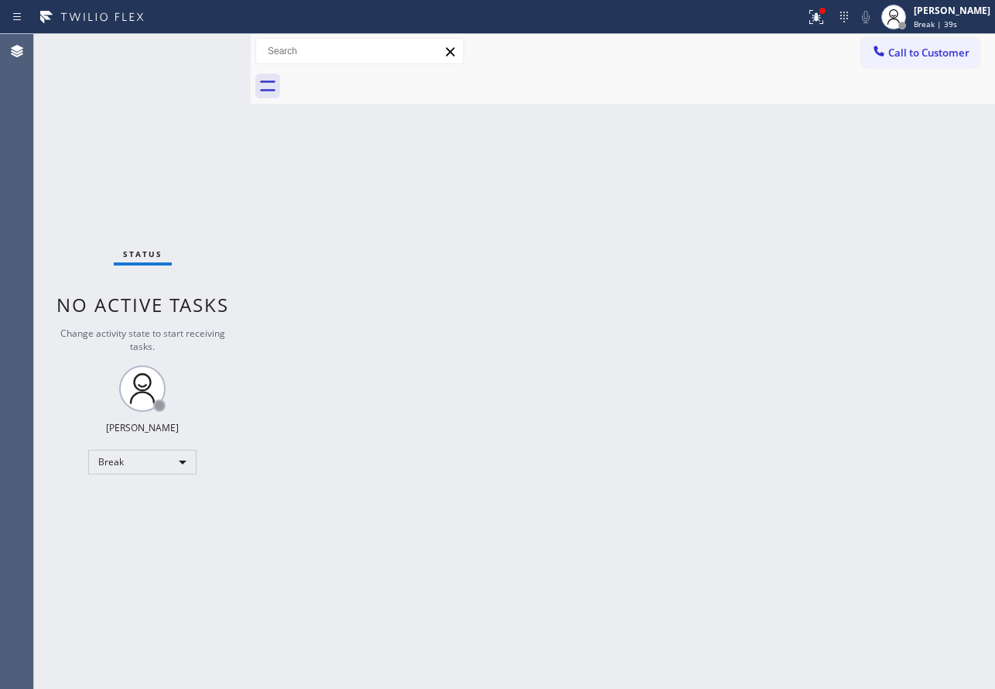
click at [354, 214] on div "Back to Dashboard Change Sender ID Customers Technicians Select a contact Outbo…" at bounding box center [623, 361] width 744 height 655
